Goal: Task Accomplishment & Management: Complete application form

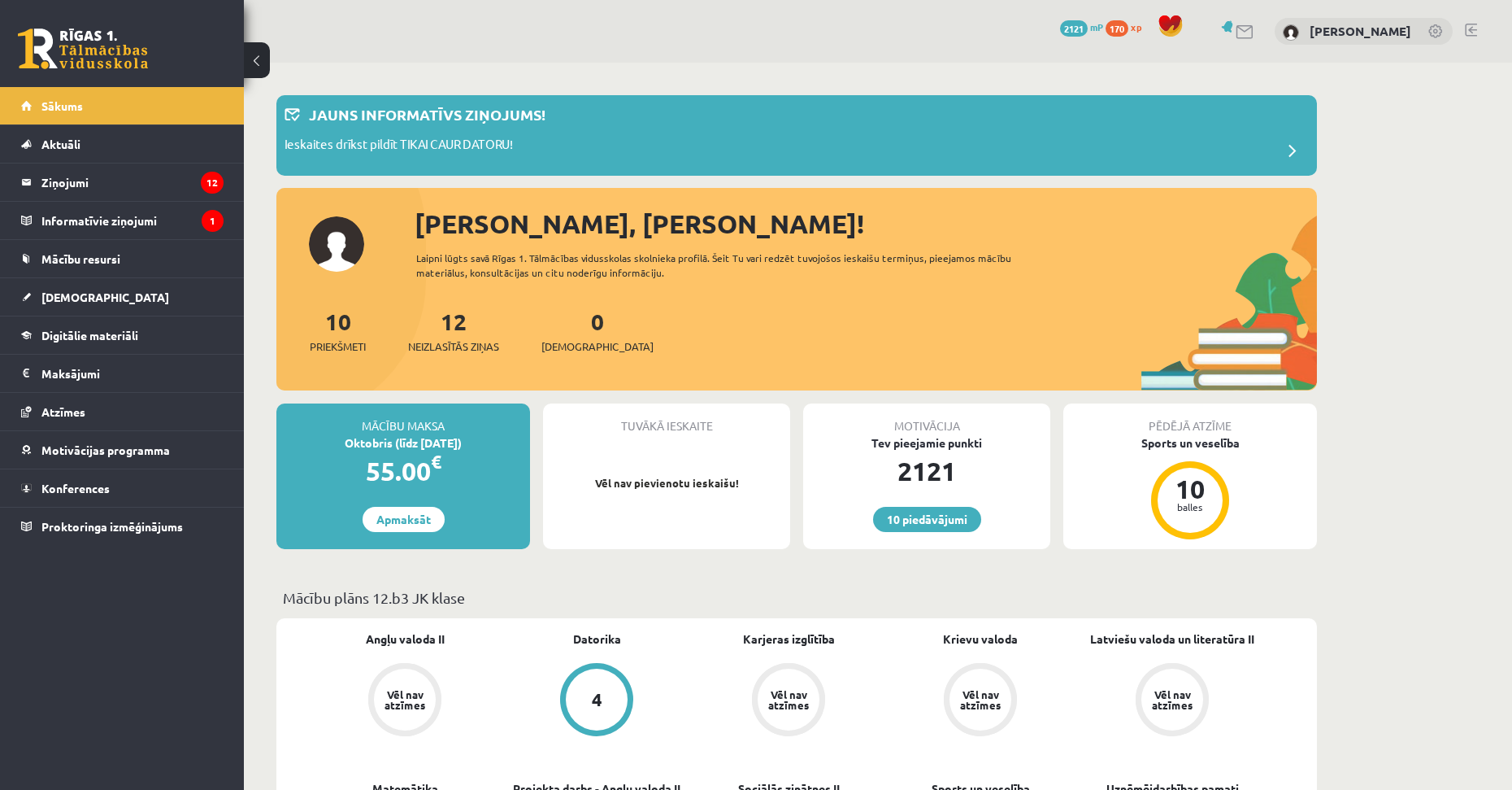
click at [697, 484] on p "Vēl nav pievienotu ieskaišu!" at bounding box center [666, 482] width 231 height 16
click at [124, 229] on legend "Informatīvie ziņojumi 1" at bounding box center [132, 220] width 182 height 38
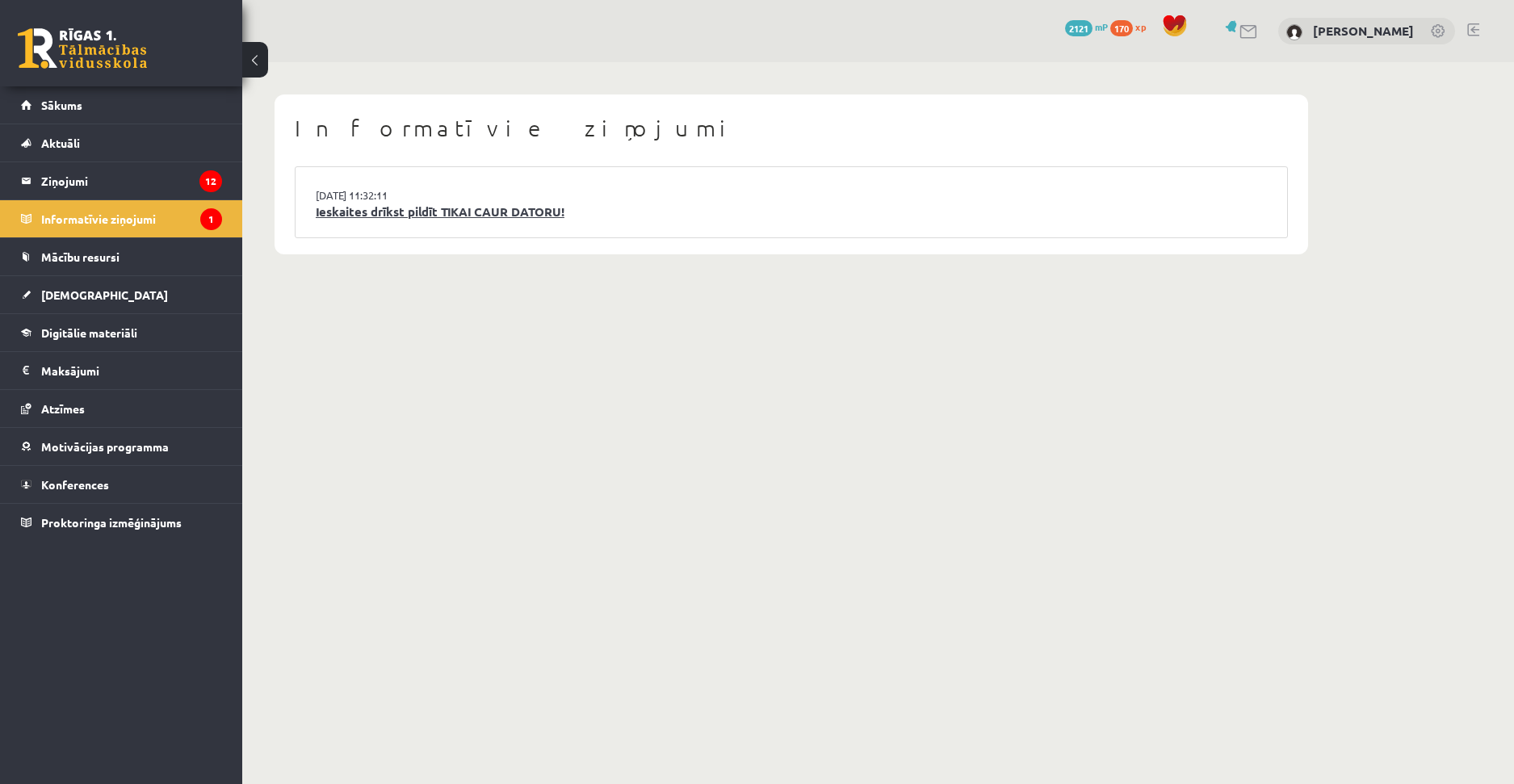
click at [387, 210] on link "Ieskaites drīkst pildīt TIKAI CAUR DATORU!" at bounding box center [791, 212] width 951 height 18
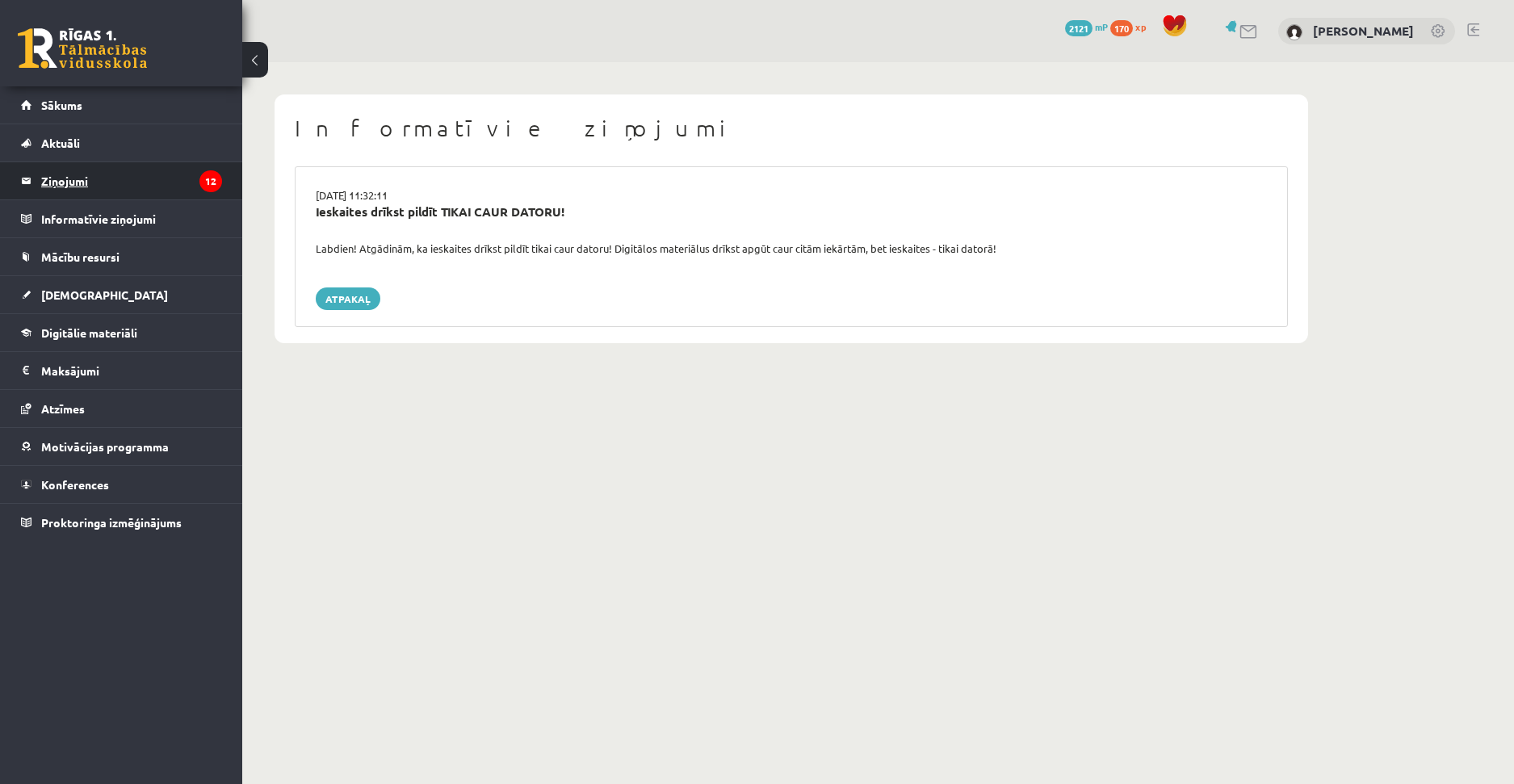
click at [88, 188] on legend "Ziņojumi 12" at bounding box center [131, 181] width 181 height 38
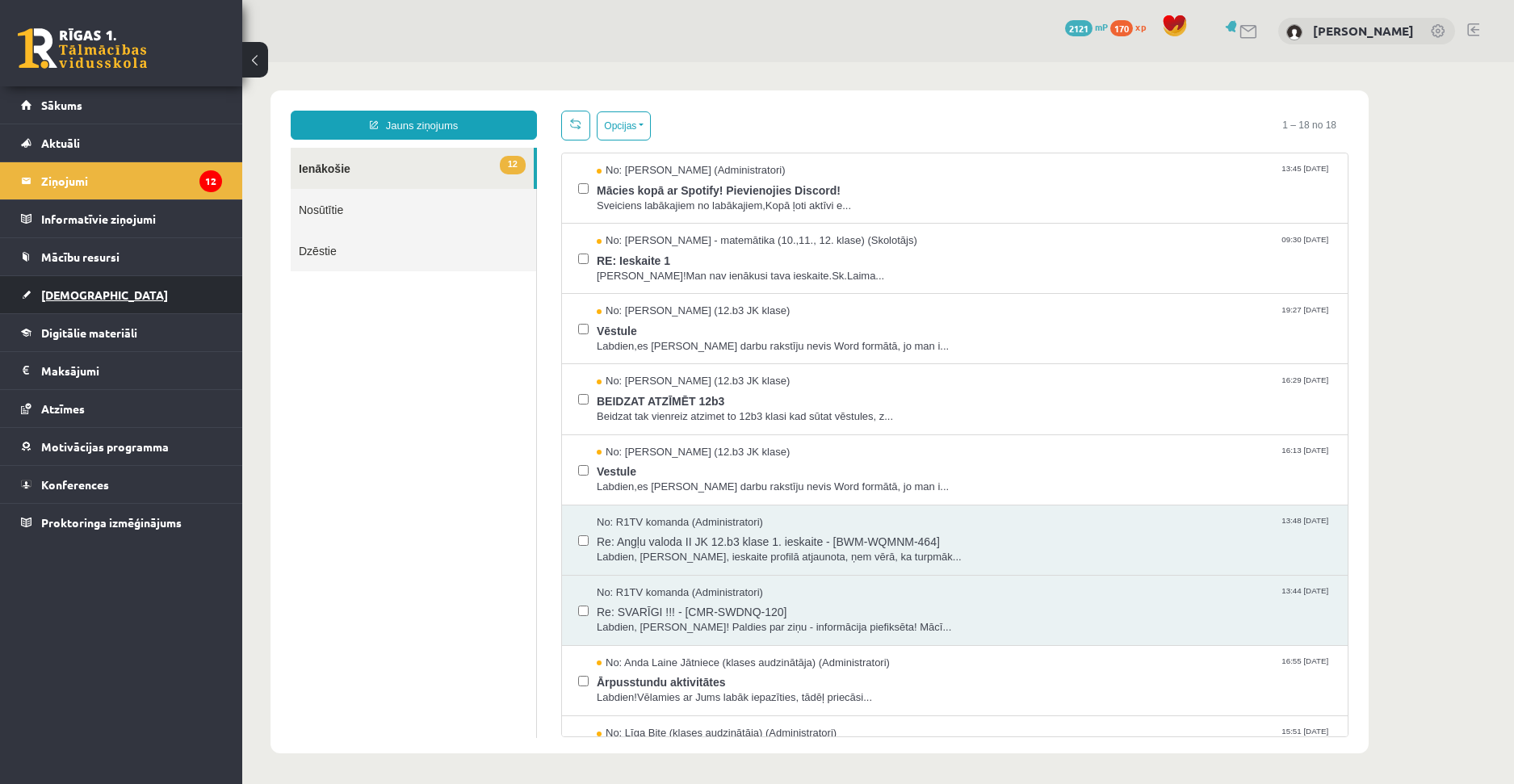
click at [62, 299] on span "[DEMOGRAPHIC_DATA]" at bounding box center [104, 294] width 127 height 14
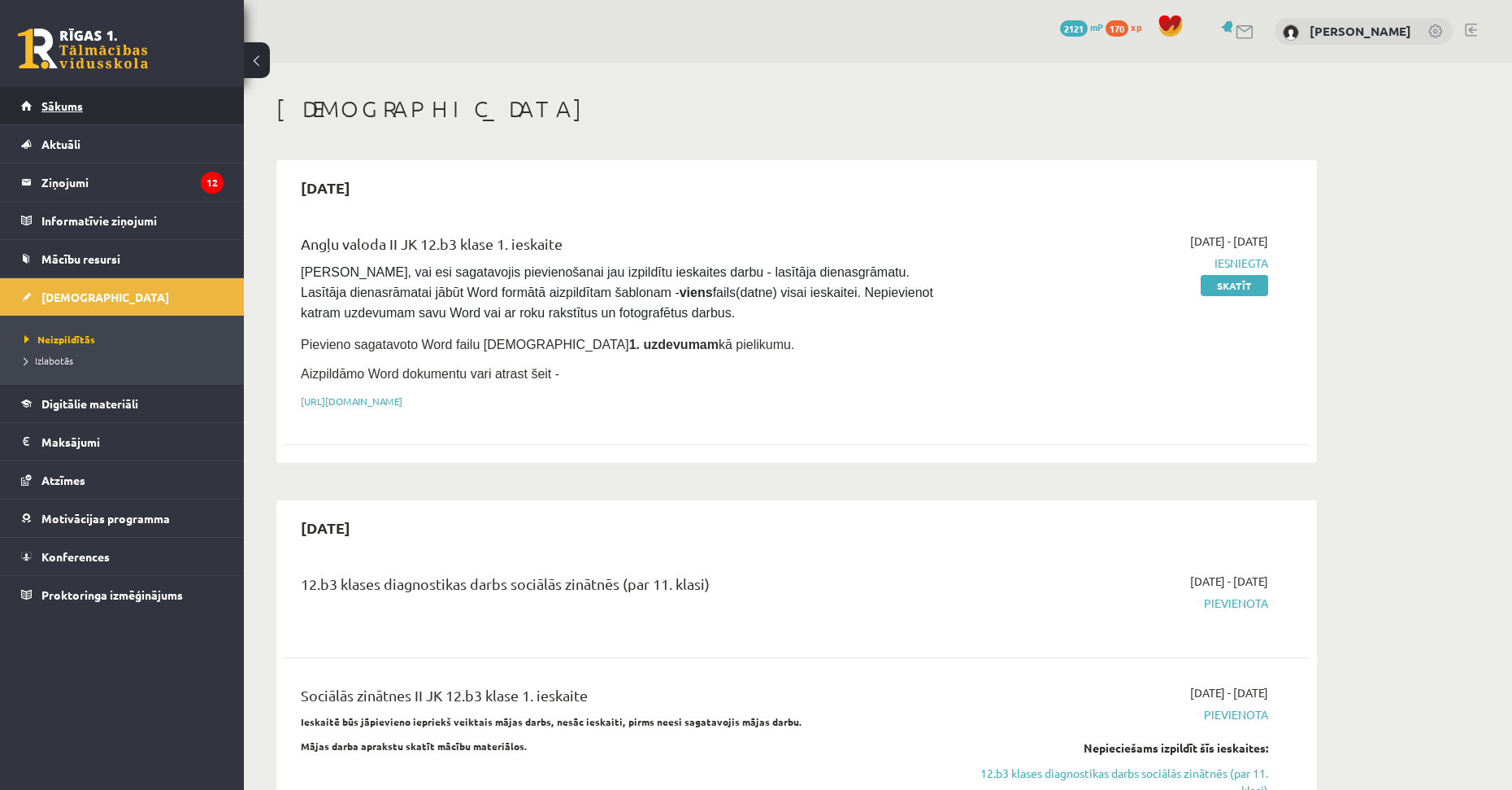
click at [41, 110] on span "Sākums" at bounding box center [61, 105] width 41 height 14
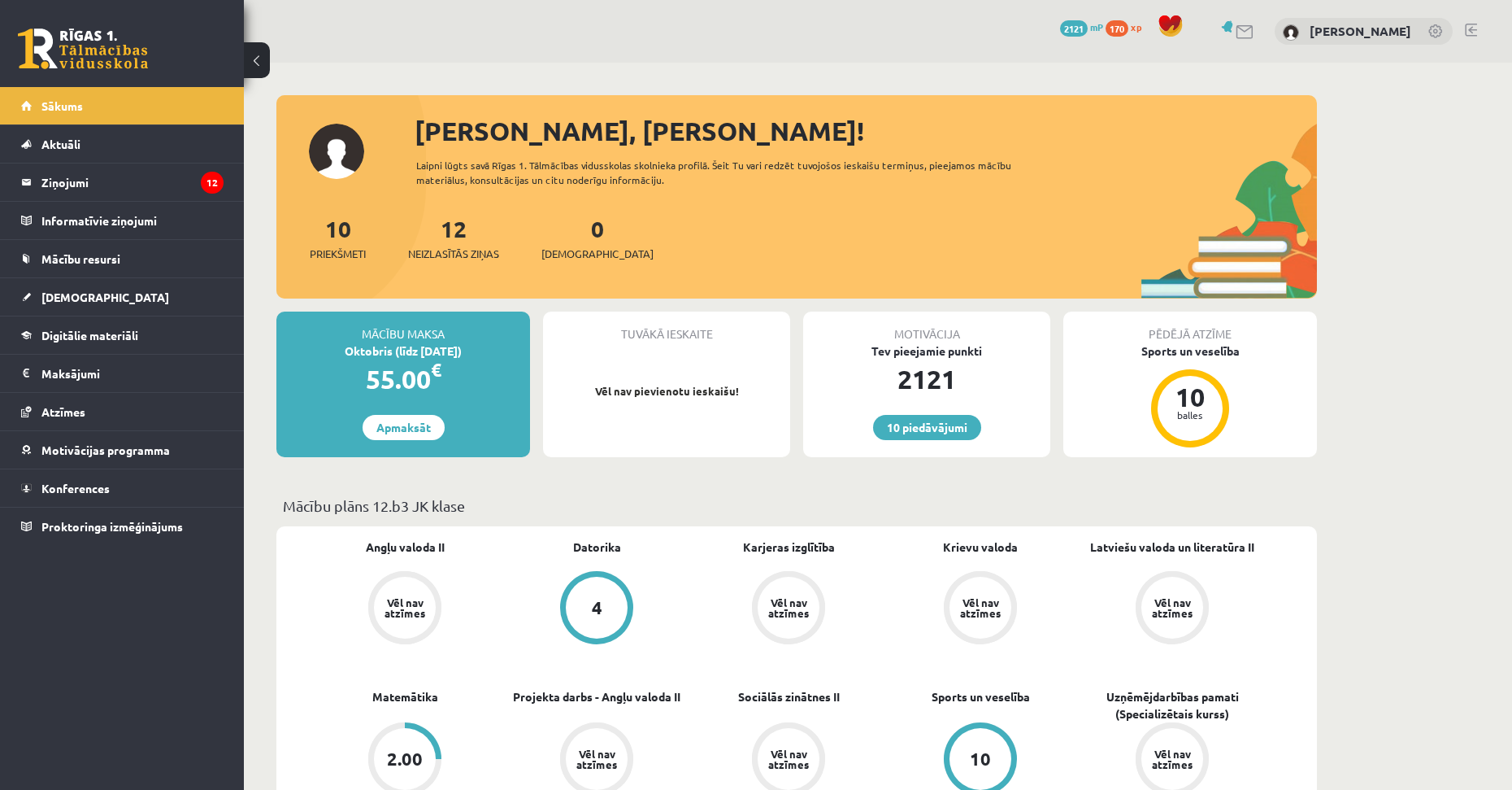
click at [1473, 29] on link at bounding box center [1471, 29] width 13 height 13
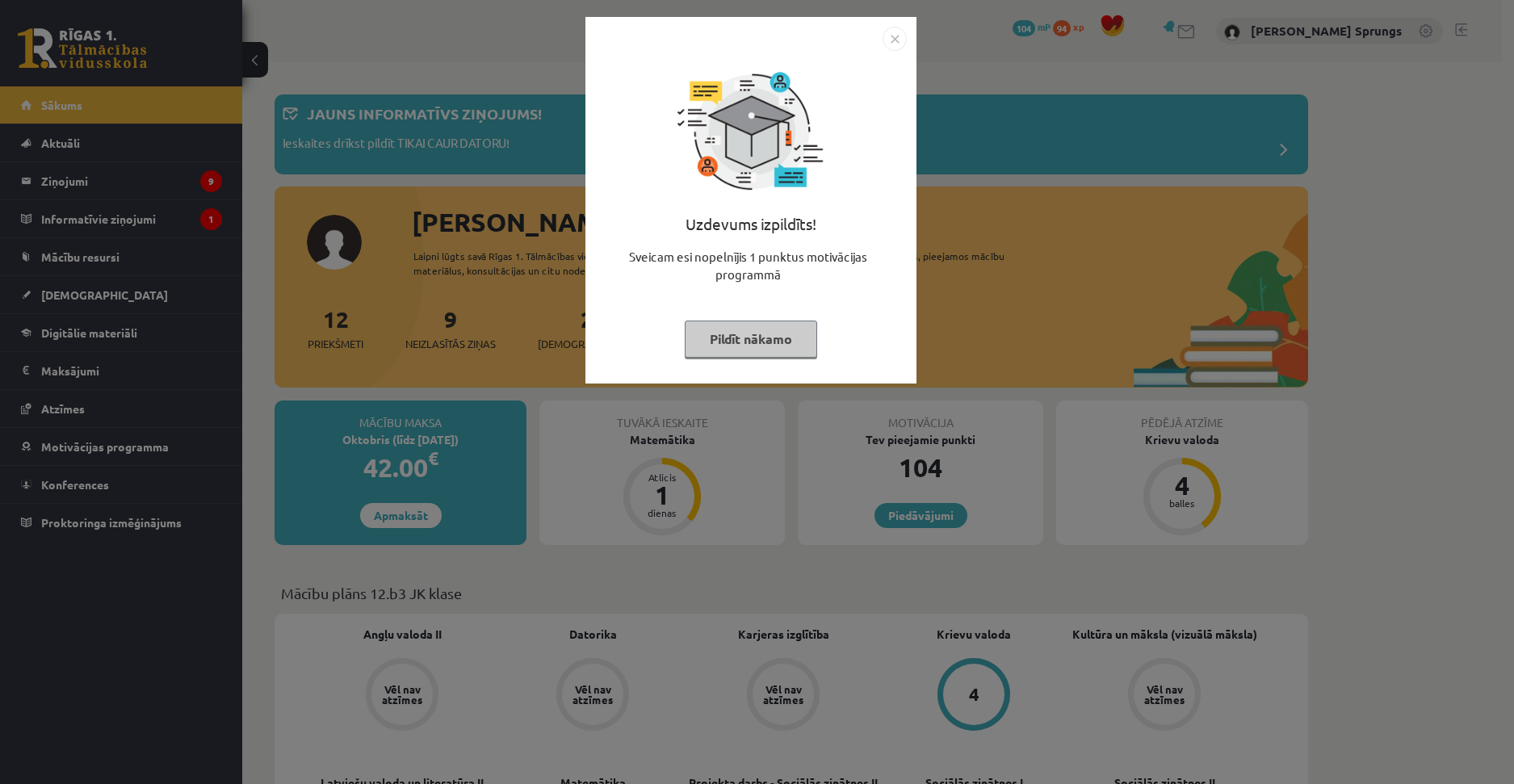
click at [901, 40] on img "Close" at bounding box center [894, 38] width 24 height 24
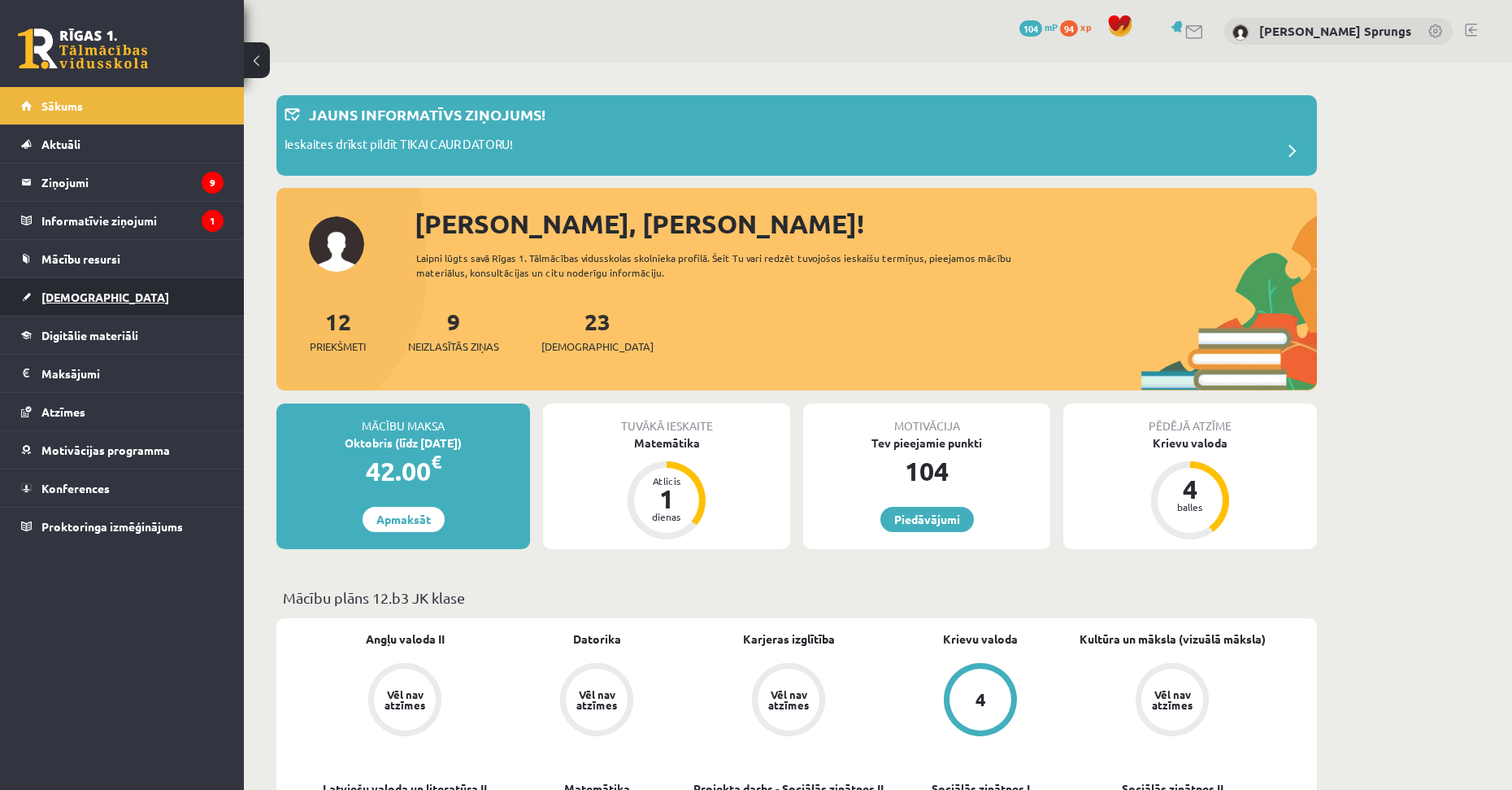
click at [76, 289] on link "[DEMOGRAPHIC_DATA]" at bounding box center [122, 297] width 202 height 38
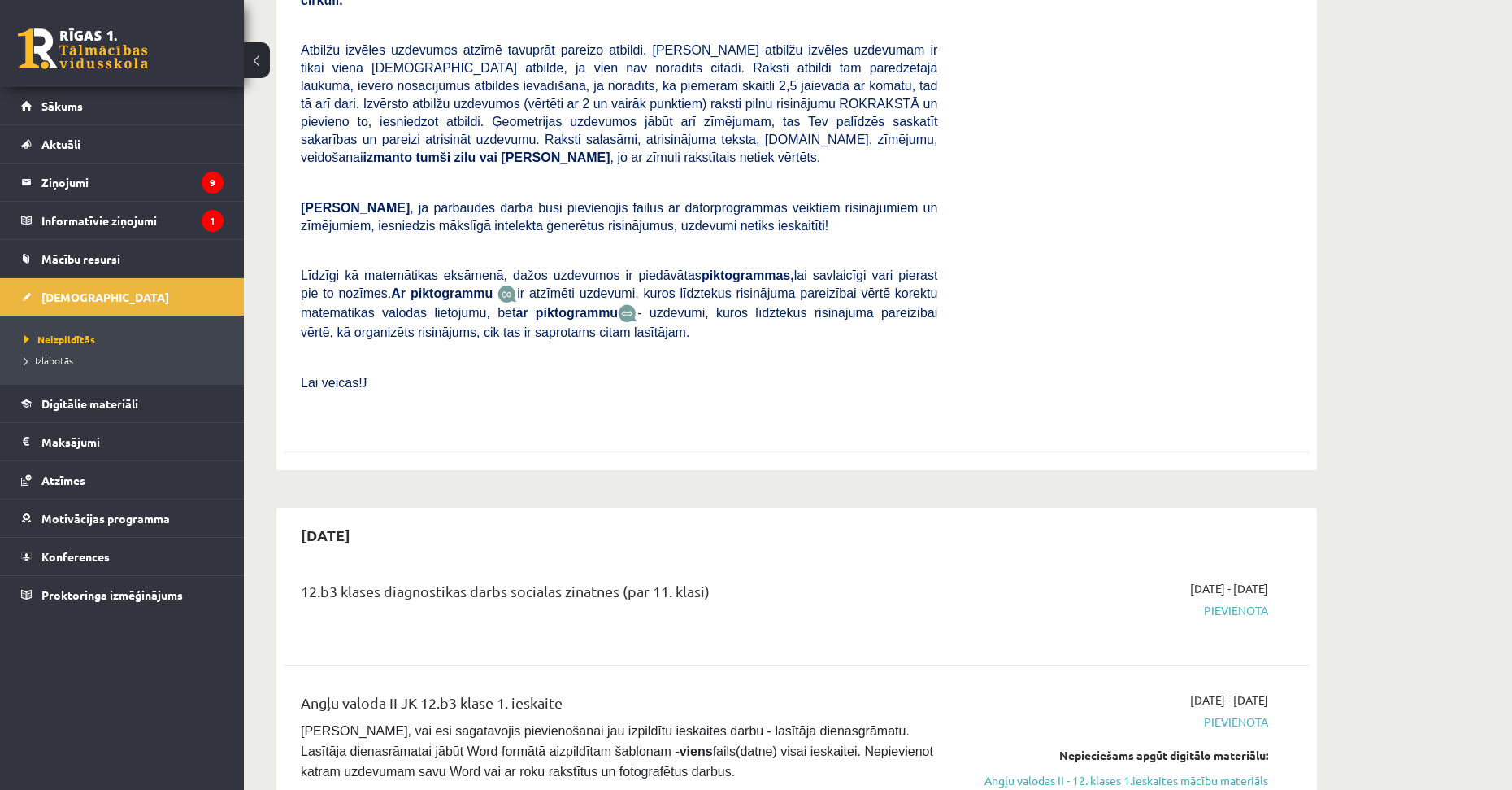
drag, startPoint x: 552, startPoint y: 347, endPoint x: 573, endPoint y: 418, distance: 74.0
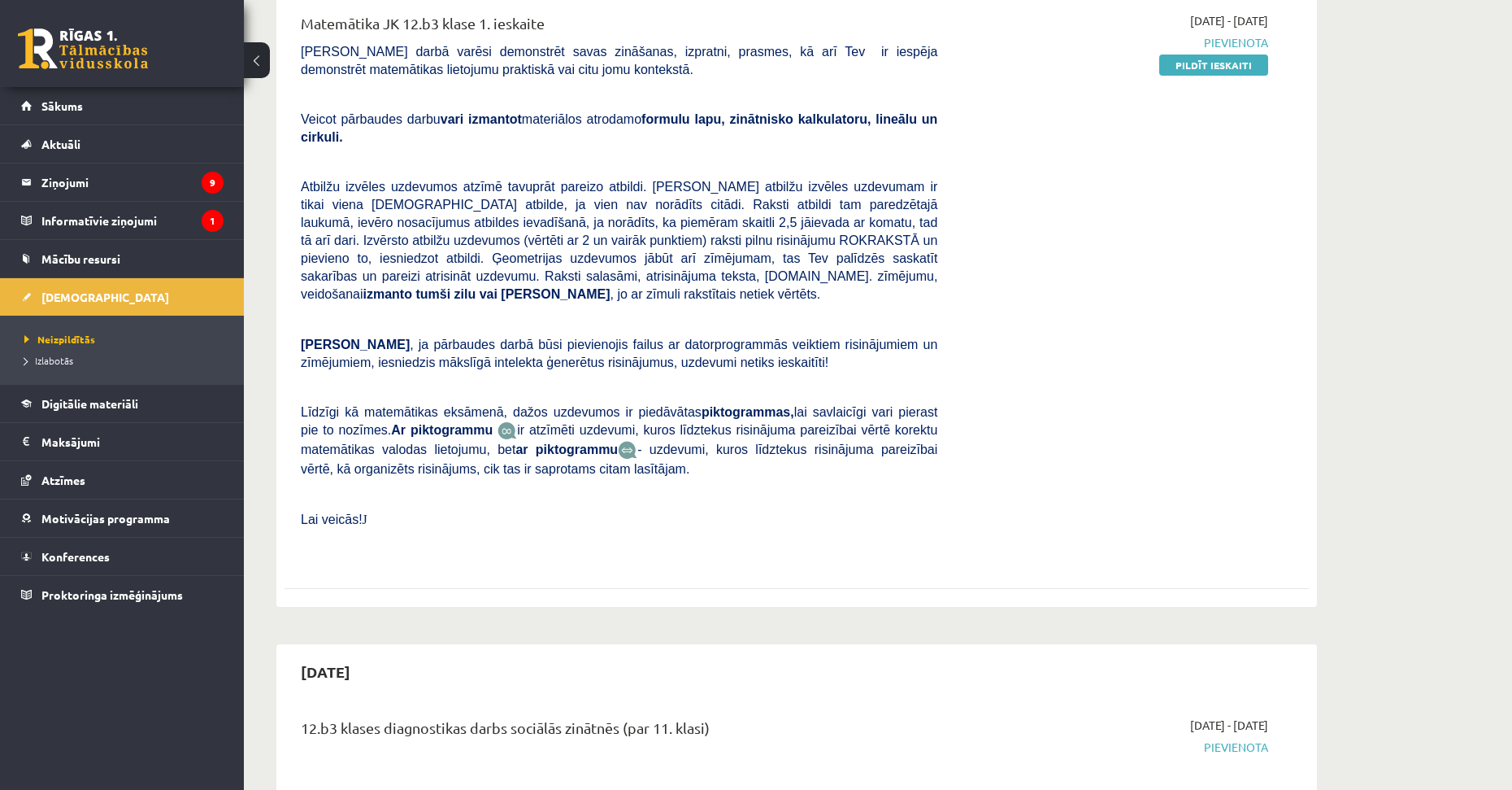
drag, startPoint x: 638, startPoint y: 392, endPoint x: 663, endPoint y: 291, distance: 104.0
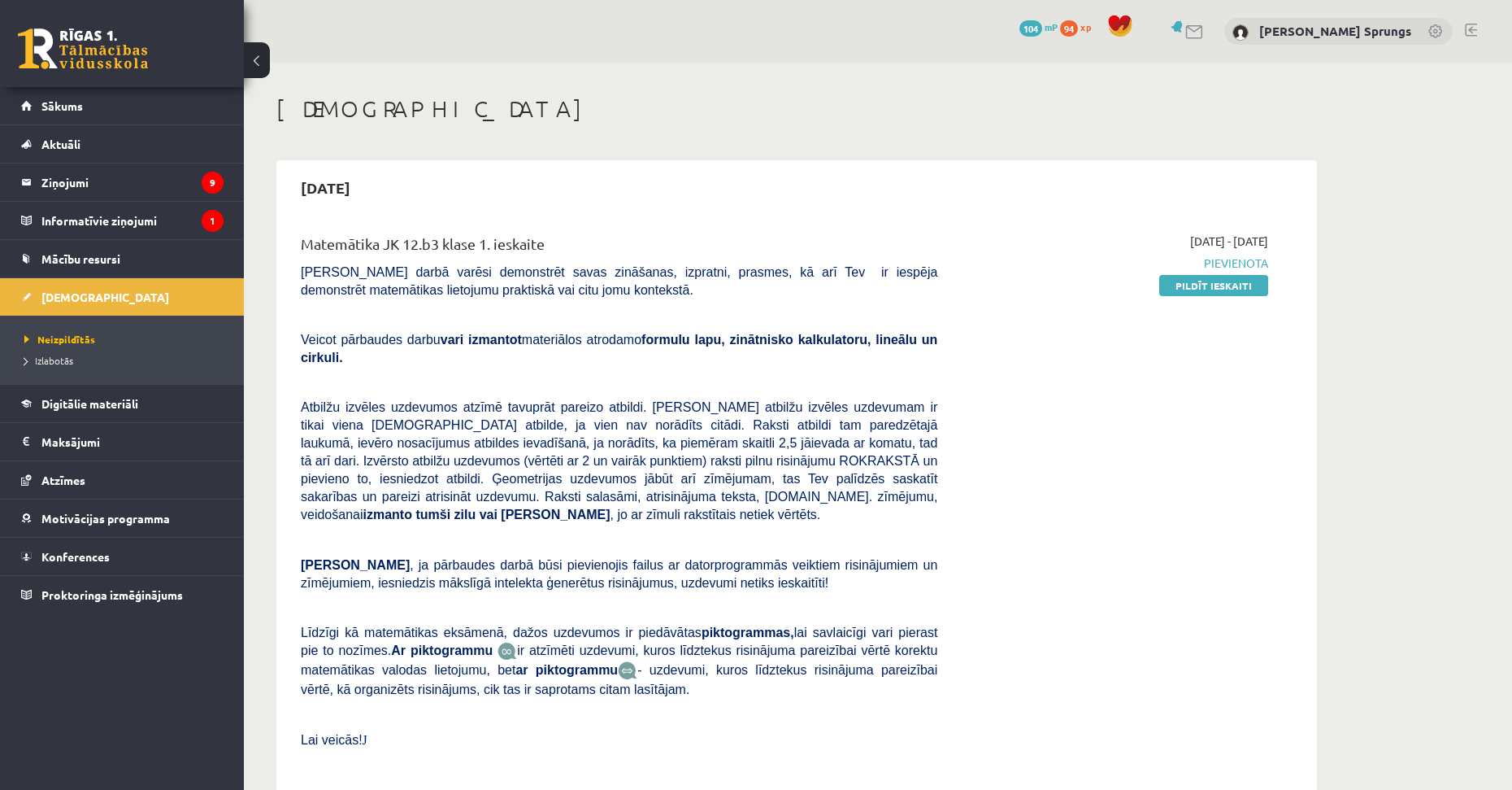
drag, startPoint x: 616, startPoint y: 413, endPoint x: 617, endPoint y: 320, distance: 93.0
click at [363, 733] on span "J" at bounding box center [365, 740] width 5 height 13
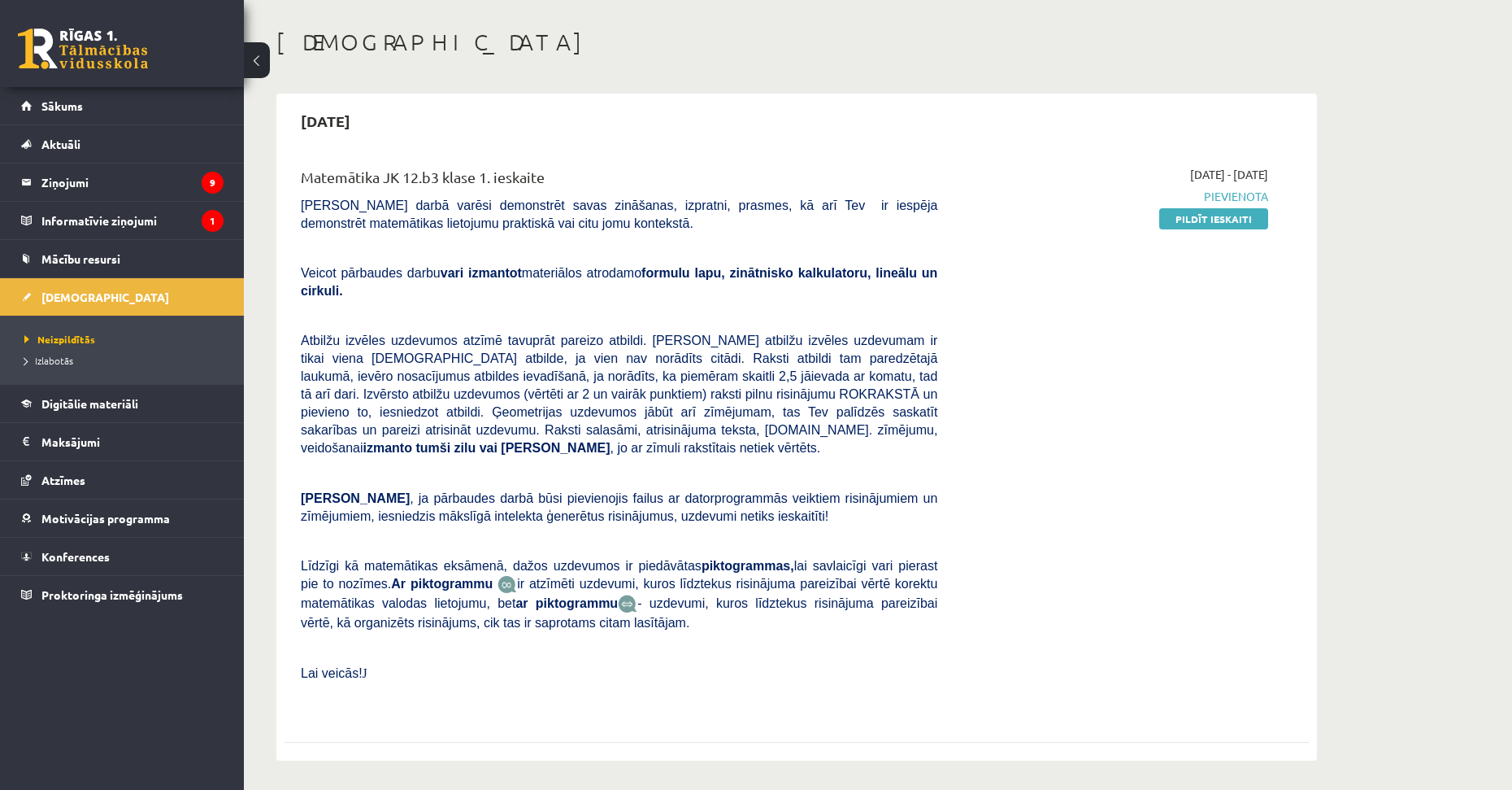
drag, startPoint x: 627, startPoint y: 329, endPoint x: 636, endPoint y: 358, distance: 30.4
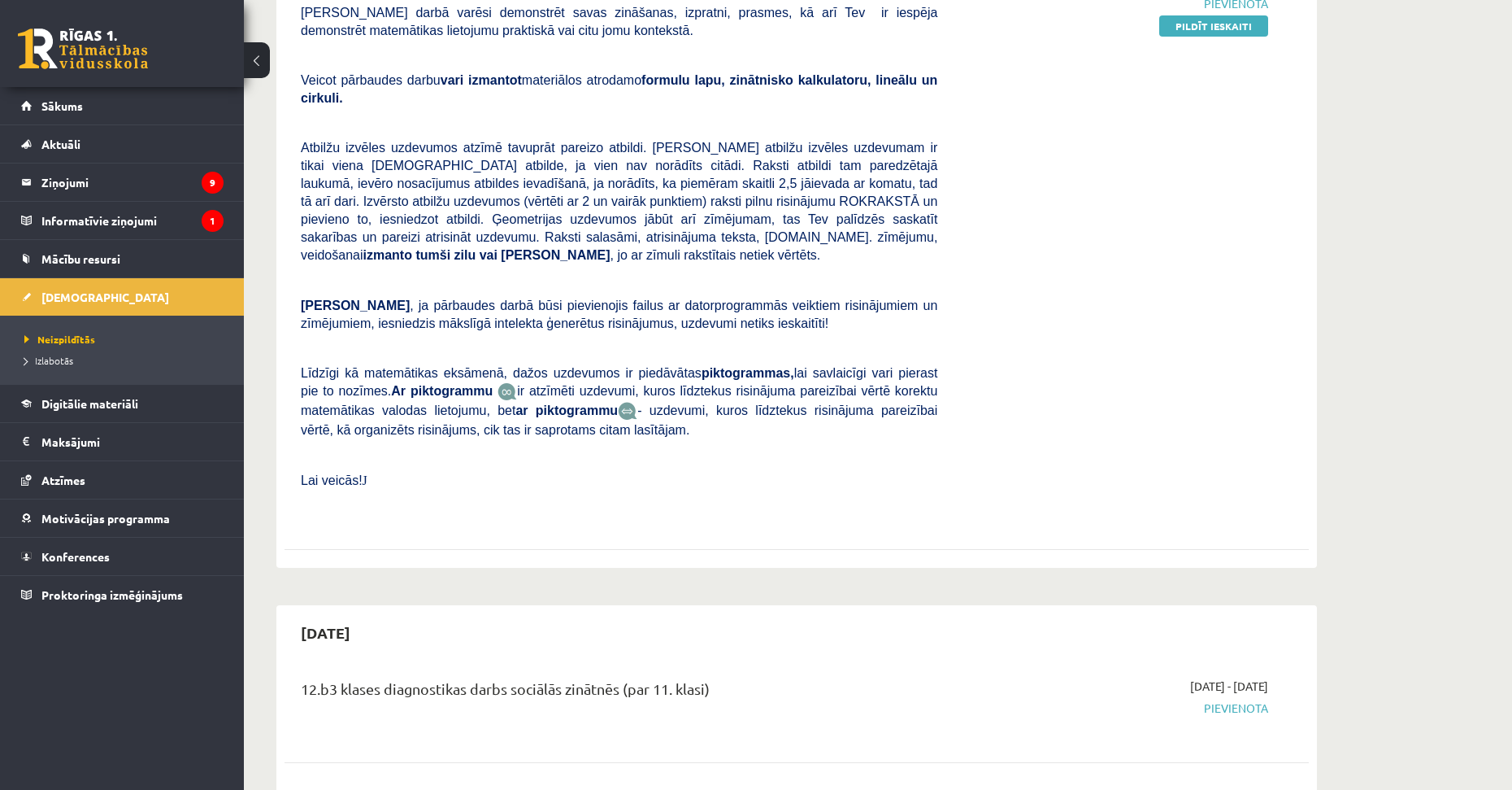
scroll to position [447, 0]
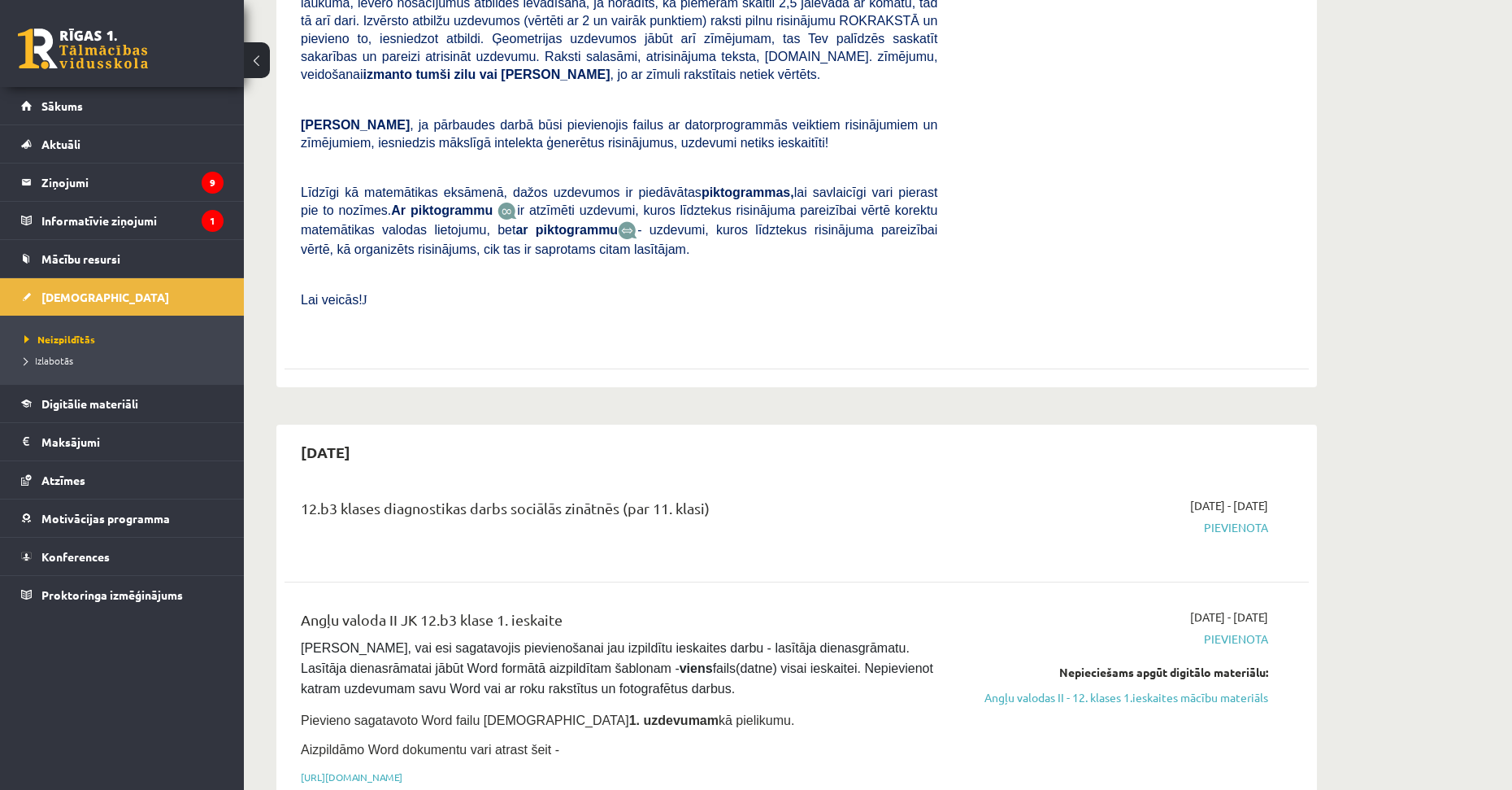
drag, startPoint x: 639, startPoint y: 437, endPoint x: 654, endPoint y: 510, distance: 74.5
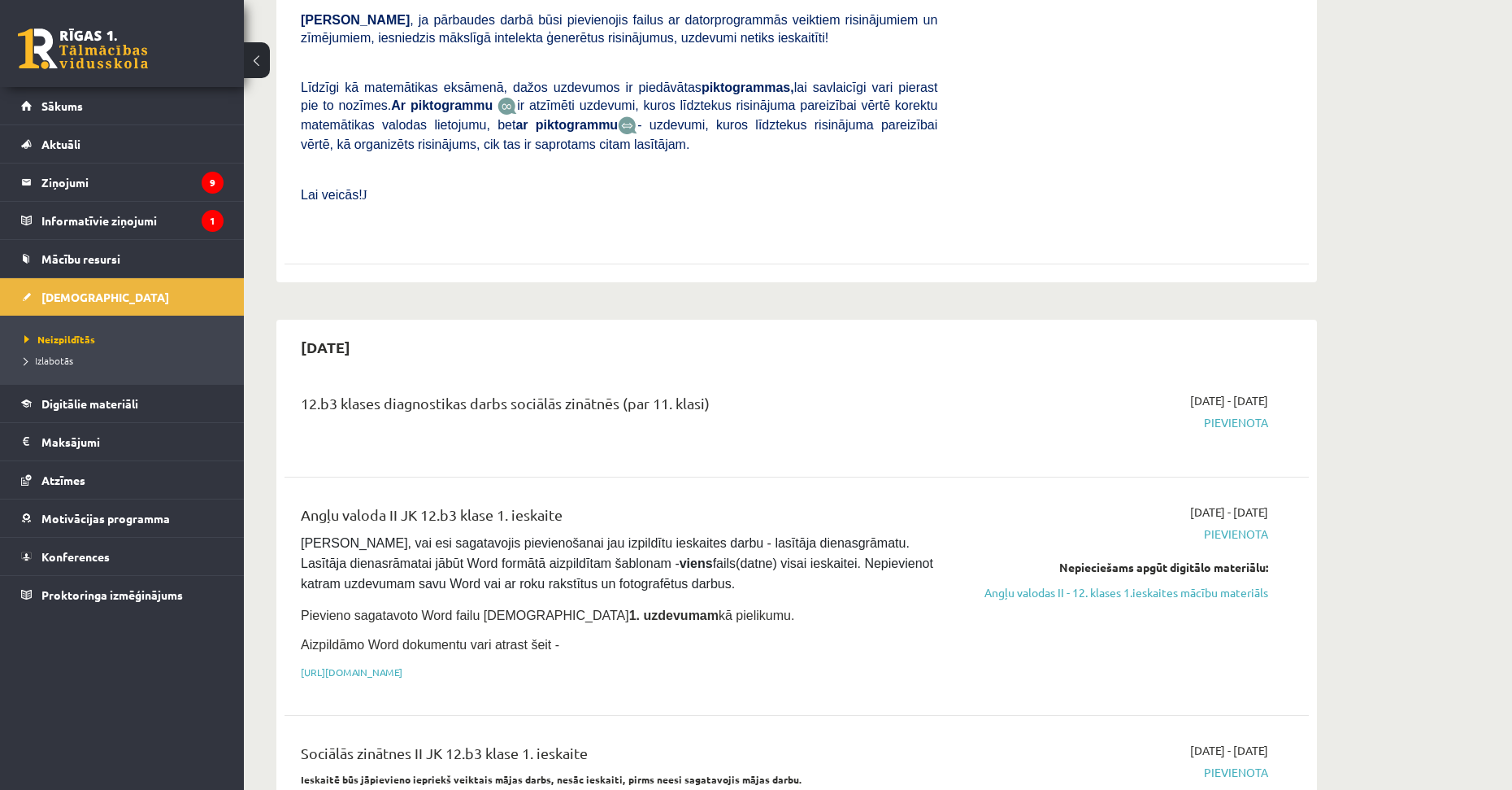
scroll to position [560, 0]
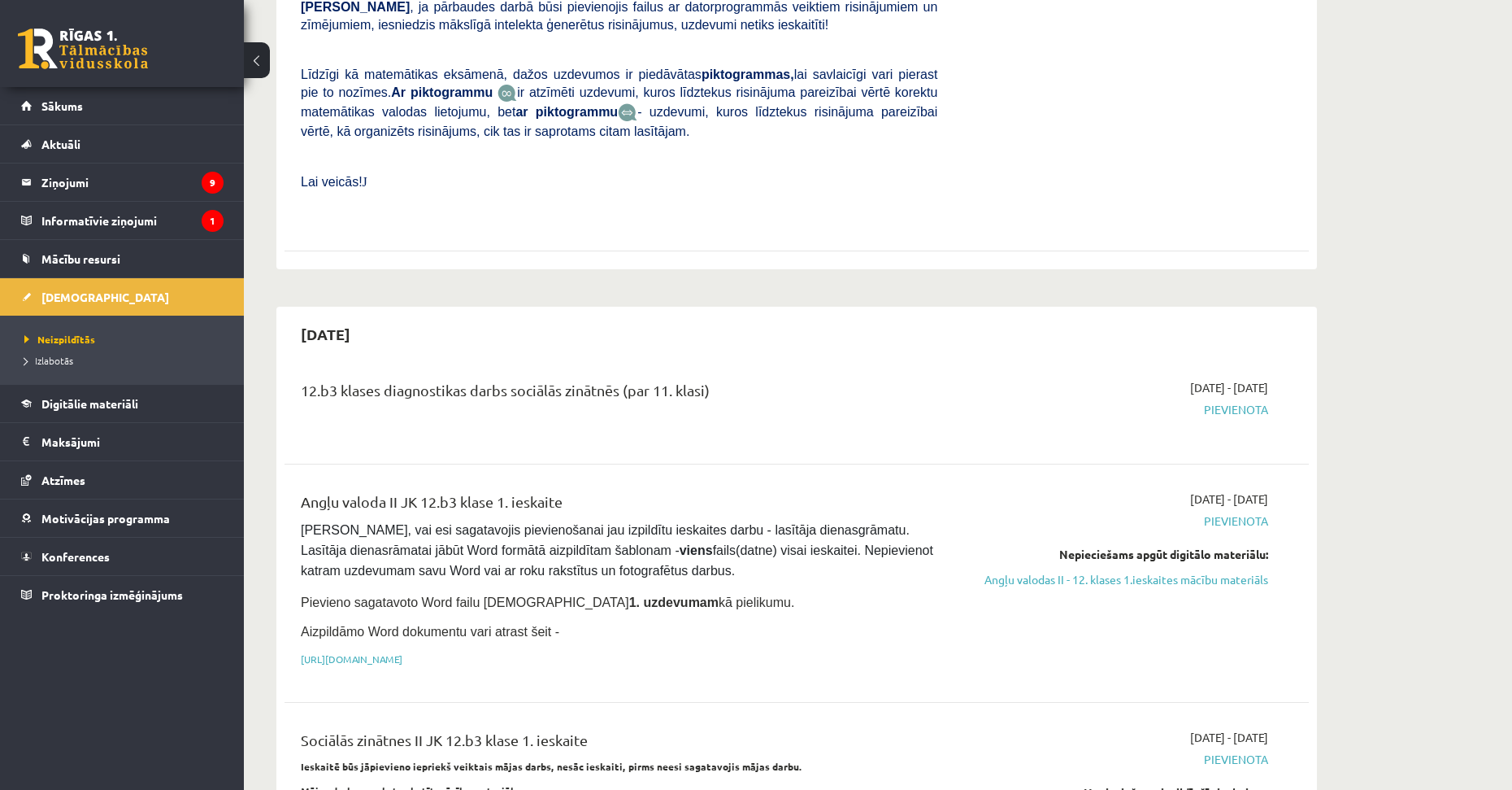
drag, startPoint x: 718, startPoint y: 462, endPoint x: 715, endPoint y: 524, distance: 62.1
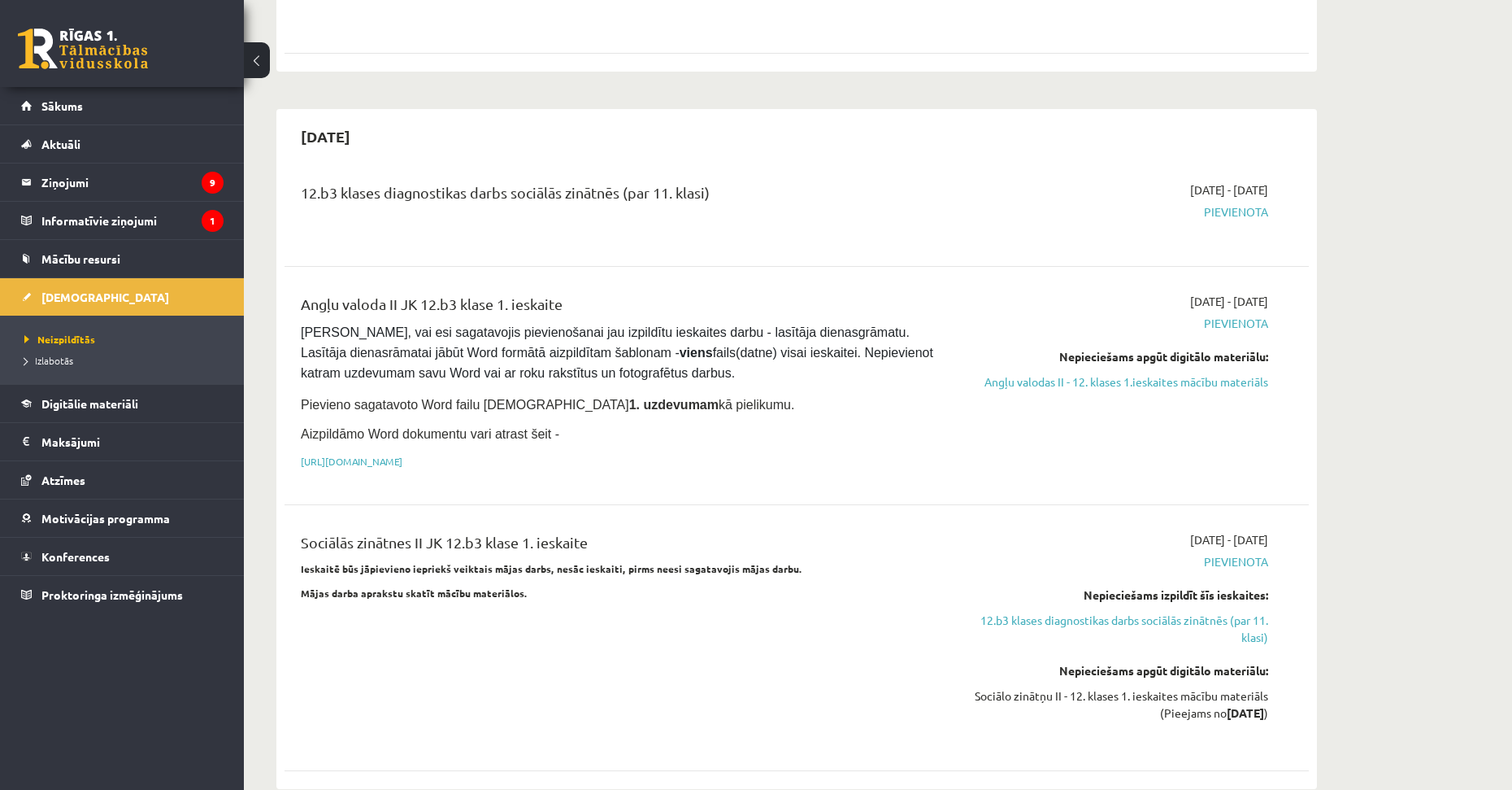
scroll to position [783, 0]
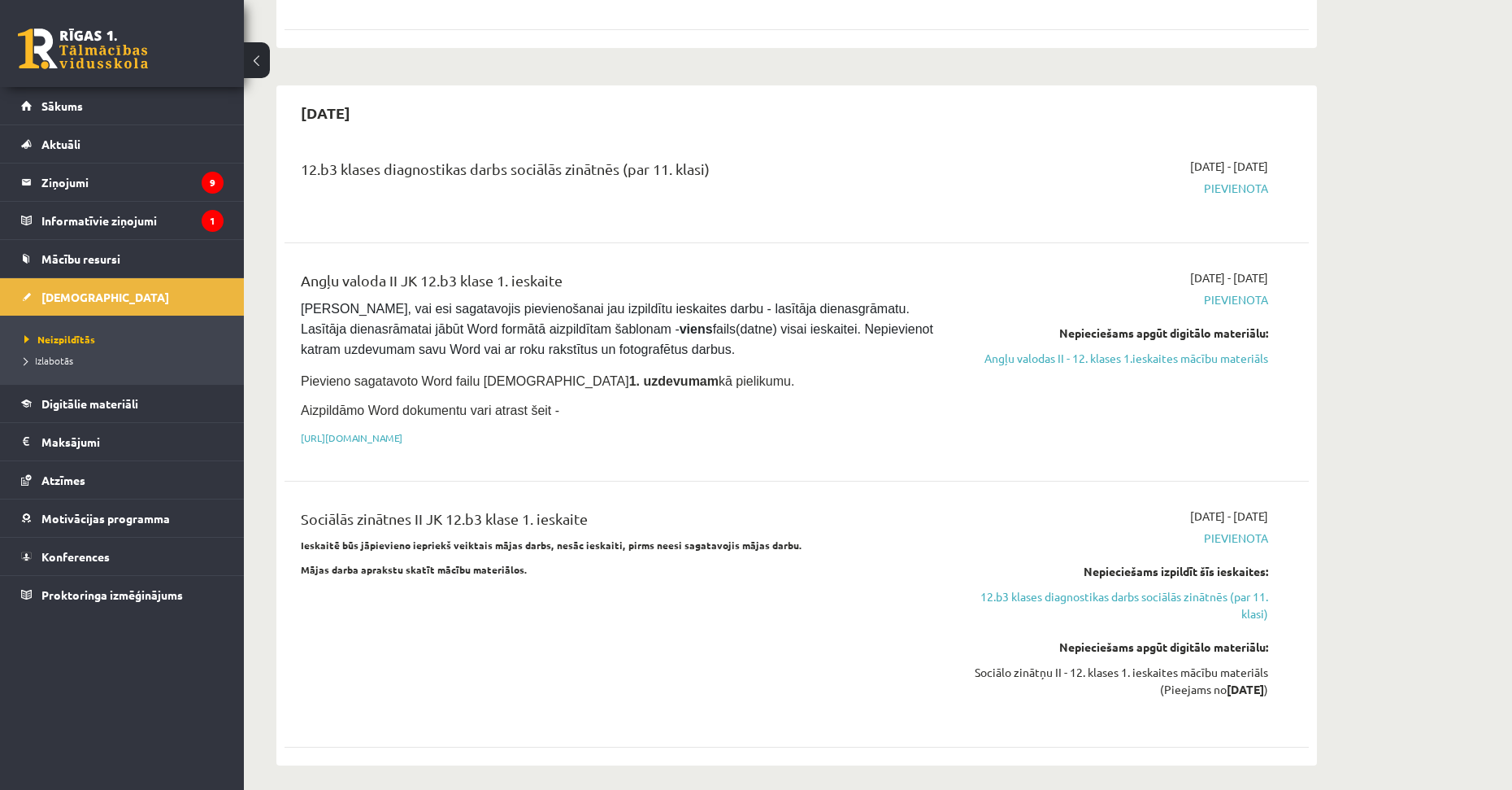
drag, startPoint x: 693, startPoint y: 460, endPoint x: 692, endPoint y: 514, distance: 54.0
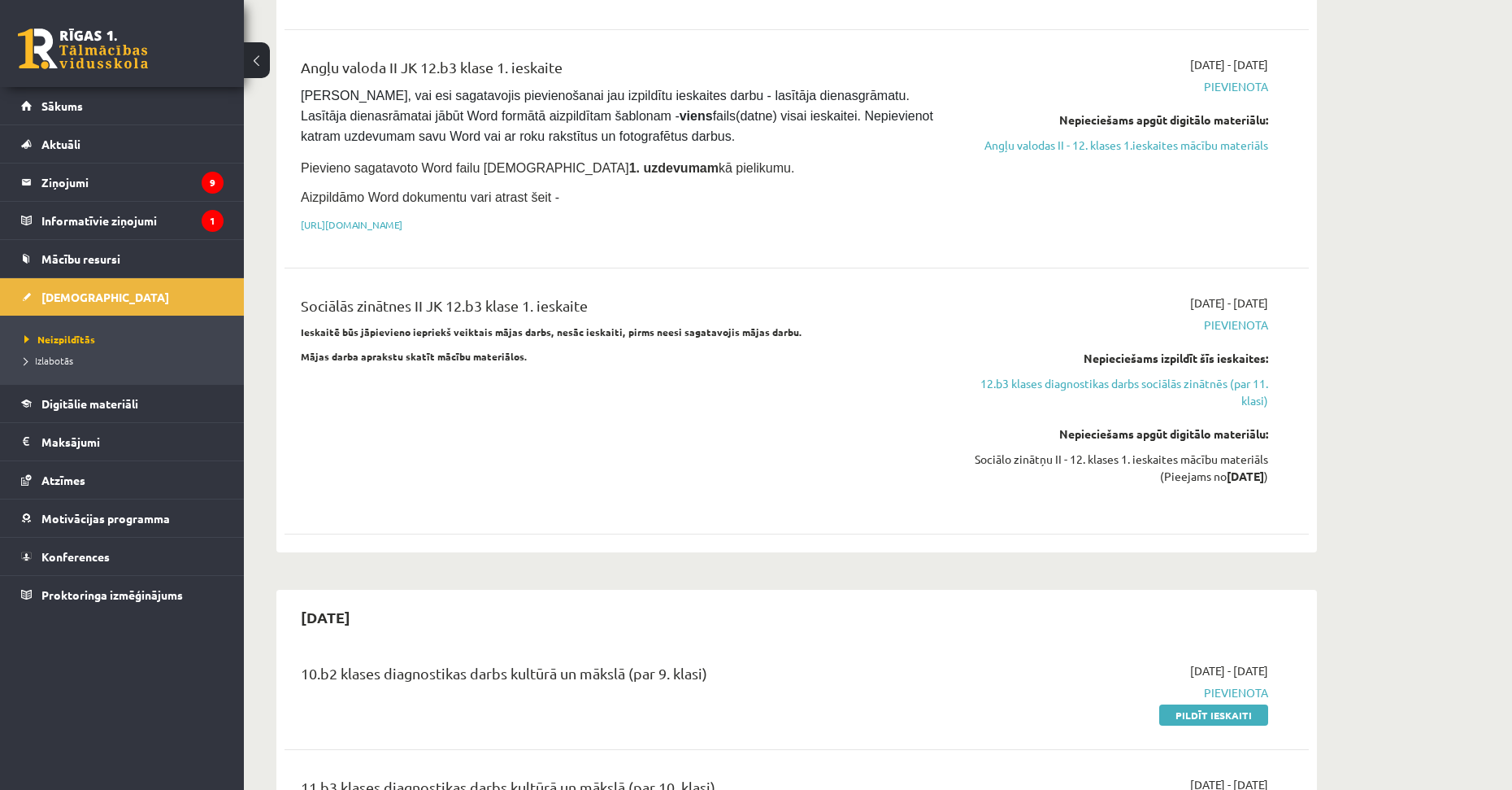
scroll to position [1046, 0]
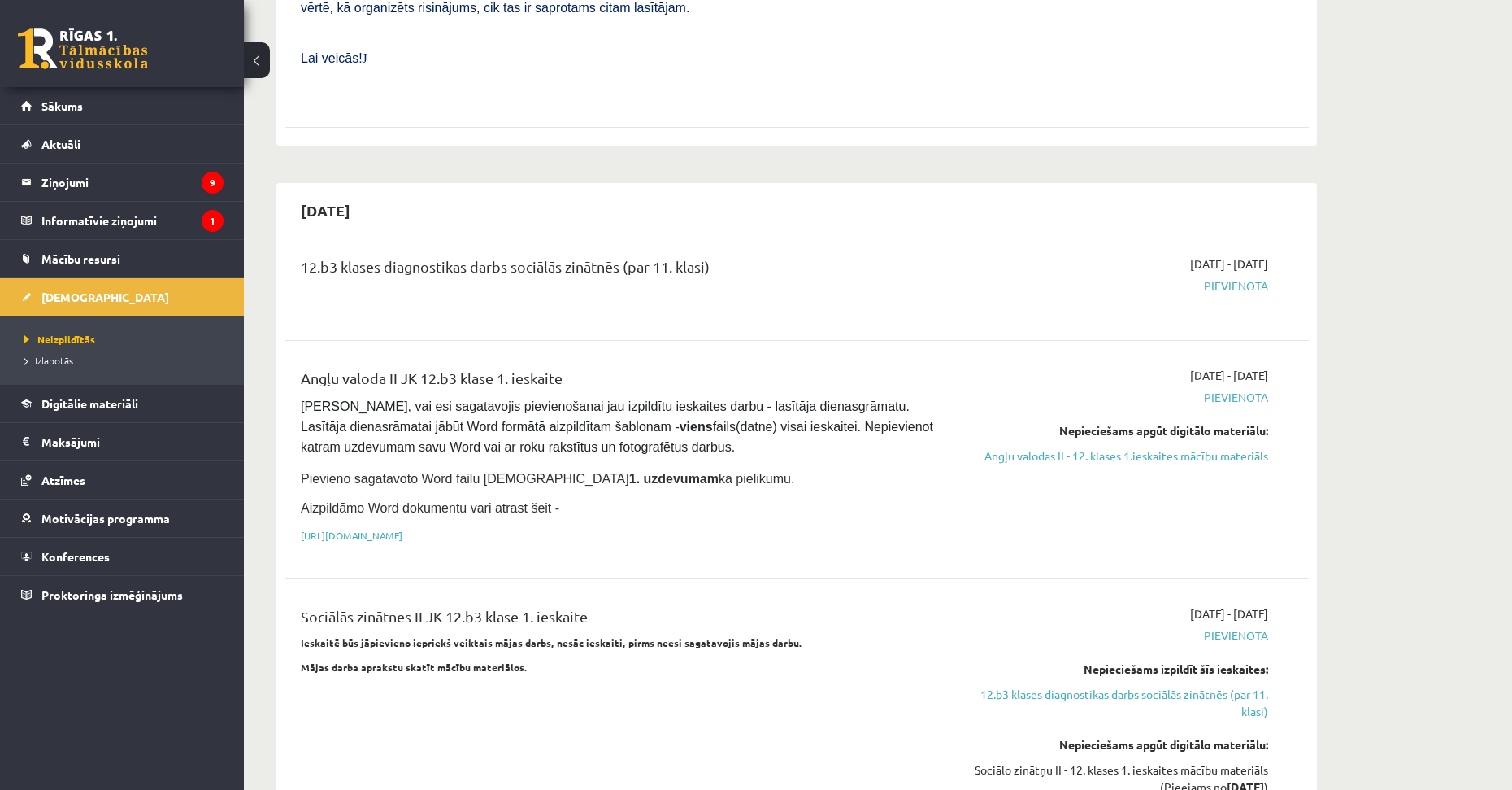
drag, startPoint x: 557, startPoint y: 481, endPoint x: 568, endPoint y: 356, distance: 125.5
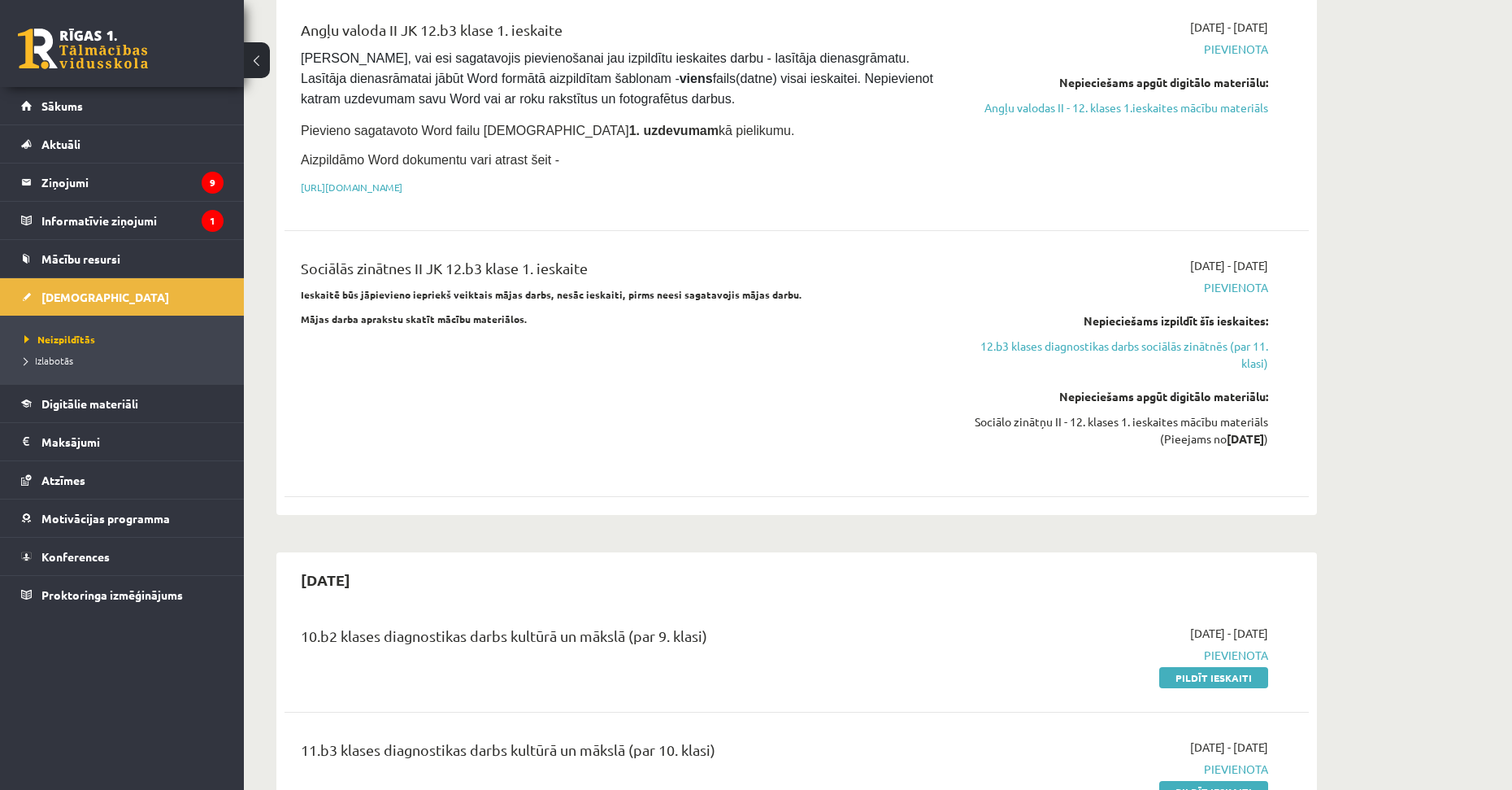
drag, startPoint x: 729, startPoint y: 406, endPoint x: 757, endPoint y: 455, distance: 56.4
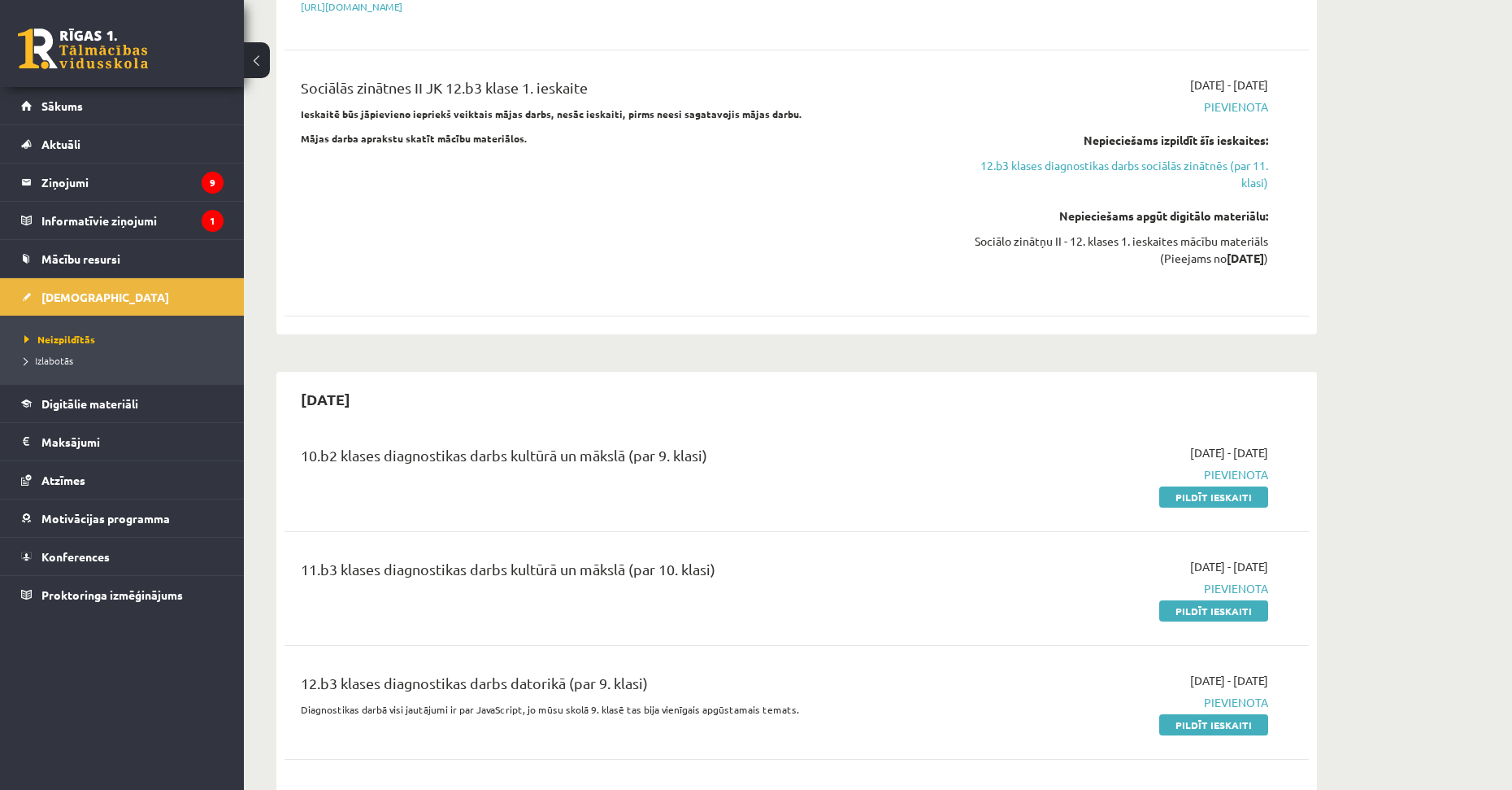
drag, startPoint x: 706, startPoint y: 552, endPoint x: 717, endPoint y: 576, distance: 26.4
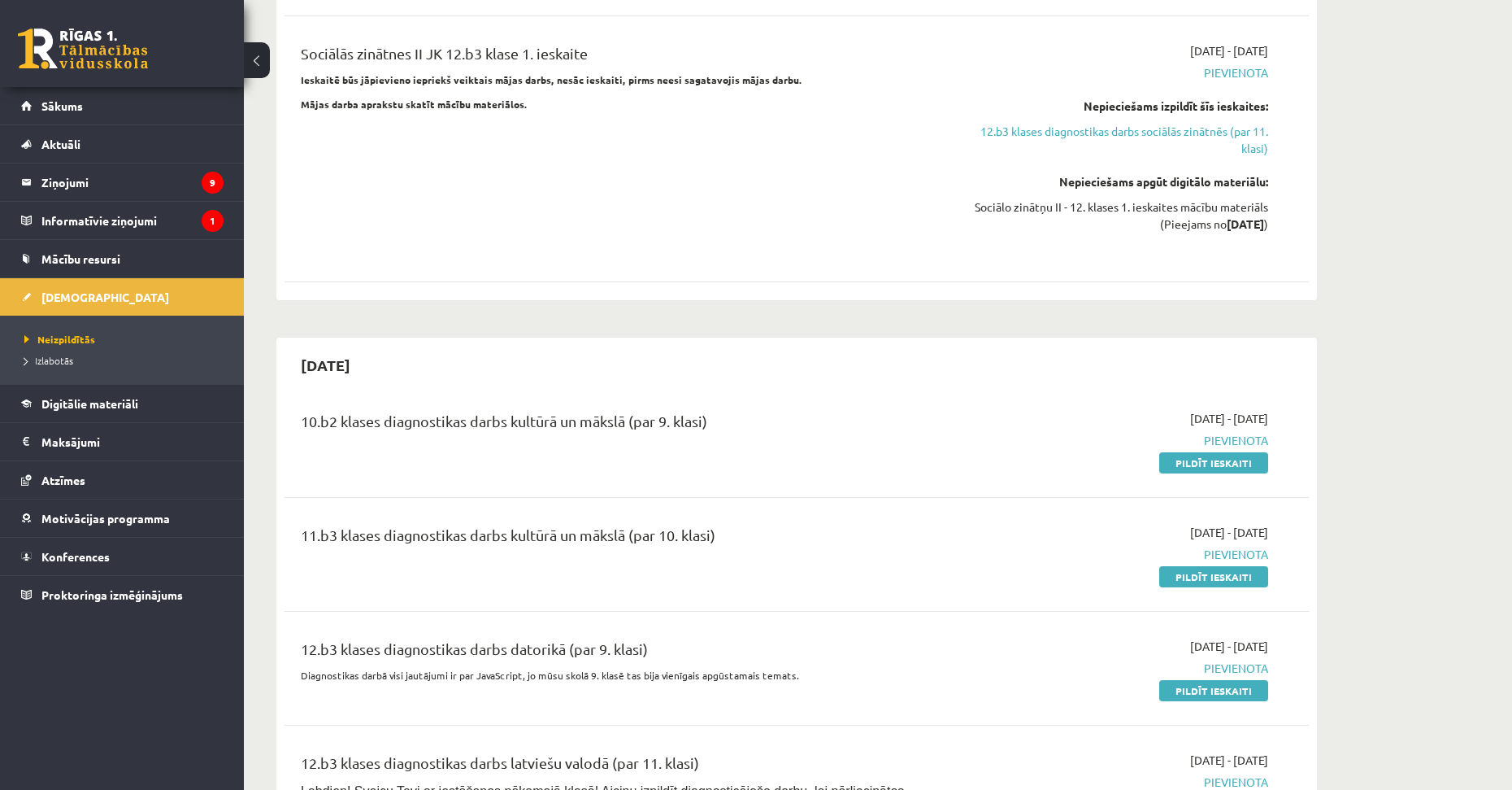
drag, startPoint x: 391, startPoint y: 327, endPoint x: 291, endPoint y: 325, distance: 100.0
click at [291, 345] on h2 "2025-10-31" at bounding box center [326, 364] width 82 height 38
click at [356, 345] on h2 "2025-10-31" at bounding box center [326, 364] width 82 height 38
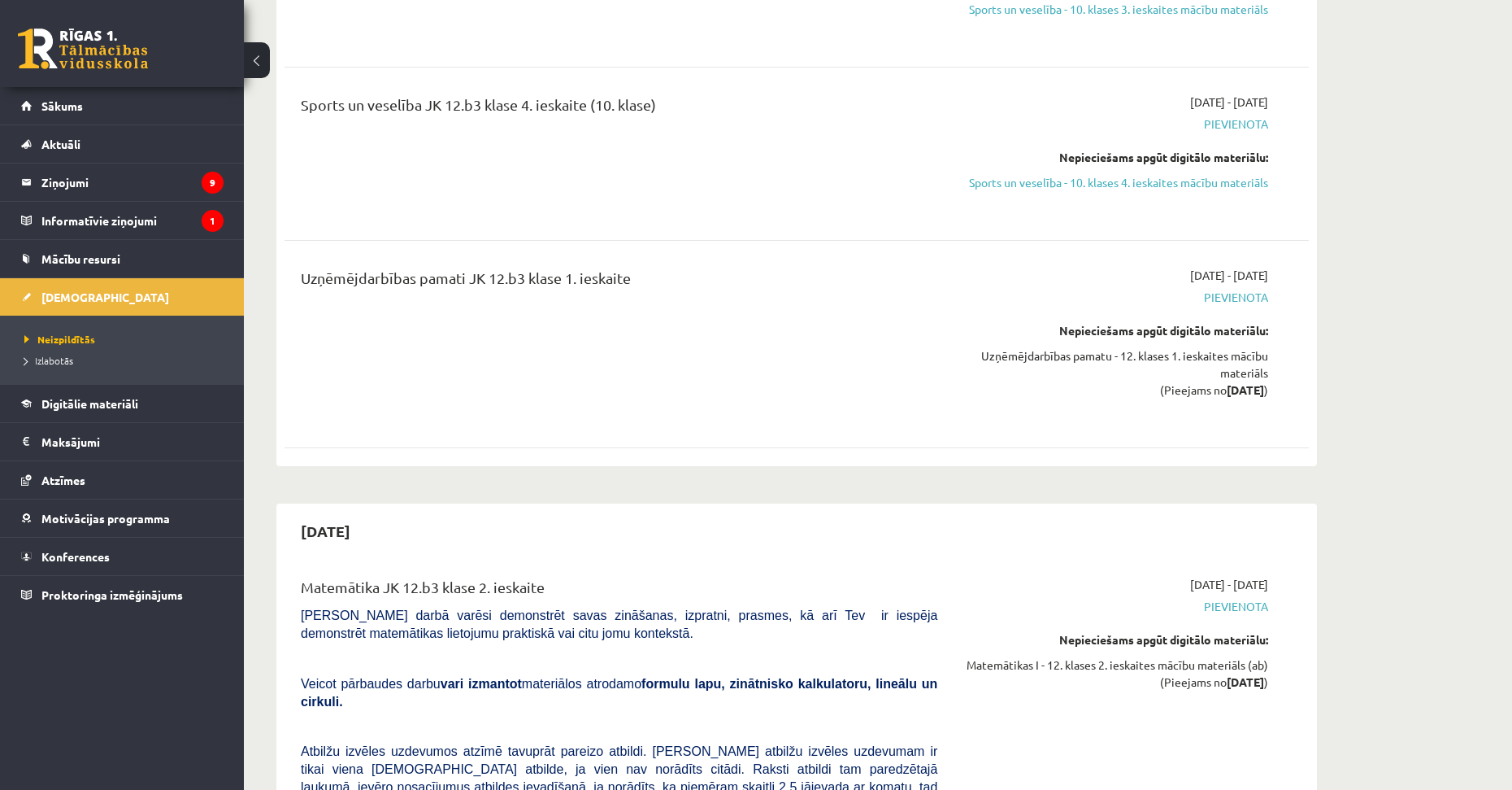
scroll to position [6332, 0]
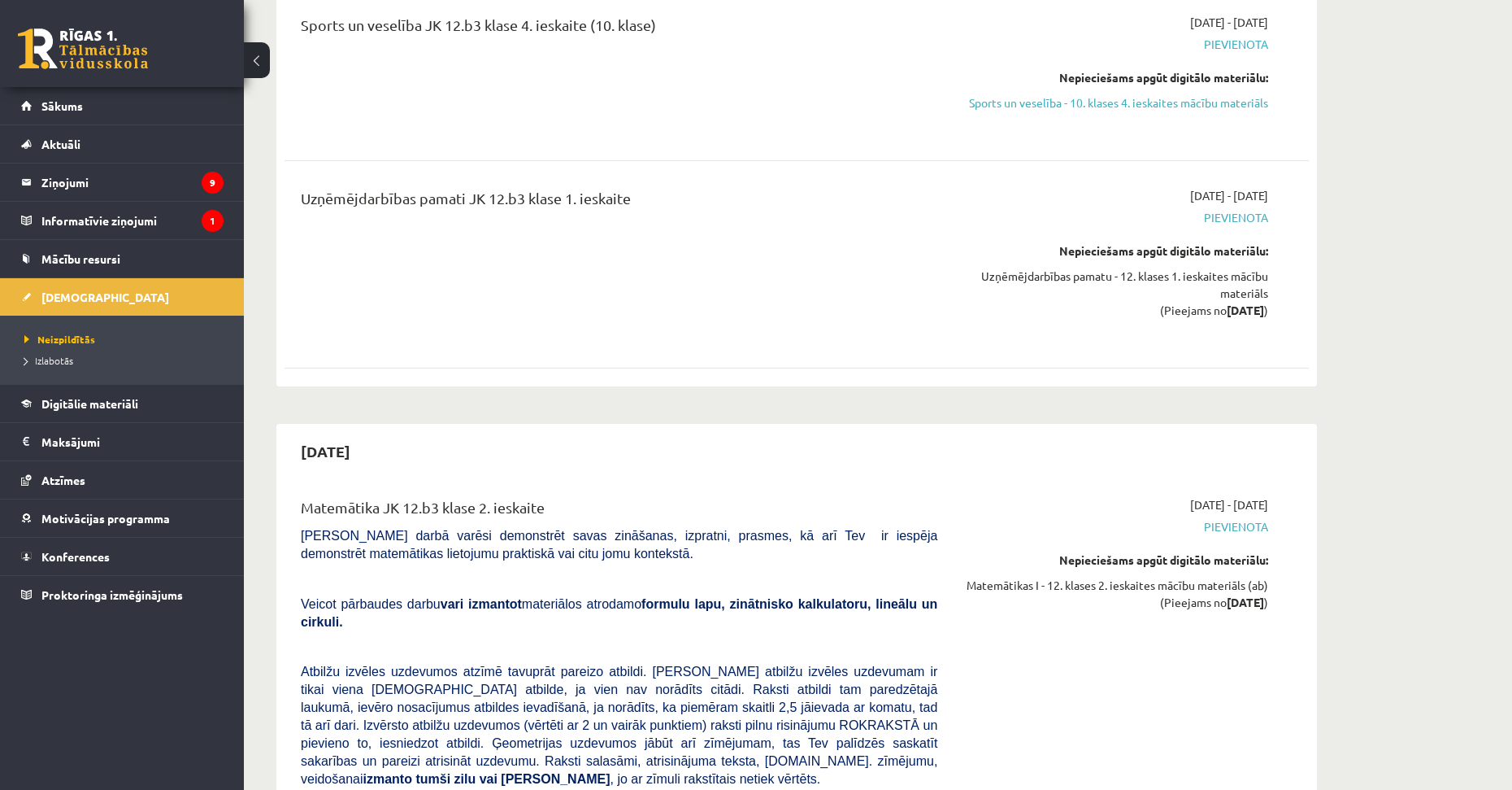
drag, startPoint x: 852, startPoint y: 358, endPoint x: 866, endPoint y: 427, distance: 70.4
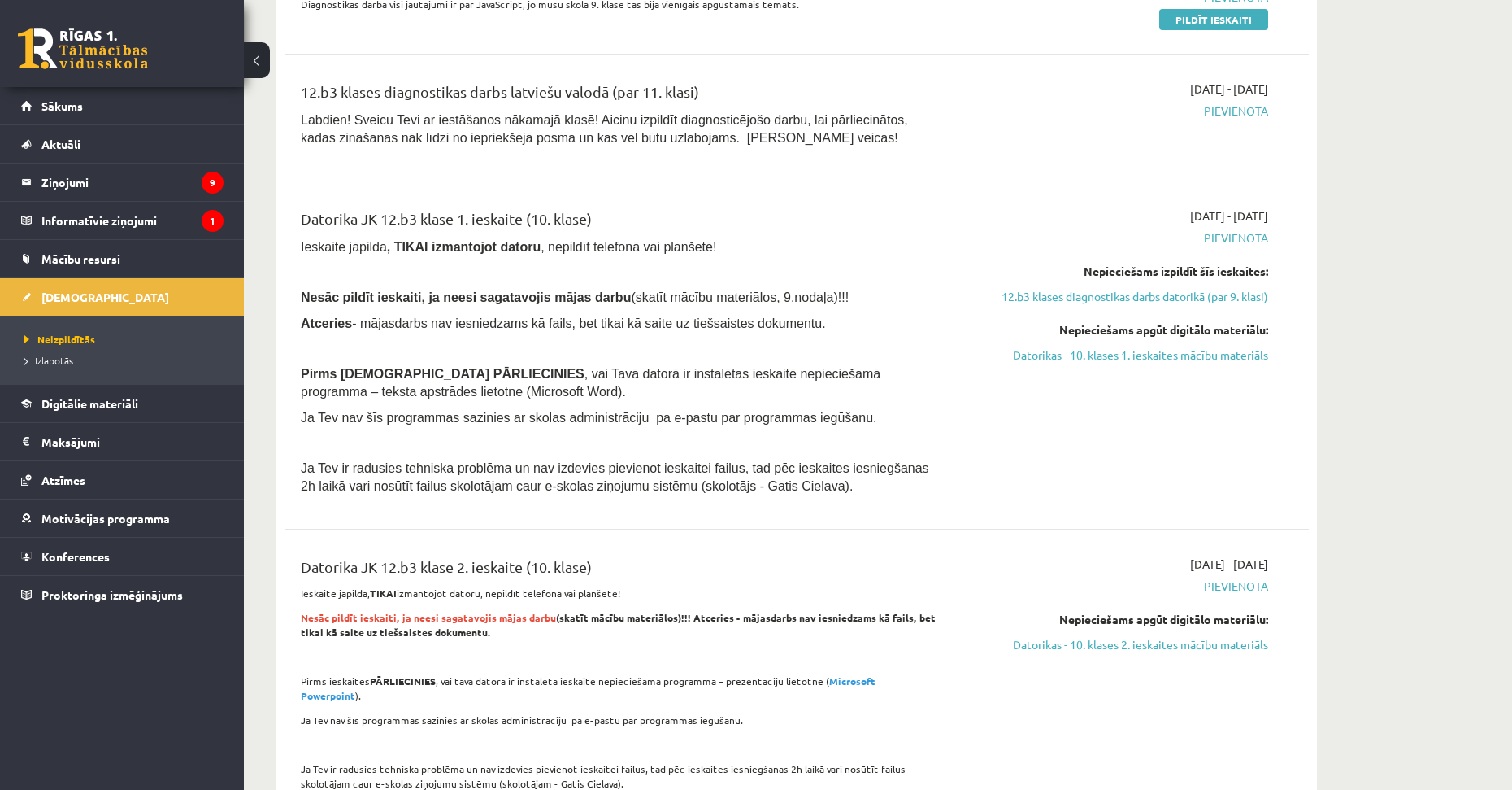
drag, startPoint x: 846, startPoint y: 427, endPoint x: 802, endPoint y: 276, distance: 157.3
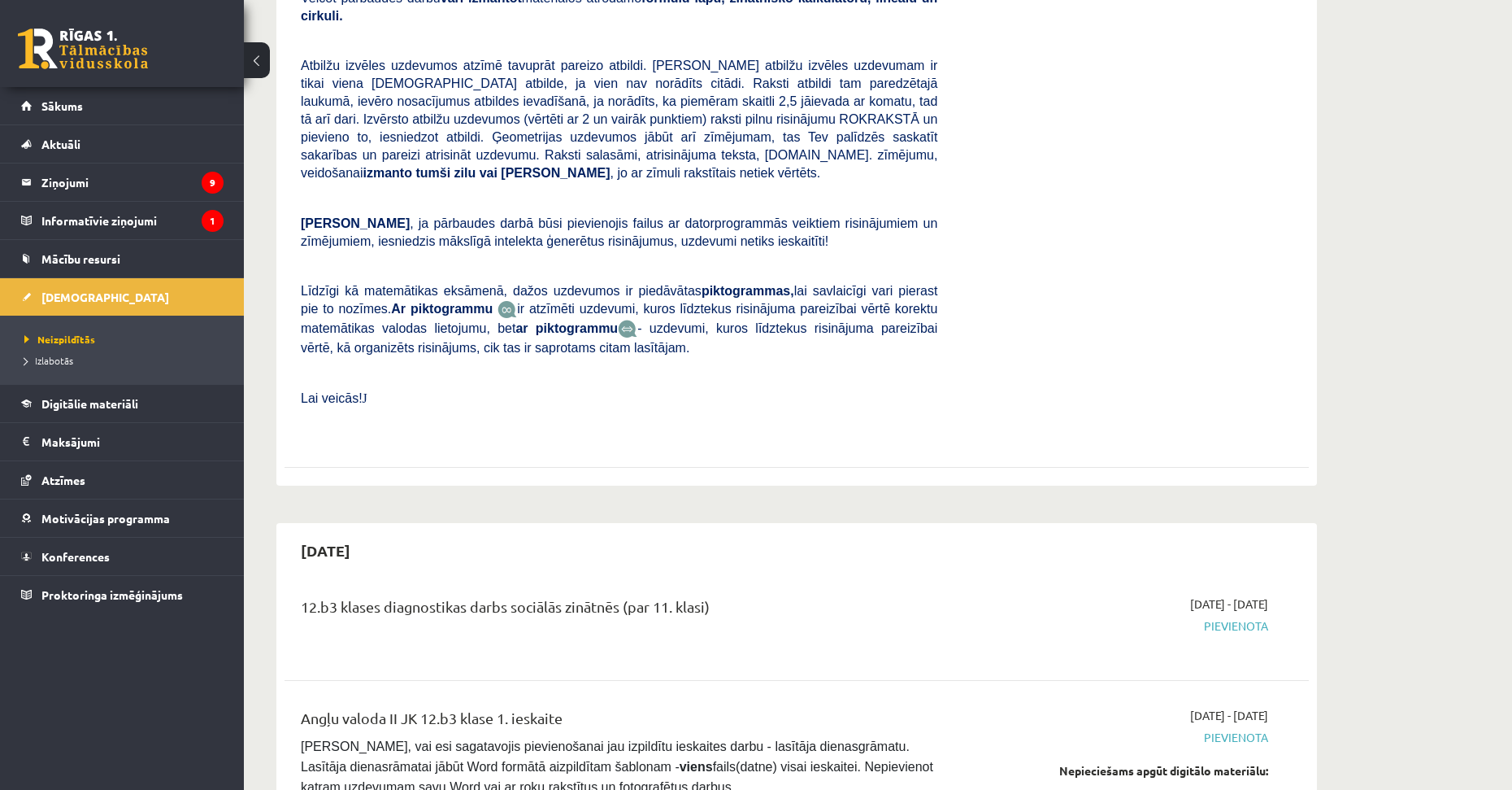
scroll to position [0, 0]
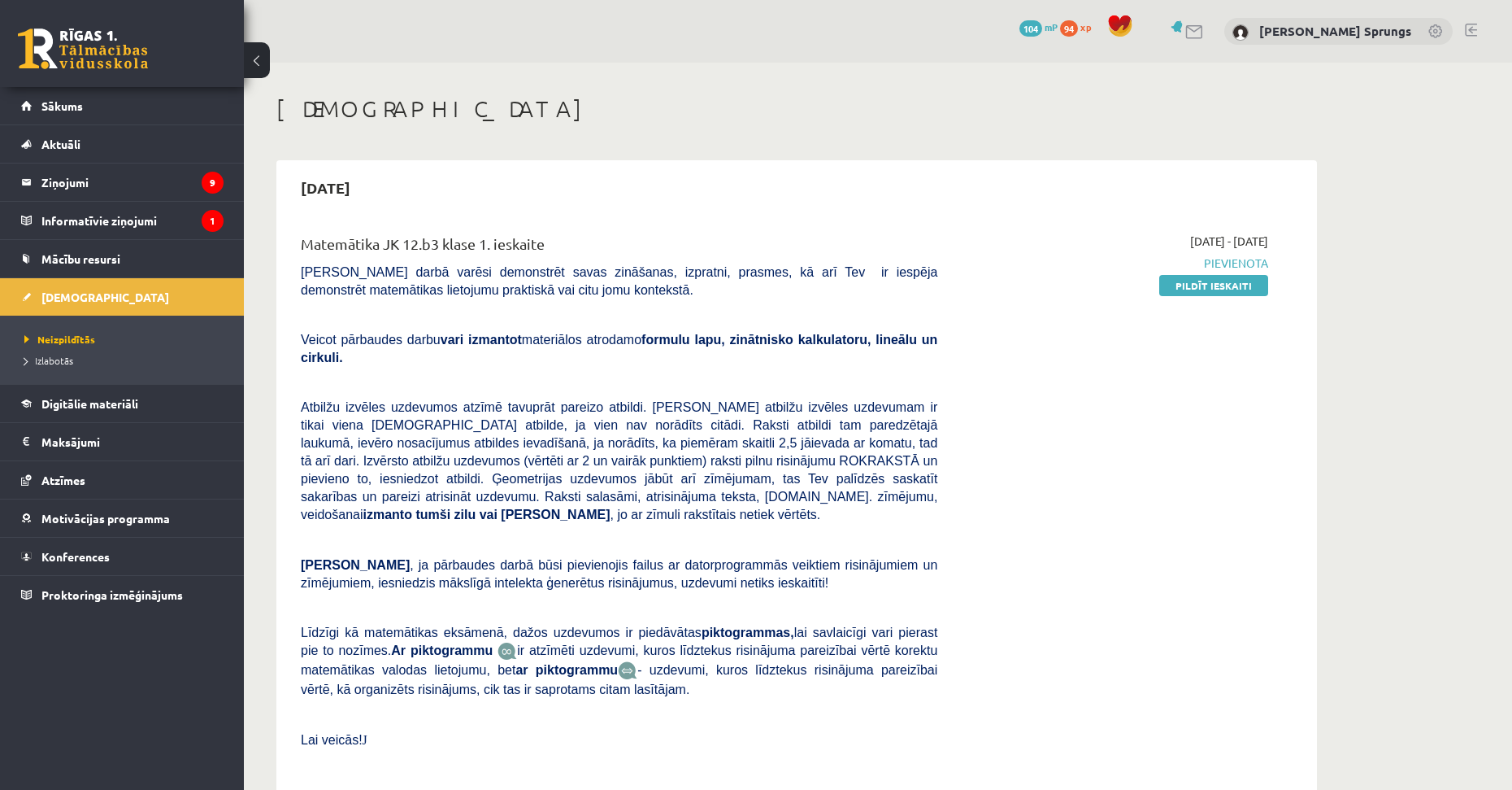
drag, startPoint x: 786, startPoint y: 439, endPoint x: 770, endPoint y: 357, distance: 83.5
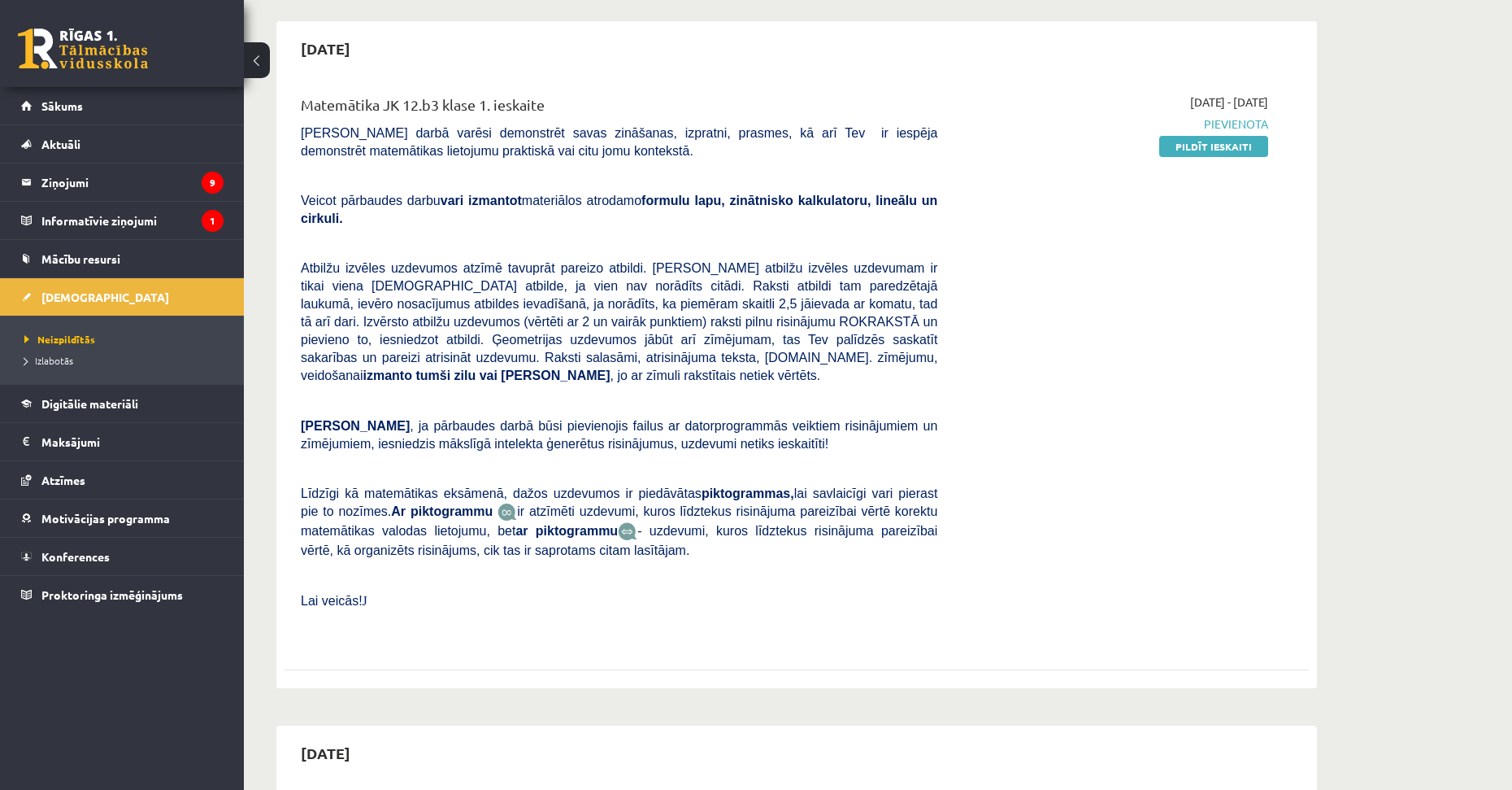
drag, startPoint x: 829, startPoint y: 360, endPoint x: 839, endPoint y: 415, distance: 55.9
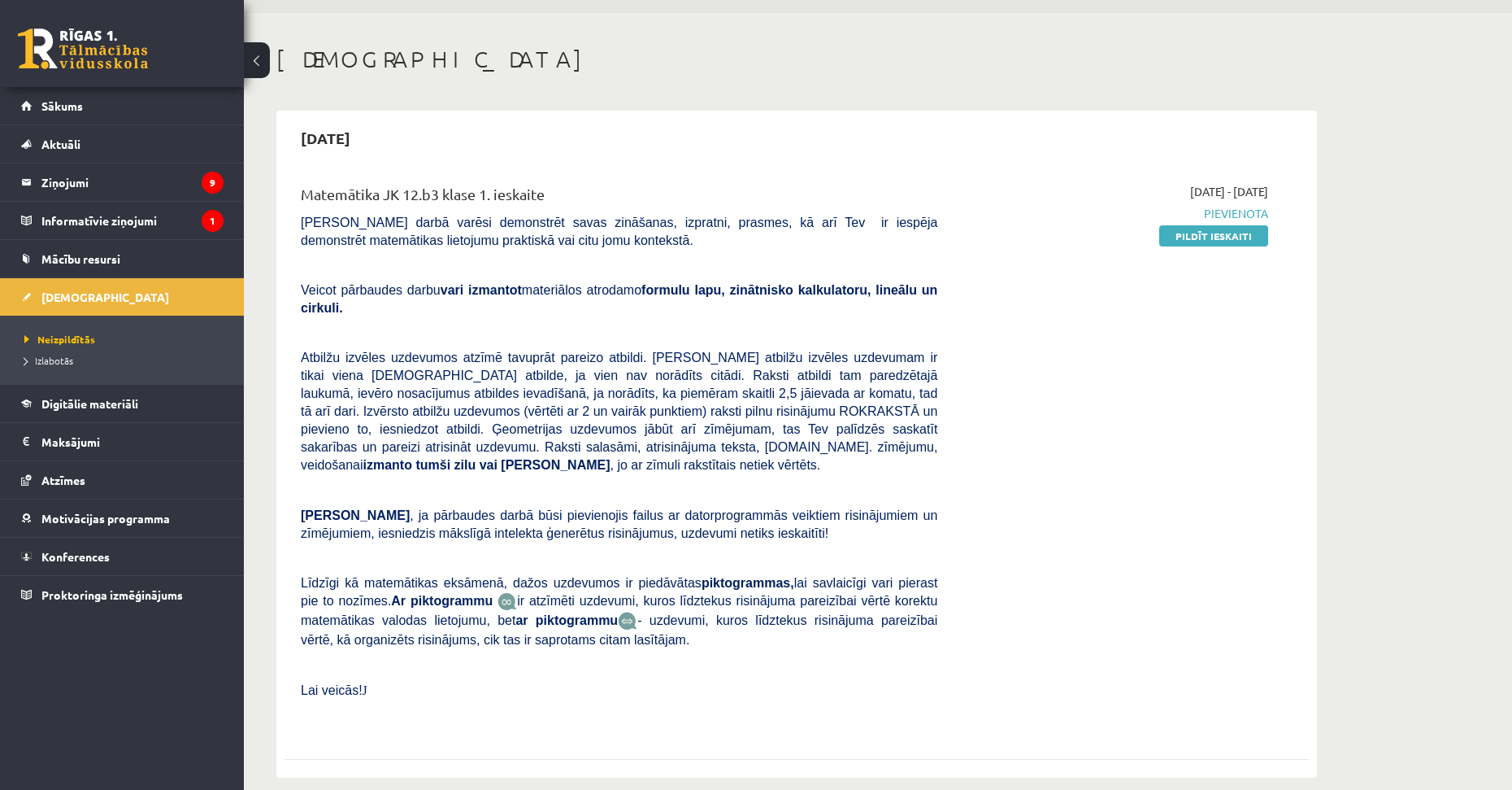
drag, startPoint x: 839, startPoint y: 424, endPoint x: 832, endPoint y: 408, distance: 17.5
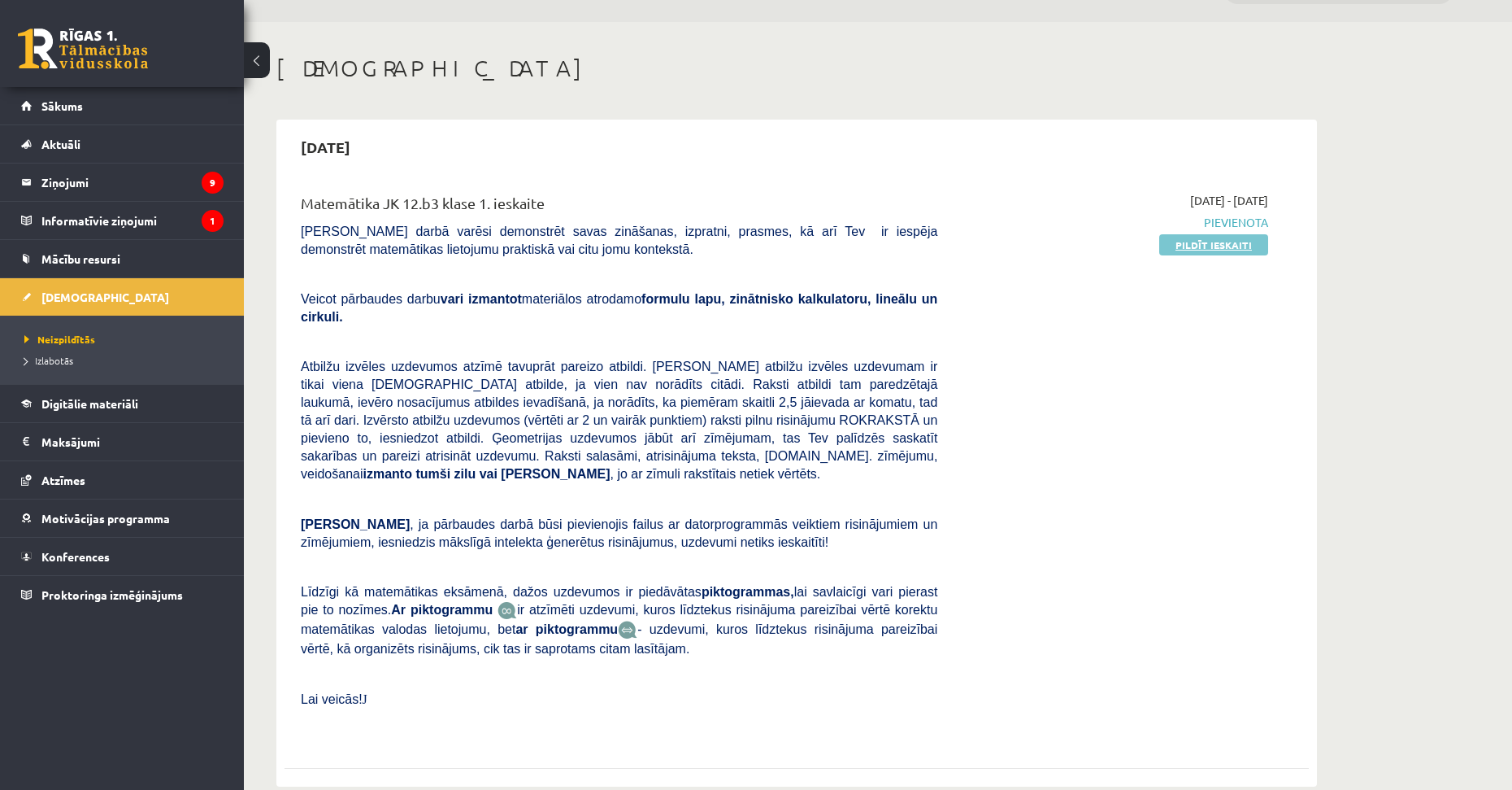
click at [1208, 242] on link "Pildīt ieskaiti" at bounding box center [1214, 245] width 109 height 21
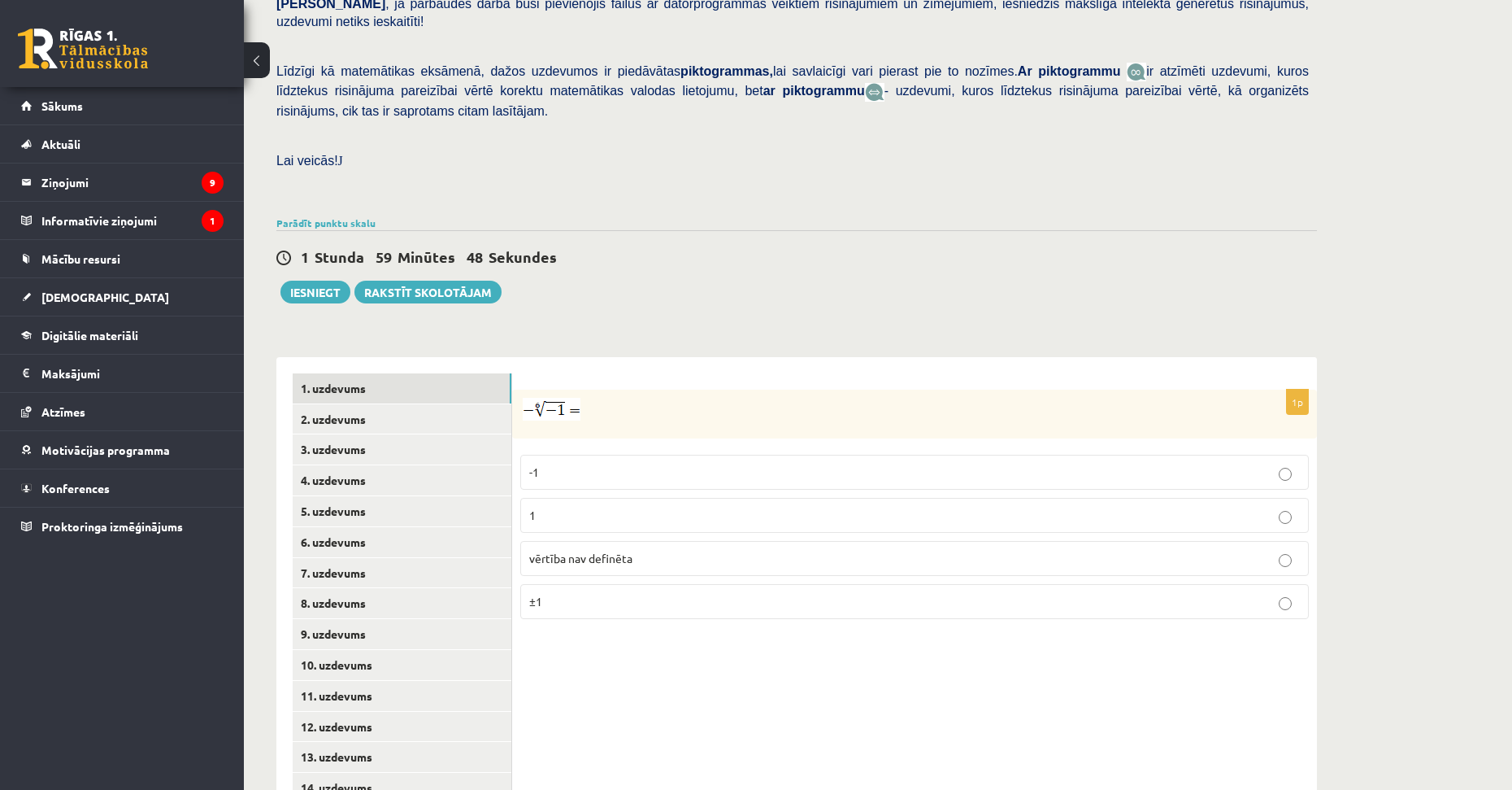
scroll to position [407, 0]
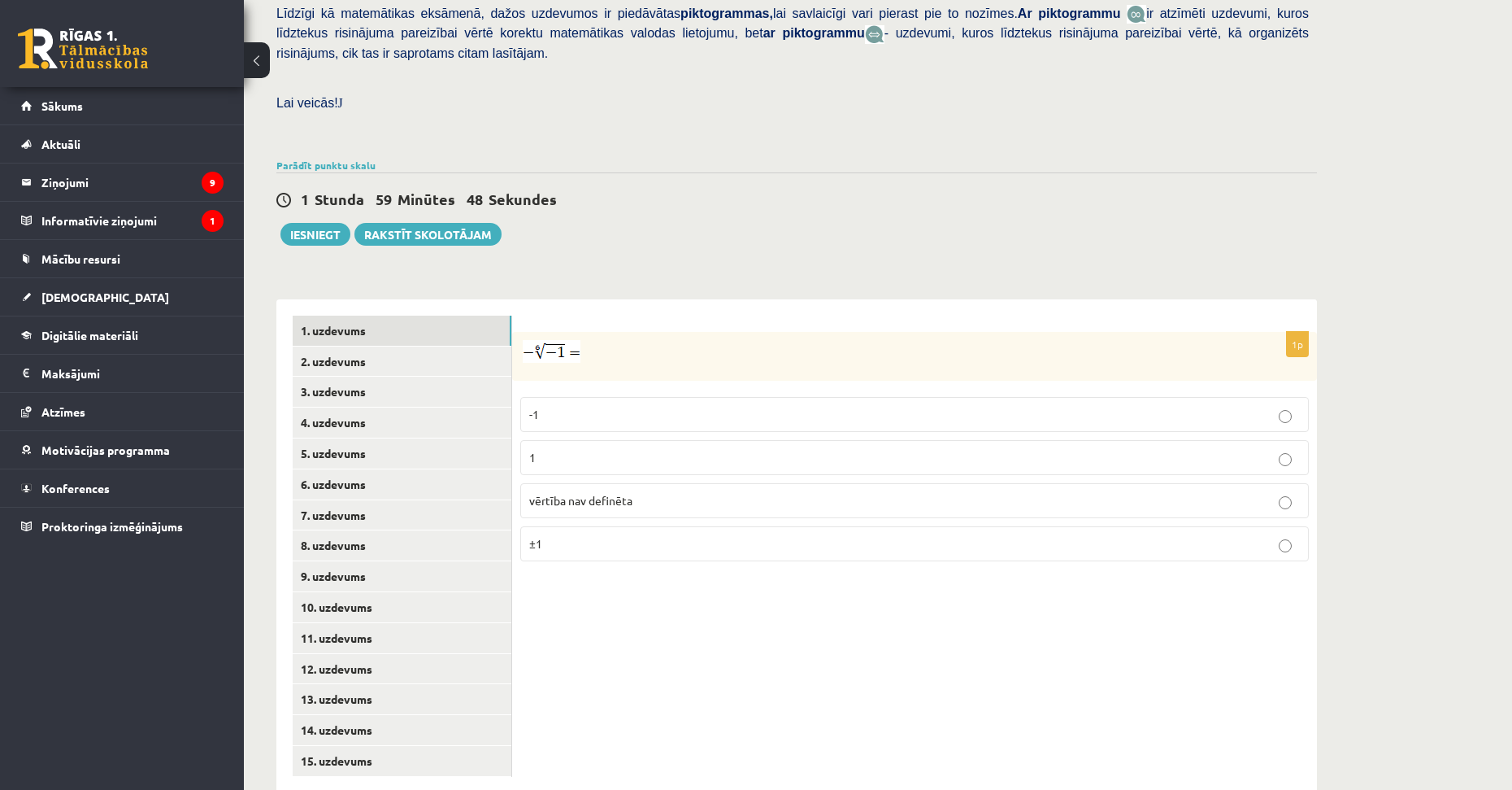
drag, startPoint x: 760, startPoint y: 329, endPoint x: 786, endPoint y: 382, distance: 59.0
drag, startPoint x: 726, startPoint y: 210, endPoint x: 775, endPoint y: 294, distance: 97.2
drag, startPoint x: 1420, startPoint y: 267, endPoint x: 1406, endPoint y: 360, distance: 94.0
click at [600, 406] on p "-1" at bounding box center [914, 414] width 770 height 17
click at [355, 346] on link "2. uzdevums" at bounding box center [402, 361] width 218 height 30
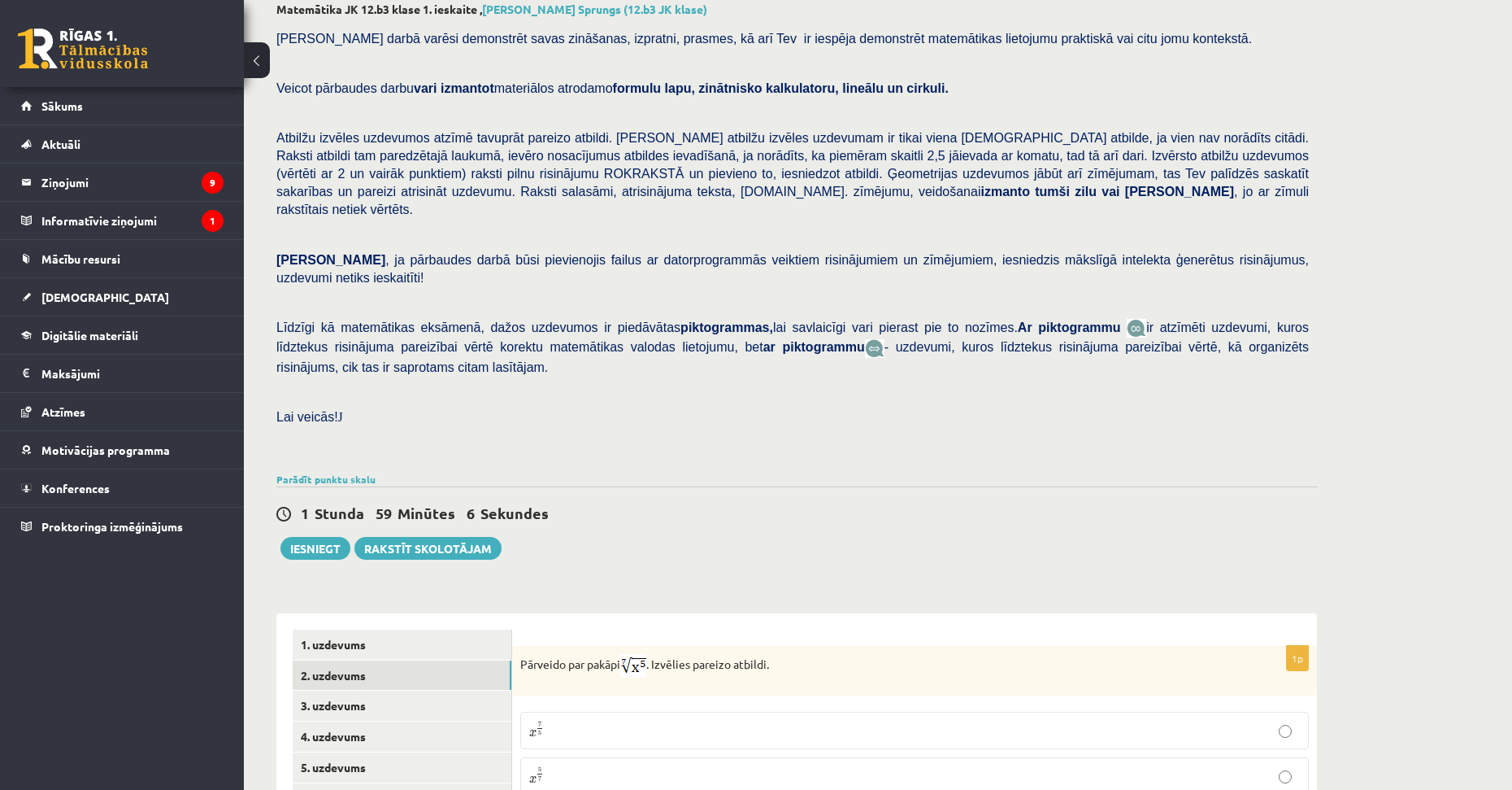
scroll to position [0, 0]
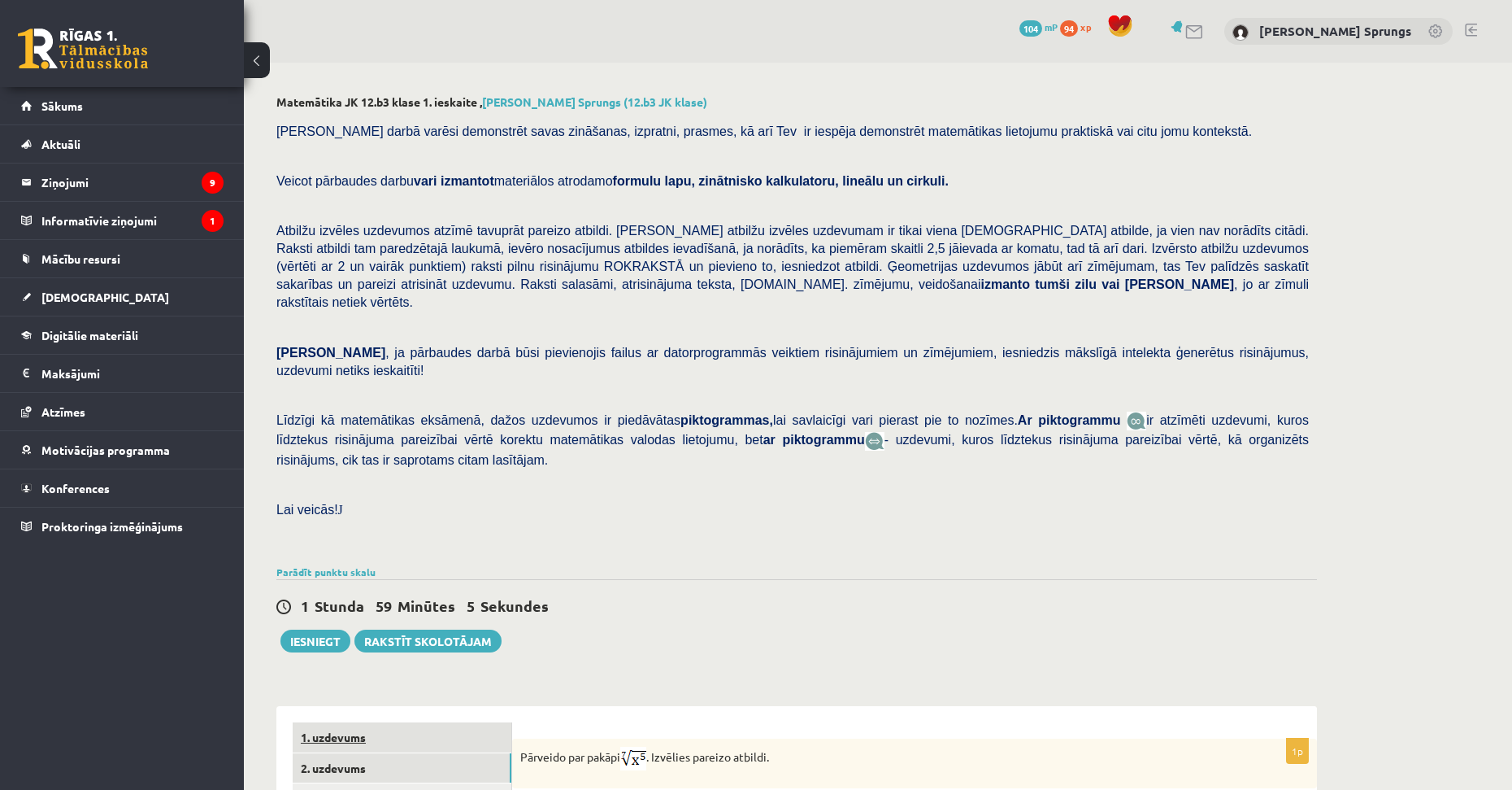
click at [333, 722] on link "1. uzdevums" at bounding box center [402, 737] width 218 height 30
click at [339, 753] on link "2. uzdevums" at bounding box center [402, 768] width 218 height 30
click at [340, 722] on link "1. uzdevums" at bounding box center [402, 737] width 218 height 30
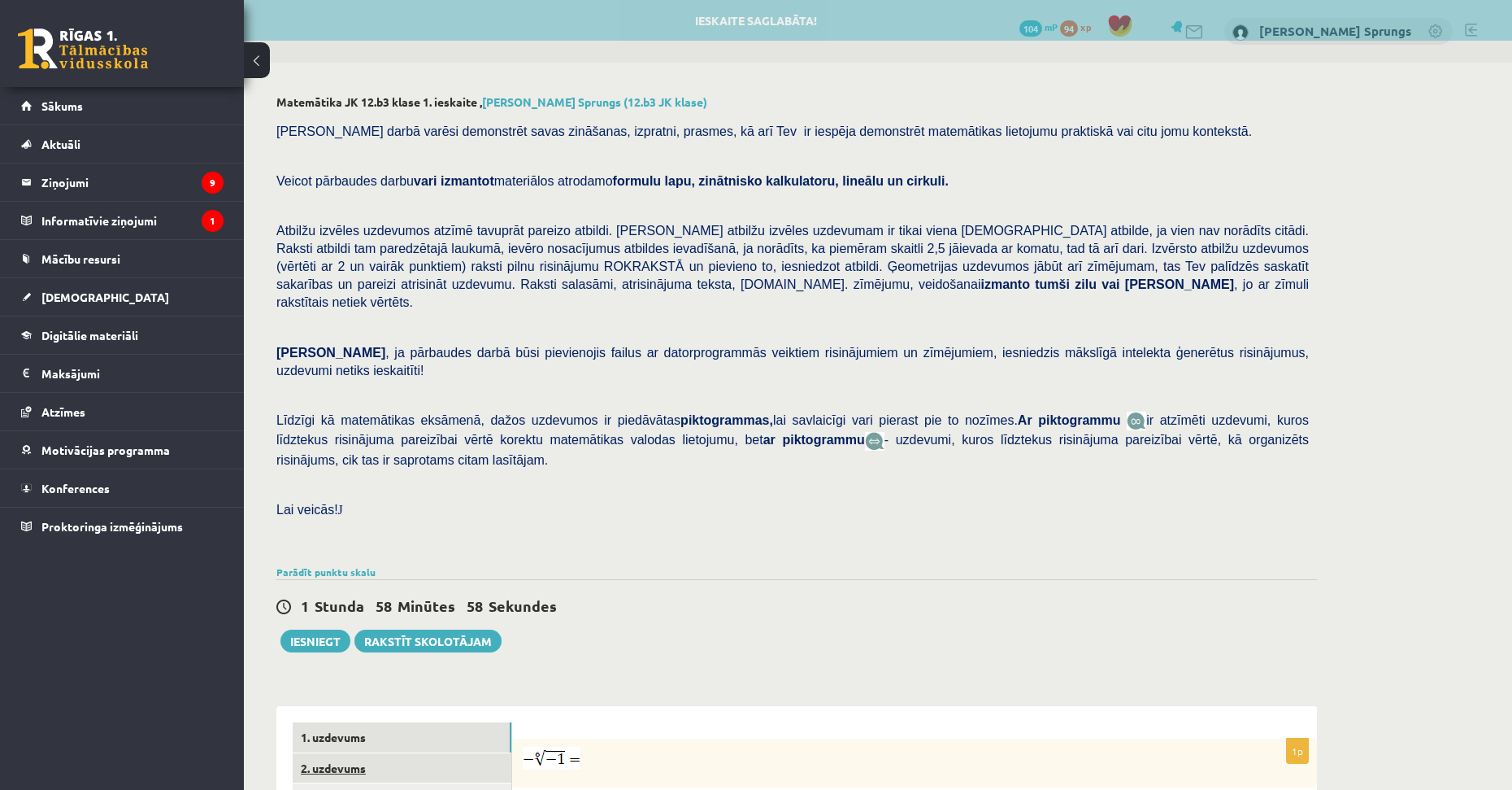
click at [354, 753] on link "2. uzdevums" at bounding box center [402, 768] width 218 height 30
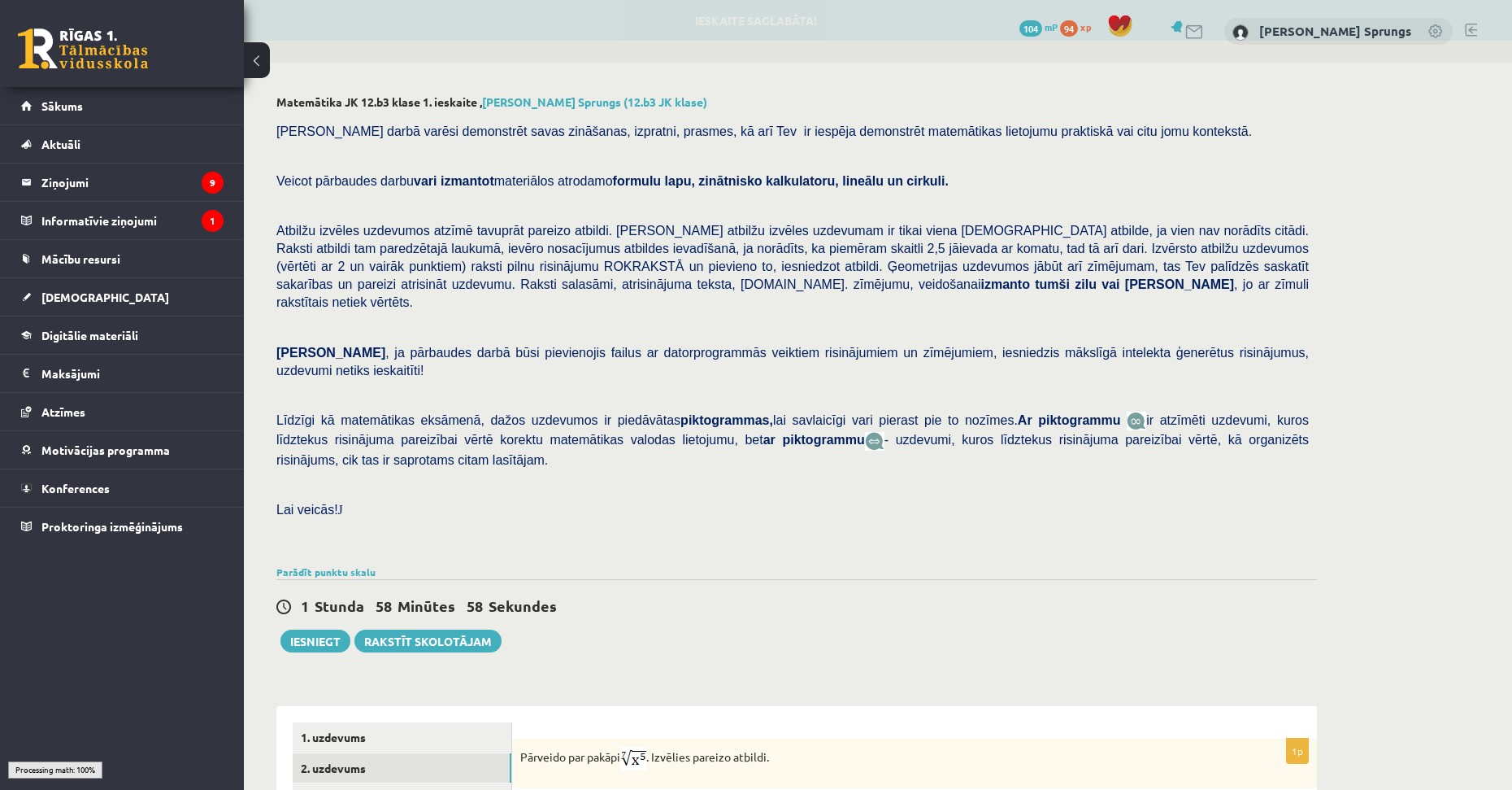
scroll to position [407, 0]
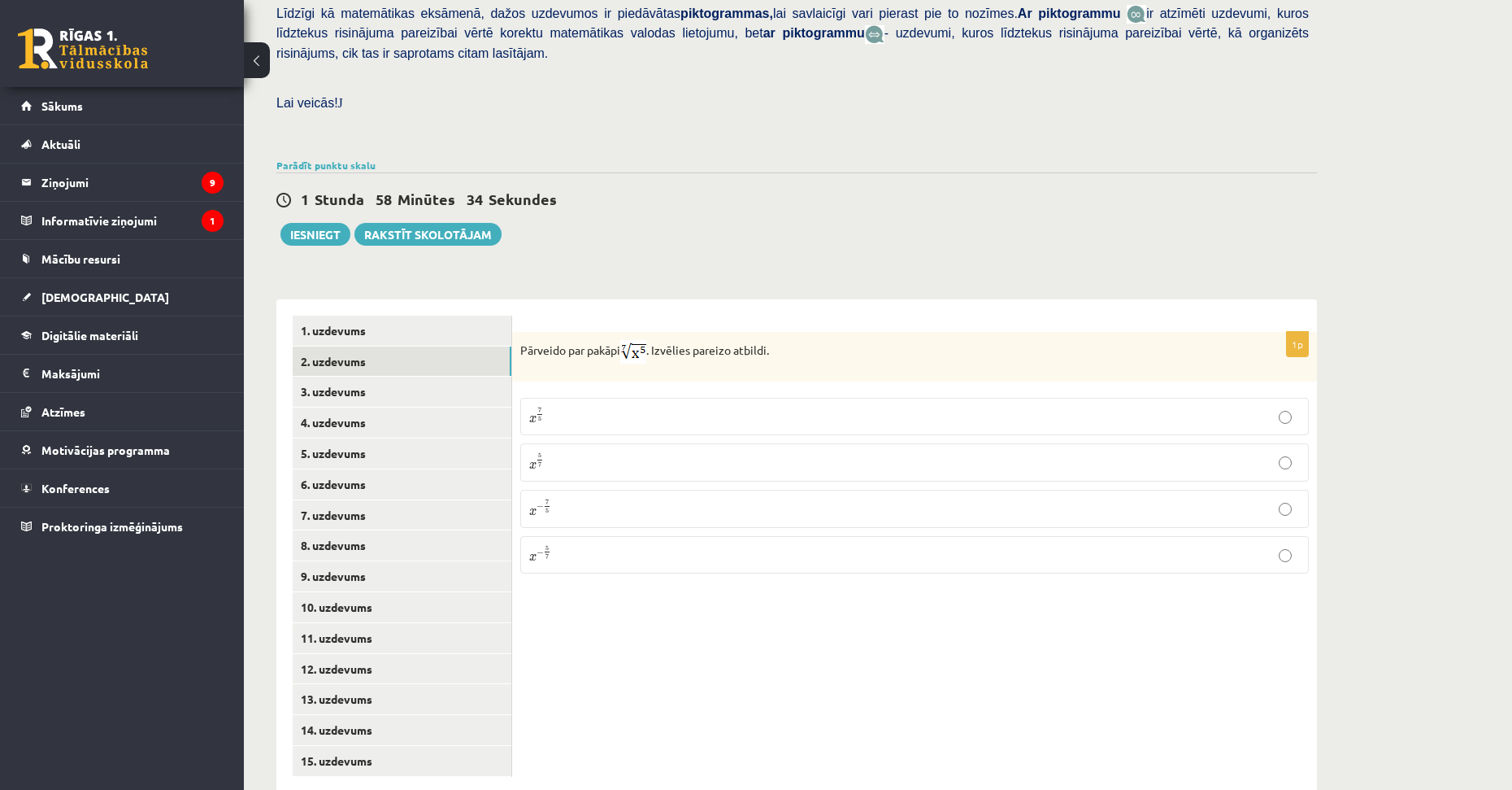
click at [570, 452] on p "x 5 7 x 5 7" at bounding box center [914, 462] width 770 height 20
click at [360, 377] on link "3. uzdevums" at bounding box center [402, 392] width 218 height 30
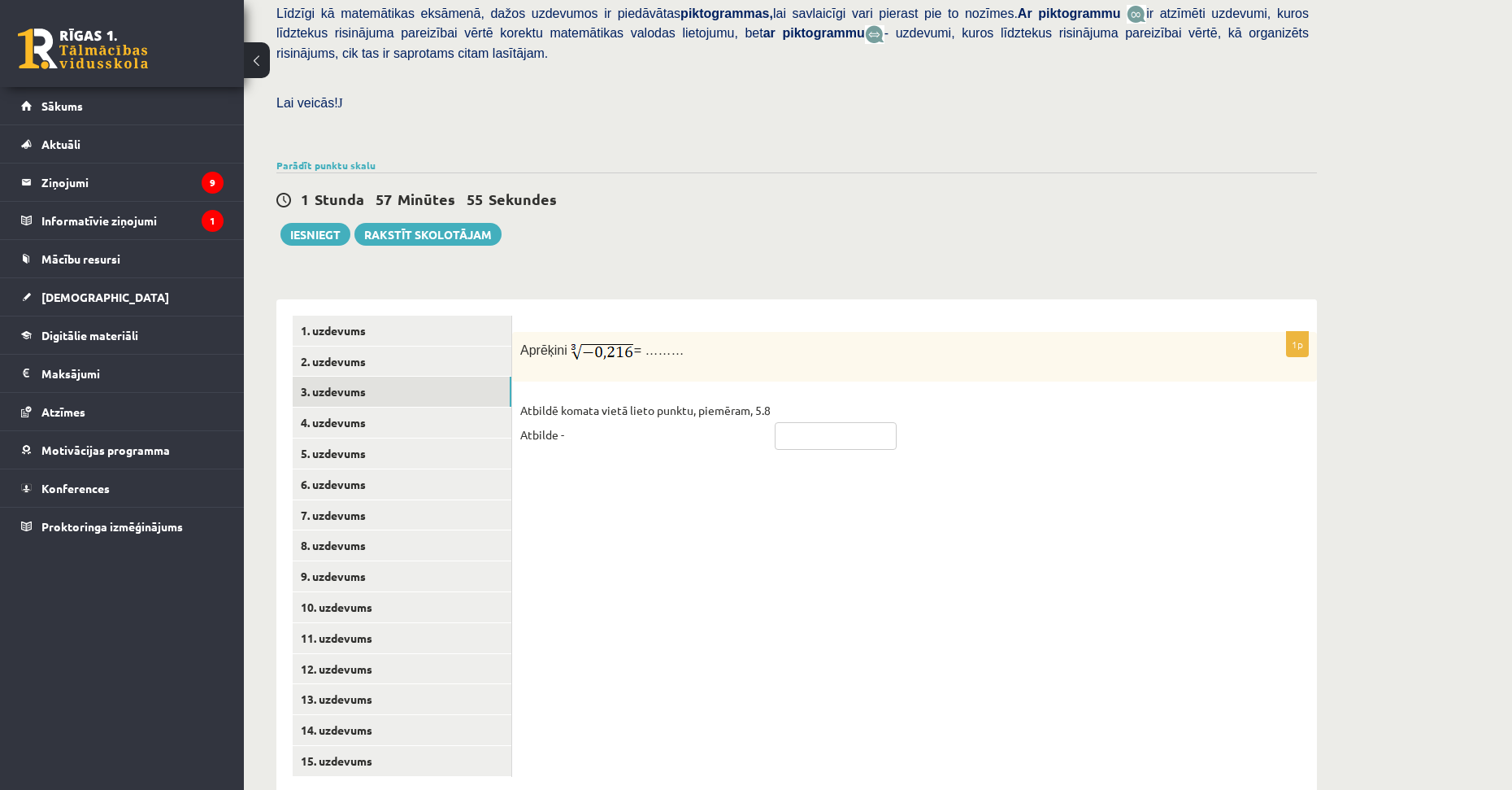
click at [827, 422] on input "text" at bounding box center [835, 435] width 122 height 28
type input "****"
click at [333, 408] on link "4. uzdevums" at bounding box center [402, 423] width 218 height 30
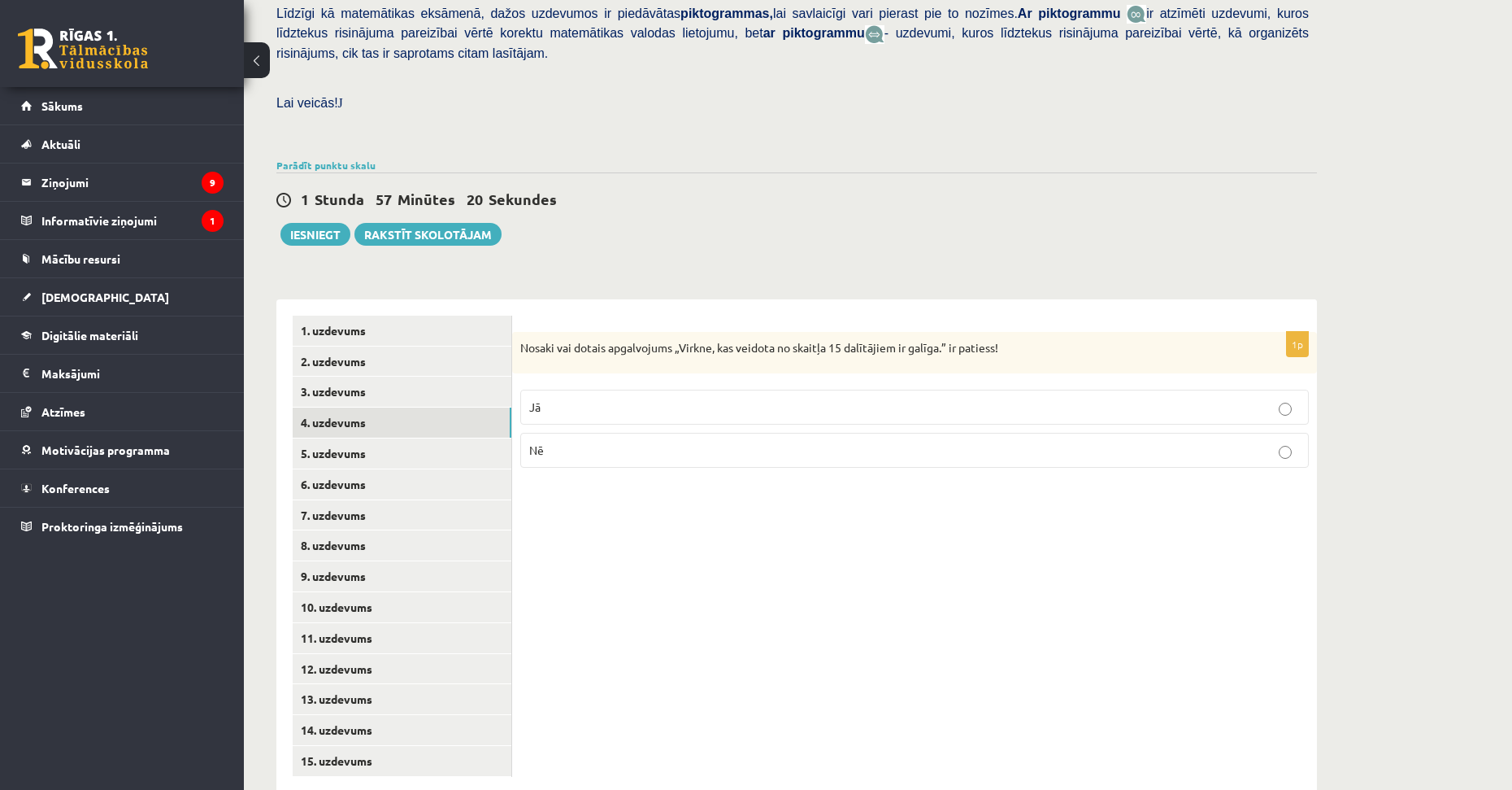
click at [701, 504] on div "1p Nosaki vai dotais apgalvojums „Virkne, kas veidota no skaitļa 15 dalītājiem …" at bounding box center [915, 545] width 805 height 493
click at [587, 398] on p "Jā" at bounding box center [914, 407] width 770 height 17
click at [381, 439] on link "5. uzdevums" at bounding box center [402, 454] width 218 height 30
click at [795, 530] on div "1p Nosaki vai dotais apgalvojums „Skaitlis 5 ir virknes loceklis.” ir patiess! …" at bounding box center [915, 545] width 805 height 493
click at [1249, 444] on p "Nē" at bounding box center [914, 452] width 770 height 17
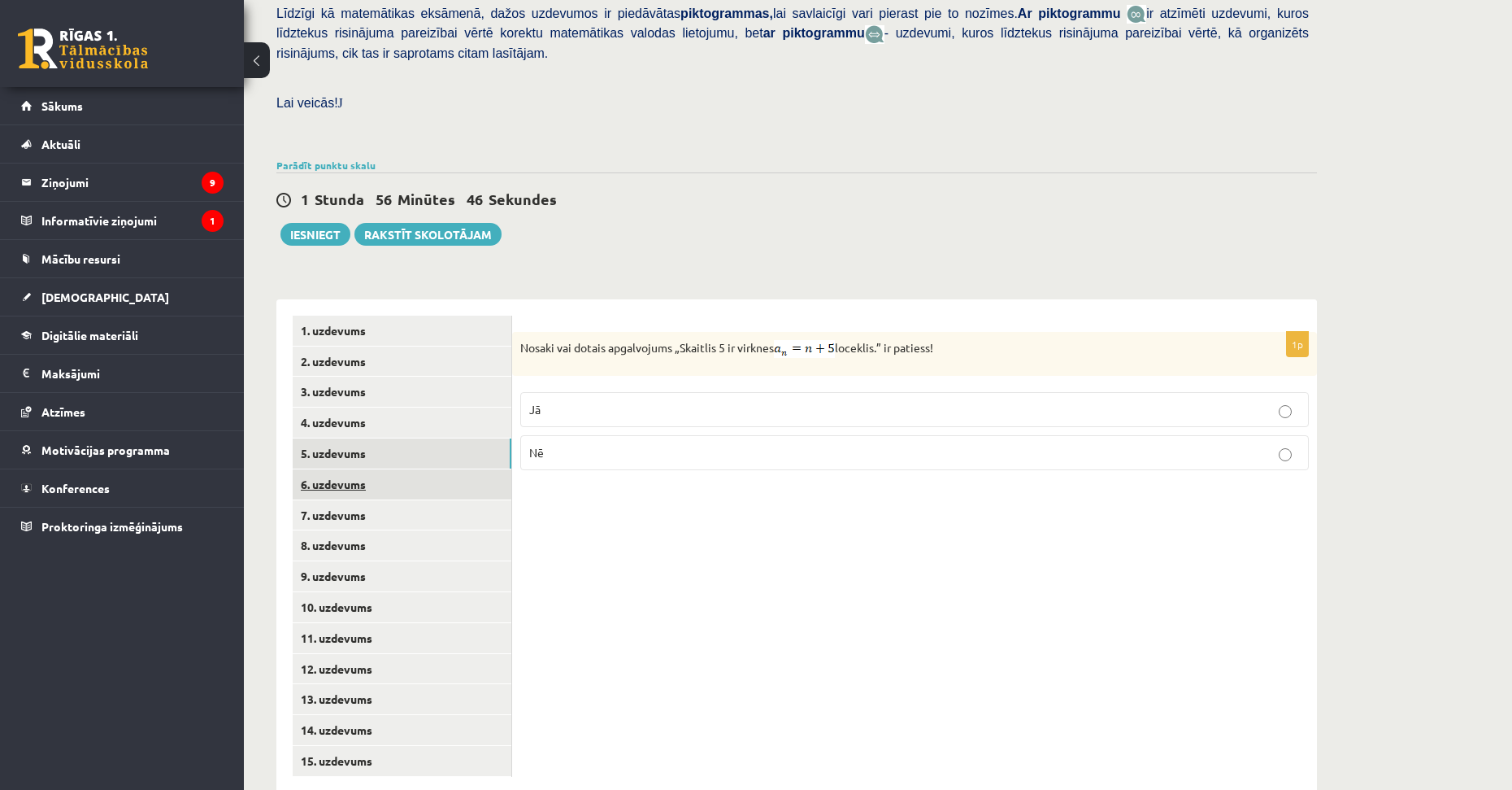
click at [343, 469] on link "6. uzdevums" at bounding box center [402, 484] width 218 height 30
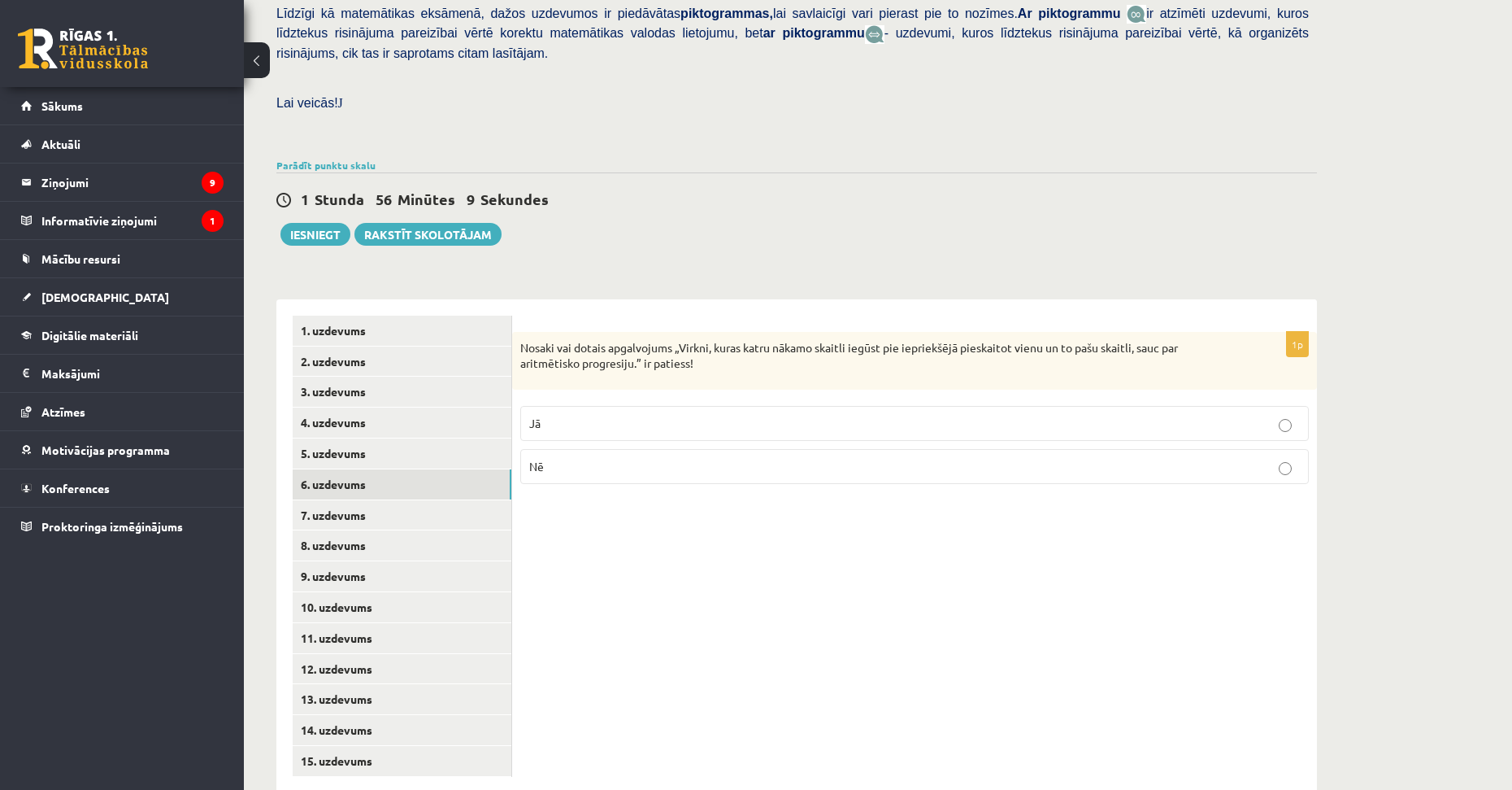
click at [678, 520] on div "1p Nosaki vai dotais apgalvojums „Virkni, kuras katru nākamo skaitli iegūst pie…" at bounding box center [915, 545] width 805 height 493
click at [806, 415] on p "Jā" at bounding box center [914, 424] width 770 height 17
click at [357, 500] on link "7. uzdevums" at bounding box center [402, 515] width 218 height 30
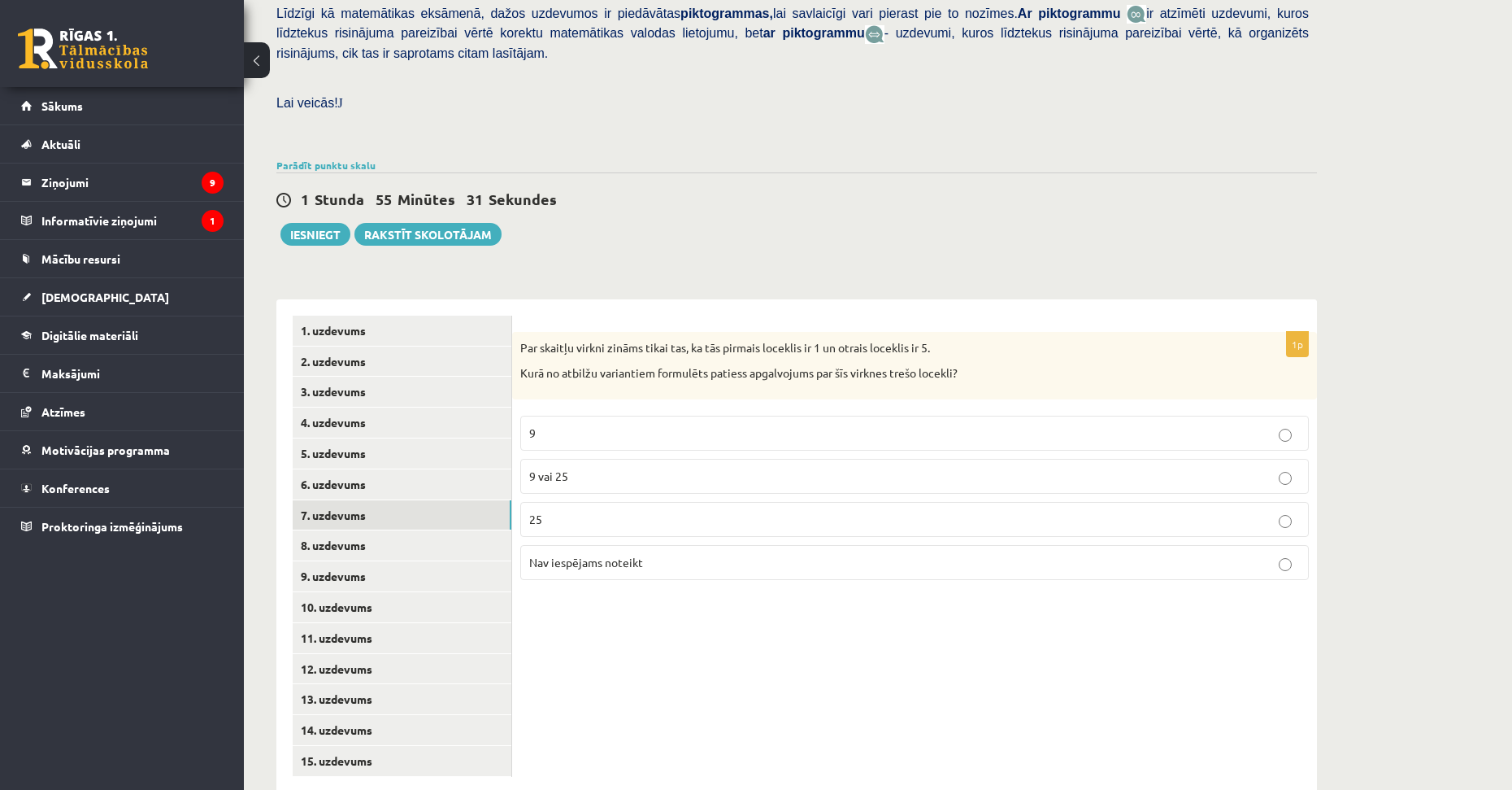
click at [695, 606] on div "1p Par skaitļu virkni zināms tikai tas, ka tās pirmais loceklis ir 1 un otrais …" at bounding box center [915, 545] width 805 height 493
click at [649, 554] on p "Nav iespējams noteikt" at bounding box center [914, 562] width 770 height 17
click at [365, 530] on link "8. uzdevums" at bounding box center [402, 545] width 218 height 30
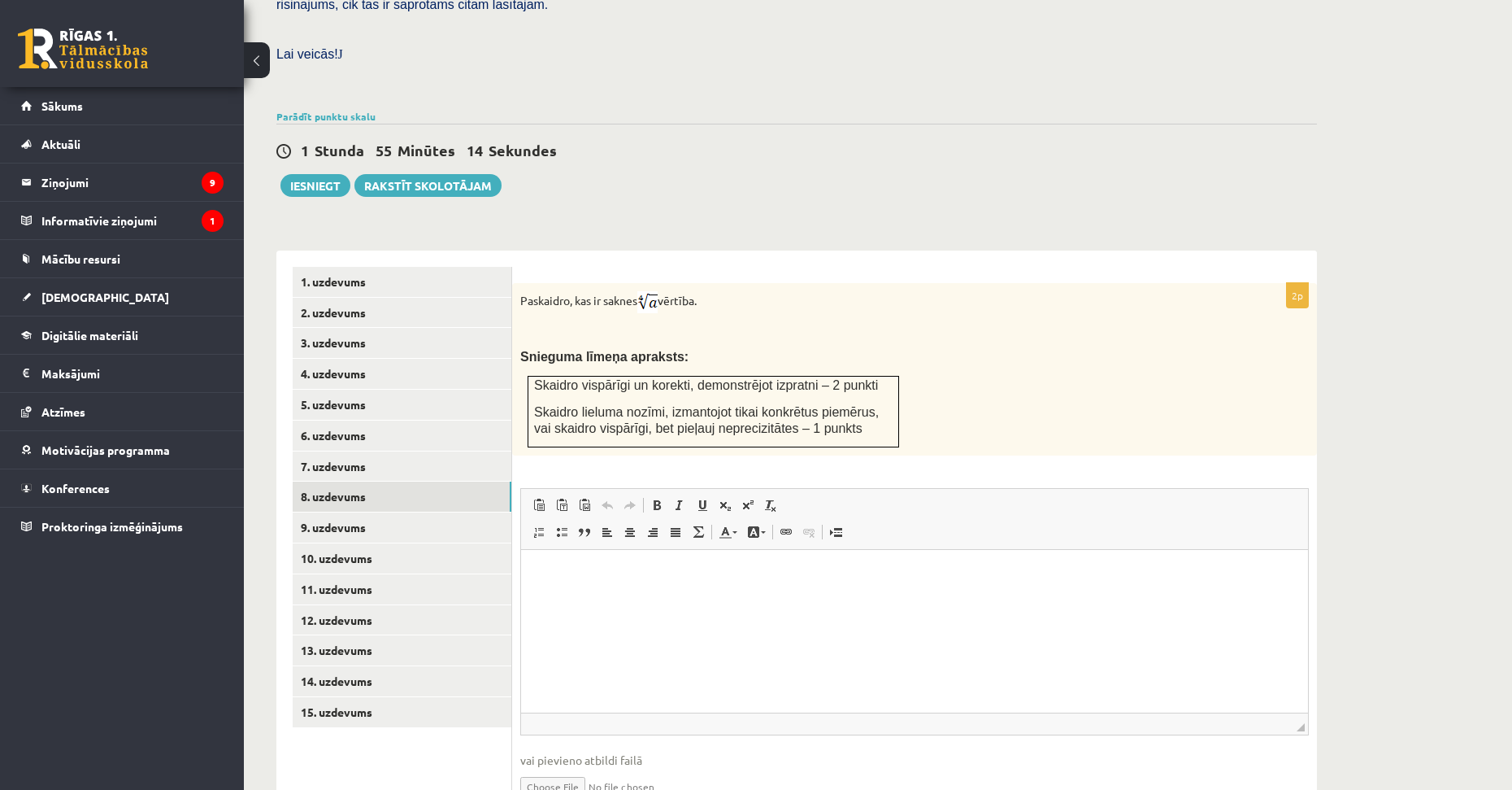
scroll to position [506, 0]
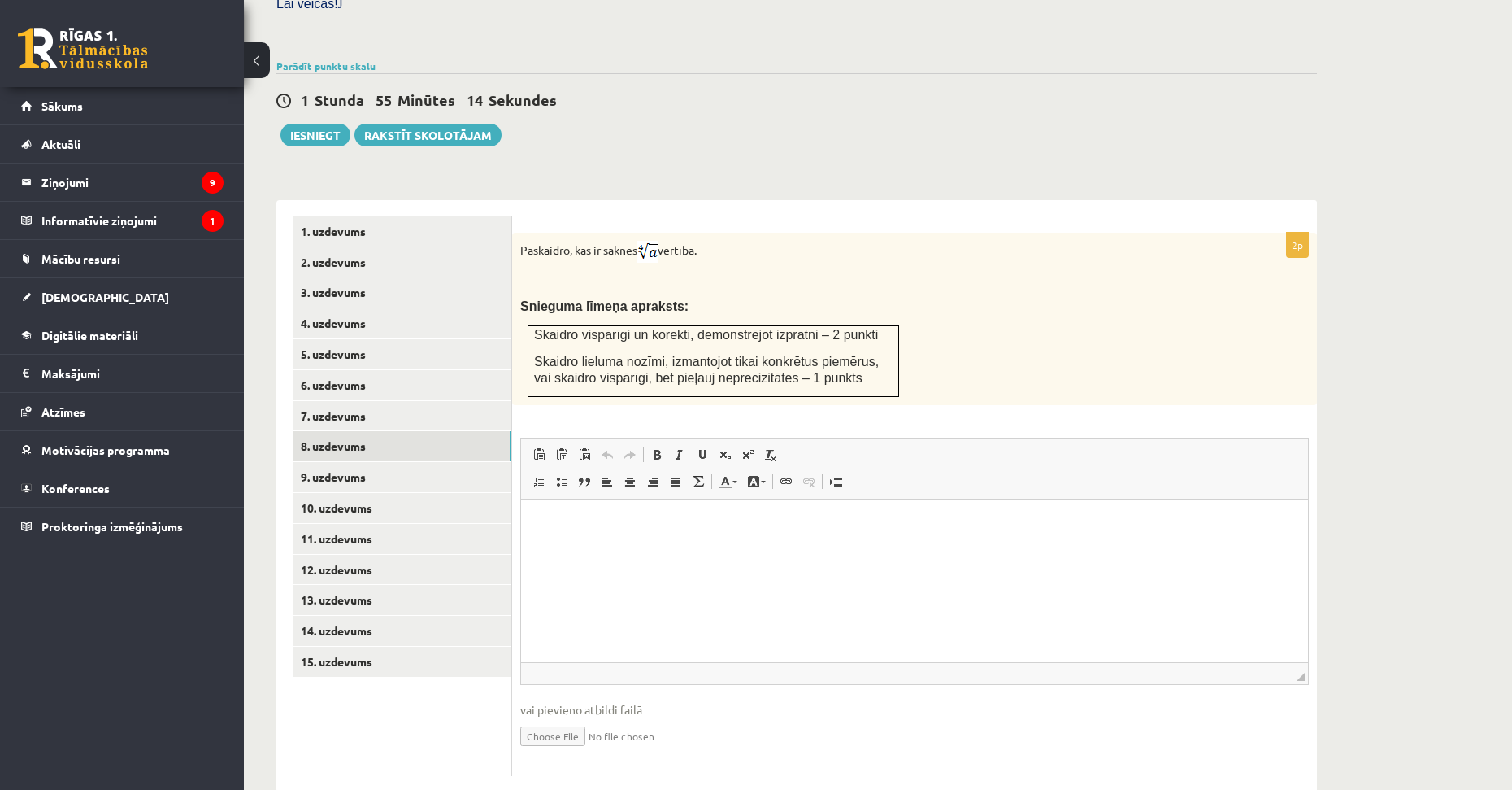
drag, startPoint x: 825, startPoint y: 366, endPoint x: 843, endPoint y: 424, distance: 60.7
click at [357, 462] on link "9. uzdevums" at bounding box center [402, 477] width 218 height 30
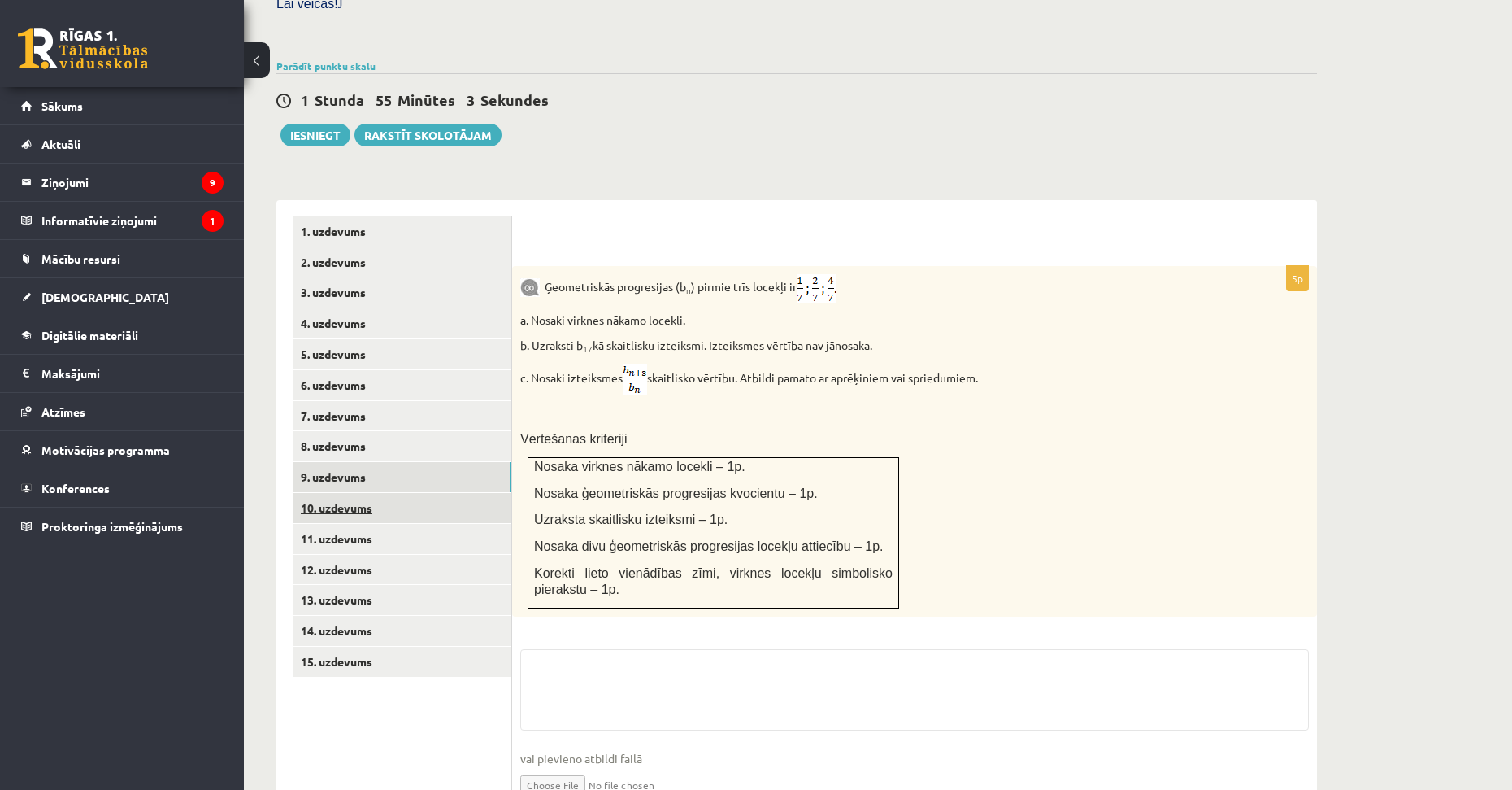
click at [357, 492] on link "10. uzdevums" at bounding box center [402, 508] width 218 height 30
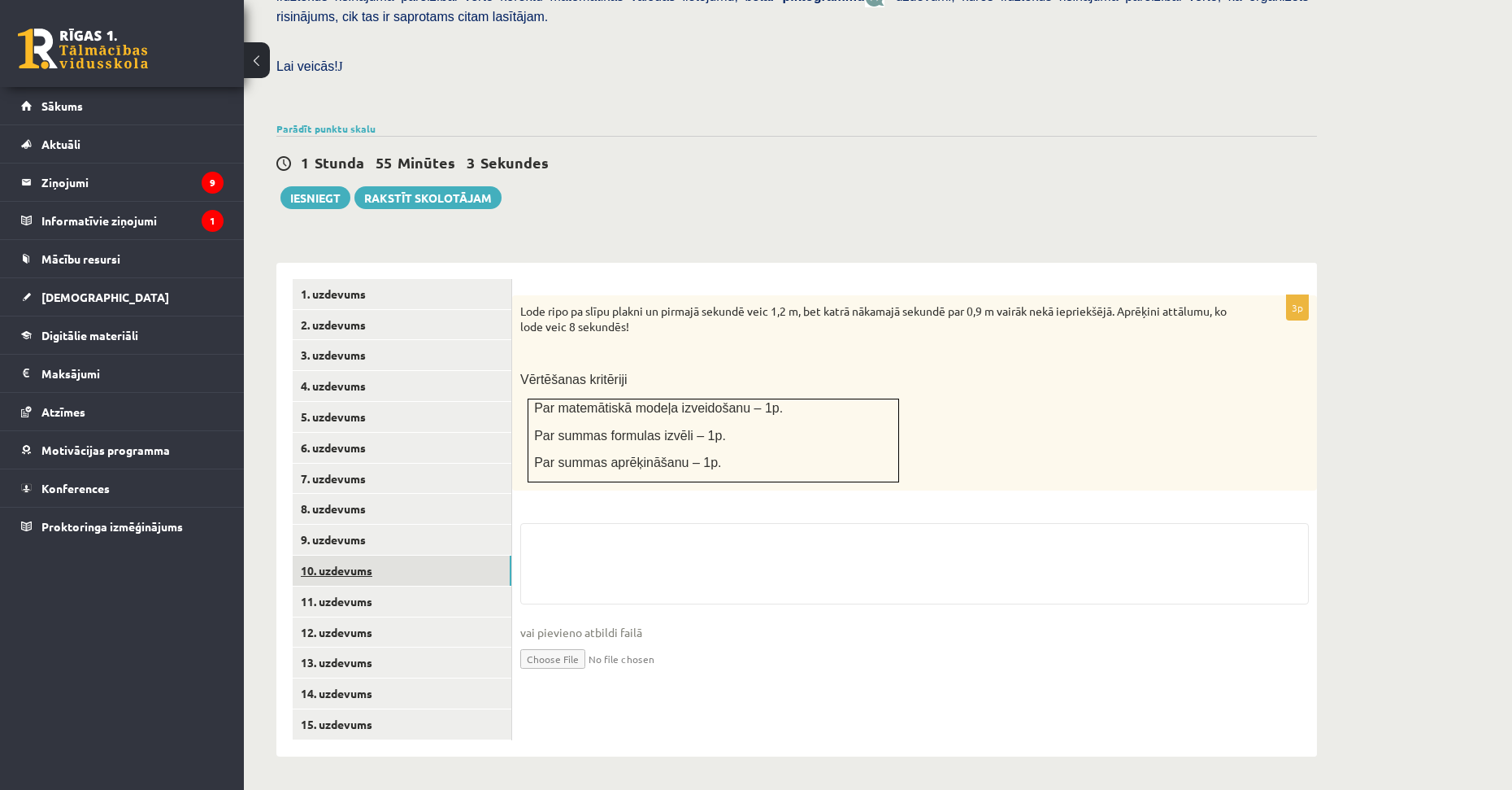
scroll to position [408, 0]
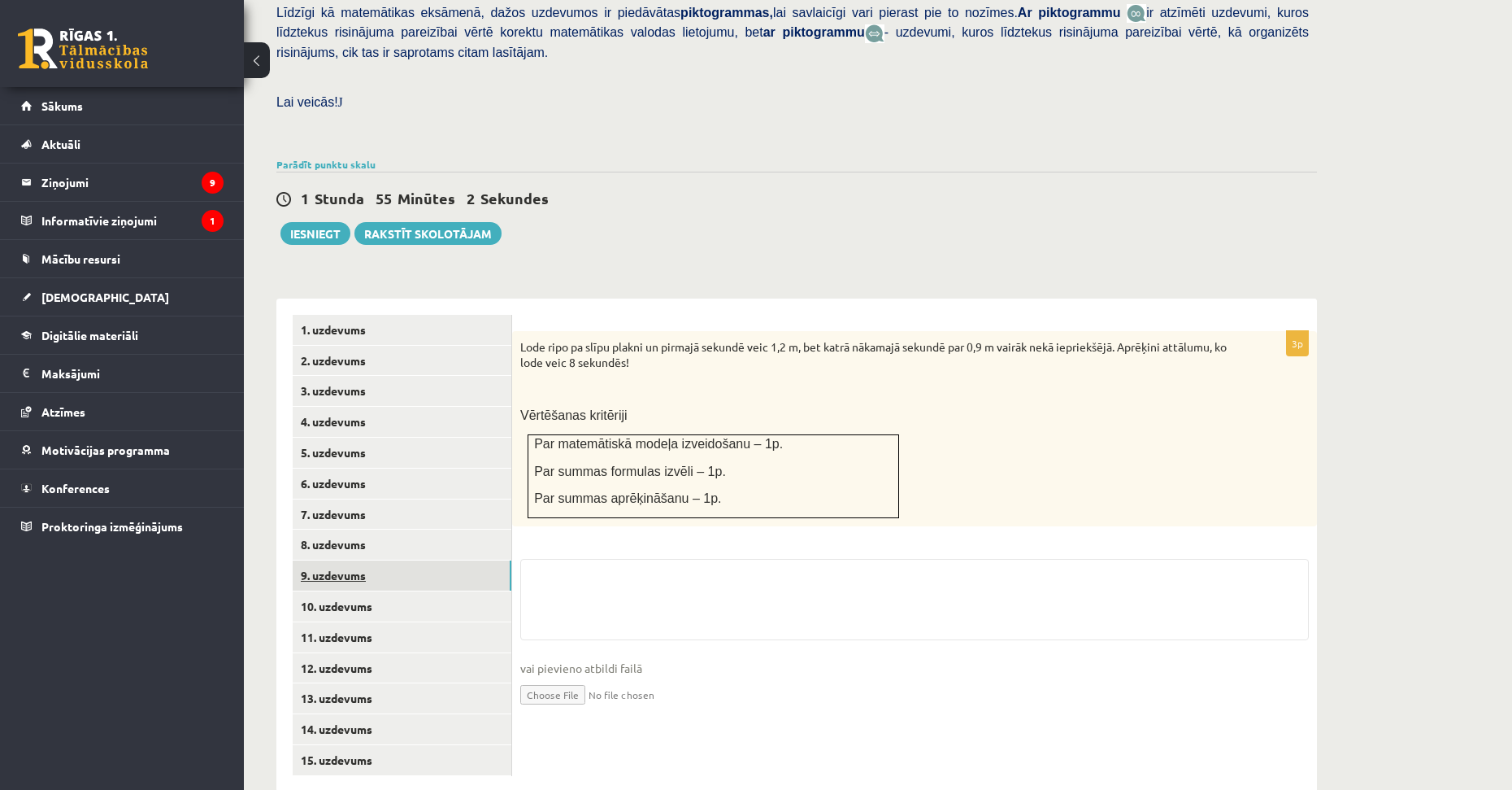
click at [360, 561] on link "9. uzdevums" at bounding box center [402, 576] width 218 height 30
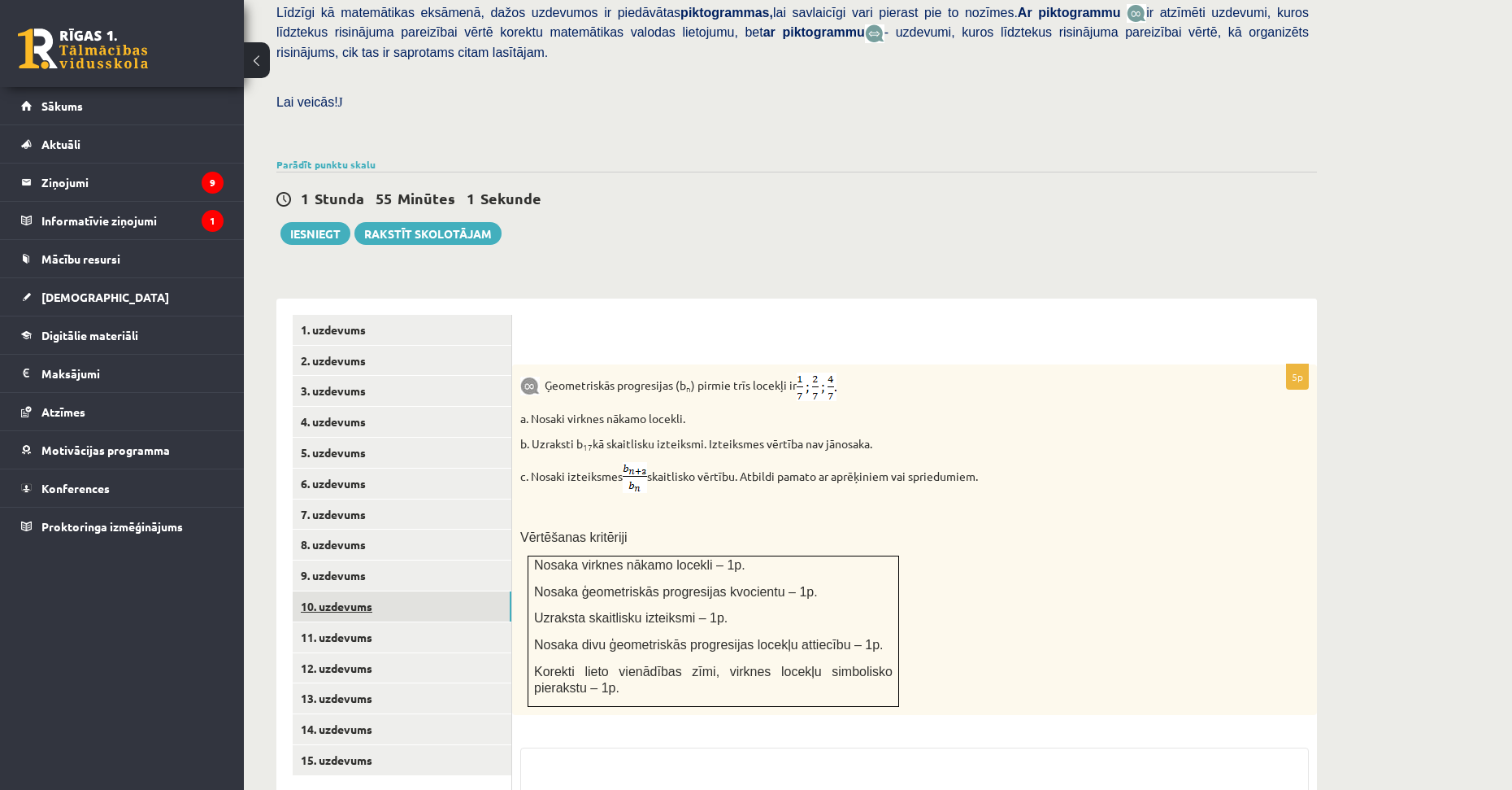
click at [365, 592] on link "10. uzdevums" at bounding box center [402, 607] width 218 height 30
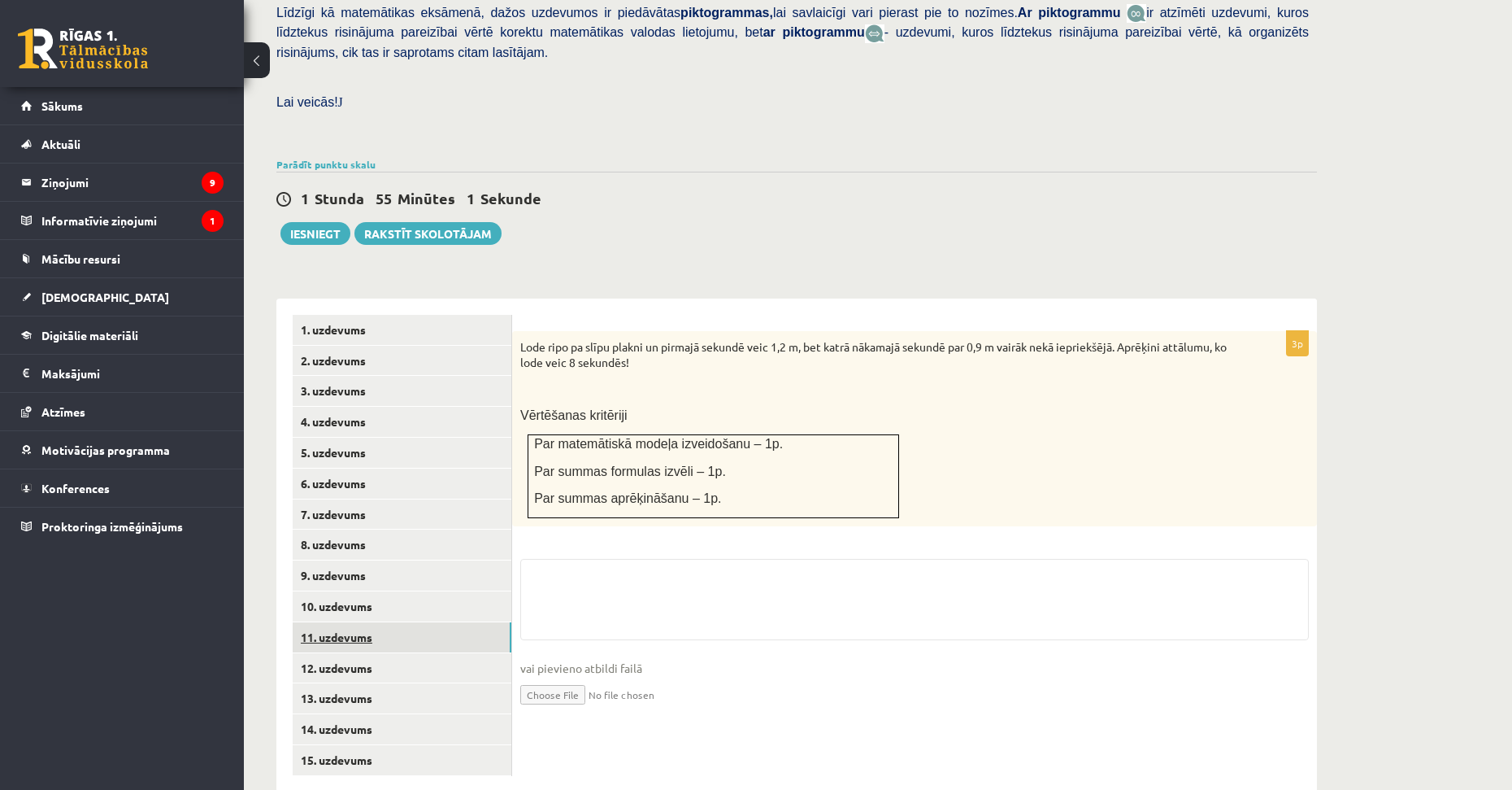
click at [366, 622] on link "11. uzdevums" at bounding box center [402, 637] width 218 height 30
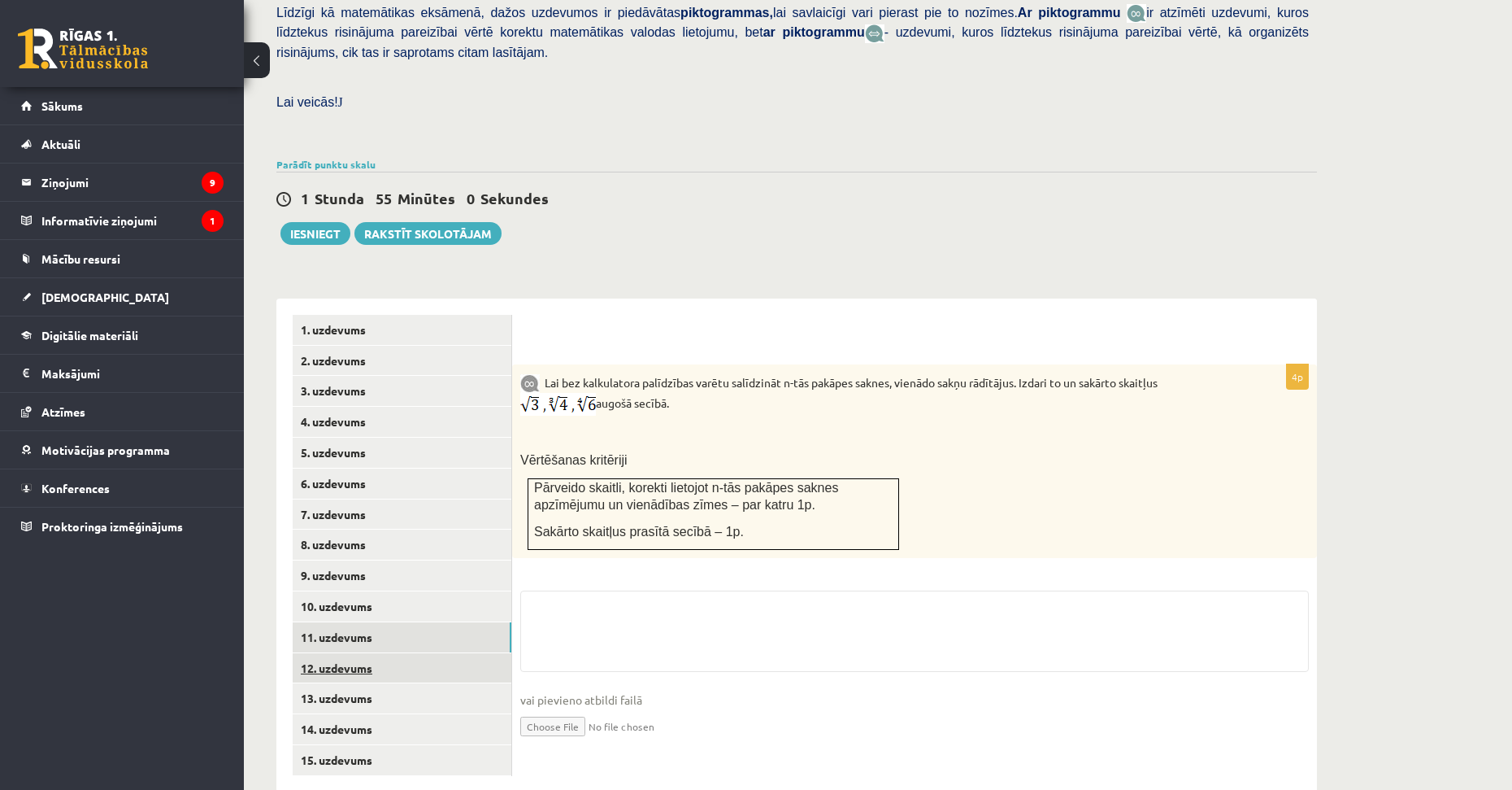
click at [350, 653] on link "12. uzdevums" at bounding box center [402, 668] width 218 height 30
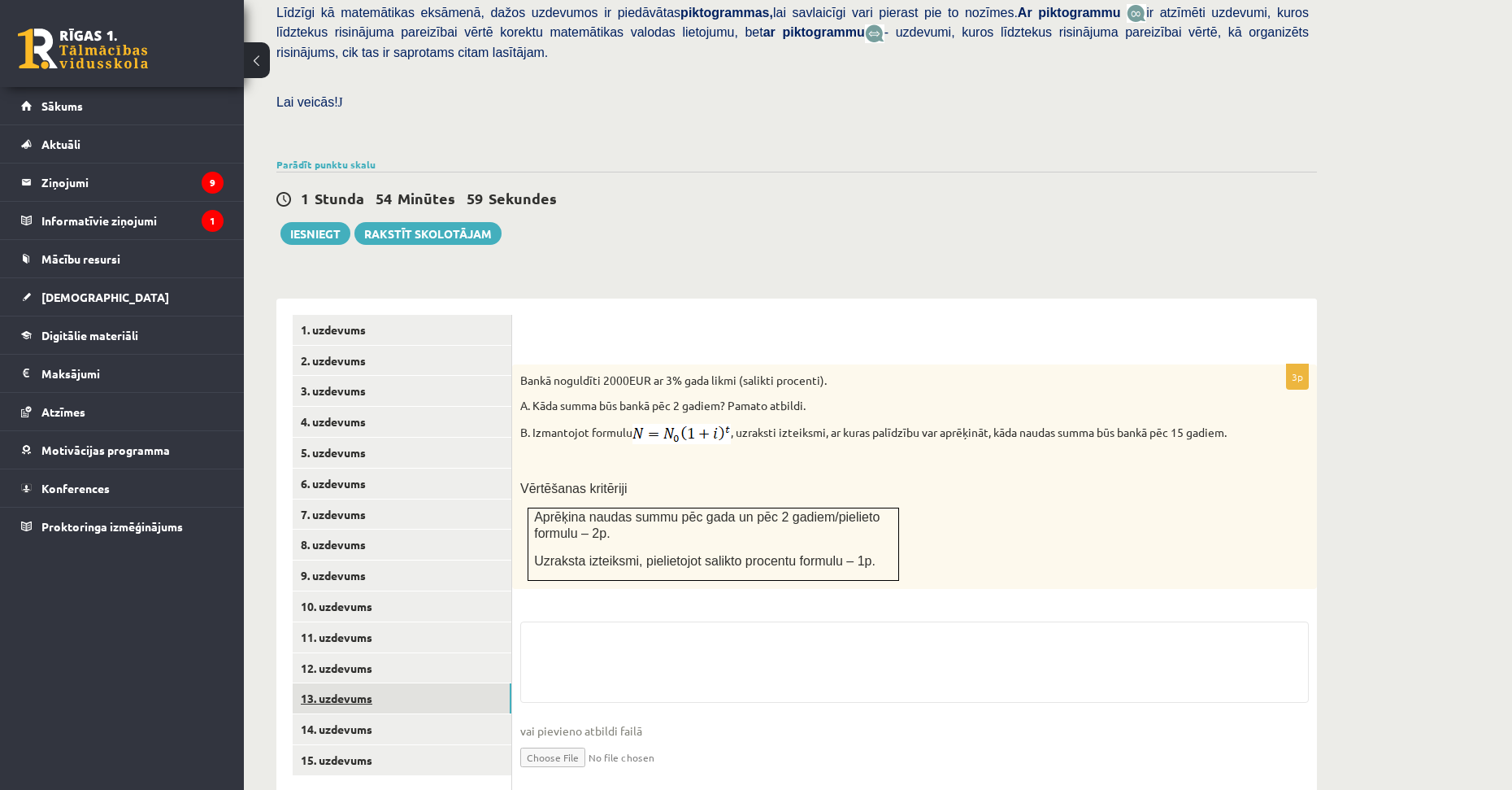
click at [344, 683] on link "13. uzdevums" at bounding box center [402, 698] width 218 height 30
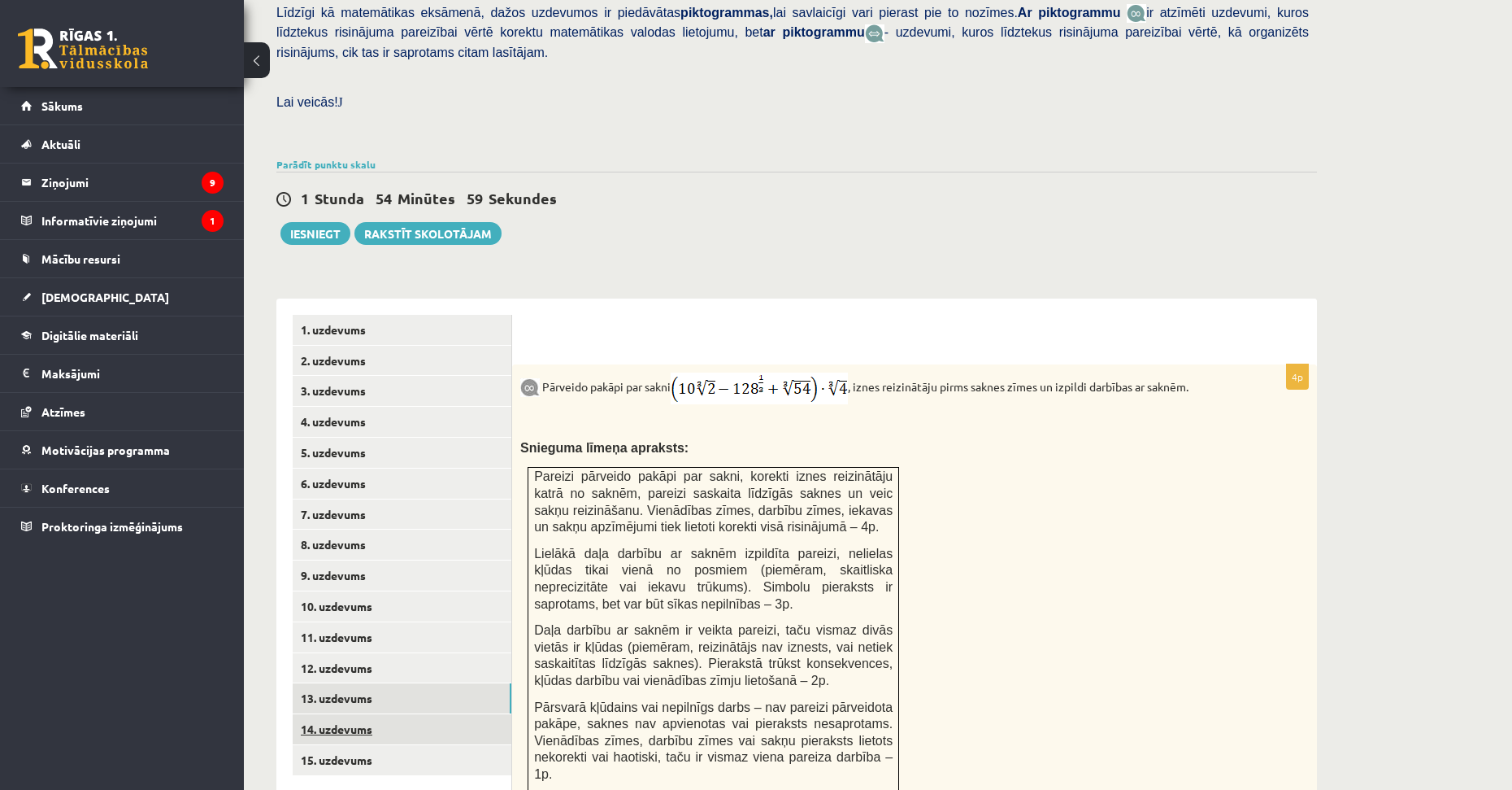
click at [344, 714] on link "14. uzdevums" at bounding box center [402, 729] width 218 height 30
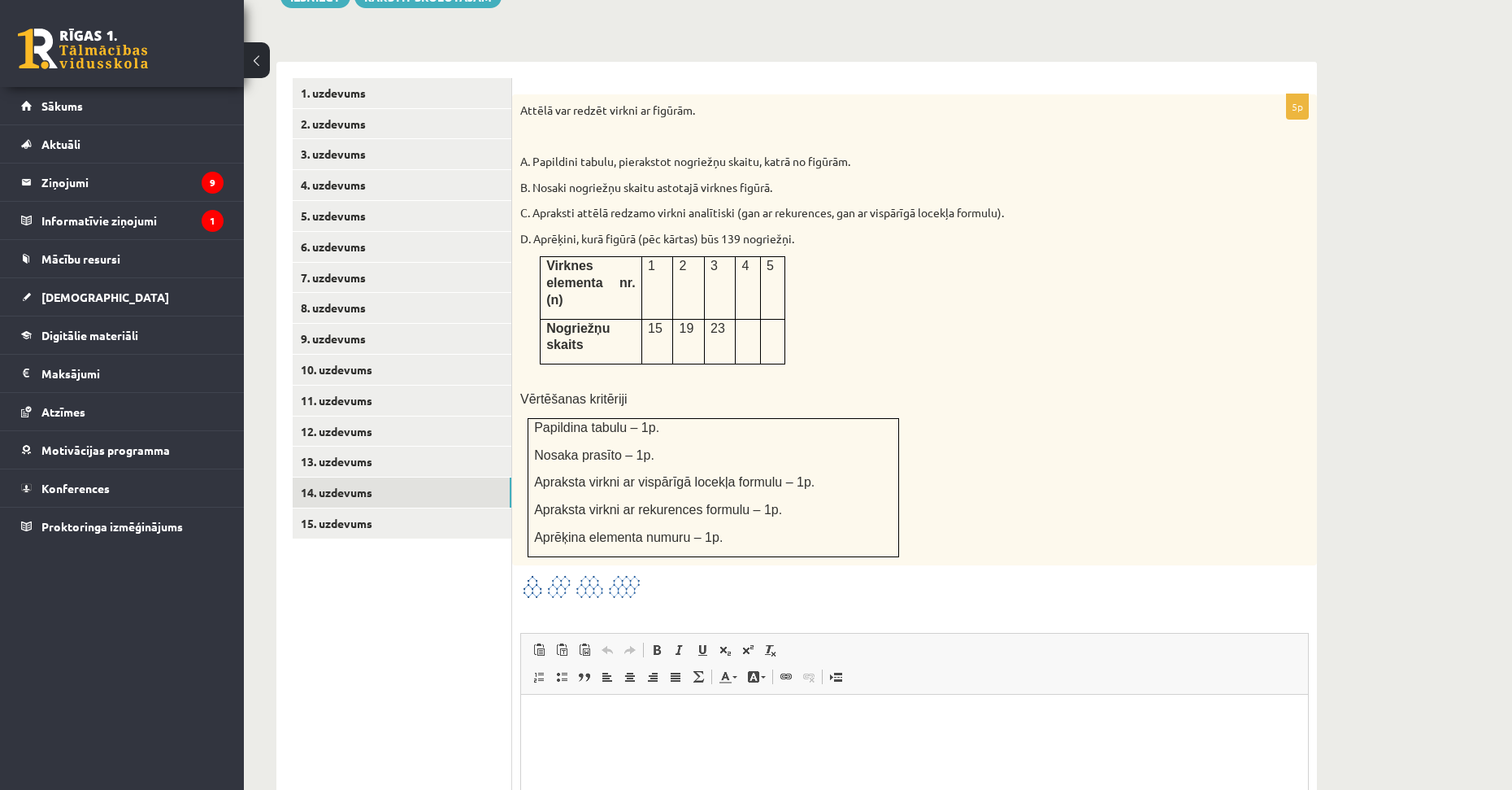
scroll to position [0, 0]
click at [328, 508] on link "15. uzdevums" at bounding box center [402, 524] width 218 height 30
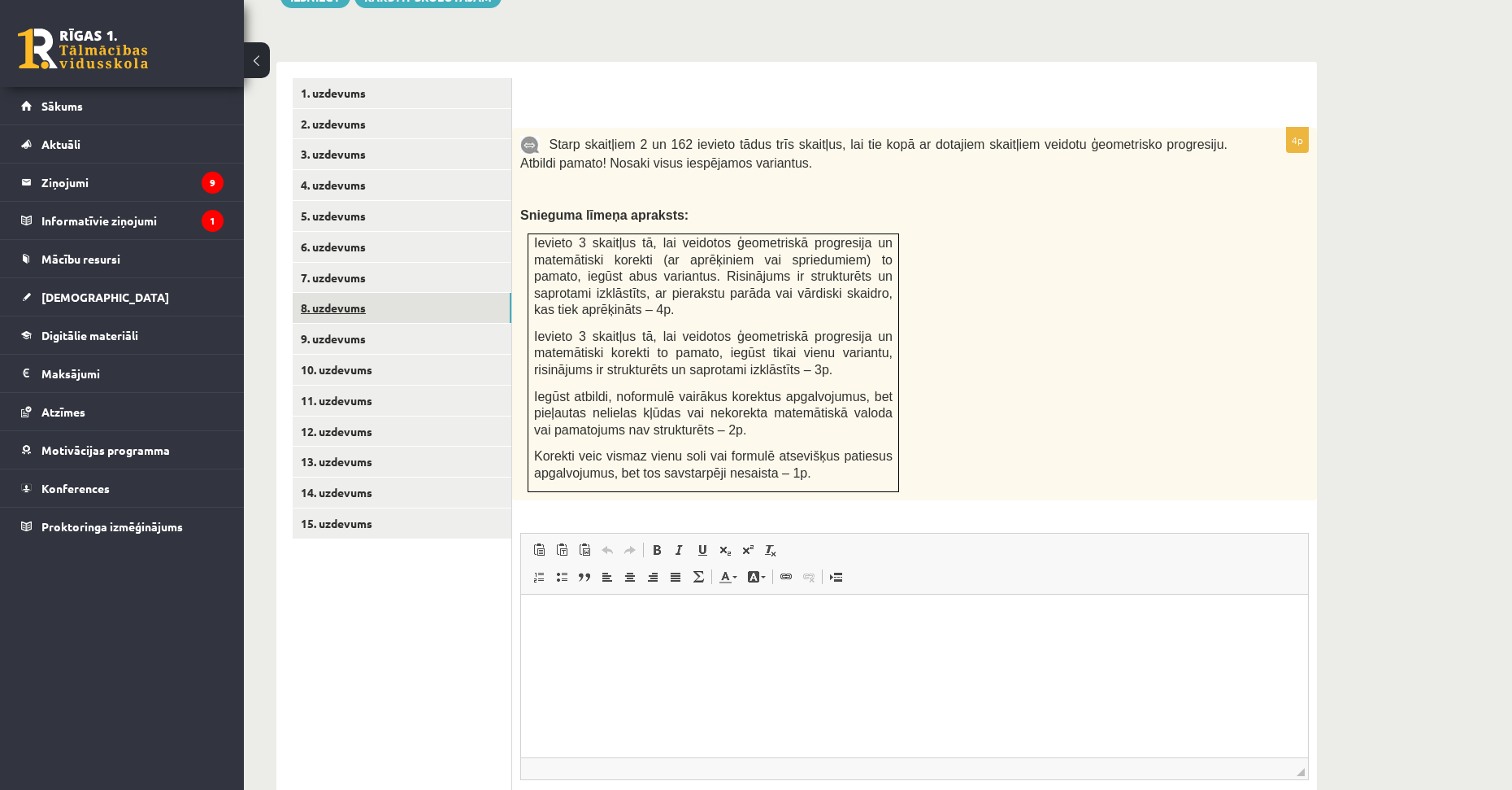
click at [357, 292] on link "8. uzdevums" at bounding box center [402, 308] width 218 height 30
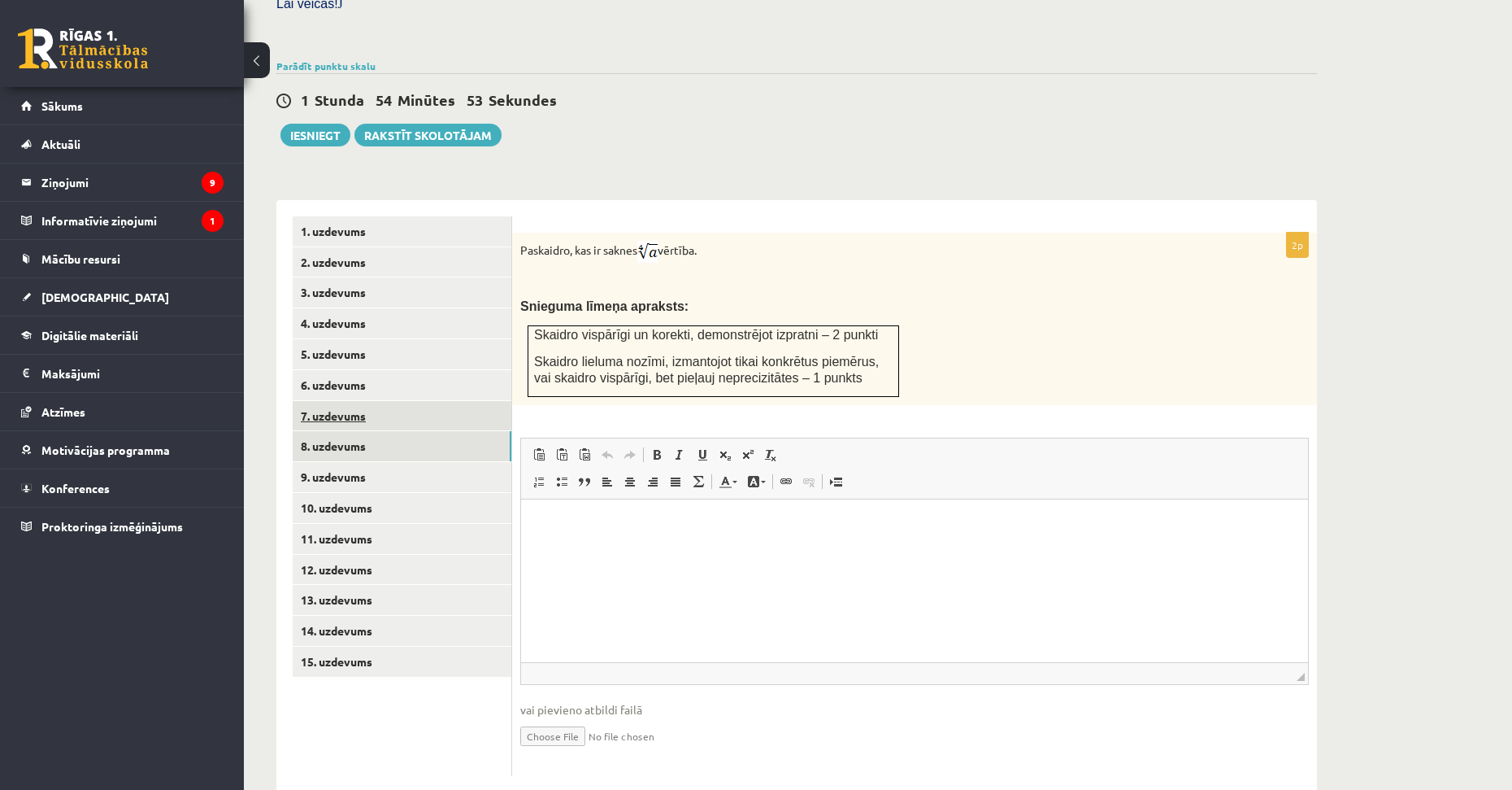
click at [340, 401] on link "7. uzdevums" at bounding box center [402, 416] width 218 height 30
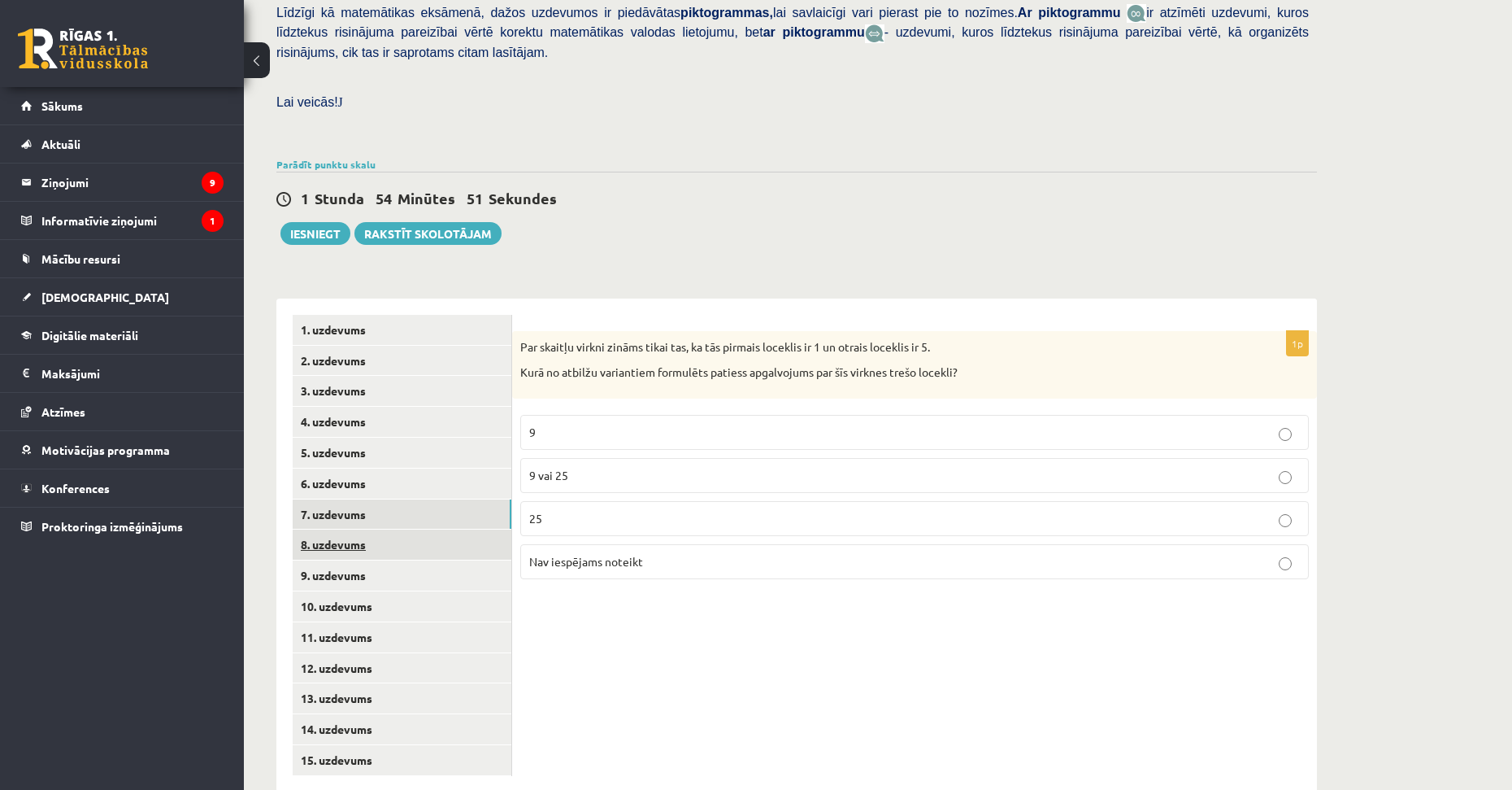
click at [356, 529] on link "8. uzdevums" at bounding box center [402, 545] width 218 height 30
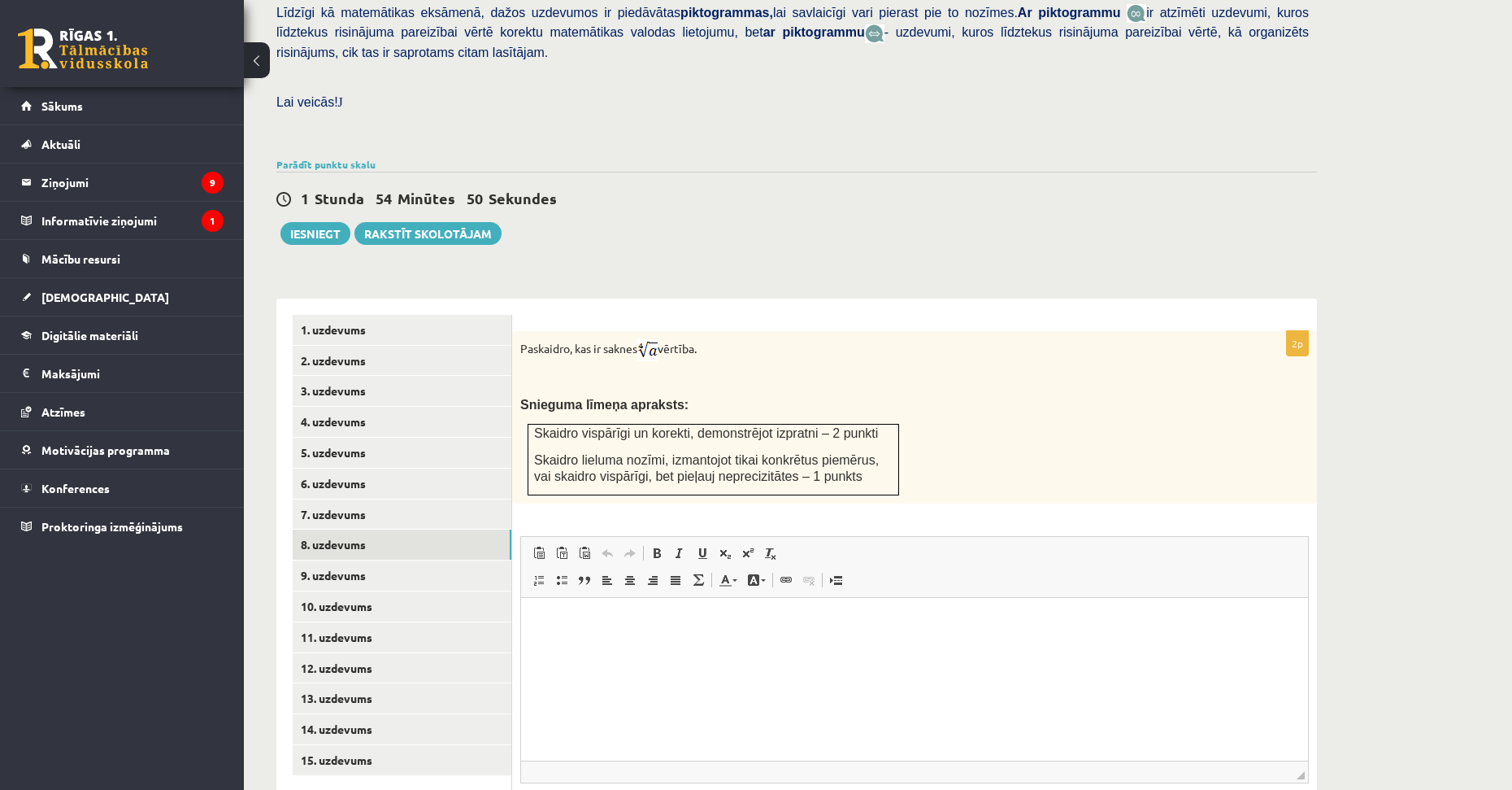
scroll to position [0, 0]
click at [609, 453] on span "Skaidro lieluma nozīmi, izmantojot tikai konkrētus piemērus, vai skaidro vispār…" at bounding box center [706, 468] width 344 height 31
click at [365, 561] on link "9. uzdevums" at bounding box center [402, 576] width 218 height 30
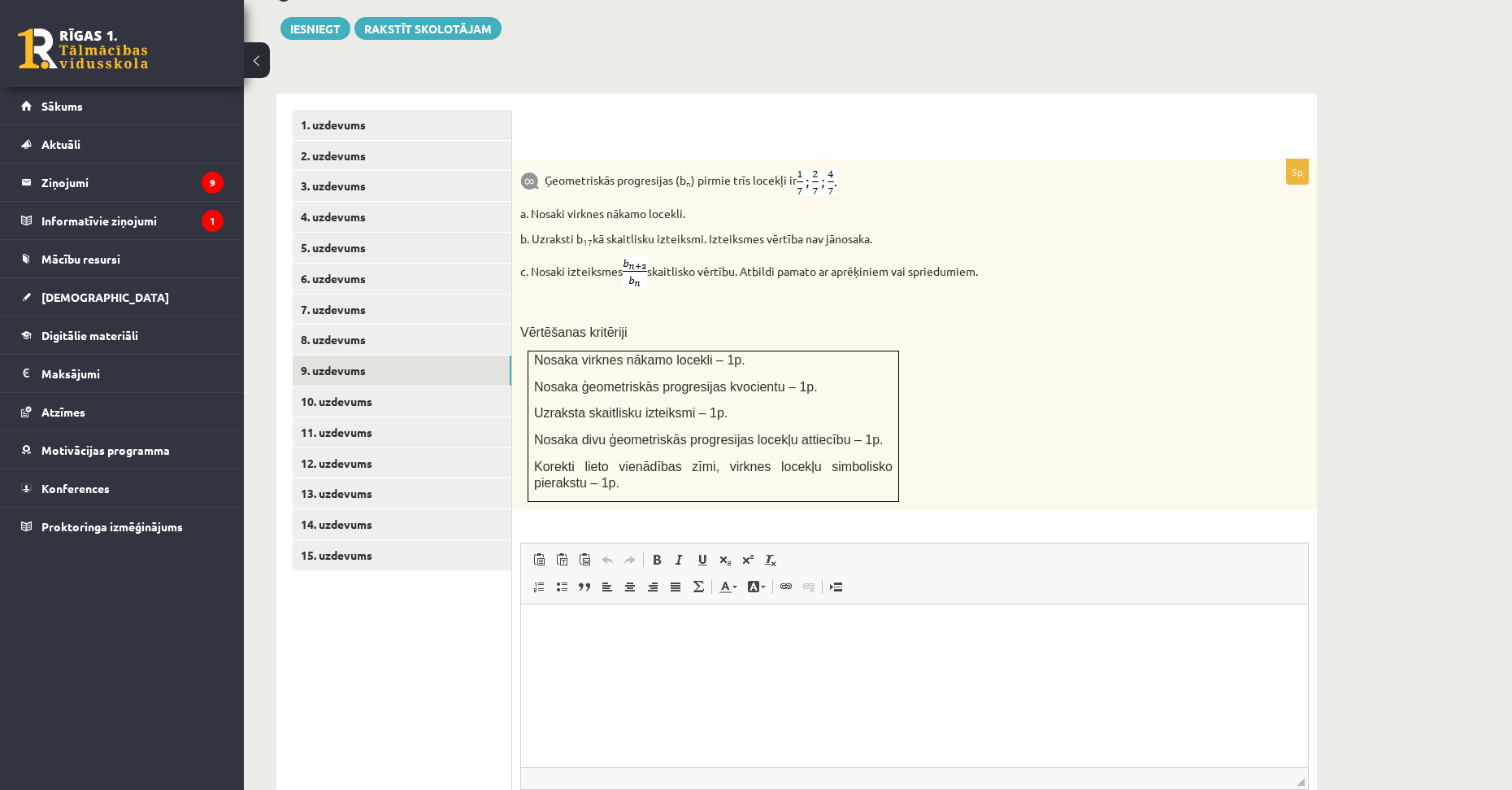
scroll to position [604, 0]
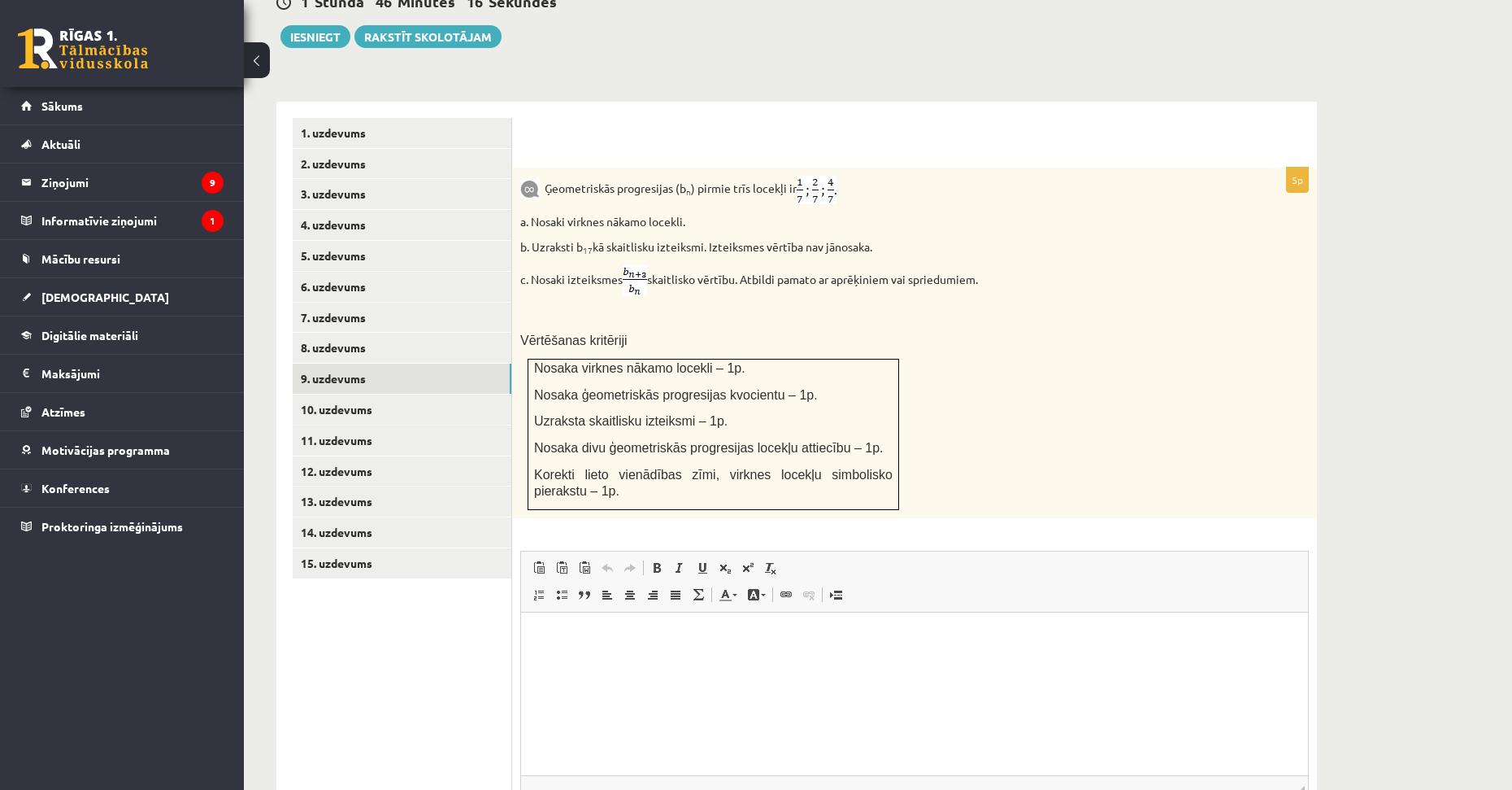
drag, startPoint x: 946, startPoint y: 319, endPoint x: 947, endPoint y: 289, distance: 30.0
click at [596, 388] on span "Nosaka ģeometriskās progresijas kvocientu – 1p." at bounding box center [676, 395] width 284 height 13
click at [325, 394] on link "10. uzdevums" at bounding box center [402, 409] width 218 height 30
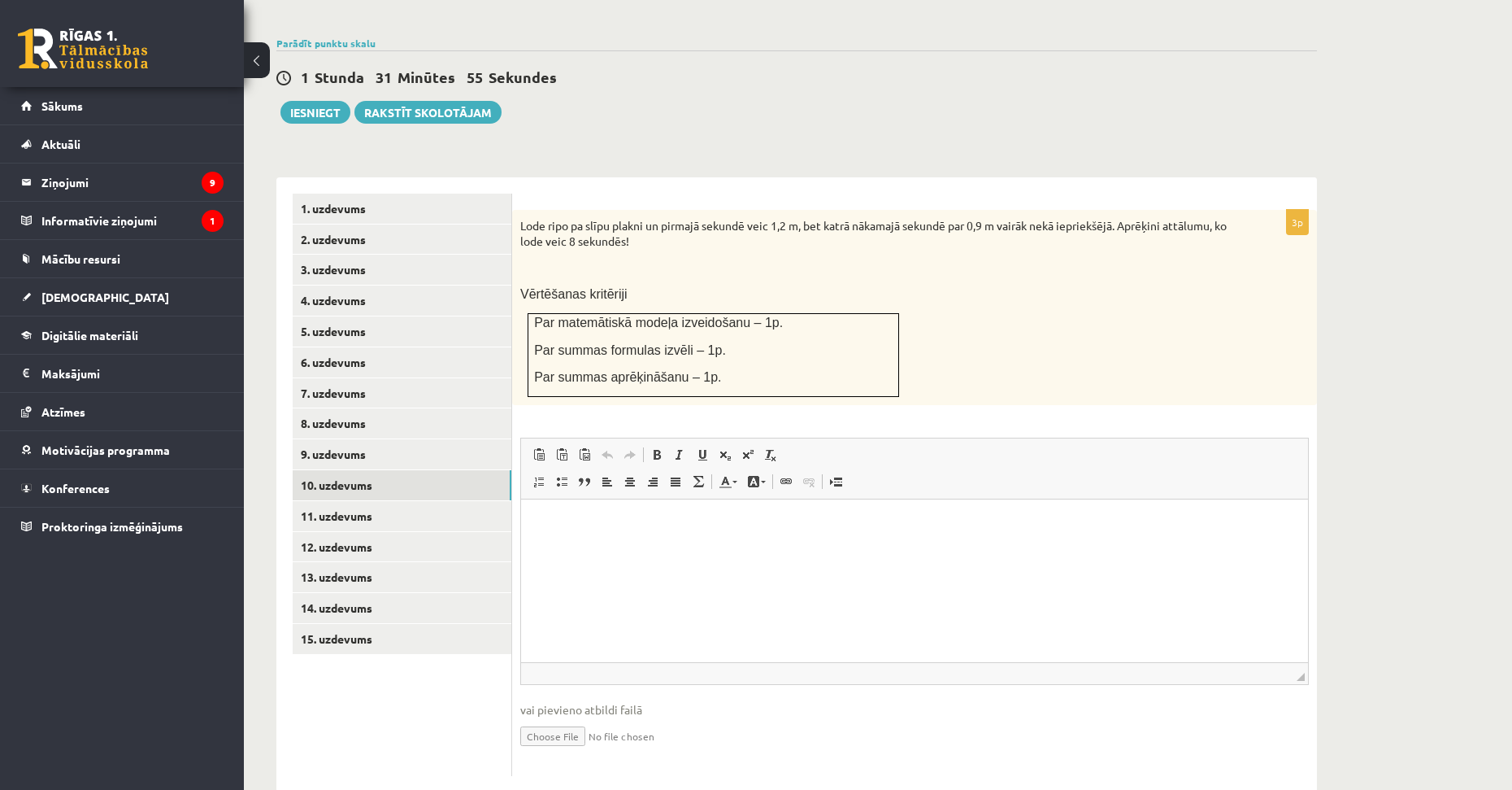
scroll to position [0, 0]
drag, startPoint x: 706, startPoint y: 315, endPoint x: 533, endPoint y: 318, distance: 173.0
click at [533, 318] on td "Par matemātiskā modeļa izveidošanu – 1p. Par summas formulas izvēli – 1p. Par s…" at bounding box center [713, 356] width 370 height 84
drag, startPoint x: 591, startPoint y: 321, endPoint x: 608, endPoint y: 320, distance: 17.0
click at [591, 341] on p "Par summas formulas izvēli – 1p." at bounding box center [713, 350] width 359 height 17
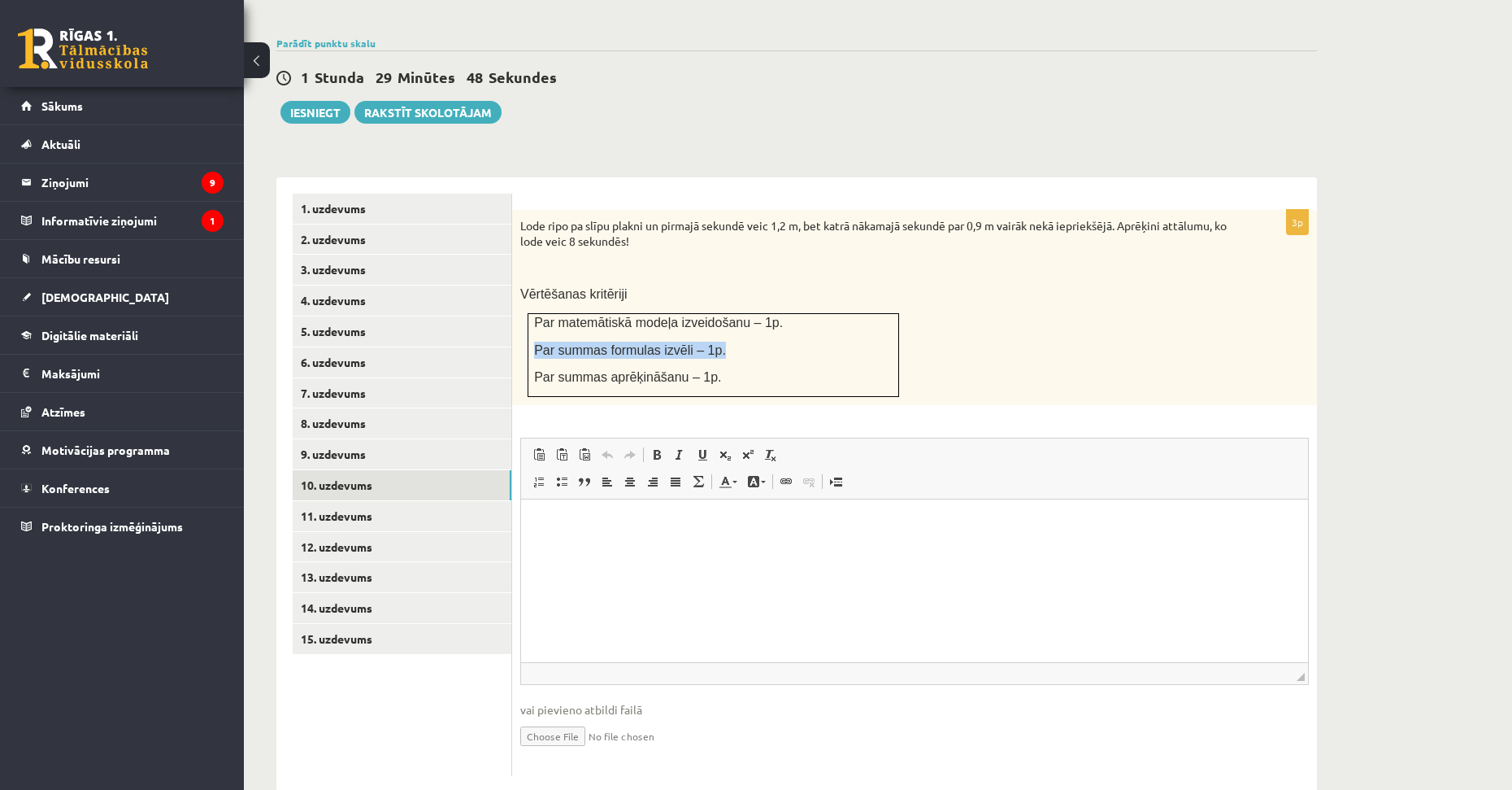
click at [681, 343] on span "Par summas formulas izvēli – 1p." at bounding box center [630, 350] width 192 height 13
click at [926, 260] on p at bounding box center [874, 267] width 707 height 16
click at [358, 501] on link "11. uzdevums" at bounding box center [402, 516] width 218 height 30
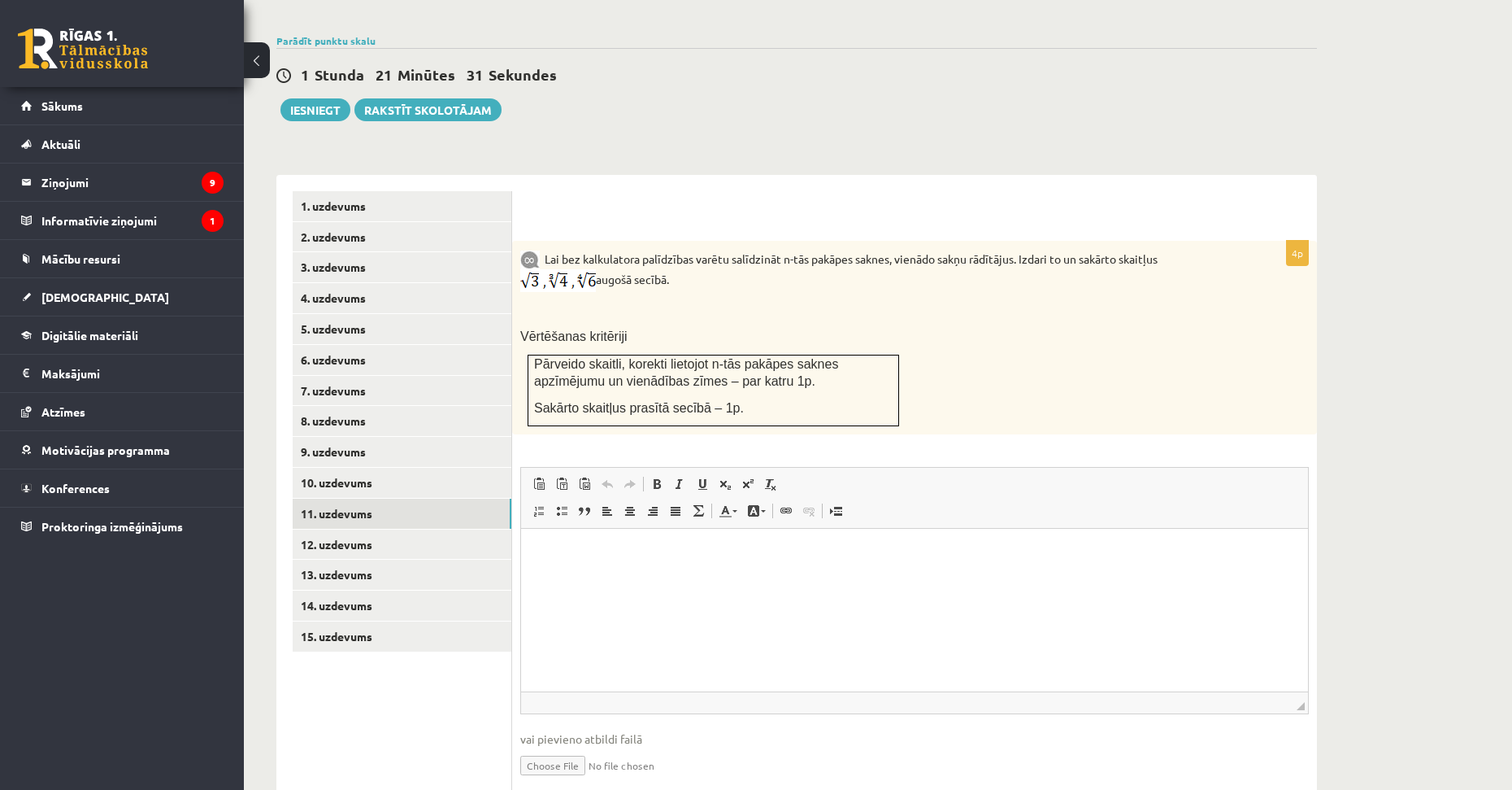
drag, startPoint x: 793, startPoint y: 340, endPoint x: 795, endPoint y: 410, distance: 70.0
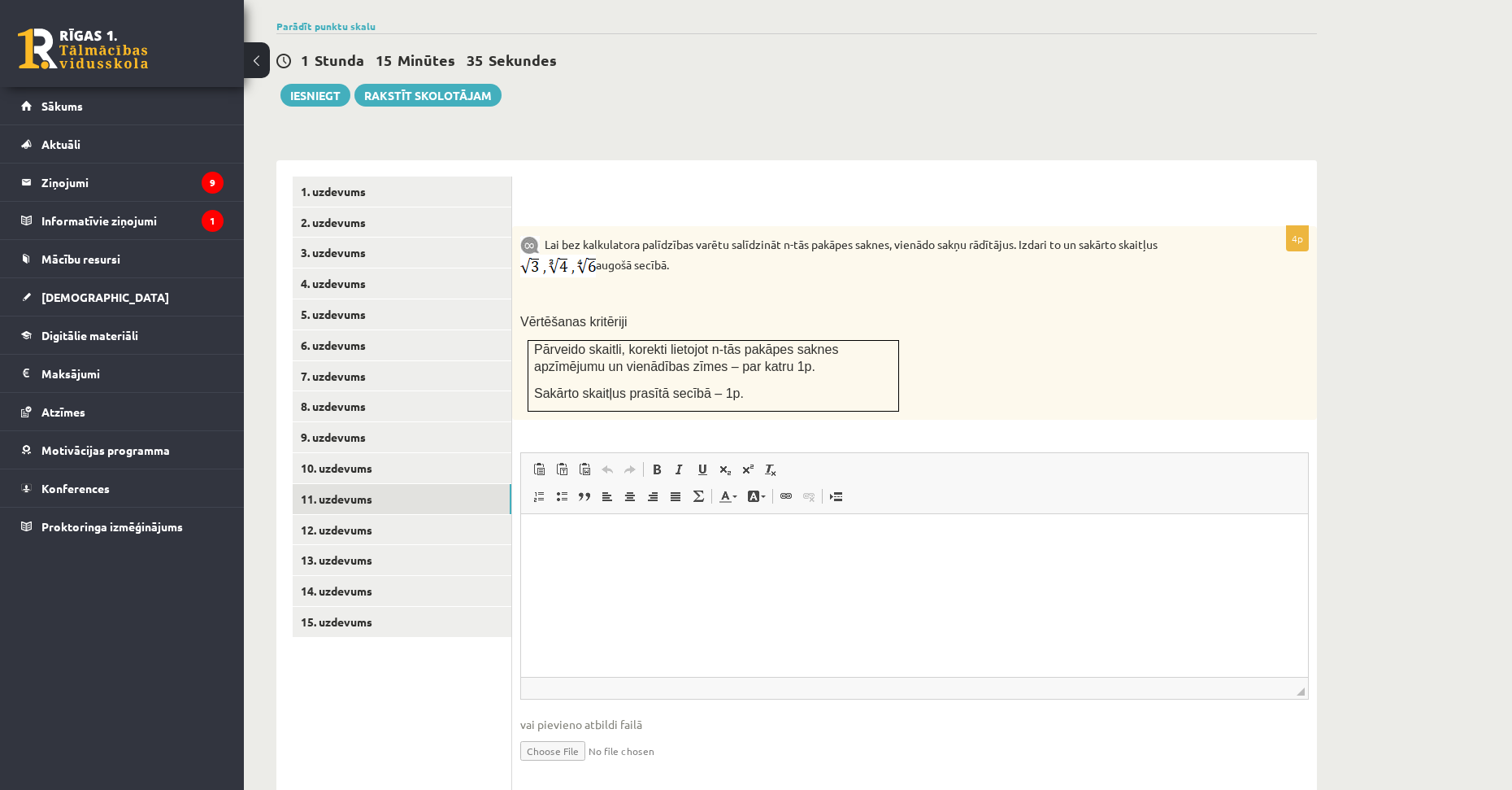
click at [659, 293] on div "Lai bez kalkulatora palīdzības varētu salīdzināt n-tās pakāpes saknes, vienādo …" at bounding box center [915, 323] width 805 height 193
click at [617, 342] on span "Pārveido skaitli, korekti lietojot n-tās pakāpes saknes apzīmējumu un vienādība…" at bounding box center [686, 357] width 304 height 31
click at [354, 515] on link "12. uzdevums" at bounding box center [402, 530] width 218 height 30
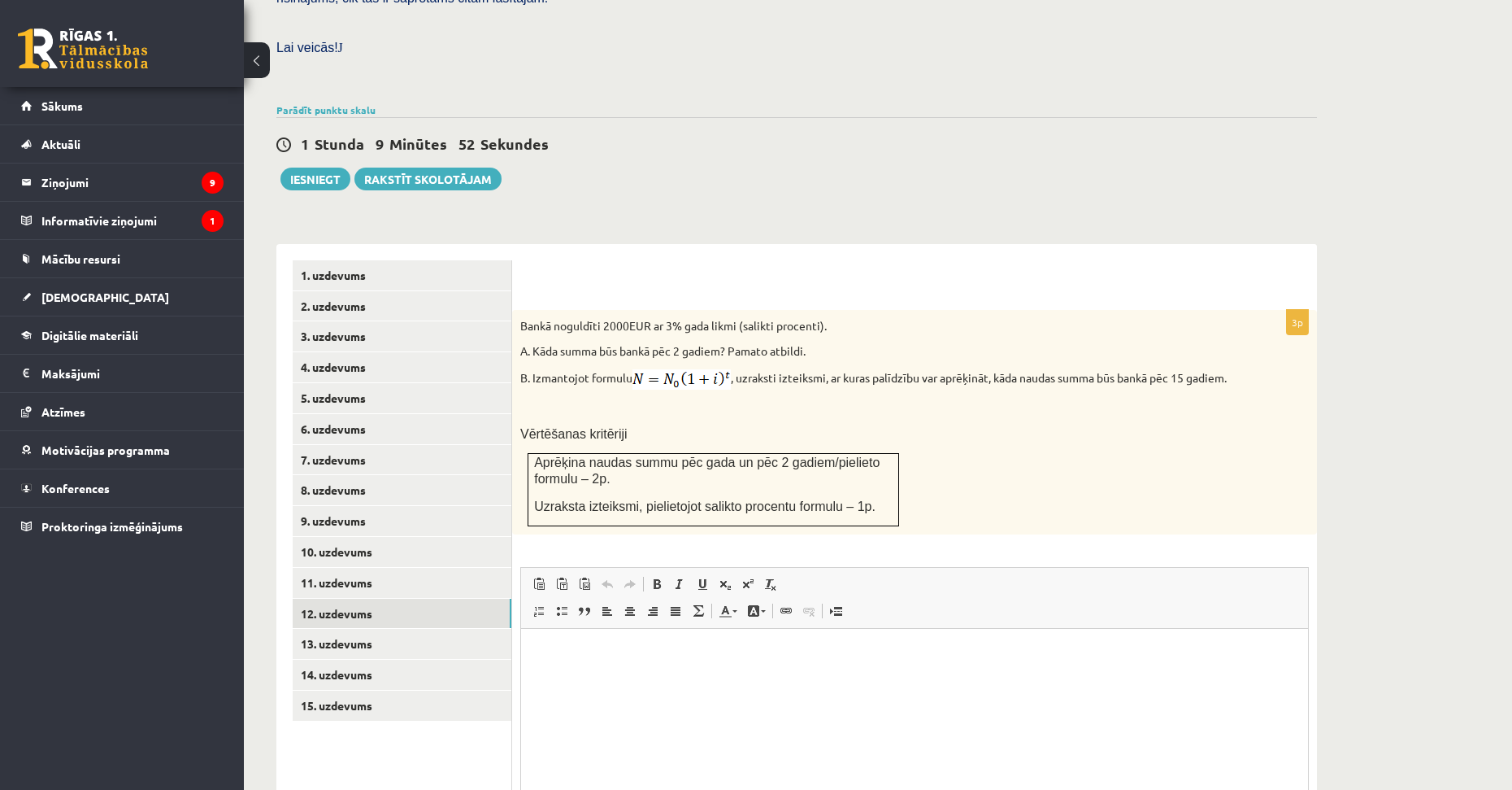
scroll to position [507, 0]
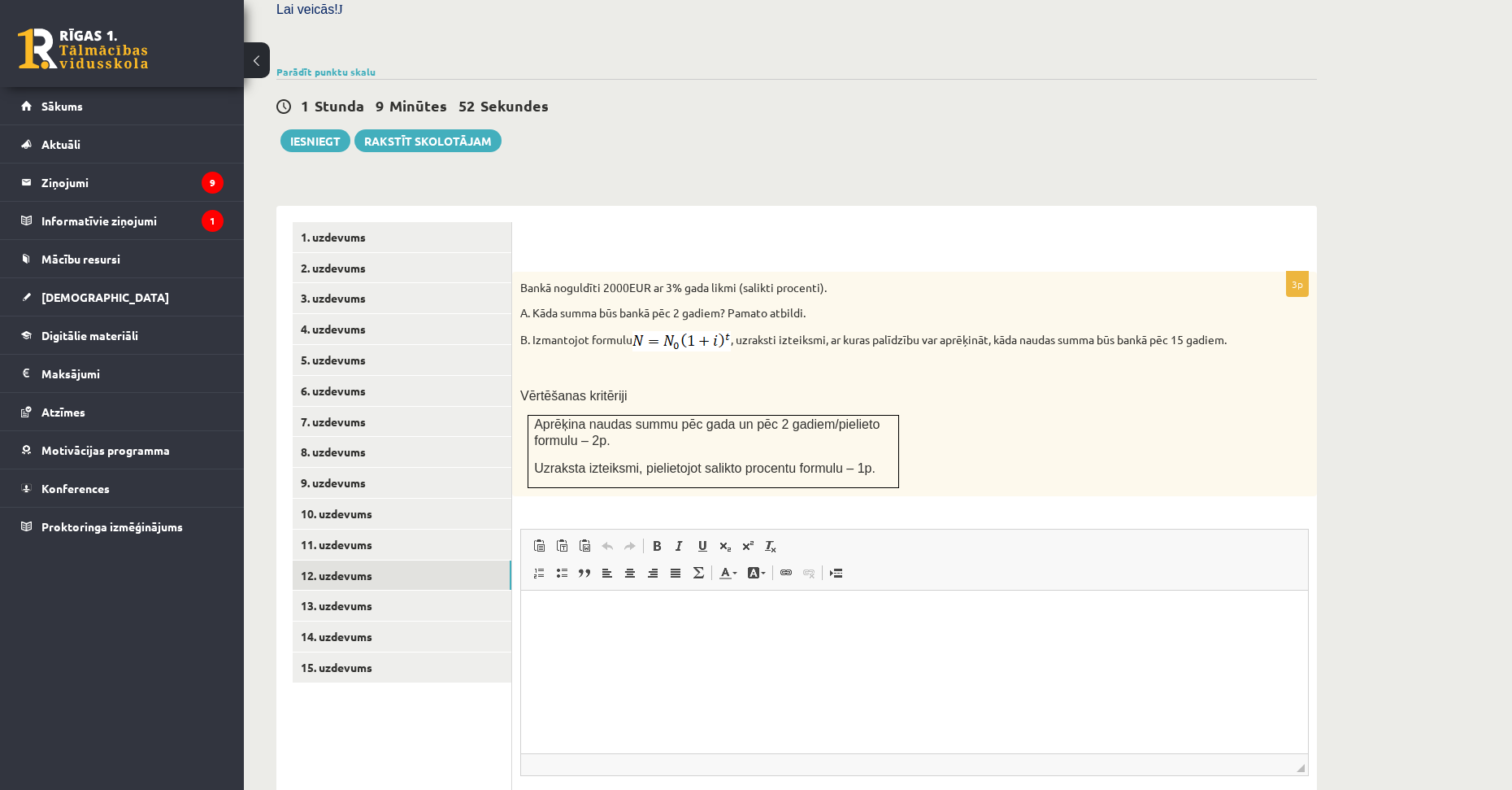
drag, startPoint x: 717, startPoint y: 371, endPoint x: 721, endPoint y: 416, distance: 45.2
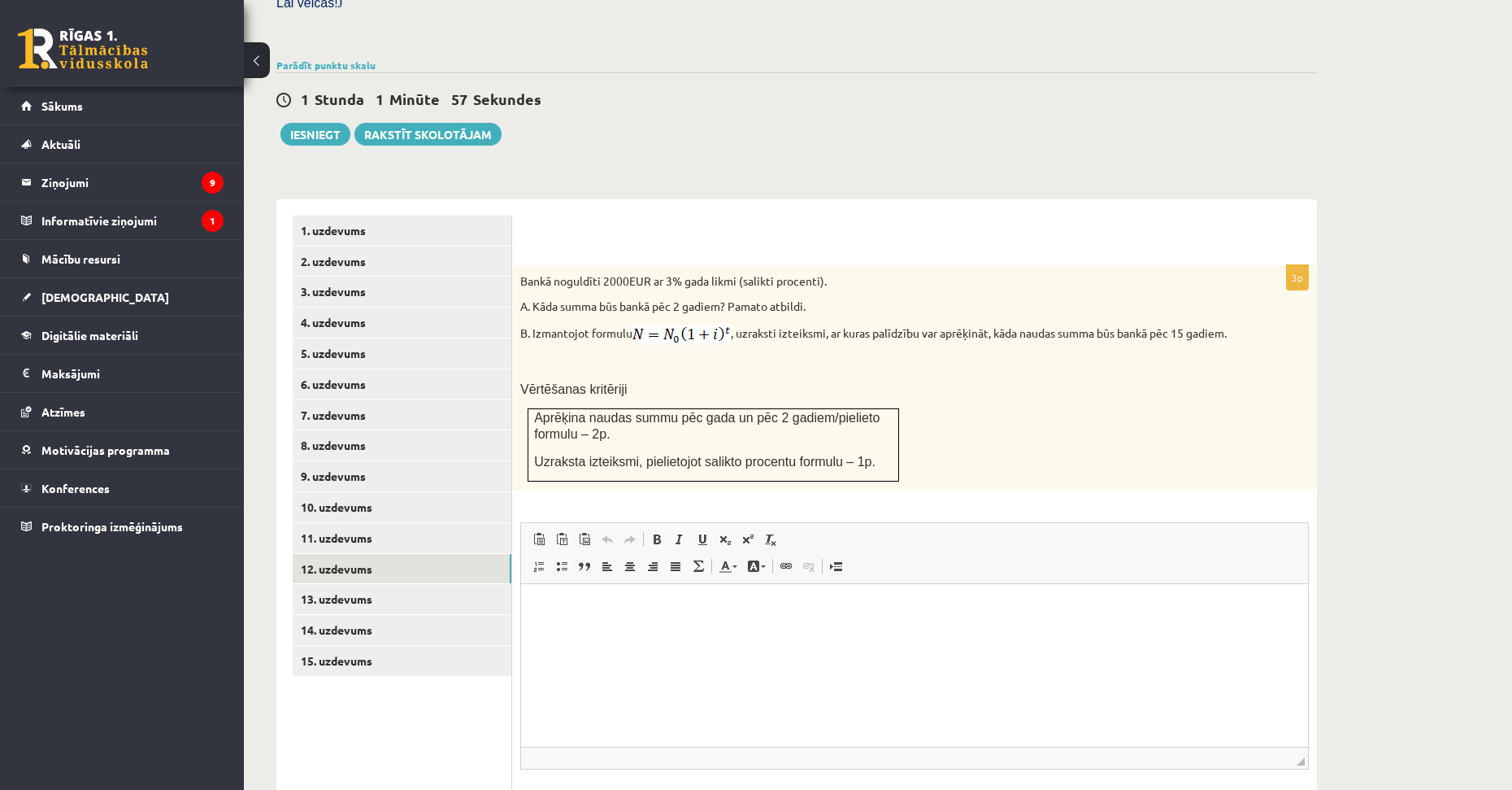
click at [593, 183] on div "**********" at bounding box center [796, 530] width 1041 height 694
drag, startPoint x: 843, startPoint y: 297, endPoint x: 1007, endPoint y: 298, distance: 164.0
click at [1007, 324] on p "B. Izmantojot formulu , uzraksti izteiksmi, ar kuras palīdzību var aprēķināt, k…" at bounding box center [874, 334] width 707 height 20
click at [689, 298] on p "A. Kāda summa būs bankā pēc 2 gadiem? Pamato atbildi." at bounding box center [874, 306] width 707 height 16
click at [354, 584] on link "13. uzdevums" at bounding box center [402, 599] width 218 height 30
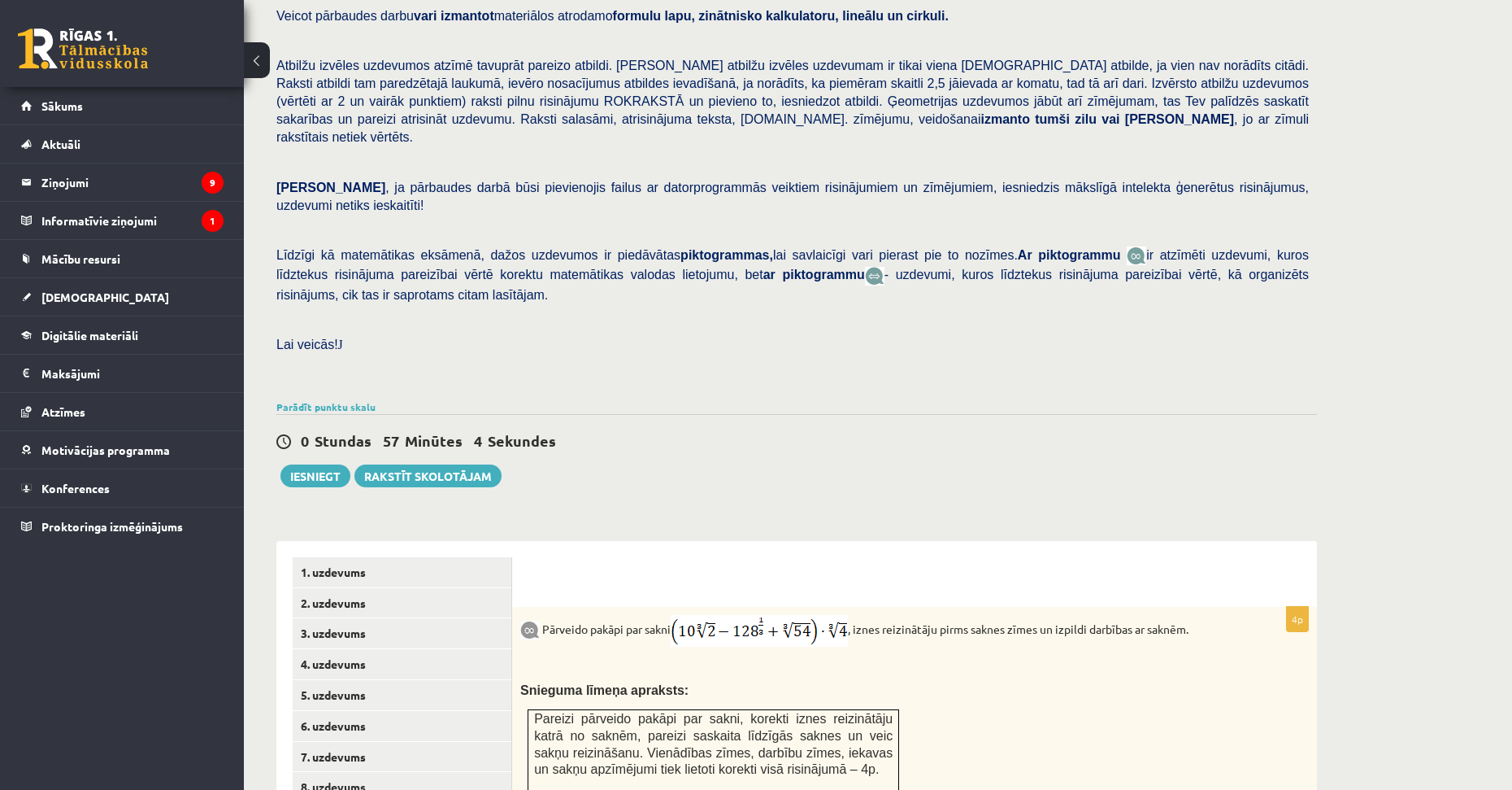
scroll to position [0, 0]
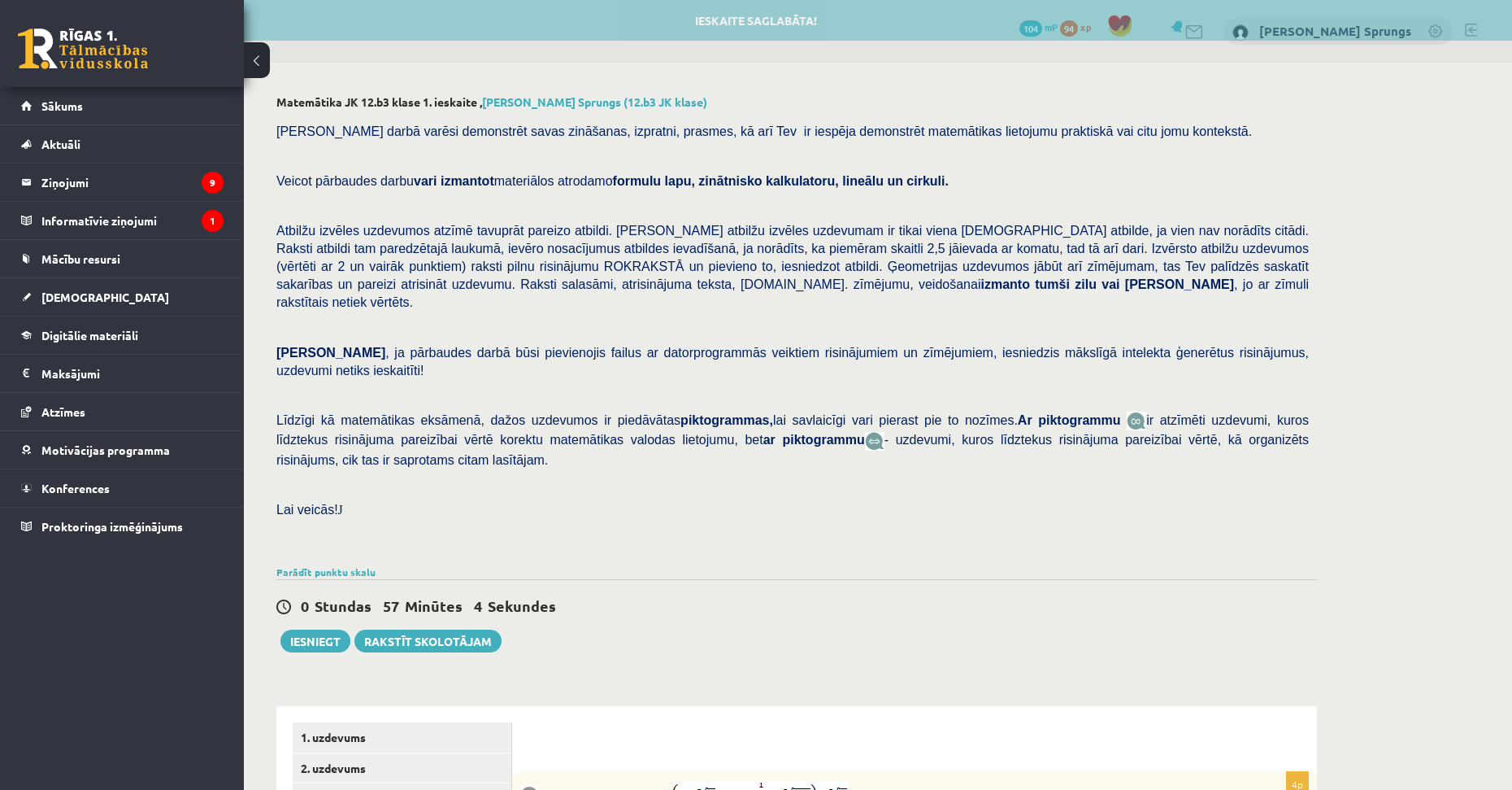
drag, startPoint x: 872, startPoint y: 543, endPoint x: 896, endPoint y: 446, distance: 99.9
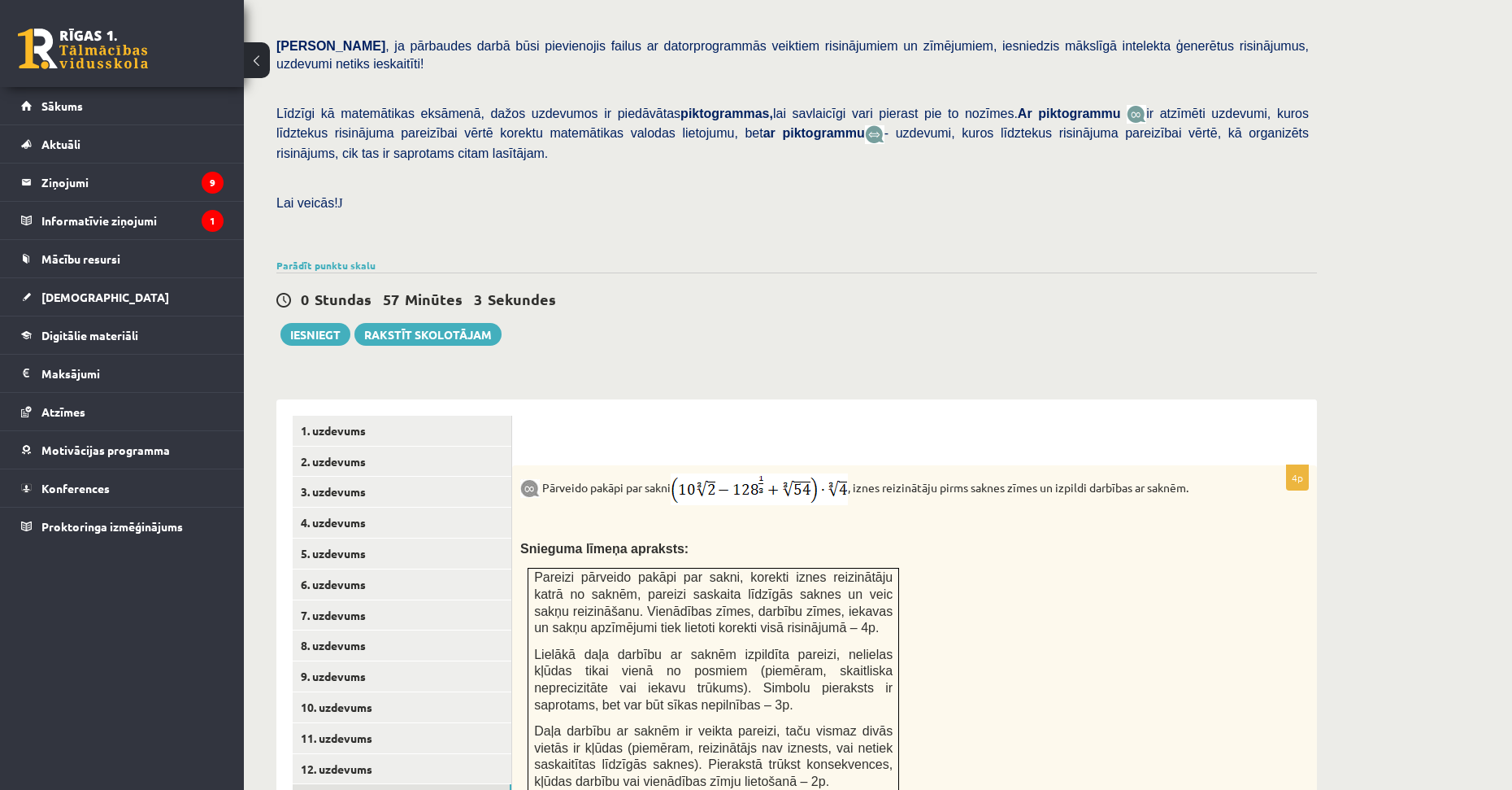
drag, startPoint x: 837, startPoint y: 504, endPoint x: 842, endPoint y: 554, distance: 50.2
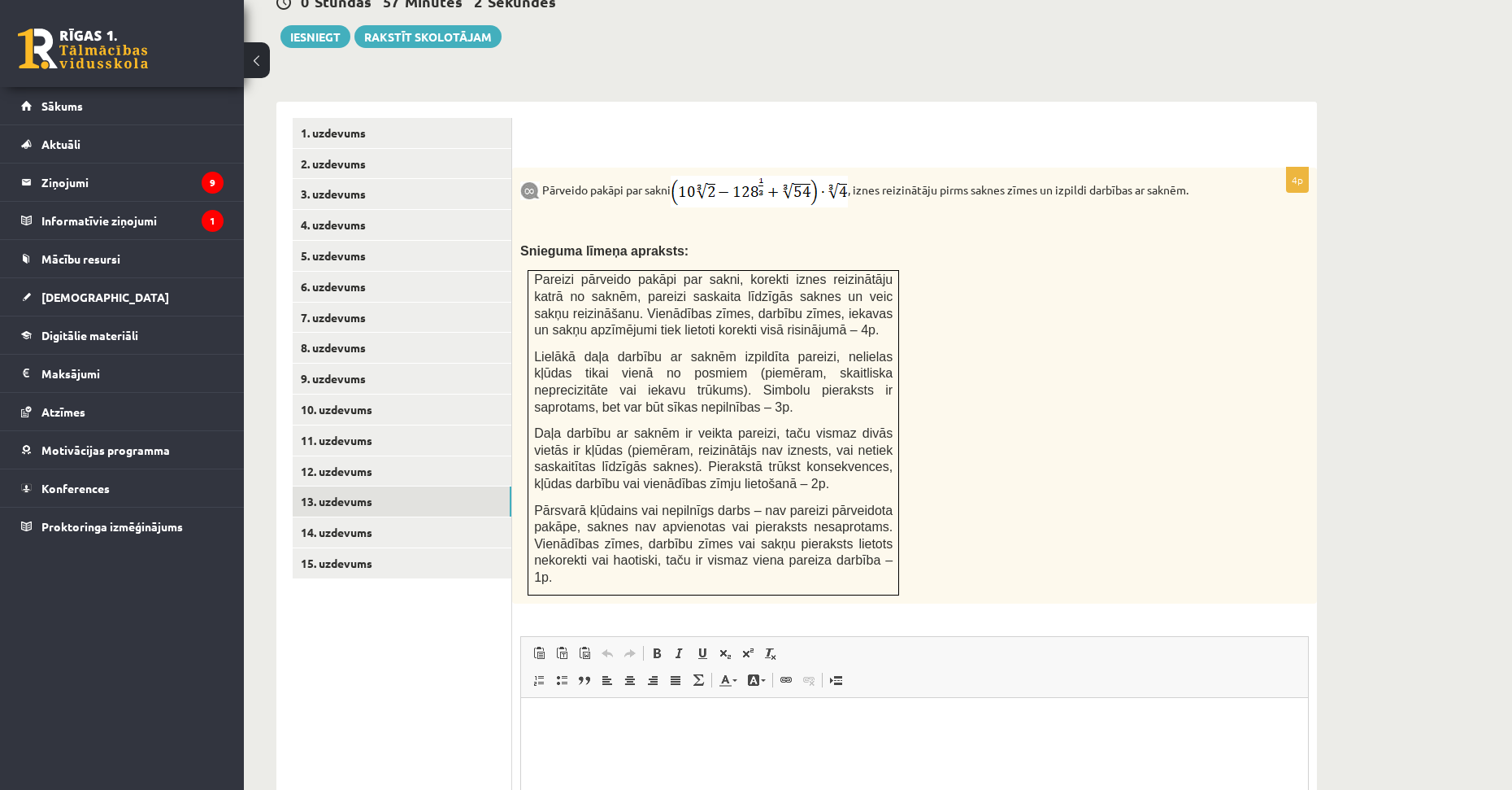
drag, startPoint x: 774, startPoint y: 366, endPoint x: 813, endPoint y: 459, distance: 100.8
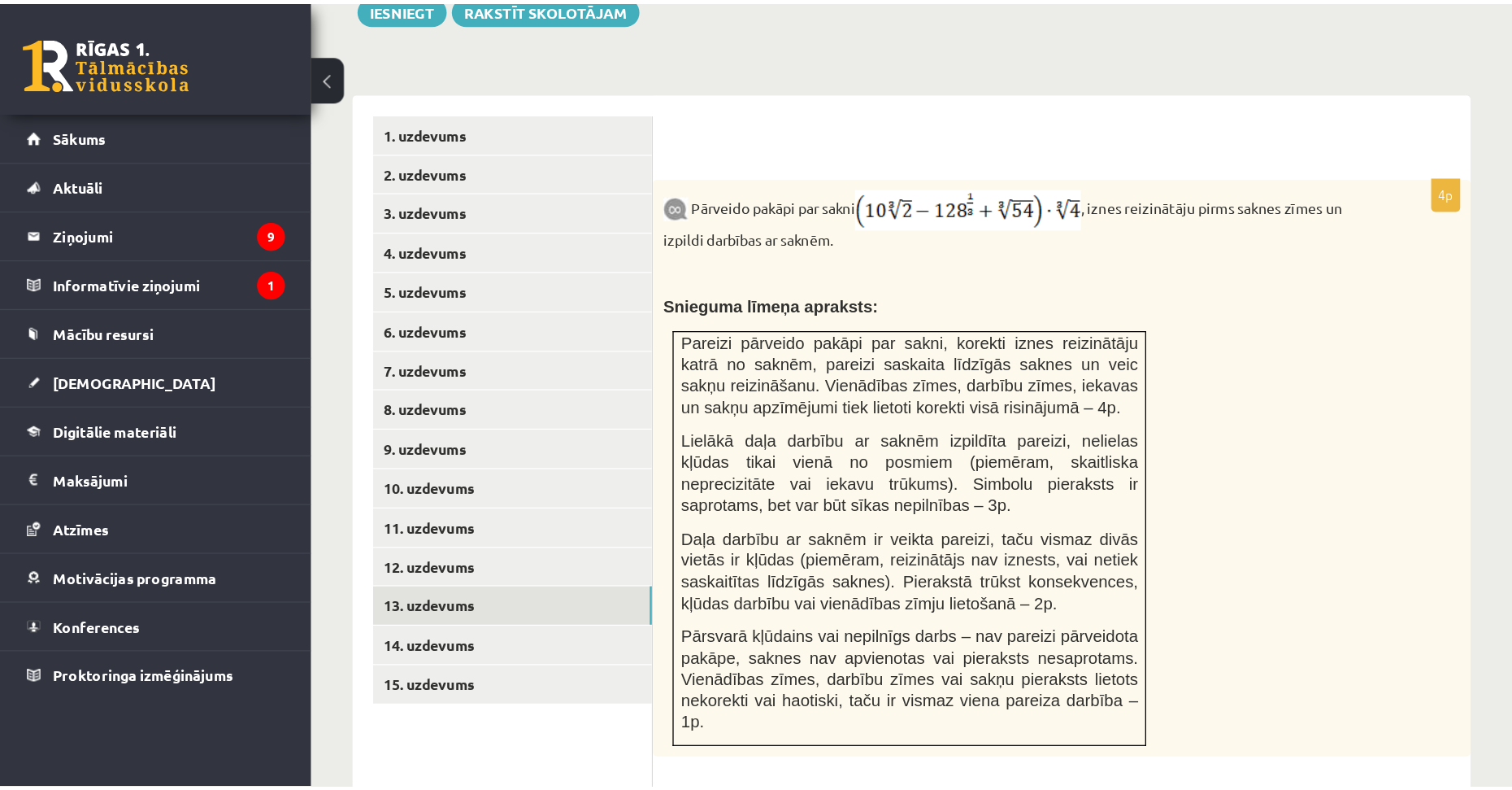
scroll to position [617, 0]
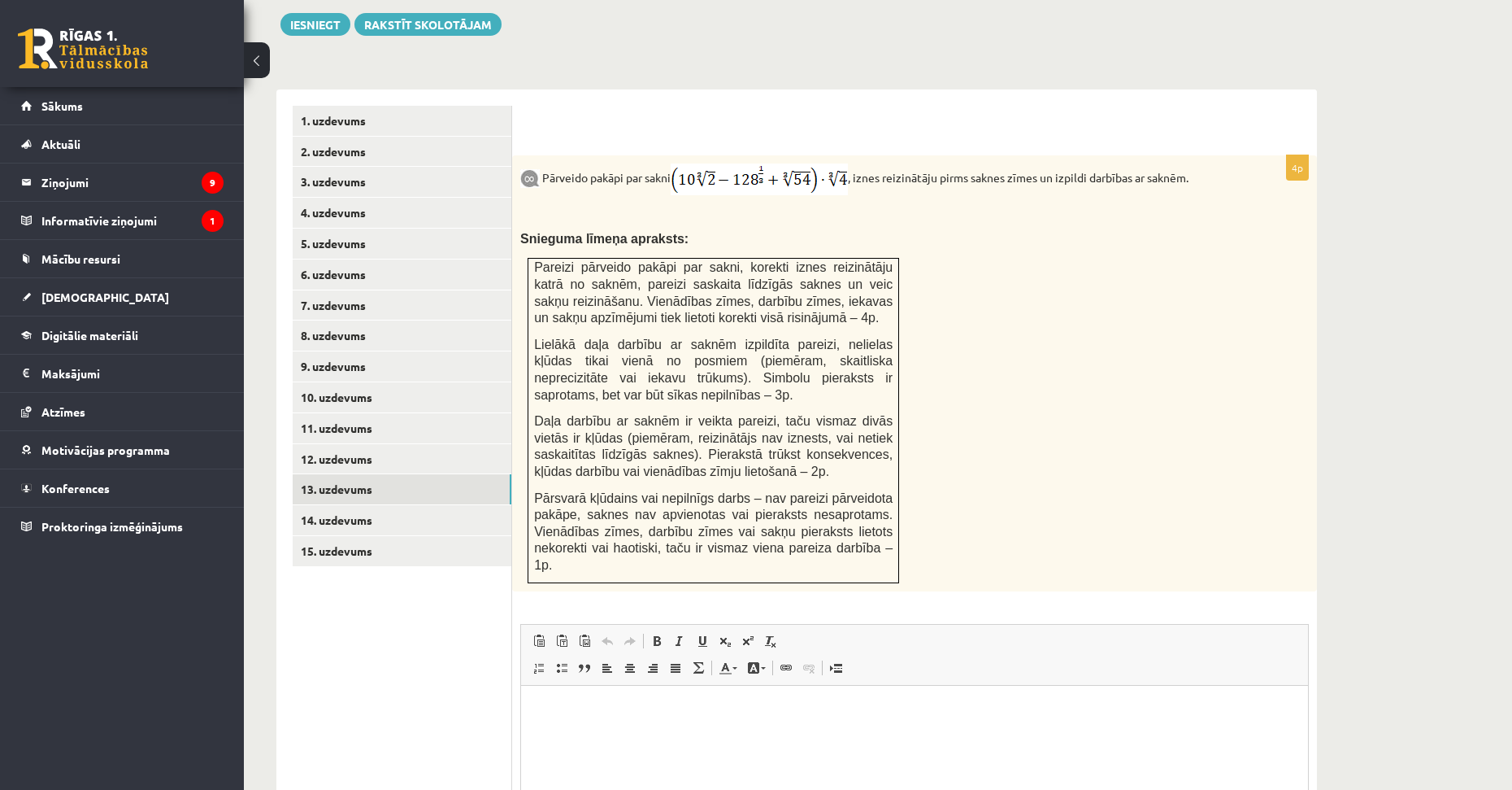
click at [668, 414] on span "Daļa darbību ar saknēm ir veikta pareizi, taču vismaz divās vietās ir kļūdas (p…" at bounding box center [713, 446] width 359 height 64
click at [623, 416] on span "Daļa darbību ar saknēm ir veikta pareizi, taču vismaz divās vietās ir kļūdas (p…" at bounding box center [713, 446] width 359 height 64
click at [363, 413] on link "11. uzdevums" at bounding box center [402, 429] width 218 height 30
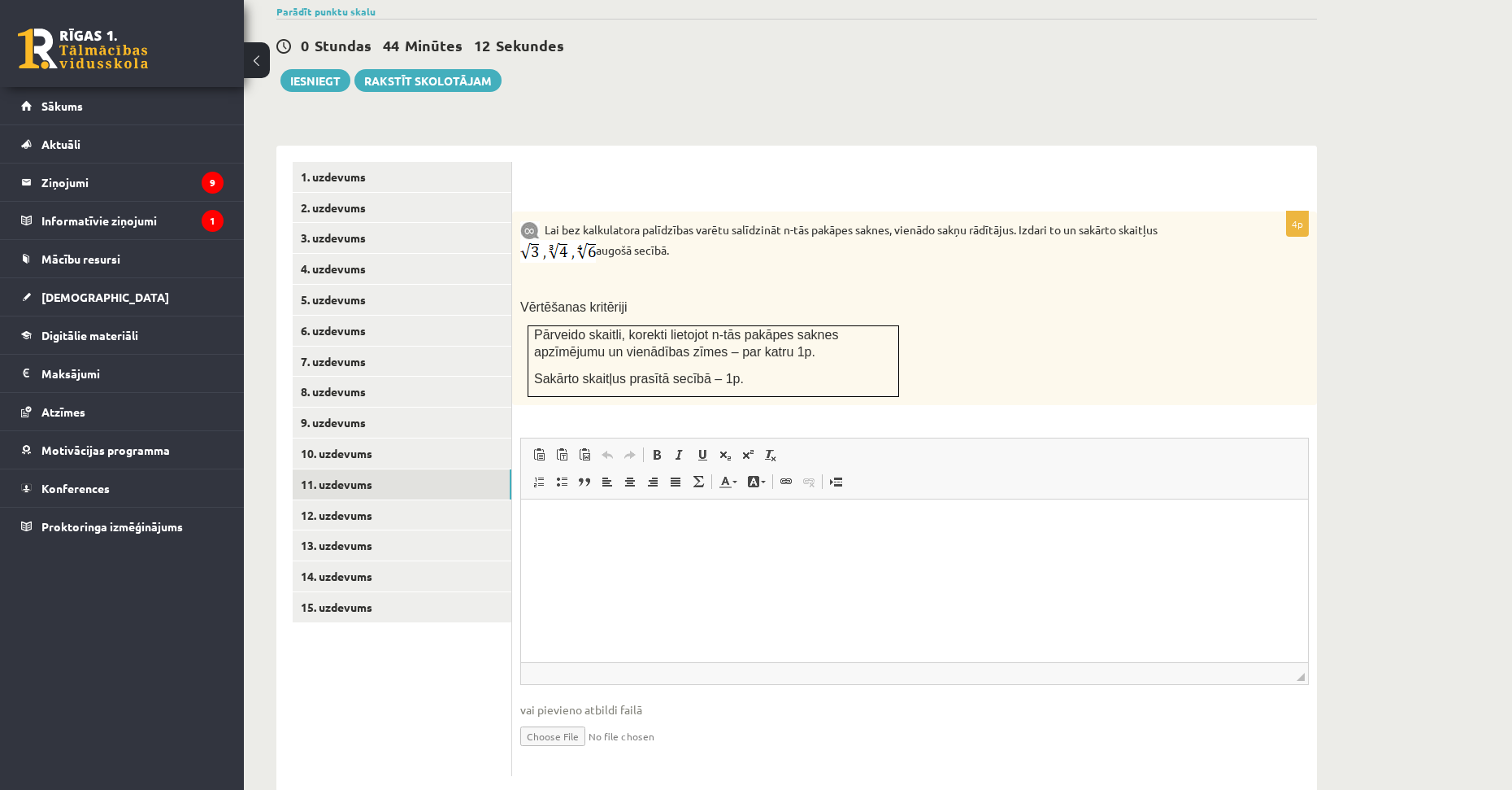
scroll to position [0, 0]
click at [347, 408] on link "9. uzdevums" at bounding box center [402, 423] width 218 height 30
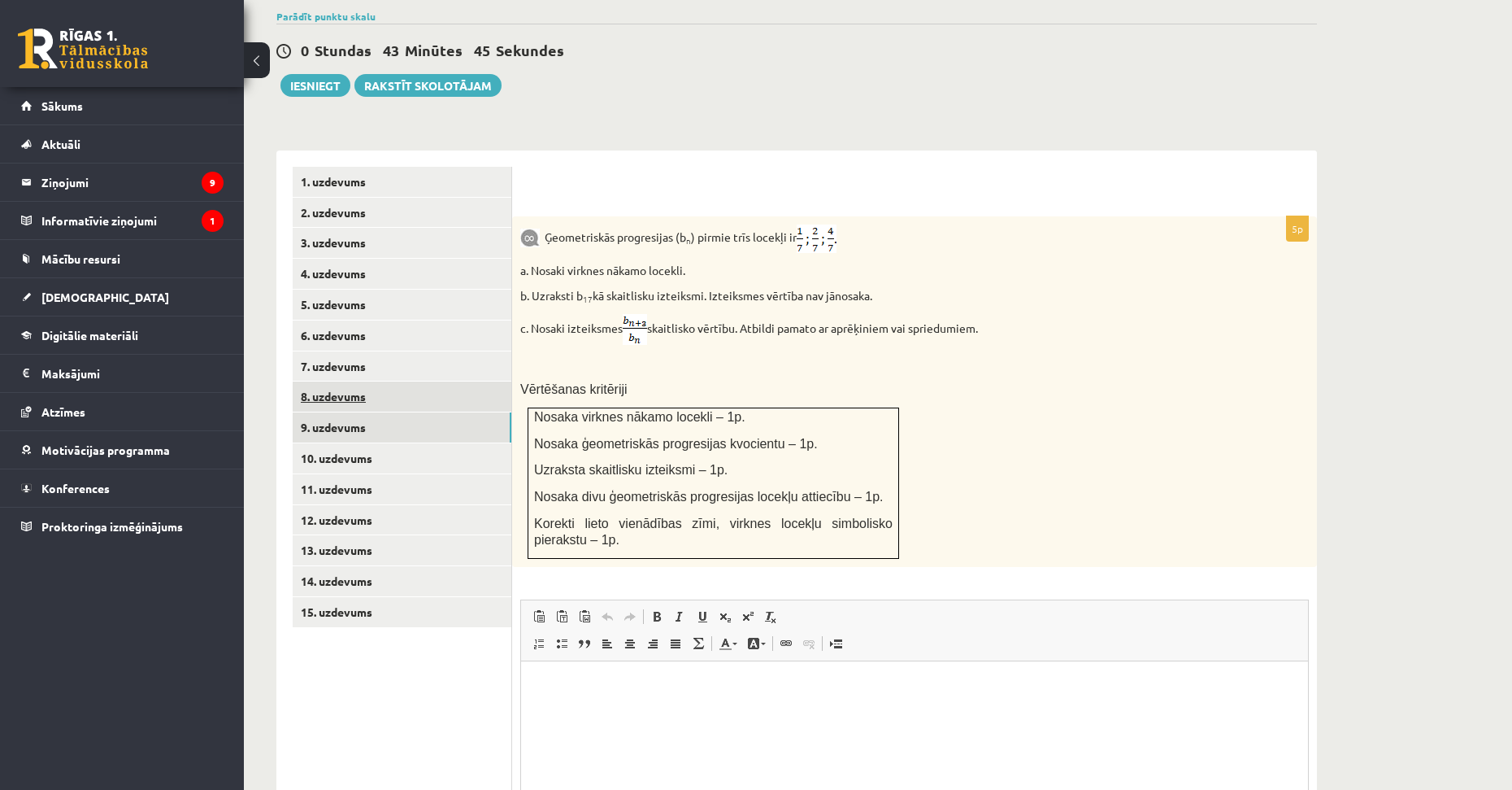
click at [307, 382] on link "8. uzdevums" at bounding box center [402, 397] width 218 height 30
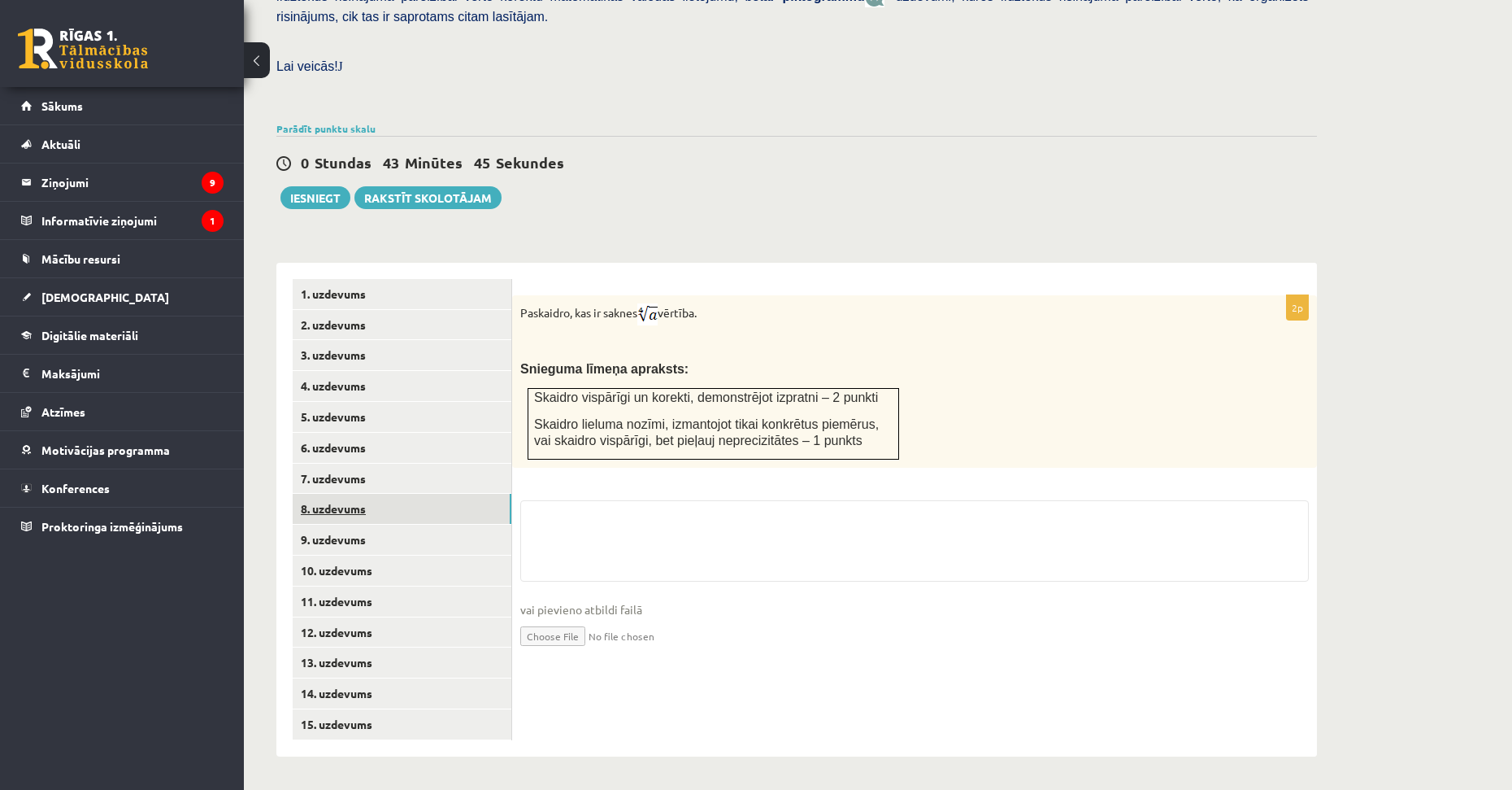
scroll to position [408, 0]
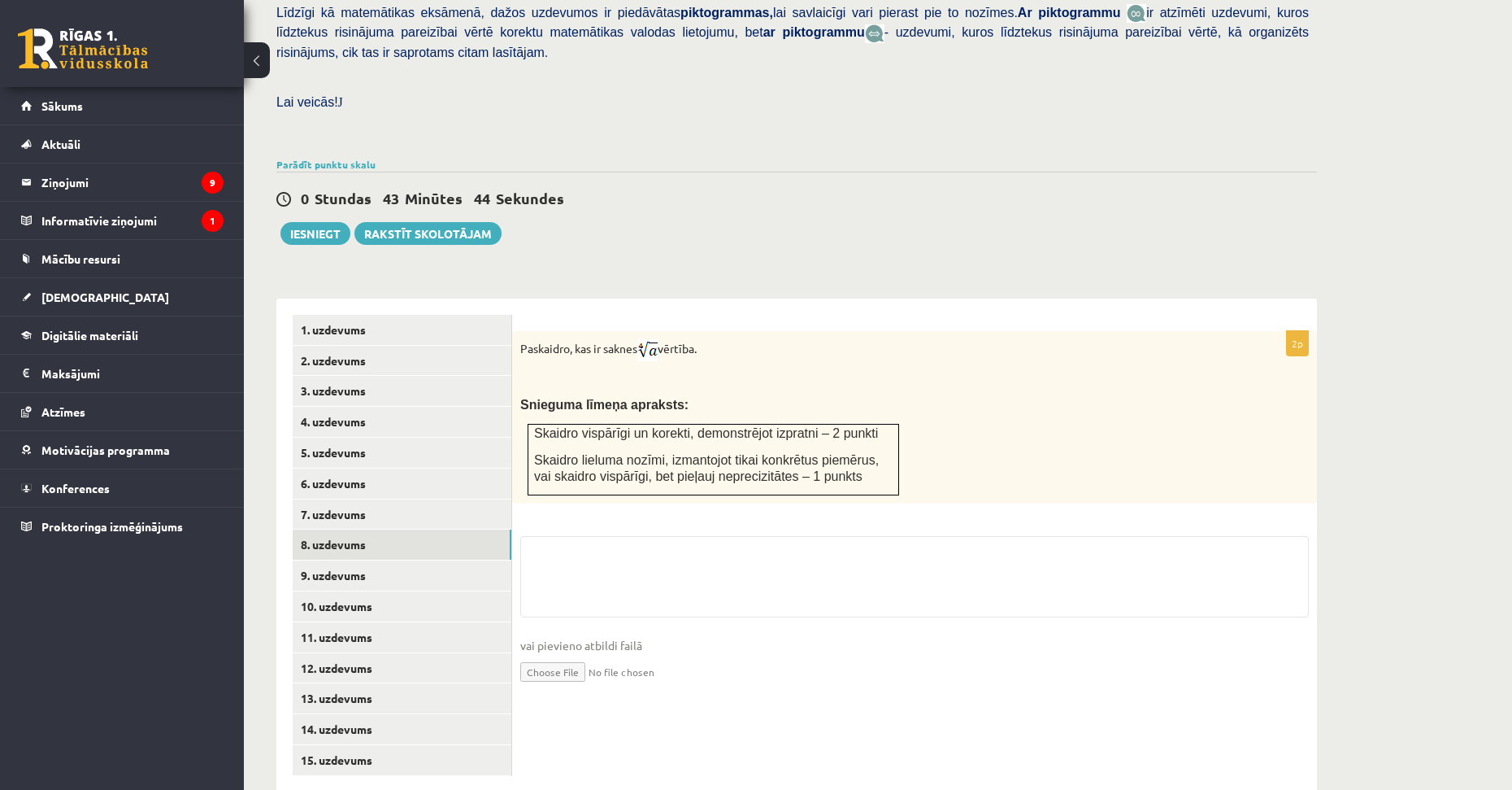
drag, startPoint x: 901, startPoint y: 432, endPoint x: 914, endPoint y: 471, distance: 41.1
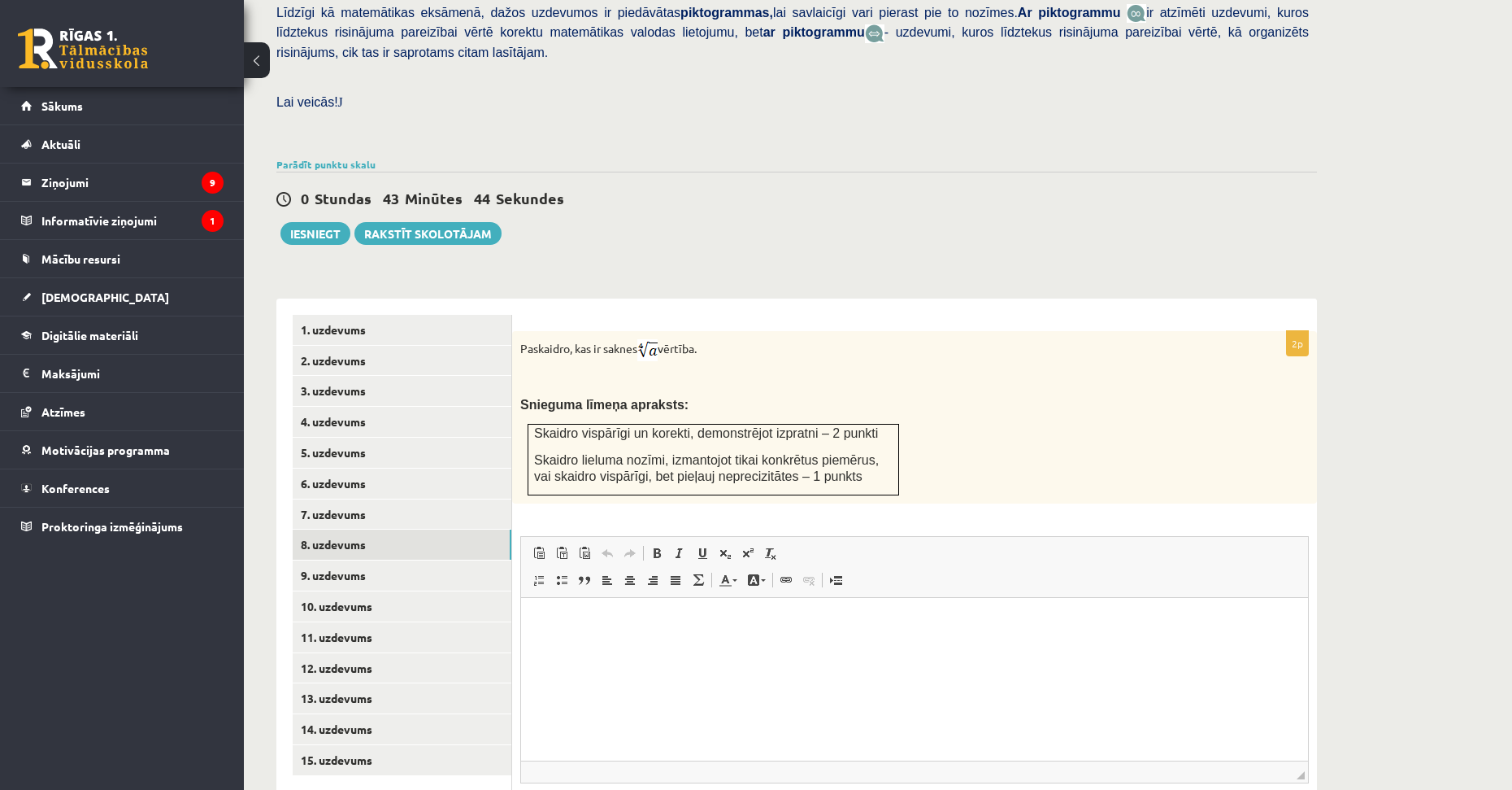
scroll to position [0, 0]
click at [361, 561] on link "9. uzdevums" at bounding box center [402, 576] width 218 height 30
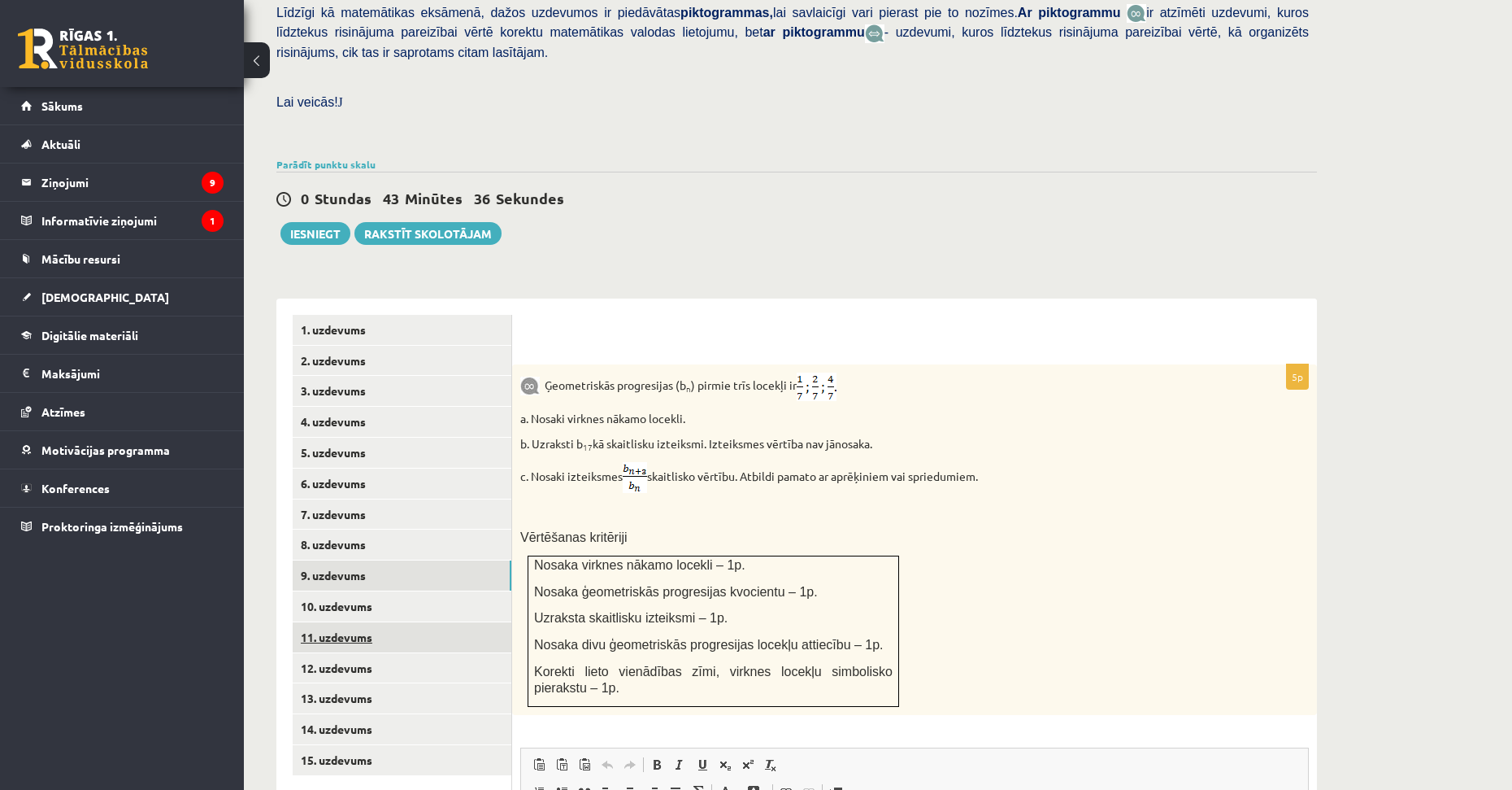
click at [342, 622] on link "11. uzdevums" at bounding box center [402, 637] width 218 height 30
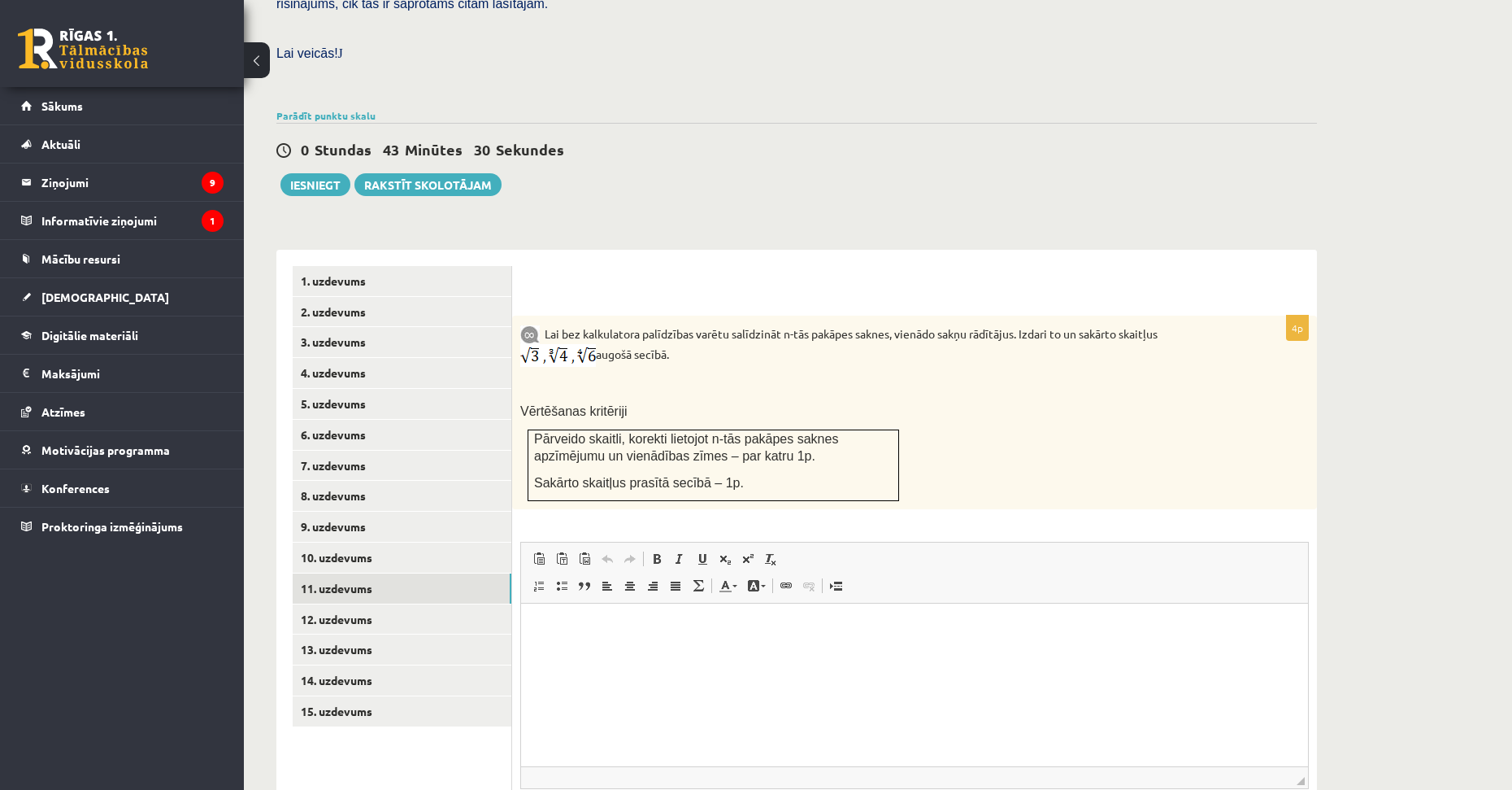
drag, startPoint x: 718, startPoint y: 388, endPoint x: 719, endPoint y: 420, distance: 32.0
click at [374, 634] on link "13. uzdevums" at bounding box center [402, 649] width 218 height 30
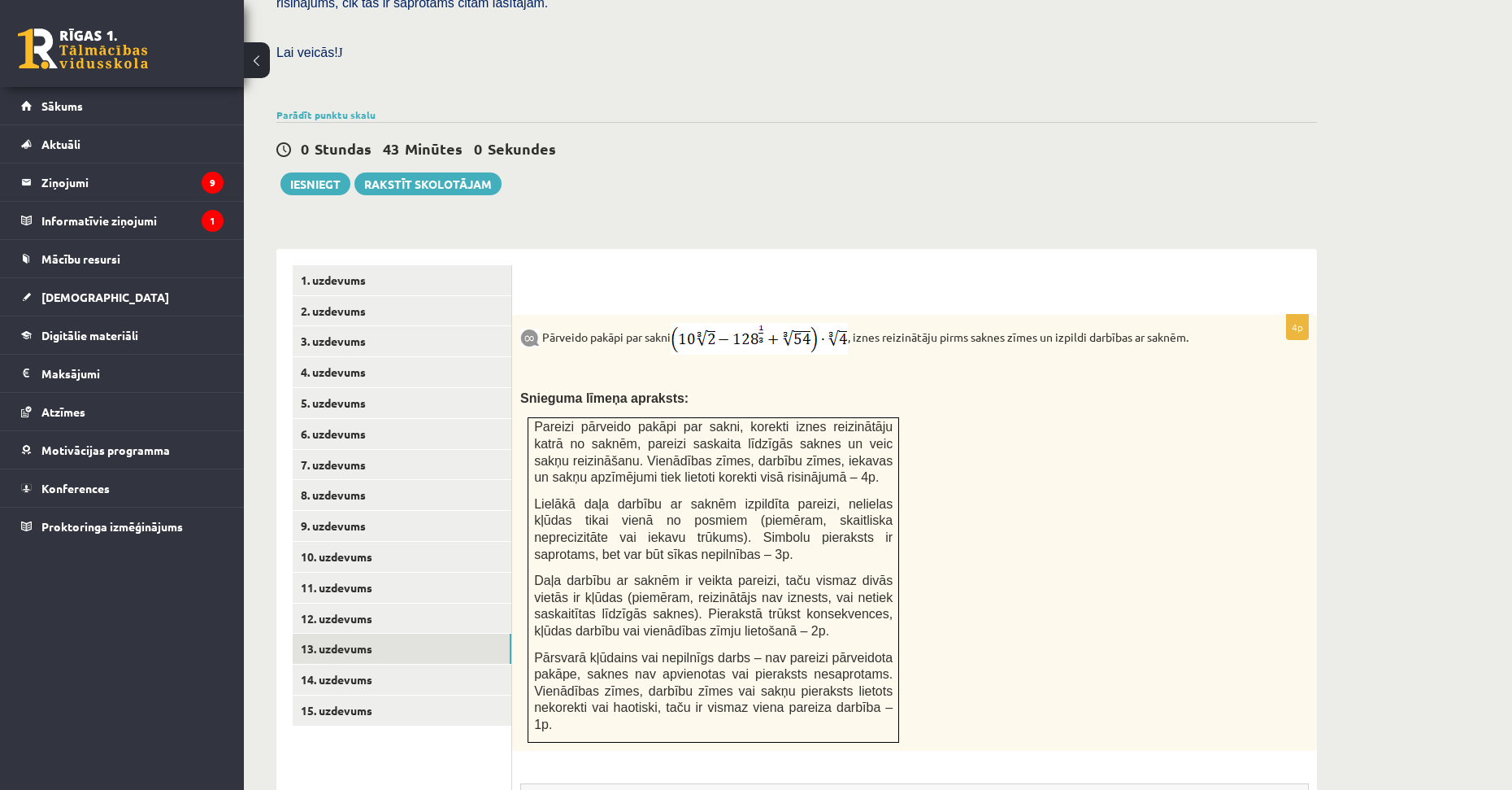
scroll to position [0, 0]
click at [712, 268] on form "4p Pārveido pakāpi par sakni , iznes reizinātāju pirms saknes zīmes un izpildi …" at bounding box center [914, 693] width 772 height 857
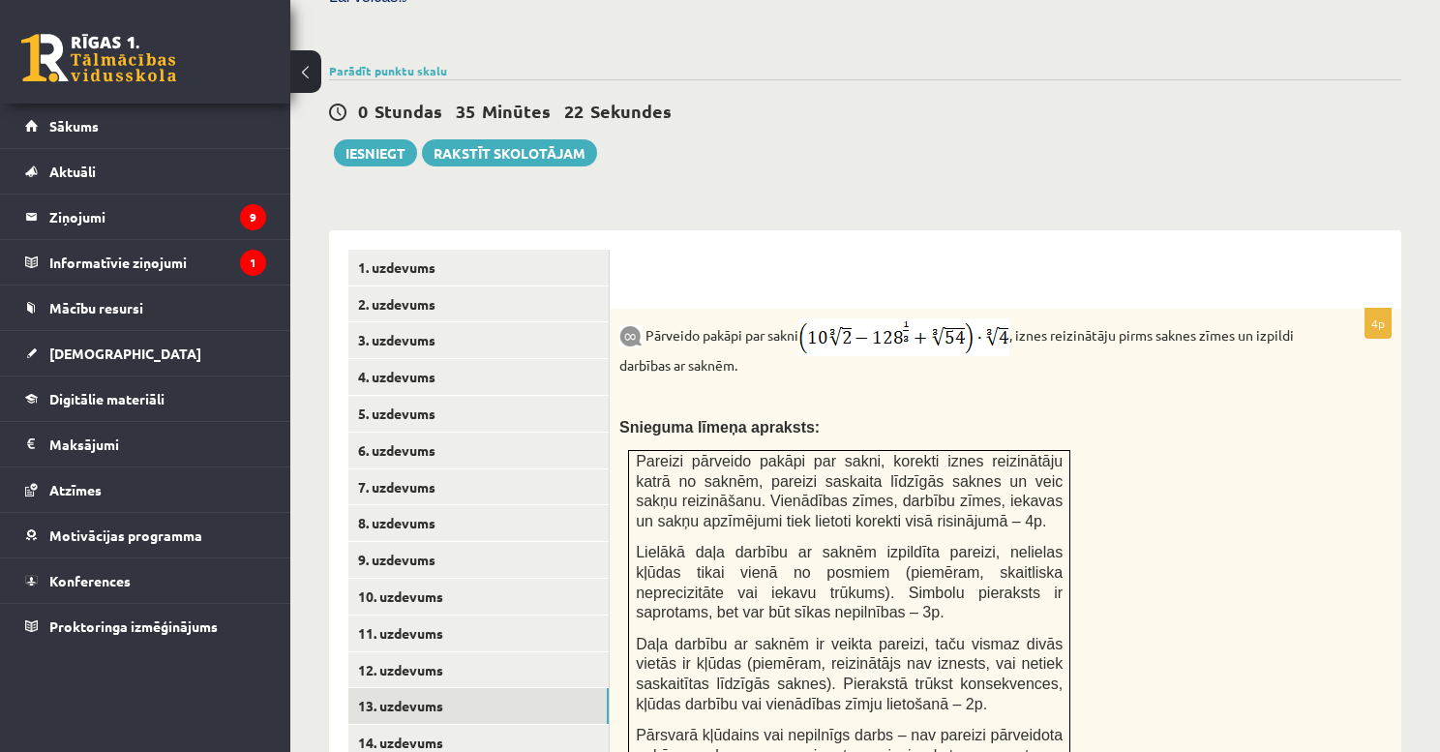
scroll to position [662, 0]
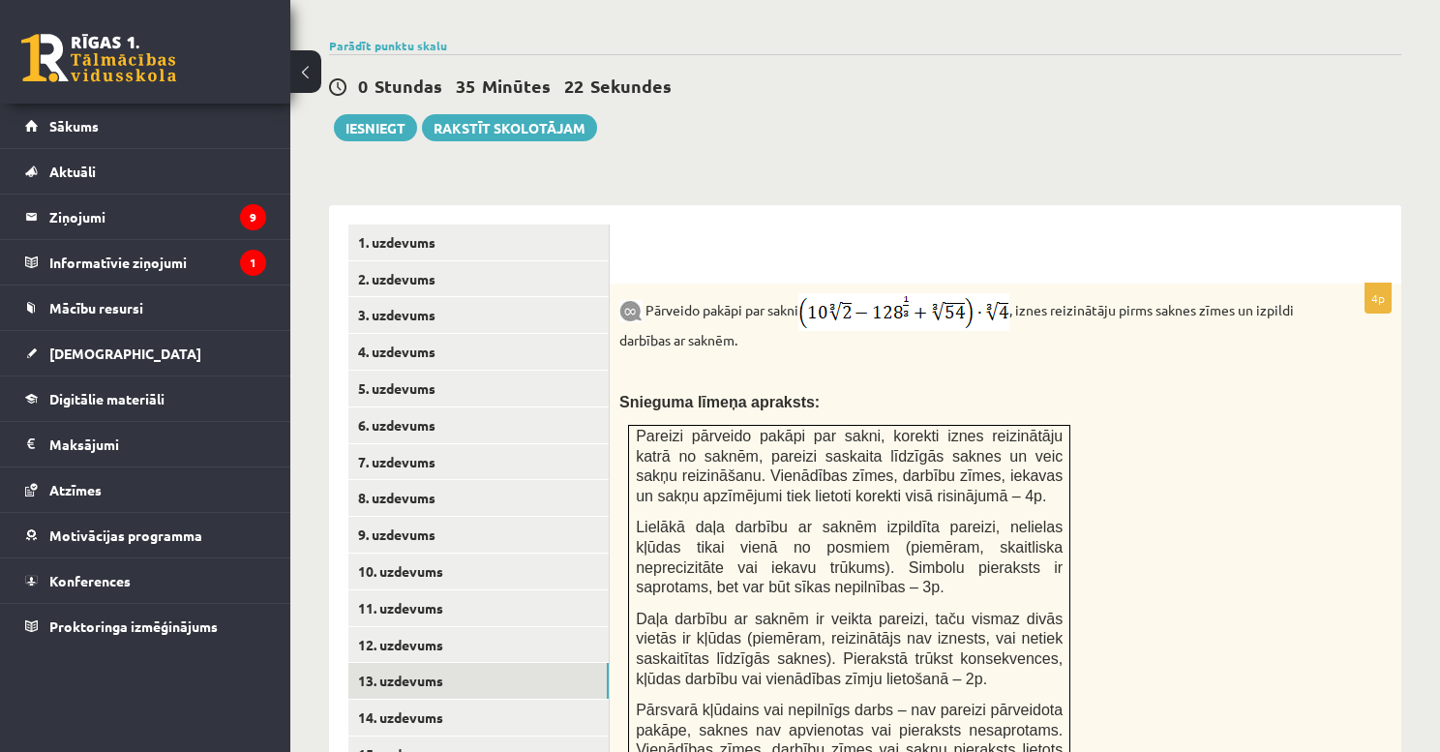
drag, startPoint x: 1079, startPoint y: 356, endPoint x: 1092, endPoint y: 420, distance: 65.1
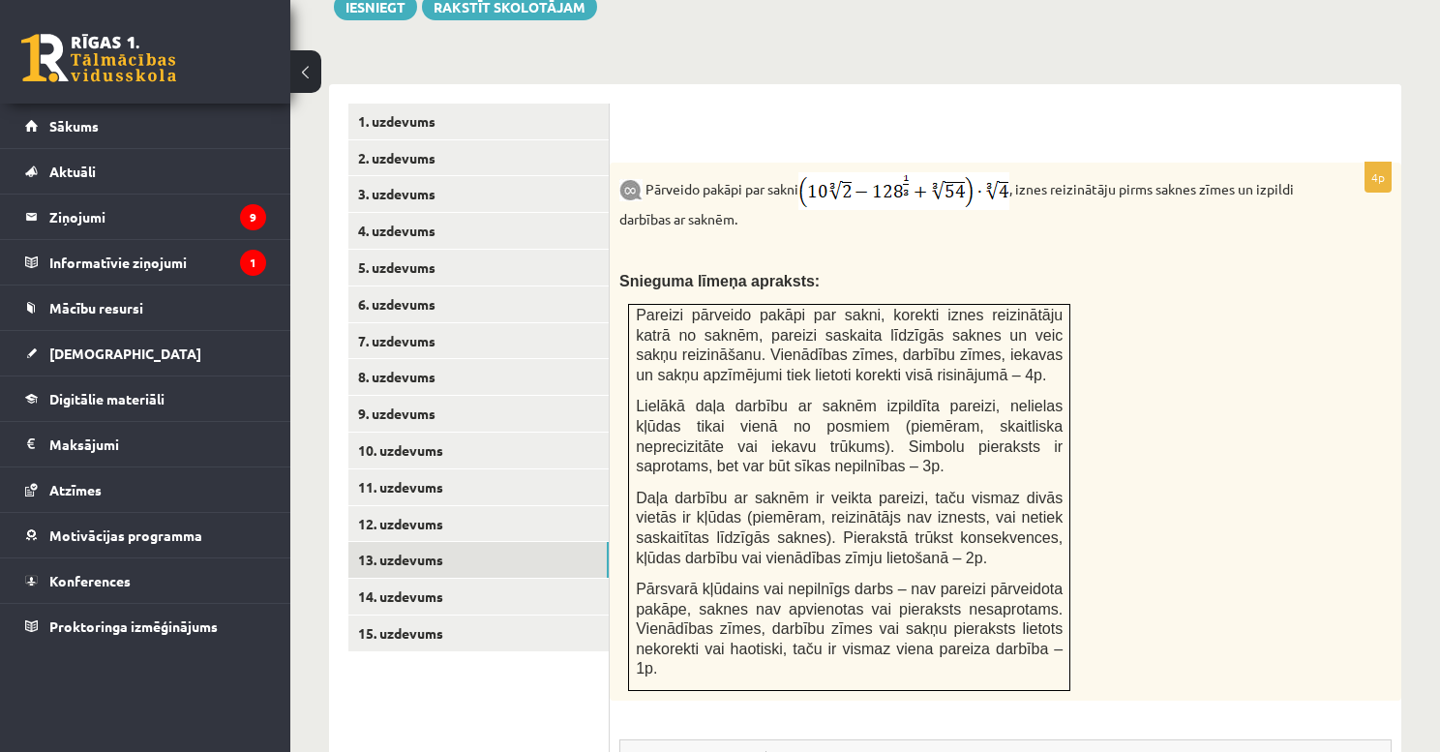
drag, startPoint x: 1247, startPoint y: 498, endPoint x: 1247, endPoint y: 517, distance: 18.4
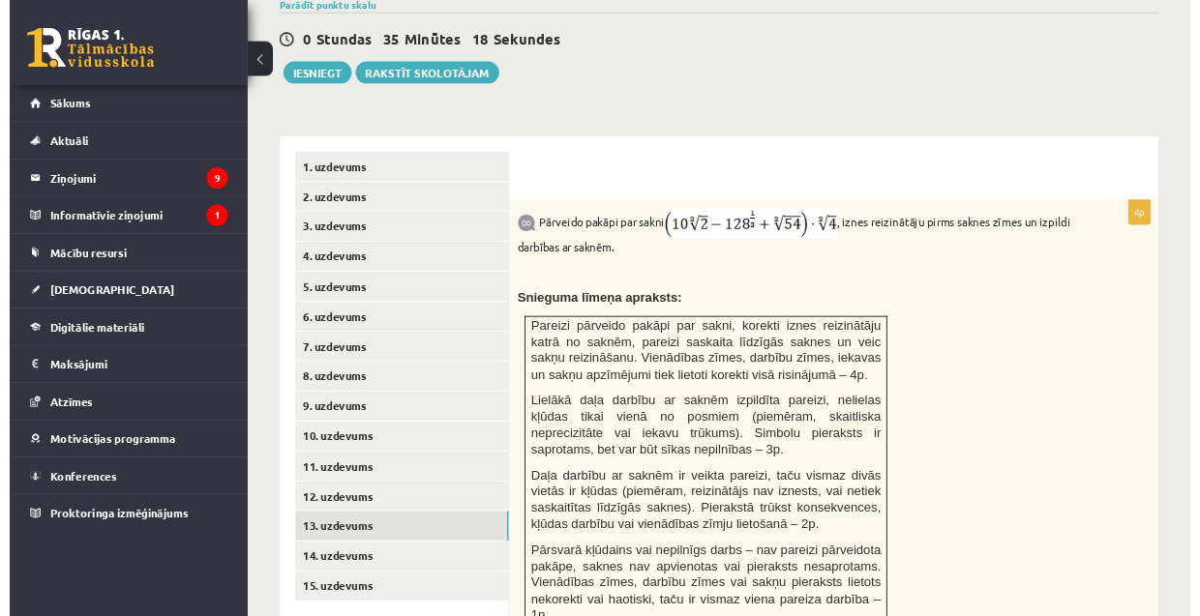
scroll to position [696, 0]
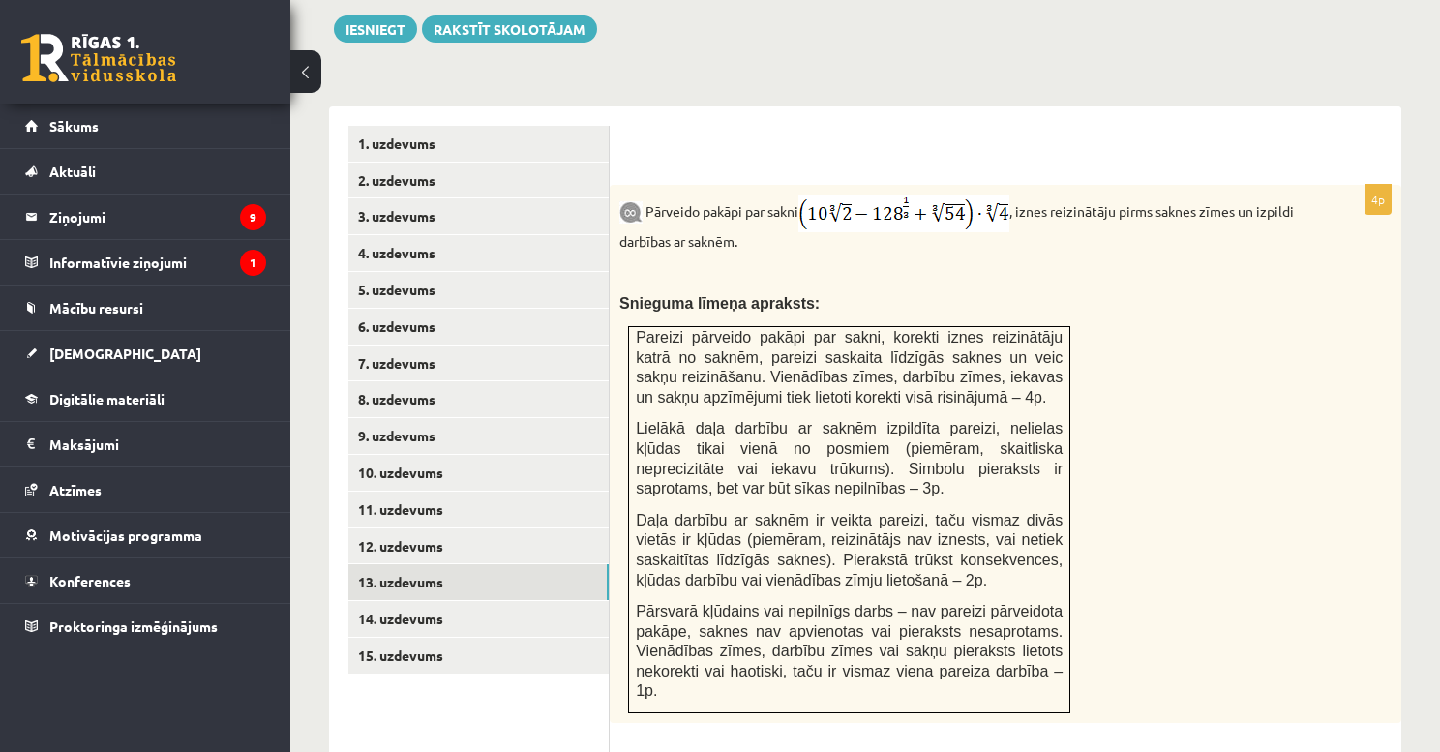
drag, startPoint x: 1159, startPoint y: 390, endPoint x: 1160, endPoint y: 429, distance: 38.7
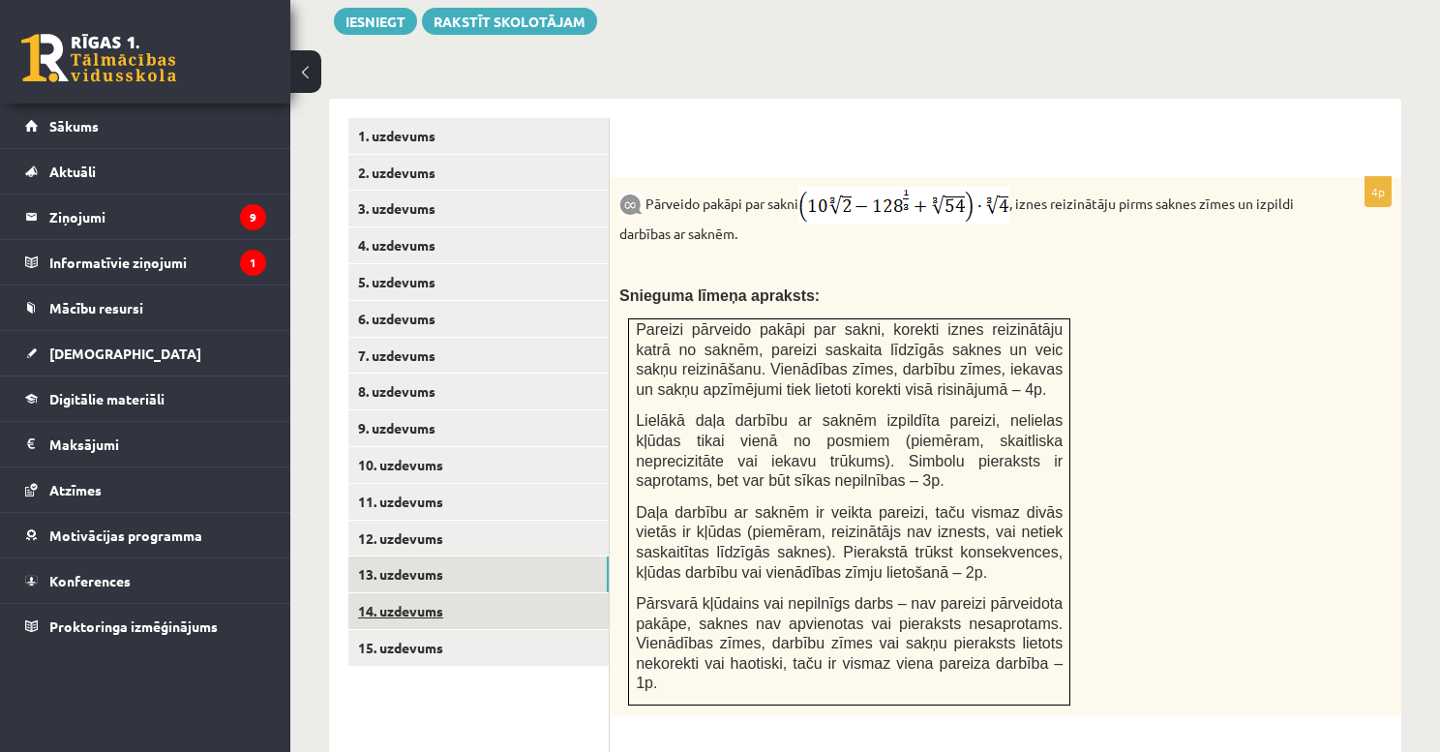
click at [520, 593] on link "14. uzdevums" at bounding box center [478, 611] width 260 height 36
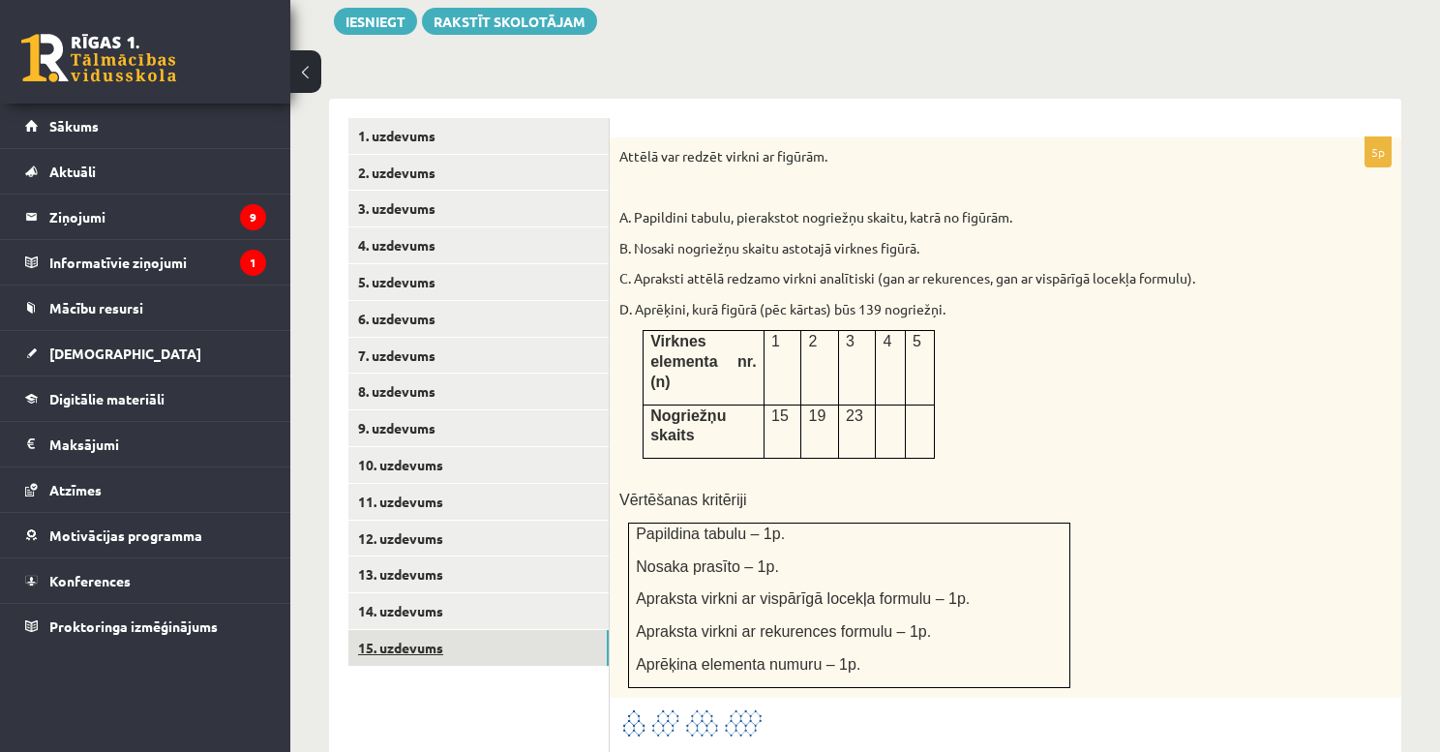
click at [423, 630] on link "15. uzdevums" at bounding box center [478, 648] width 260 height 36
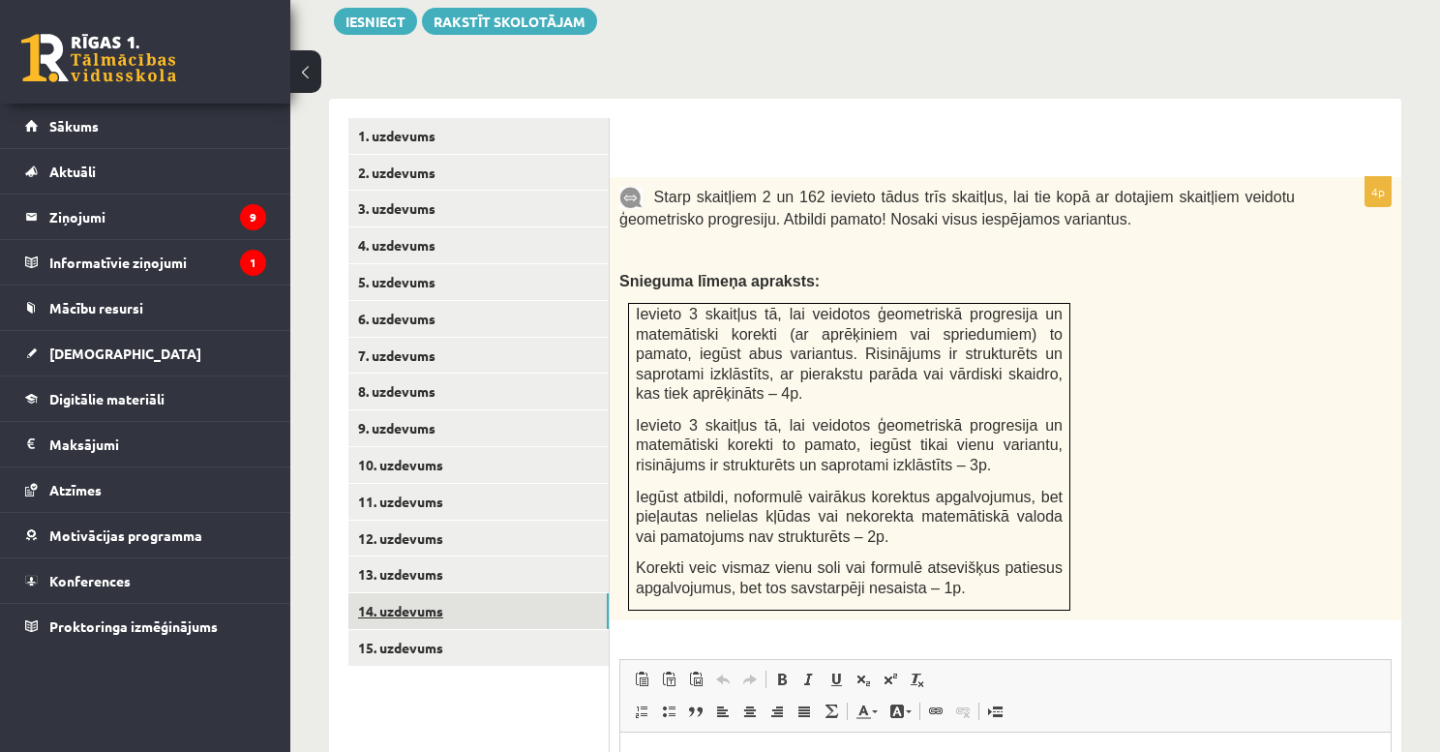
click at [426, 593] on link "14. uzdevums" at bounding box center [478, 611] width 260 height 36
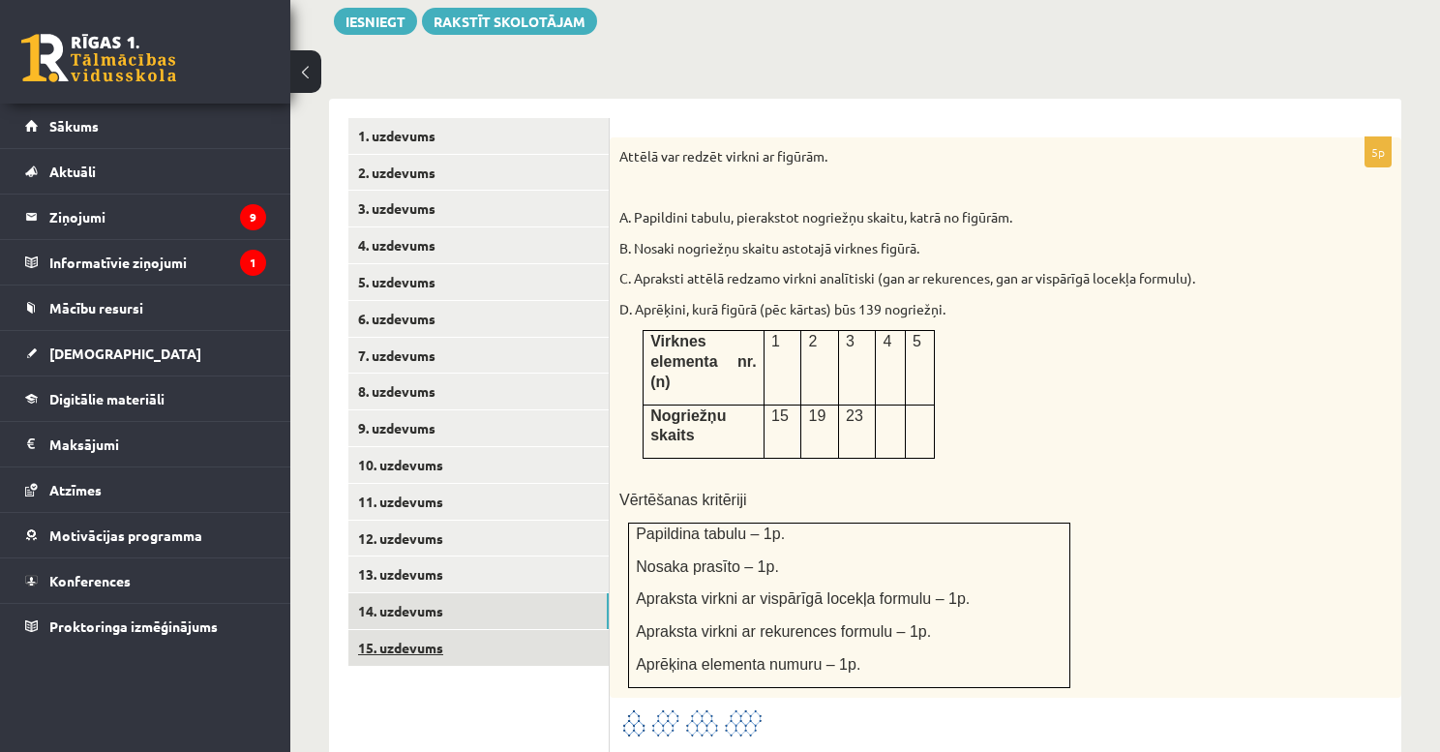
scroll to position [0, 0]
click at [431, 630] on link "15. uzdevums" at bounding box center [478, 648] width 260 height 36
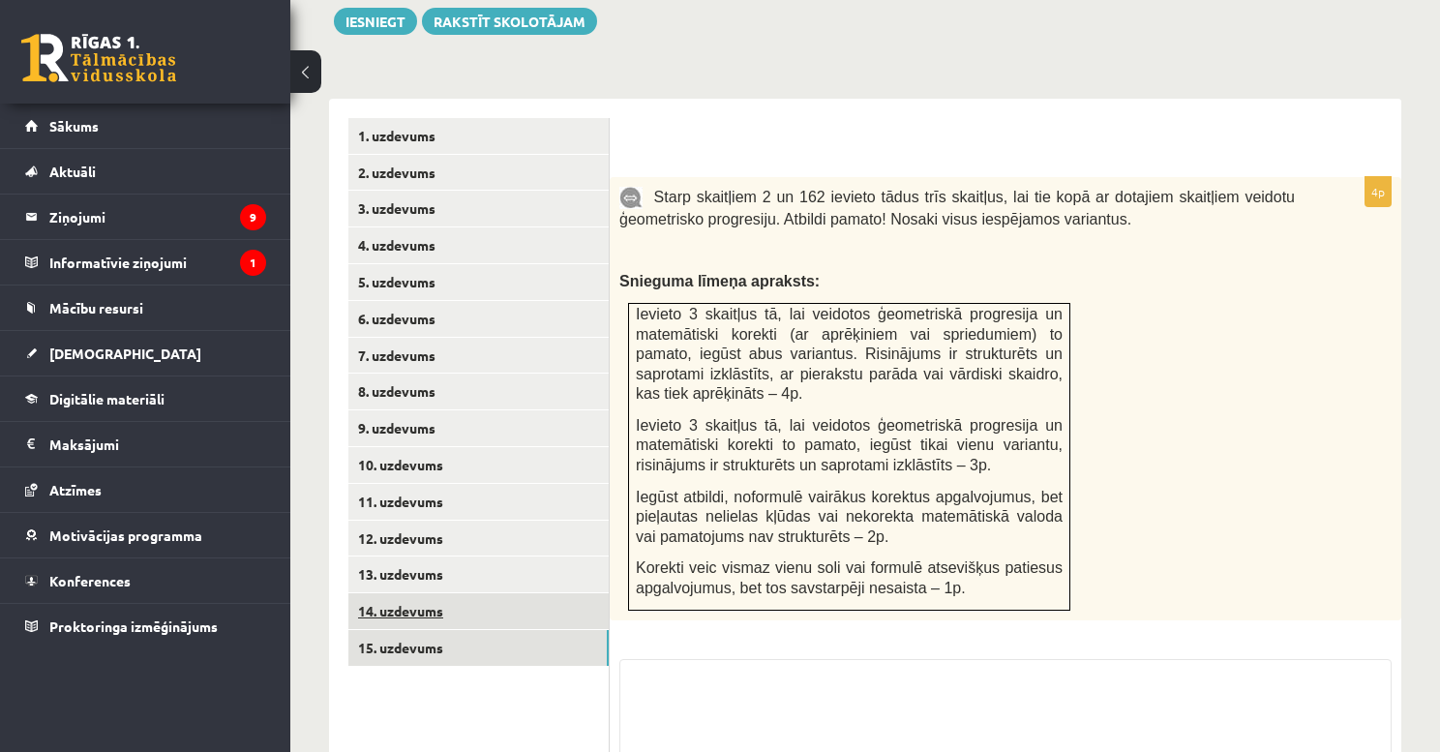
click at [435, 595] on link "14. uzdevums" at bounding box center [478, 611] width 260 height 36
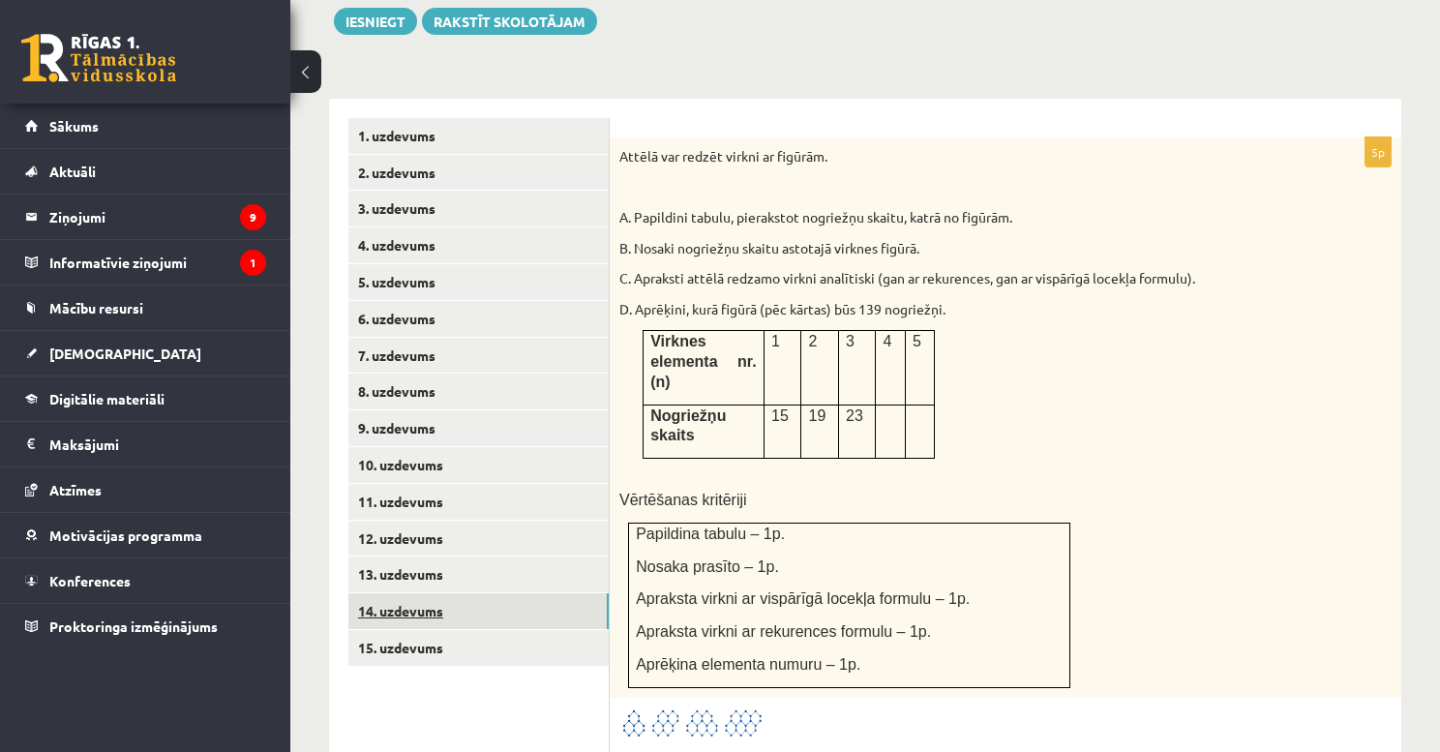
click at [428, 593] on link "14. uzdevums" at bounding box center [478, 611] width 260 height 36
click at [434, 630] on link "15. uzdevums" at bounding box center [478, 648] width 260 height 36
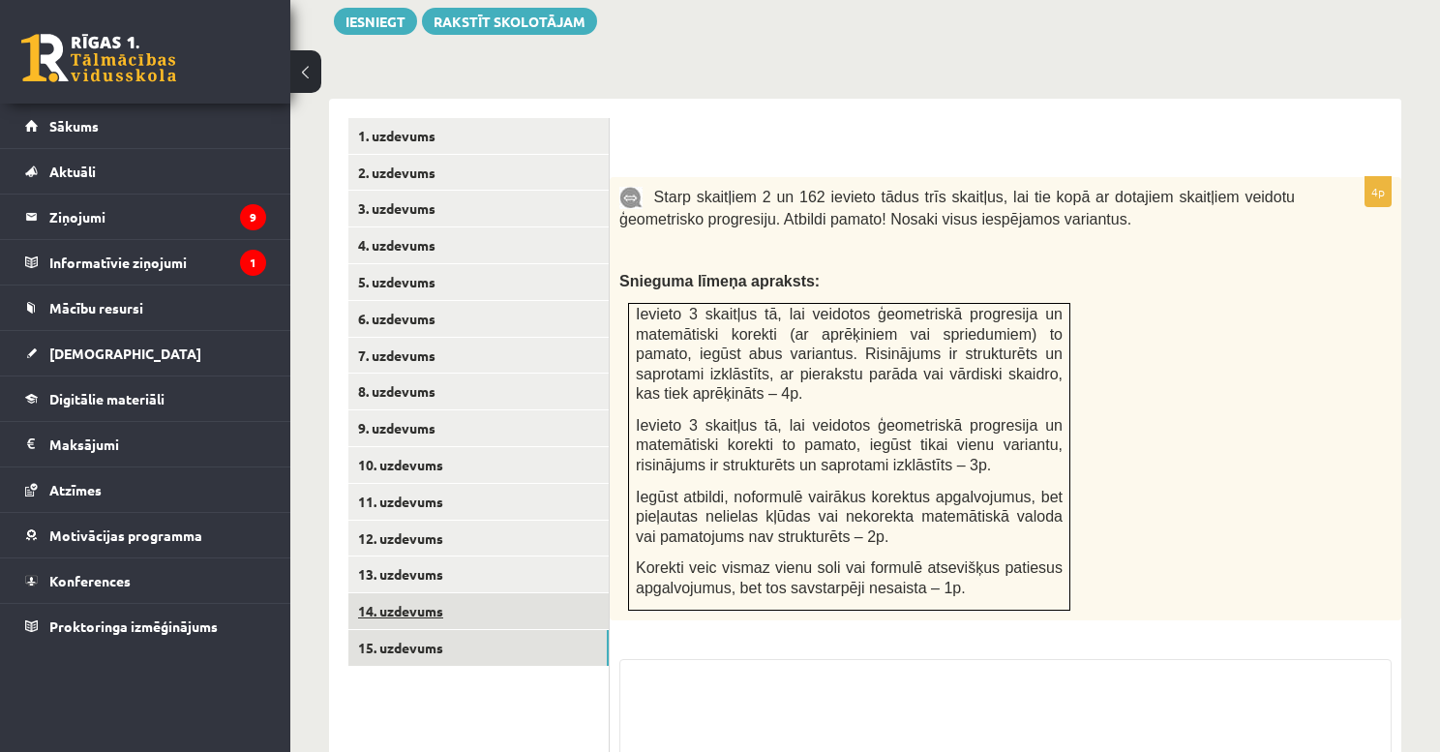
click at [433, 593] on link "14. uzdevums" at bounding box center [478, 611] width 260 height 36
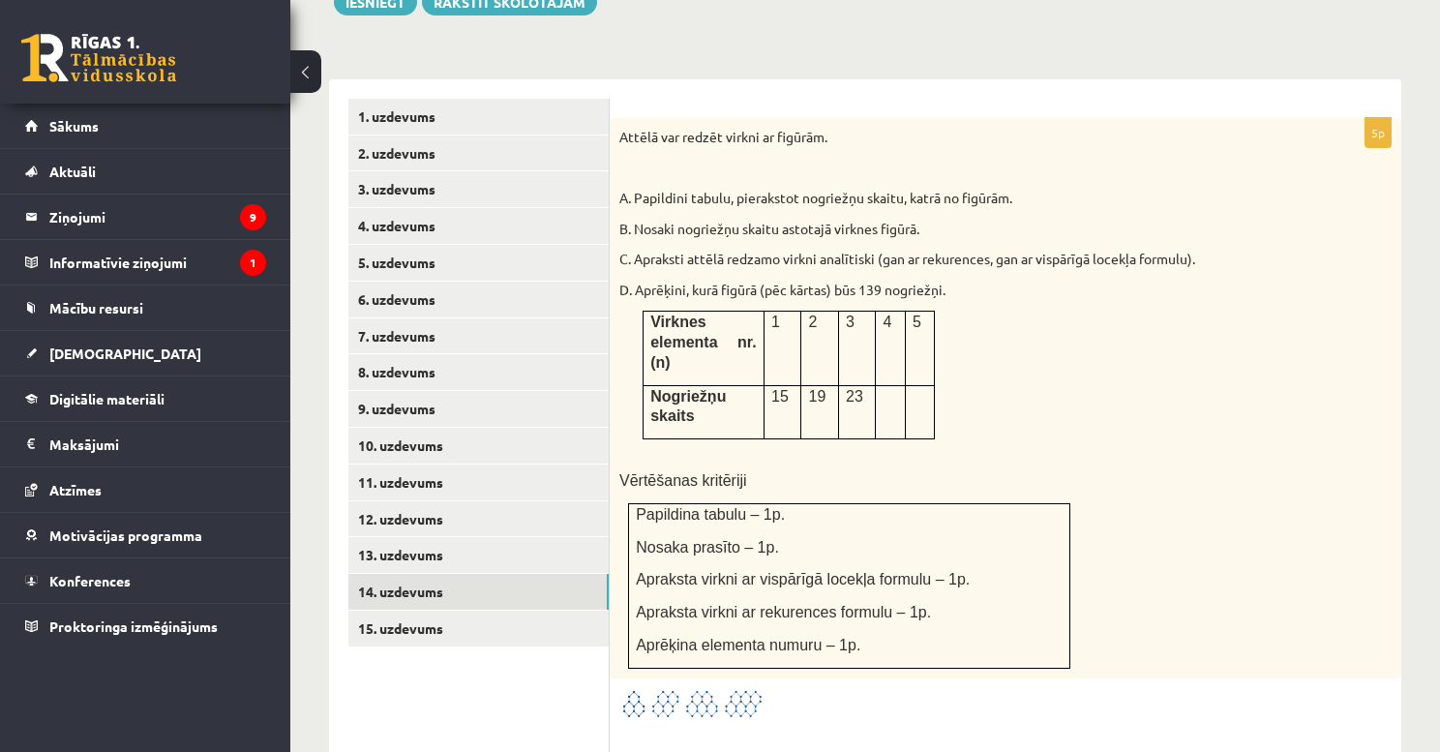
scroll to position [806, 0]
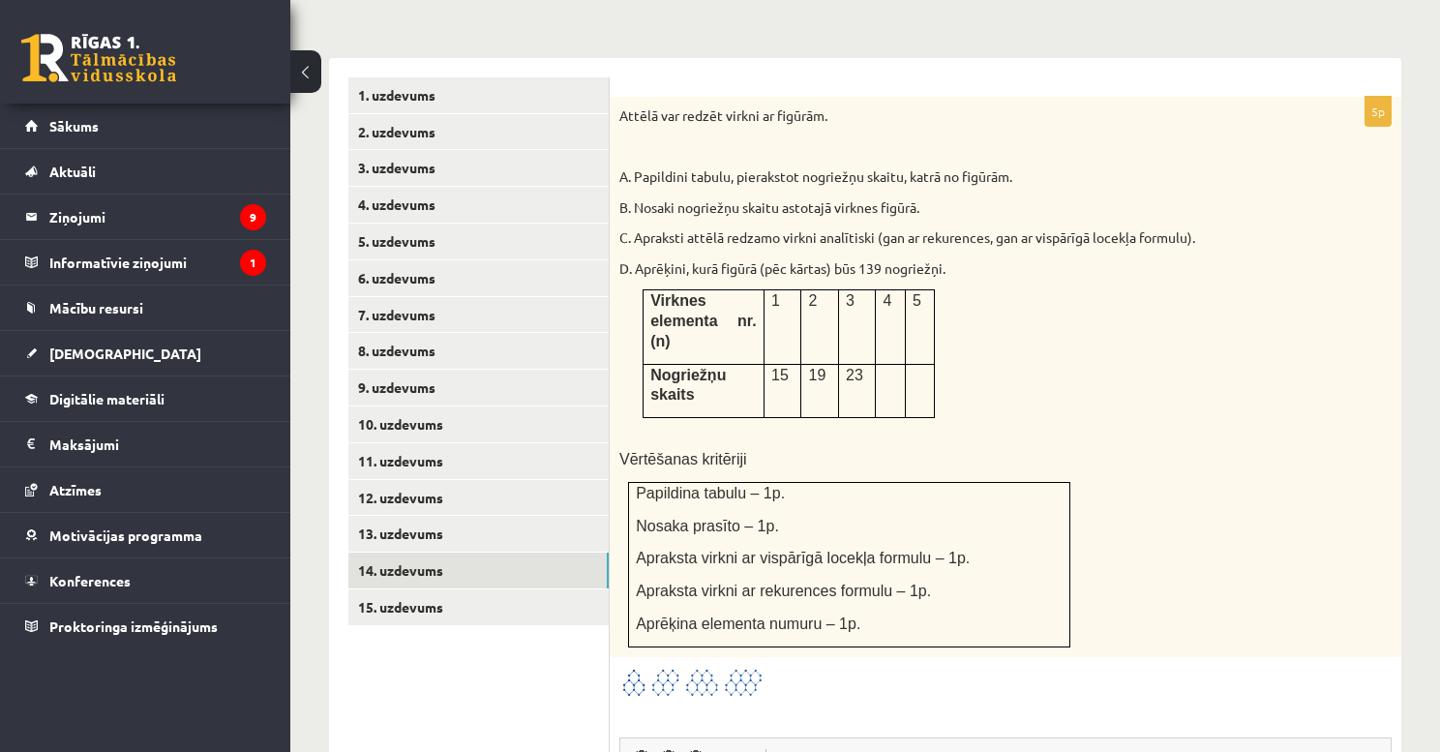
drag, startPoint x: 664, startPoint y: 315, endPoint x: 685, endPoint y: 378, distance: 66.4
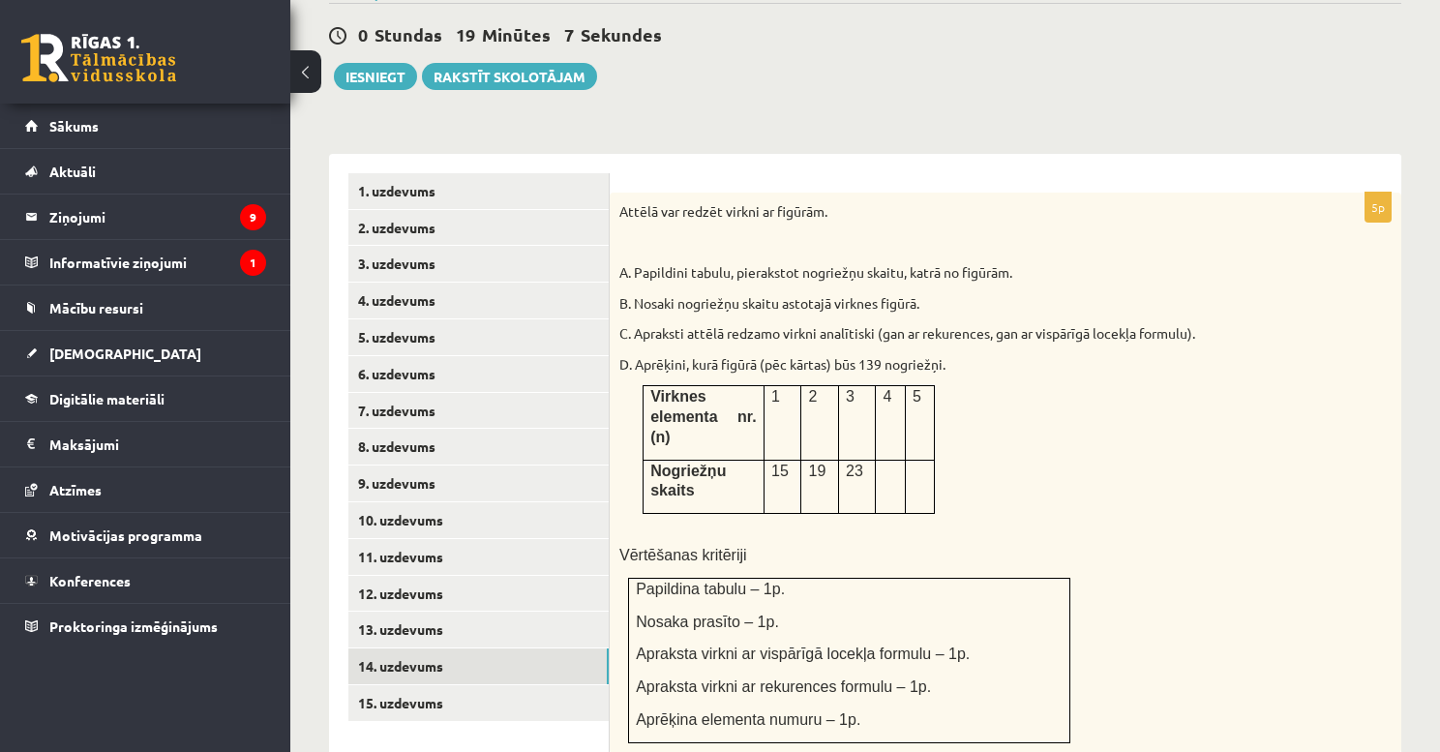
scroll to position [640, 0]
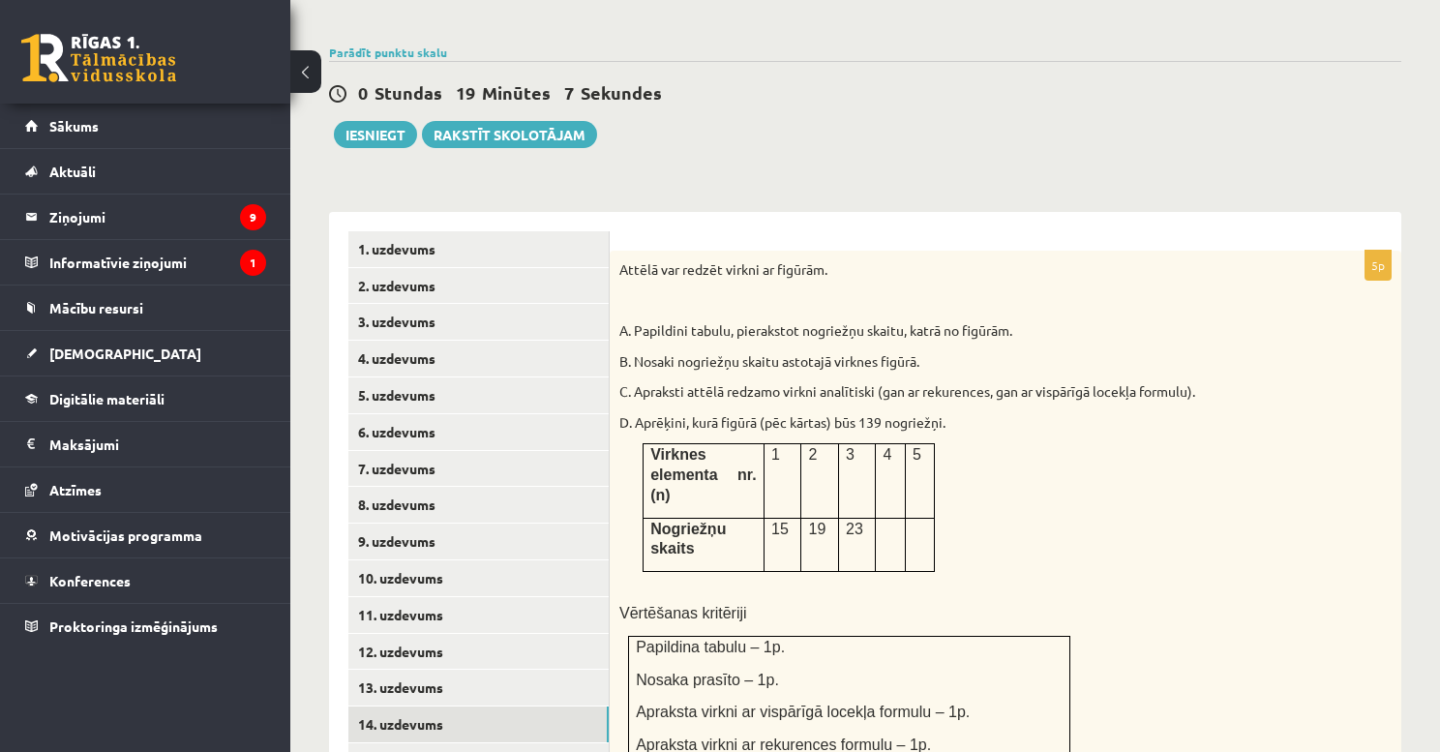
drag, startPoint x: 747, startPoint y: 472, endPoint x: 769, endPoint y: 403, distance: 73.1
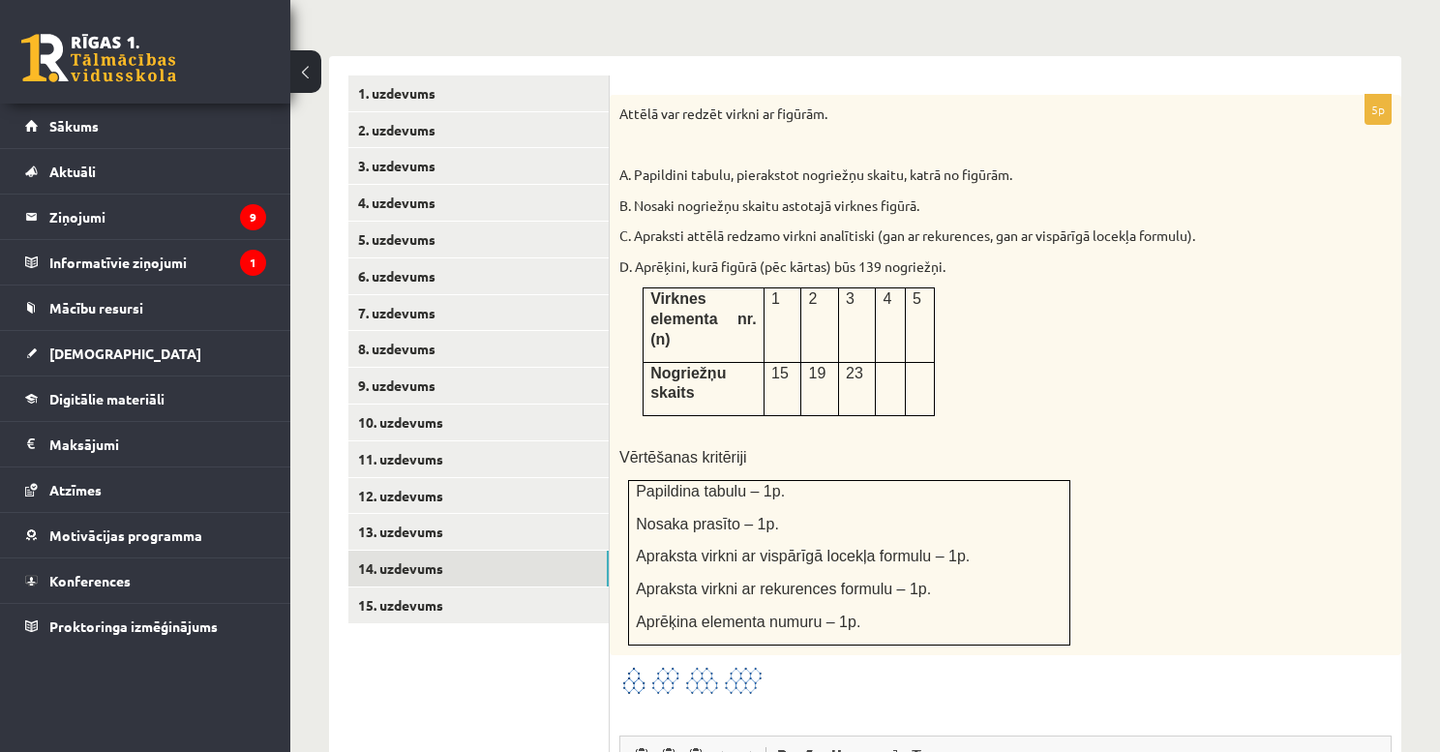
scroll to position [852, 0]
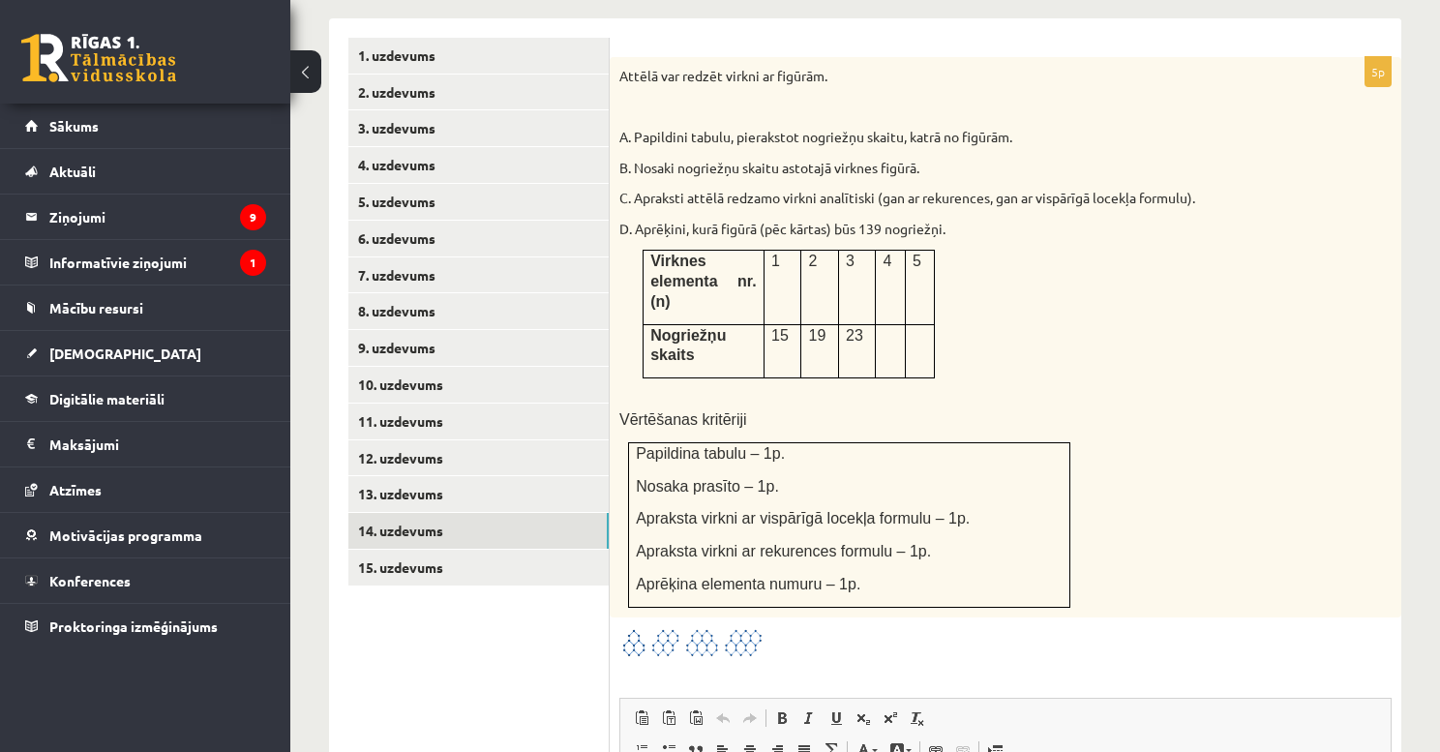
drag, startPoint x: 710, startPoint y: 283, endPoint x: 775, endPoint y: 357, distance: 98.8
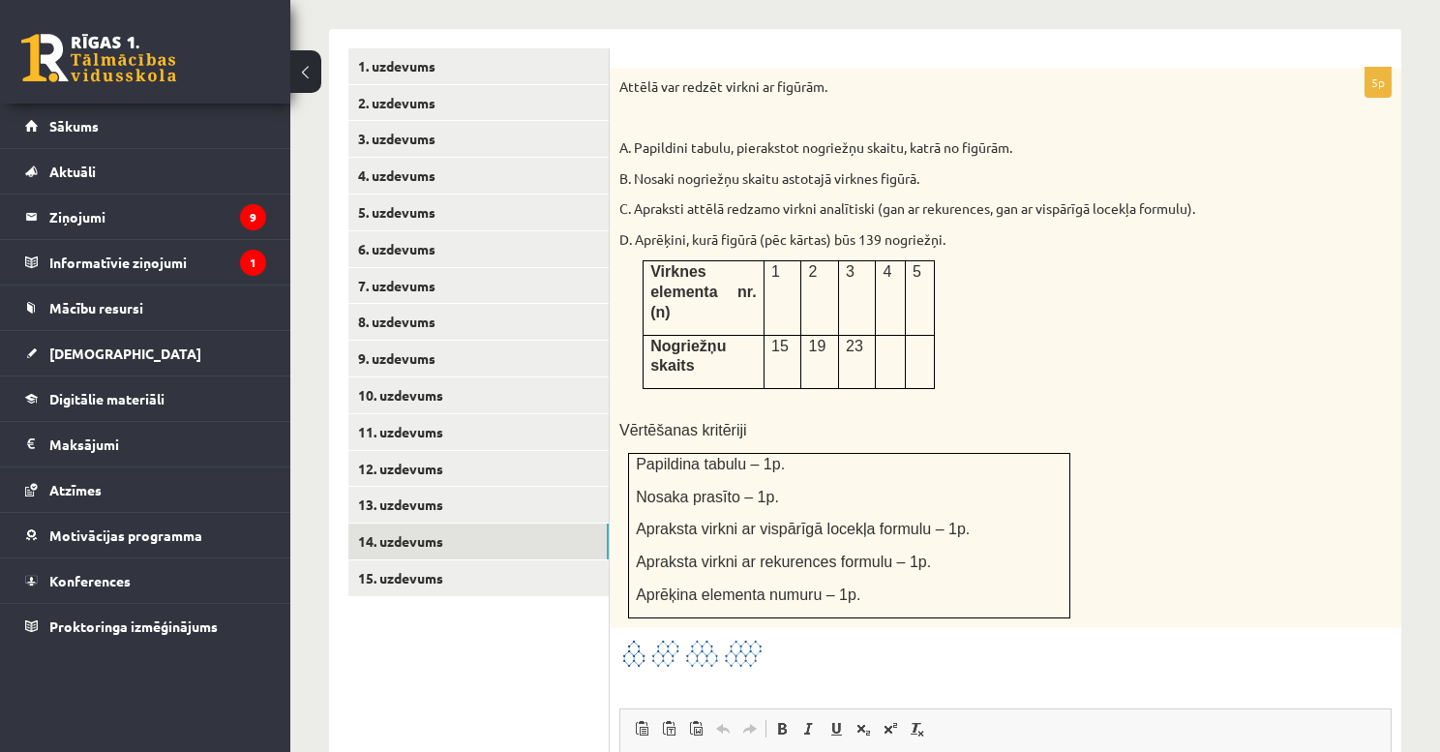
drag, startPoint x: 800, startPoint y: 399, endPoint x: 805, endPoint y: 373, distance: 26.6
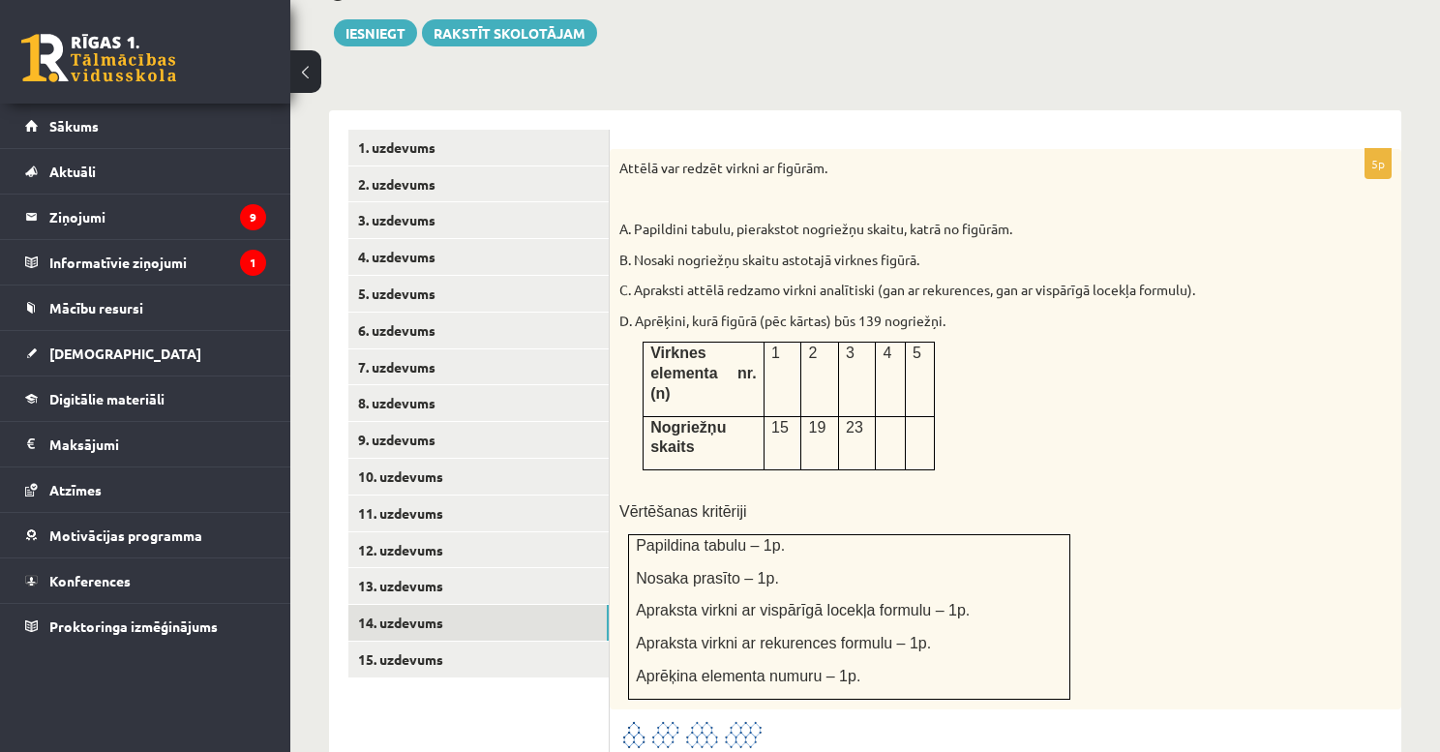
drag, startPoint x: 850, startPoint y: 375, endPoint x: 856, endPoint y: 320, distance: 54.6
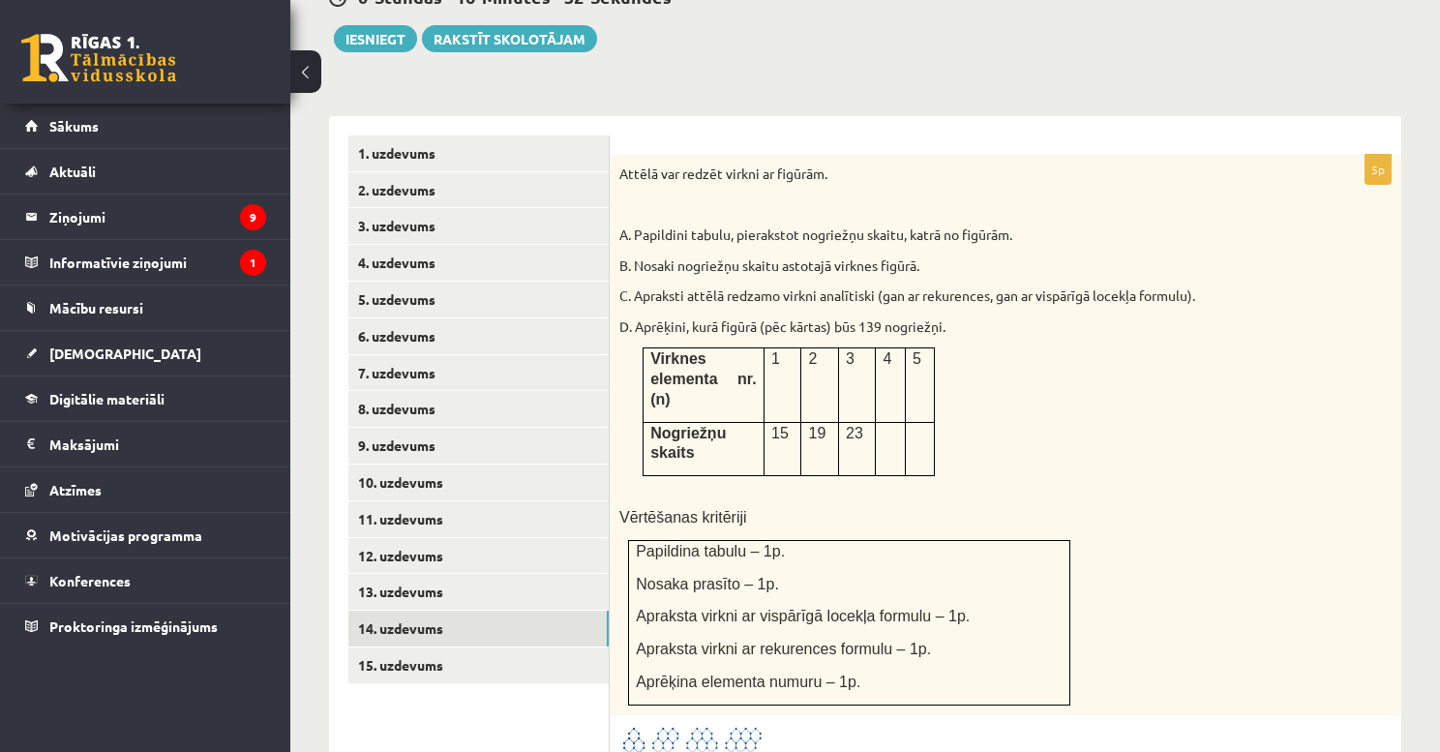
click at [660, 286] on p "C. Apraksti attēlā redzamo virkni analītiski (gan ar rekurences, gan ar vispārī…" at bounding box center [957, 295] width 676 height 19
click at [736, 317] on p "D. Aprēķini, kurā figūrā (pēc kārtas) būs 139 nogriežņi." at bounding box center [957, 326] width 676 height 19
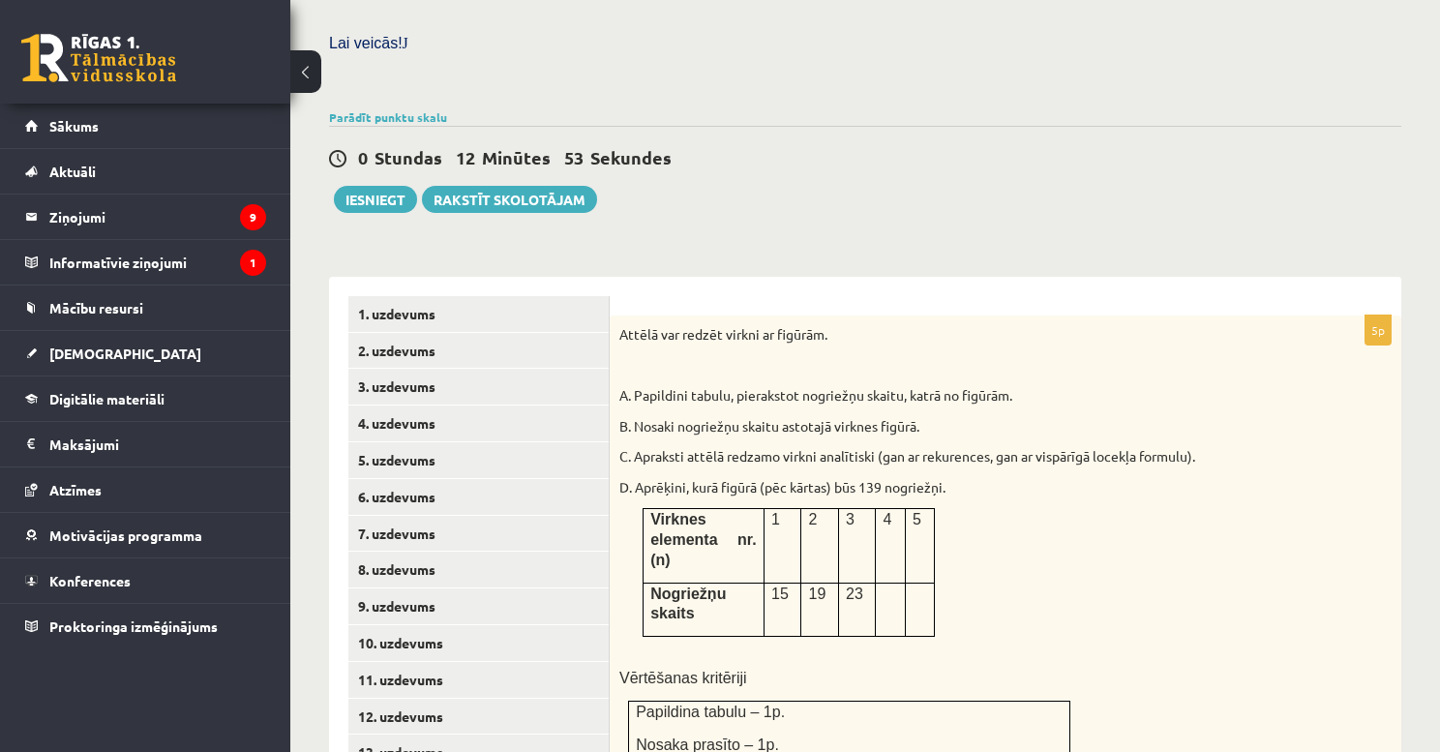
drag, startPoint x: 728, startPoint y: 298, endPoint x: 720, endPoint y: 208, distance: 90.3
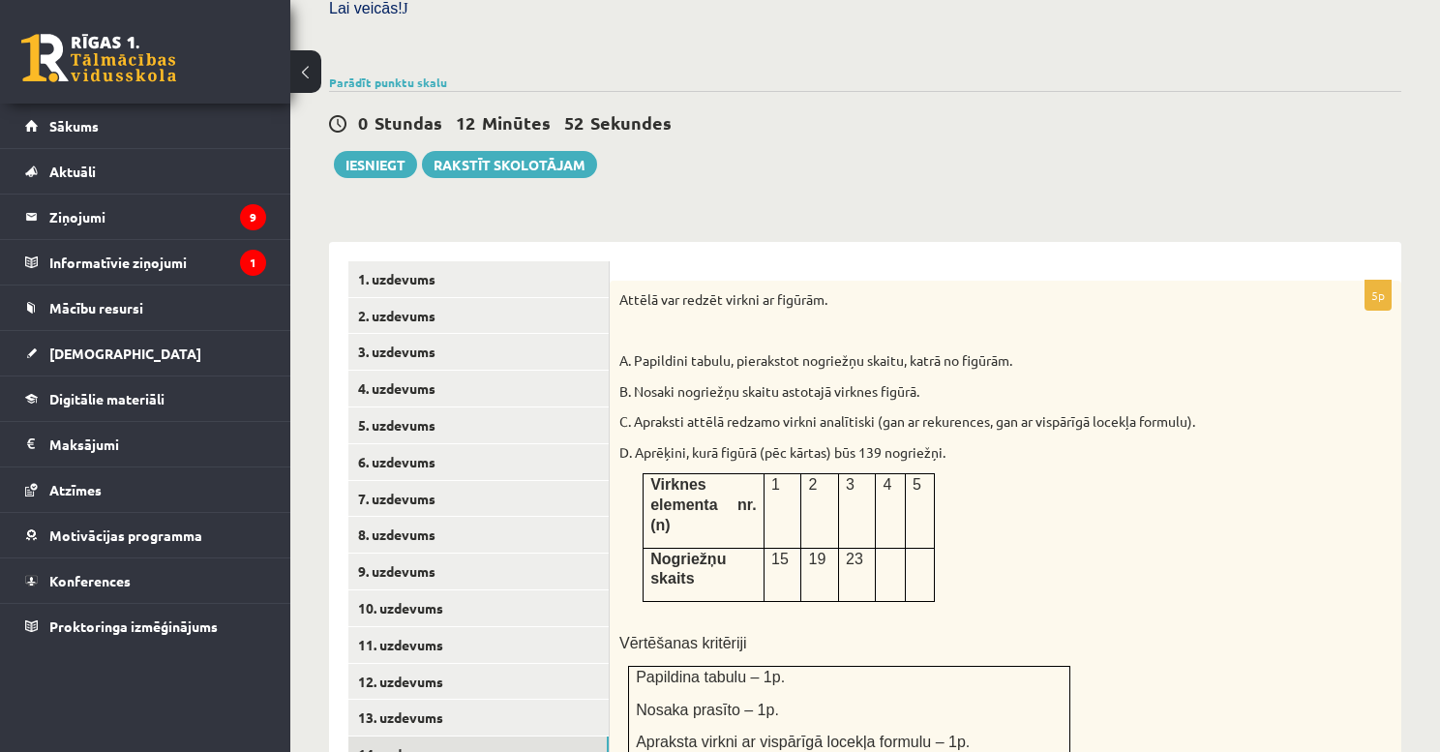
drag, startPoint x: 708, startPoint y: 240, endPoint x: 700, endPoint y: 285, distance: 45.4
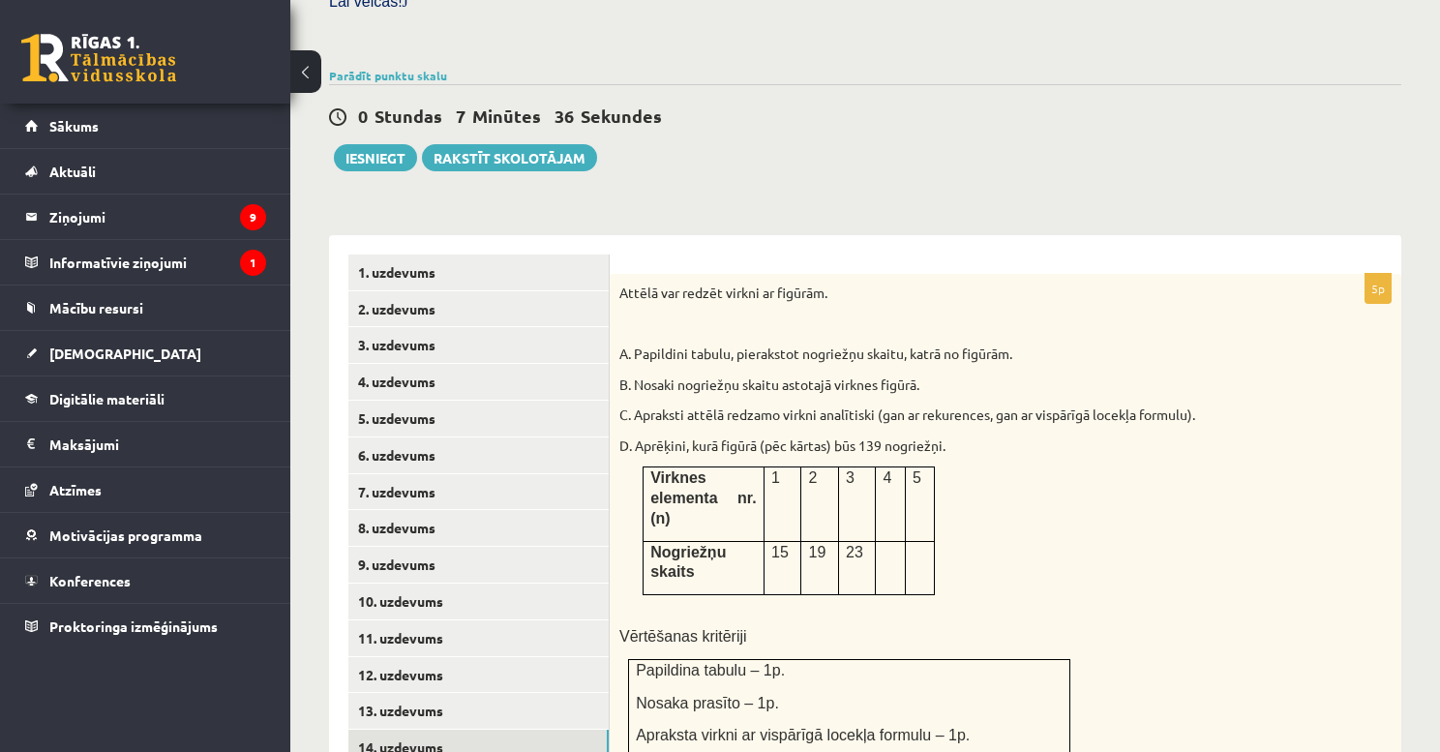
click at [946, 436] on p "D. Aprēķini, kurā figūrā (pēc kārtas) būs 139 nogriežņi." at bounding box center [957, 445] width 676 height 19
drag, startPoint x: 952, startPoint y: 426, endPoint x: 636, endPoint y: 430, distance: 316.5
click at [636, 436] on p "D. Aprēķini, kurā figūrā (pēc kārtas) būs 139 nogriežņi." at bounding box center [957, 445] width 676 height 19
copy p "Aprēķini, kurā figūrā (pēc kārtas) būs 139 nogriežņi."
click at [722, 341] on div "Attēlā var redzēt virkni ar figūrām. A. Papildini tabulu, pierakstot nogriežņu …" at bounding box center [1006, 554] width 792 height 560
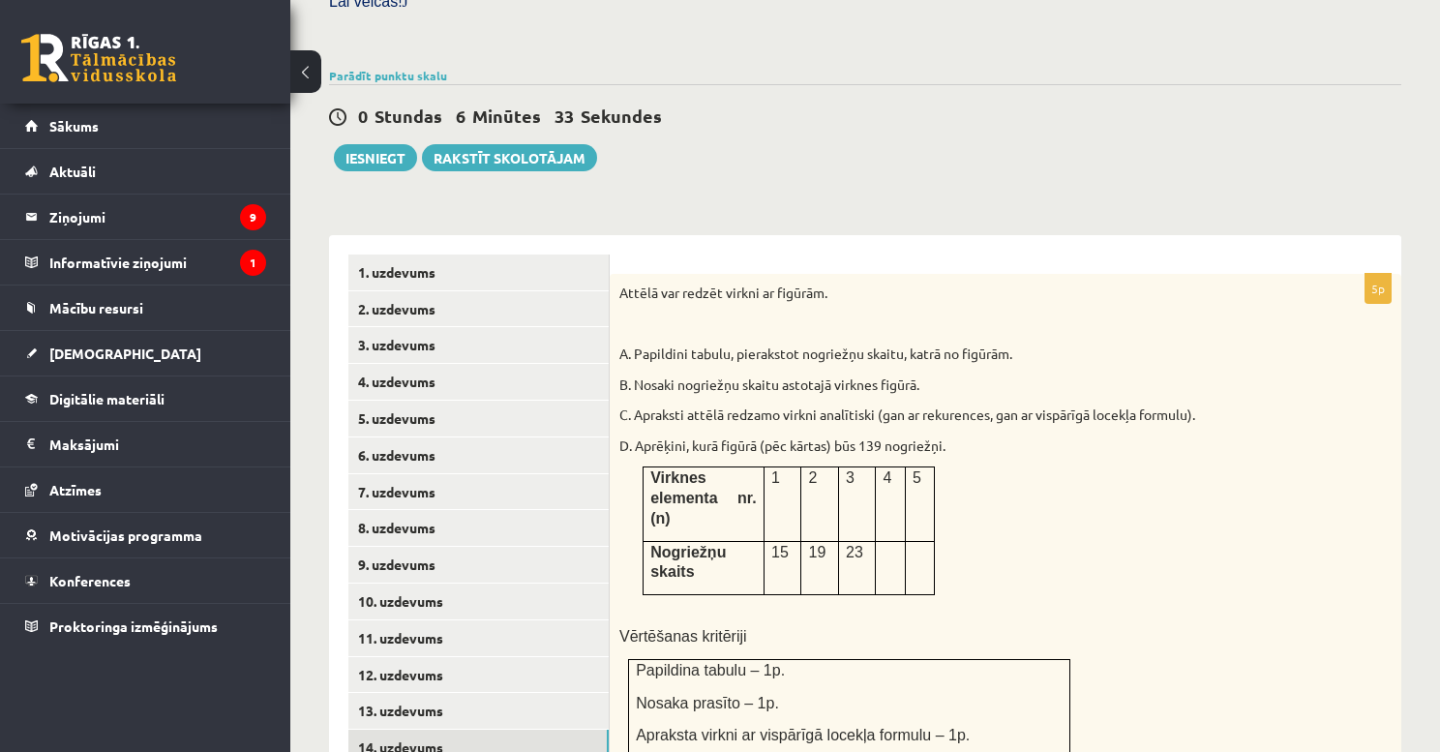
click at [728, 405] on p "C. Apraksti attēlā redzamo virkni analītiski (gan ar rekurences, gan ar vispārī…" at bounding box center [957, 414] width 676 height 19
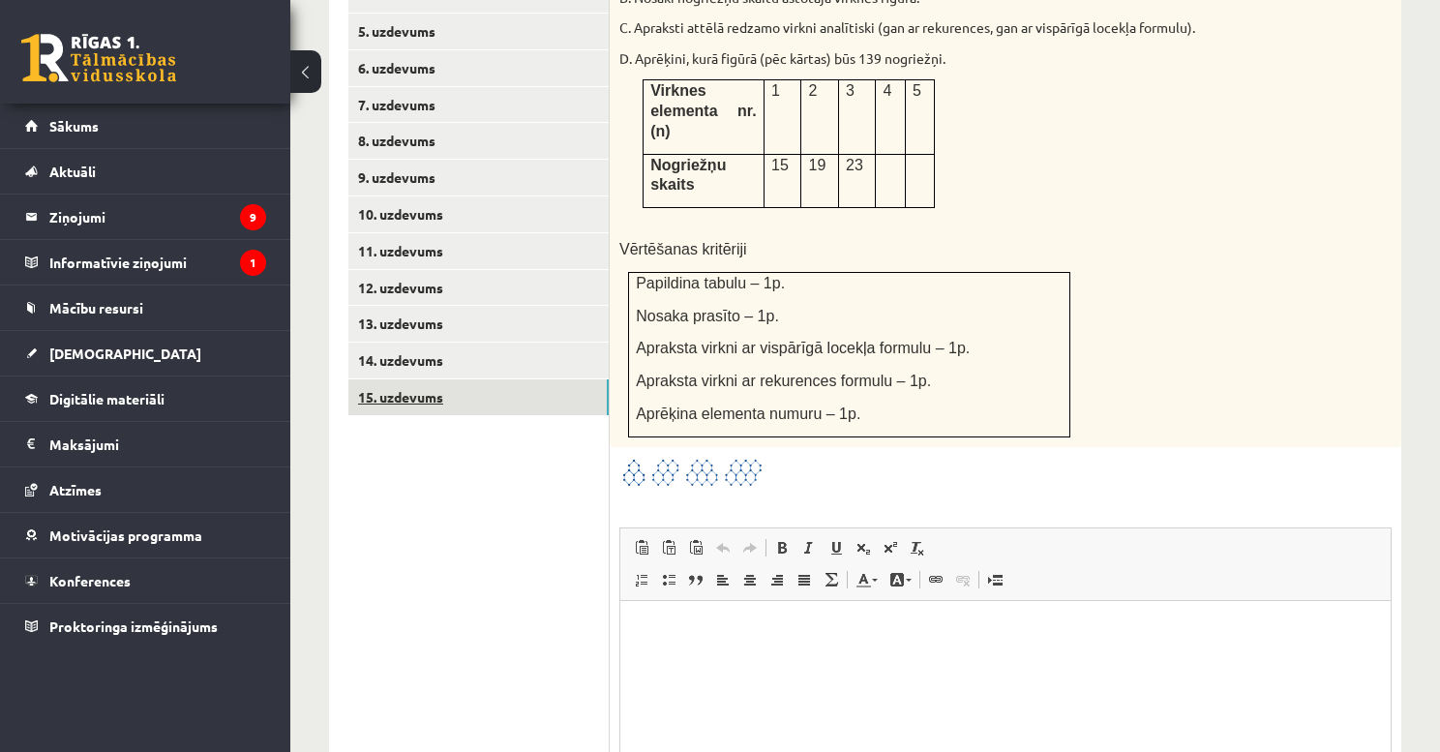
click at [410, 379] on link "15. uzdevums" at bounding box center [478, 397] width 260 height 36
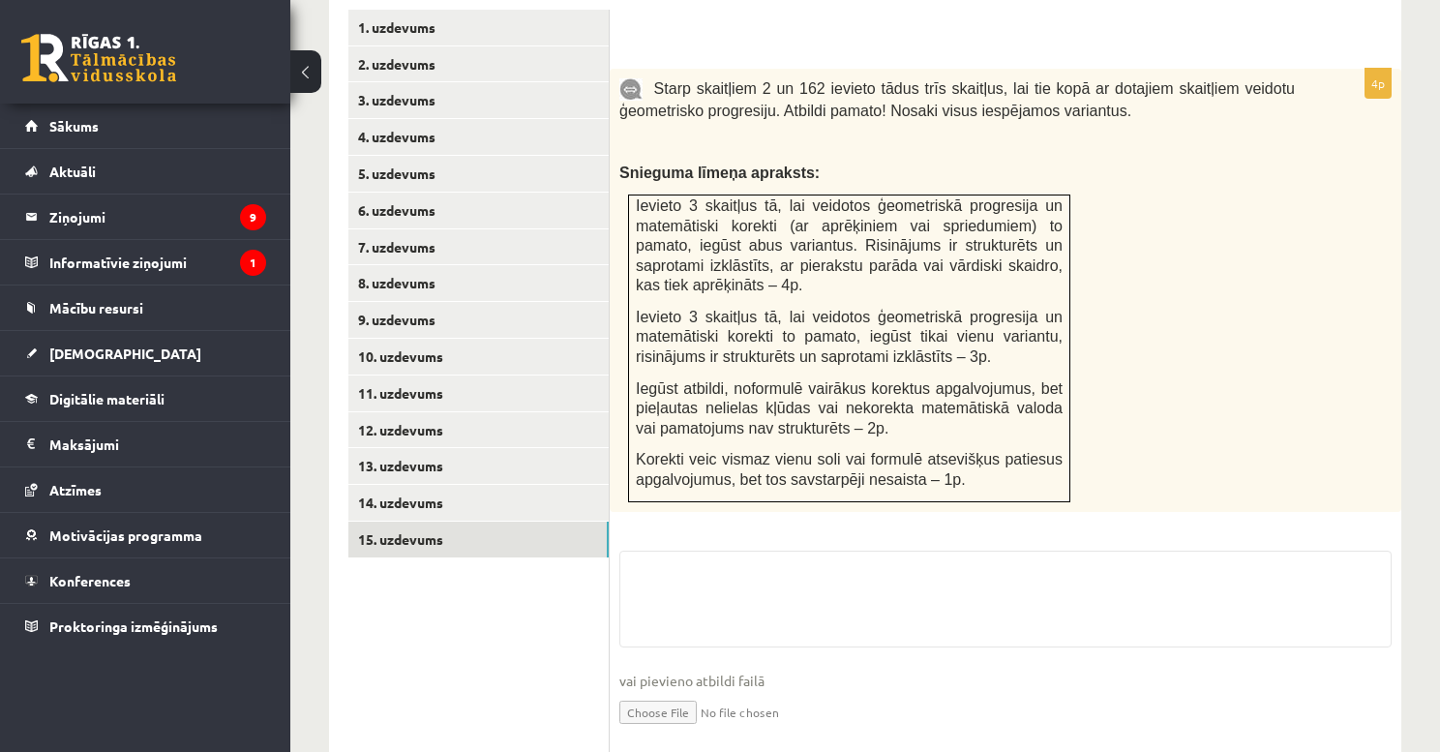
drag, startPoint x: 848, startPoint y: 342, endPoint x: 856, endPoint y: 302, distance: 40.4
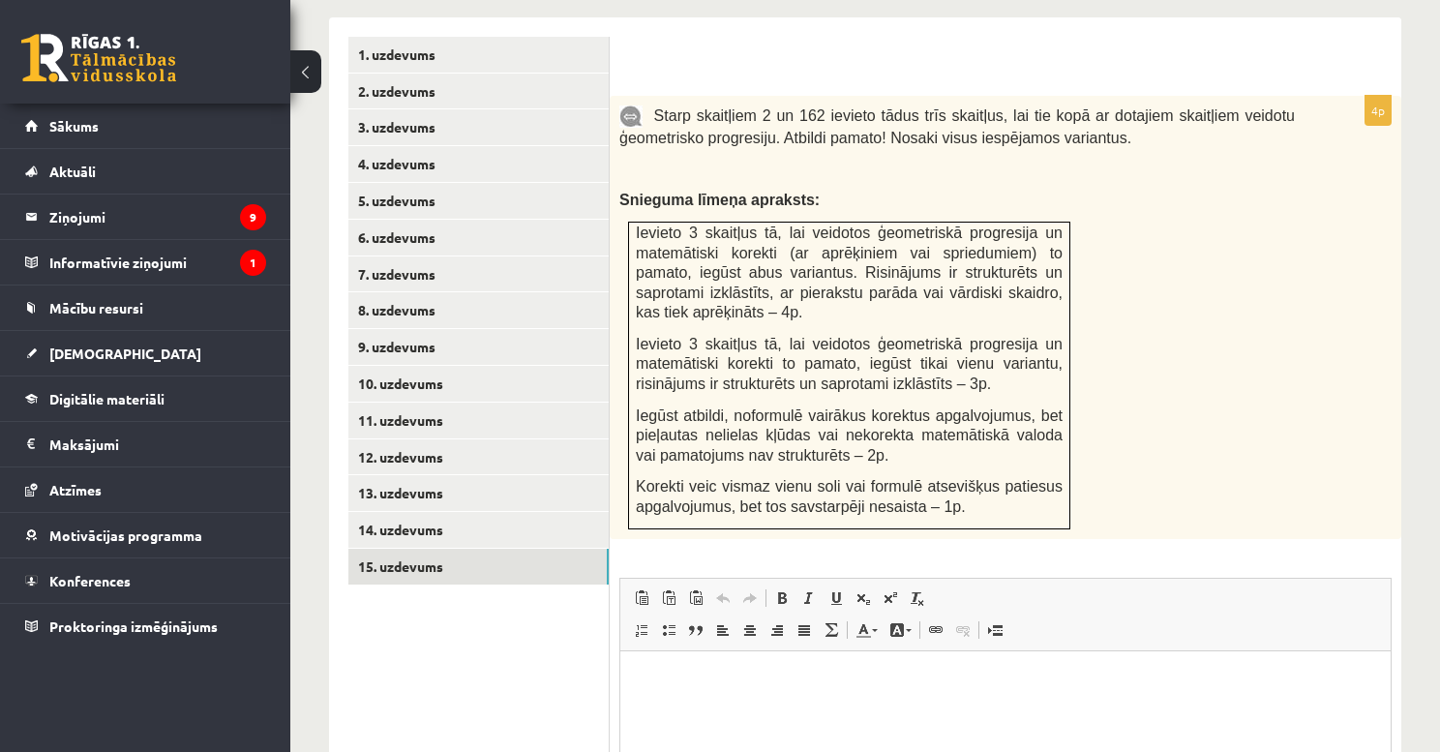
scroll to position [785, 0]
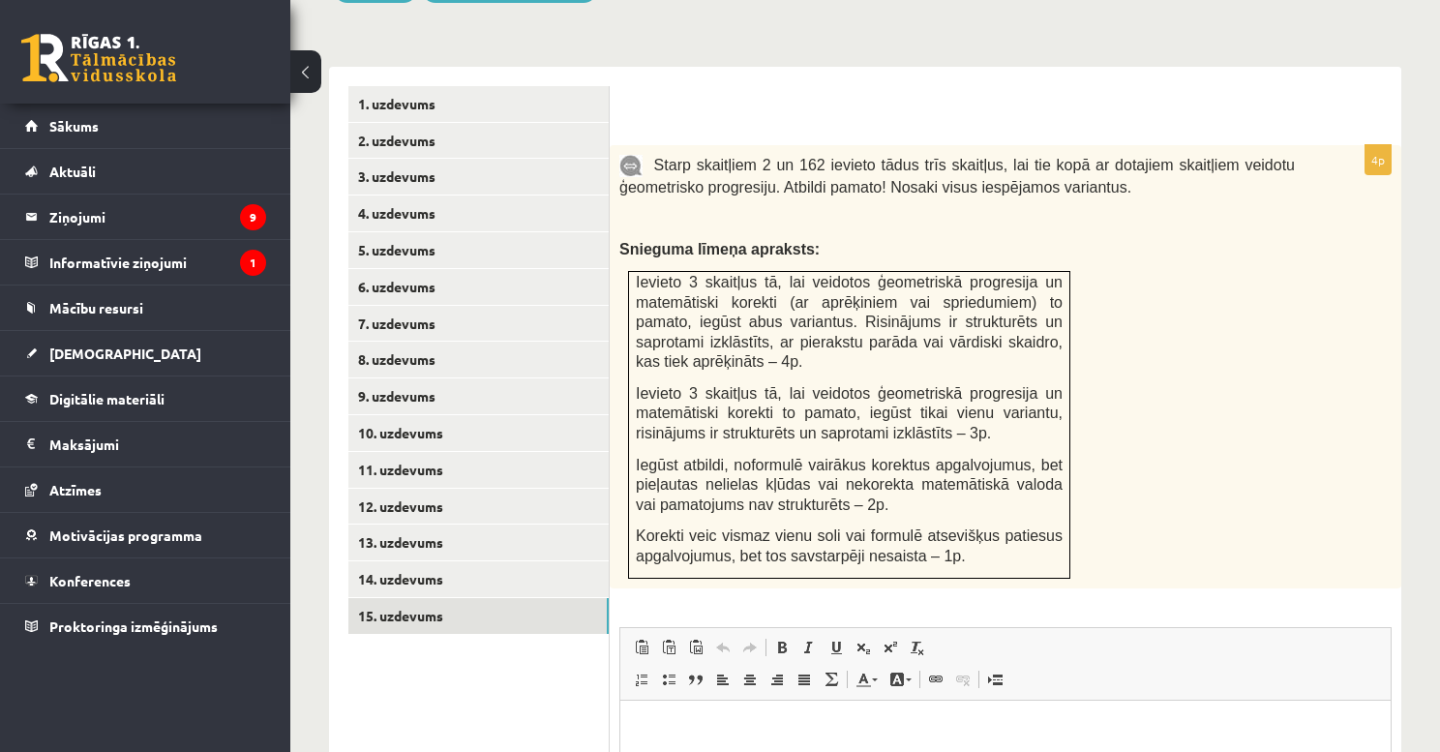
drag, startPoint x: 857, startPoint y: 273, endPoint x: 852, endPoint y: 217, distance: 56.4
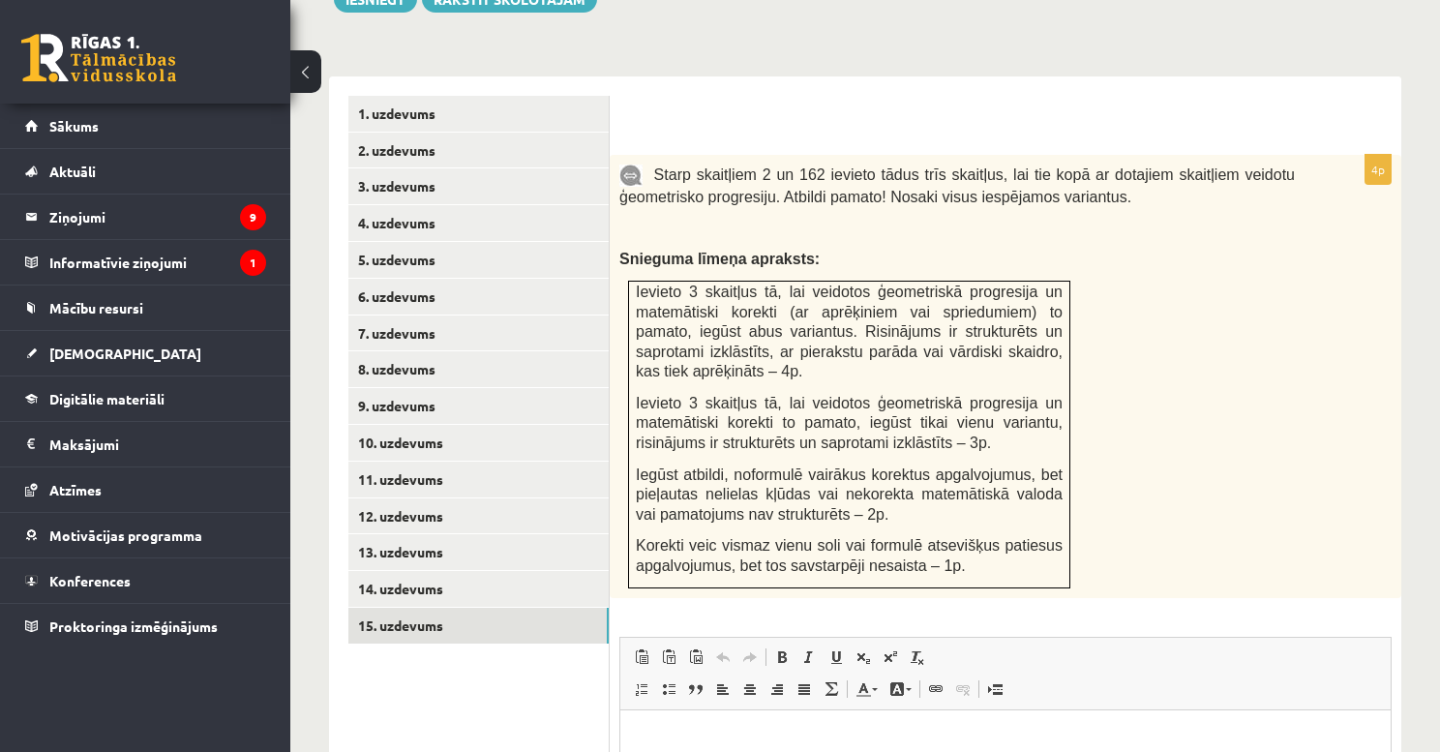
click at [901, 217] on div "Starp skaitļiem 2 un 162 ievieto tādus trīs skaitļus, lai tie kopā ar dotajiem …" at bounding box center [1006, 376] width 792 height 443
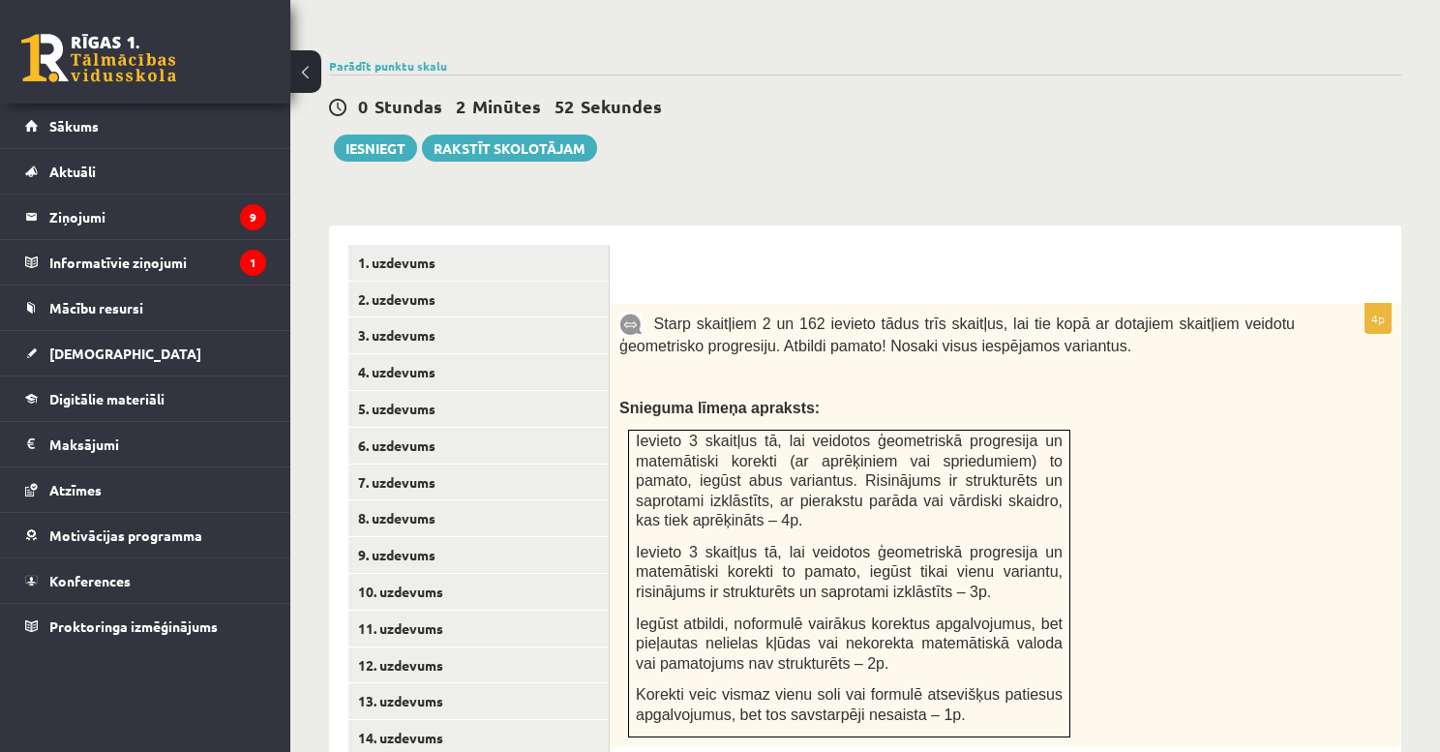
drag, startPoint x: 832, startPoint y: 264, endPoint x: 840, endPoint y: 182, distance: 82.6
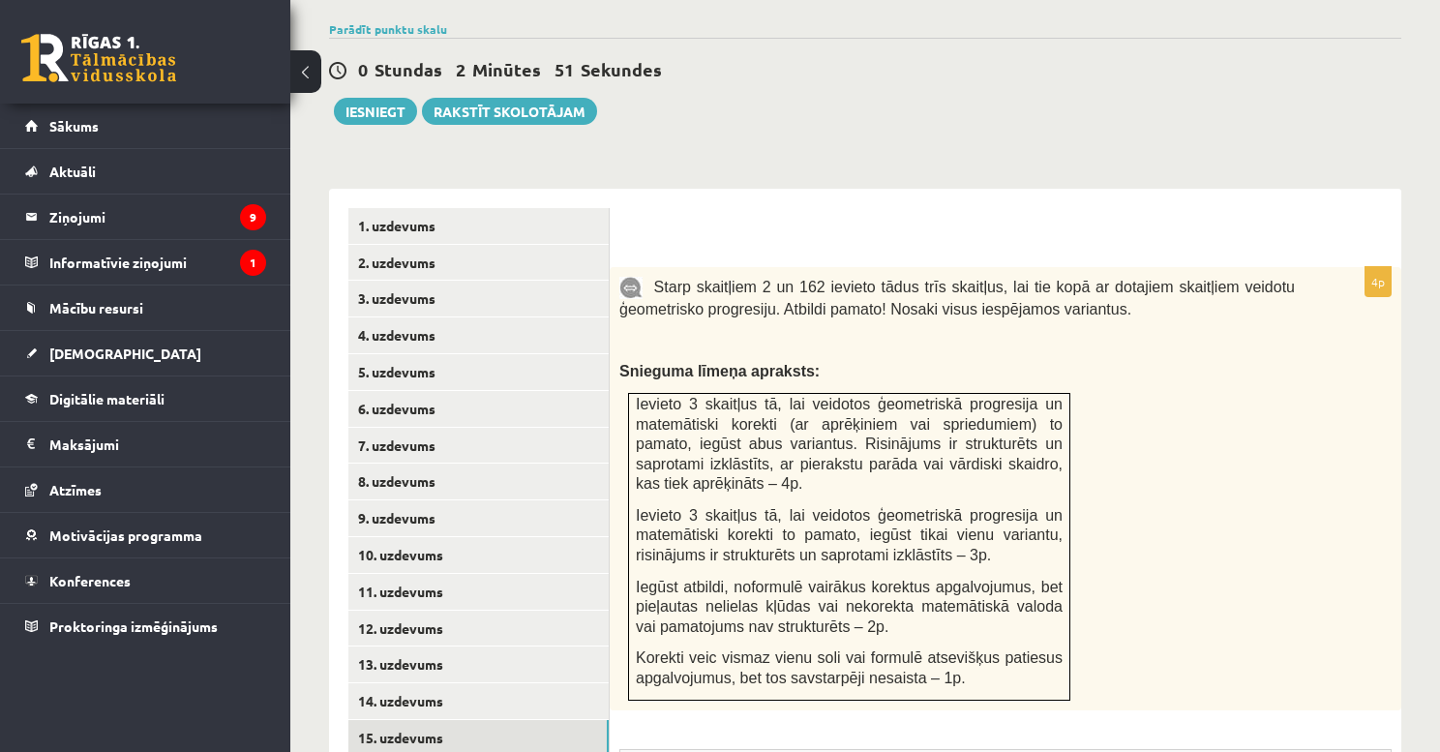
drag, startPoint x: 790, startPoint y: 194, endPoint x: 796, endPoint y: 263, distance: 70.0
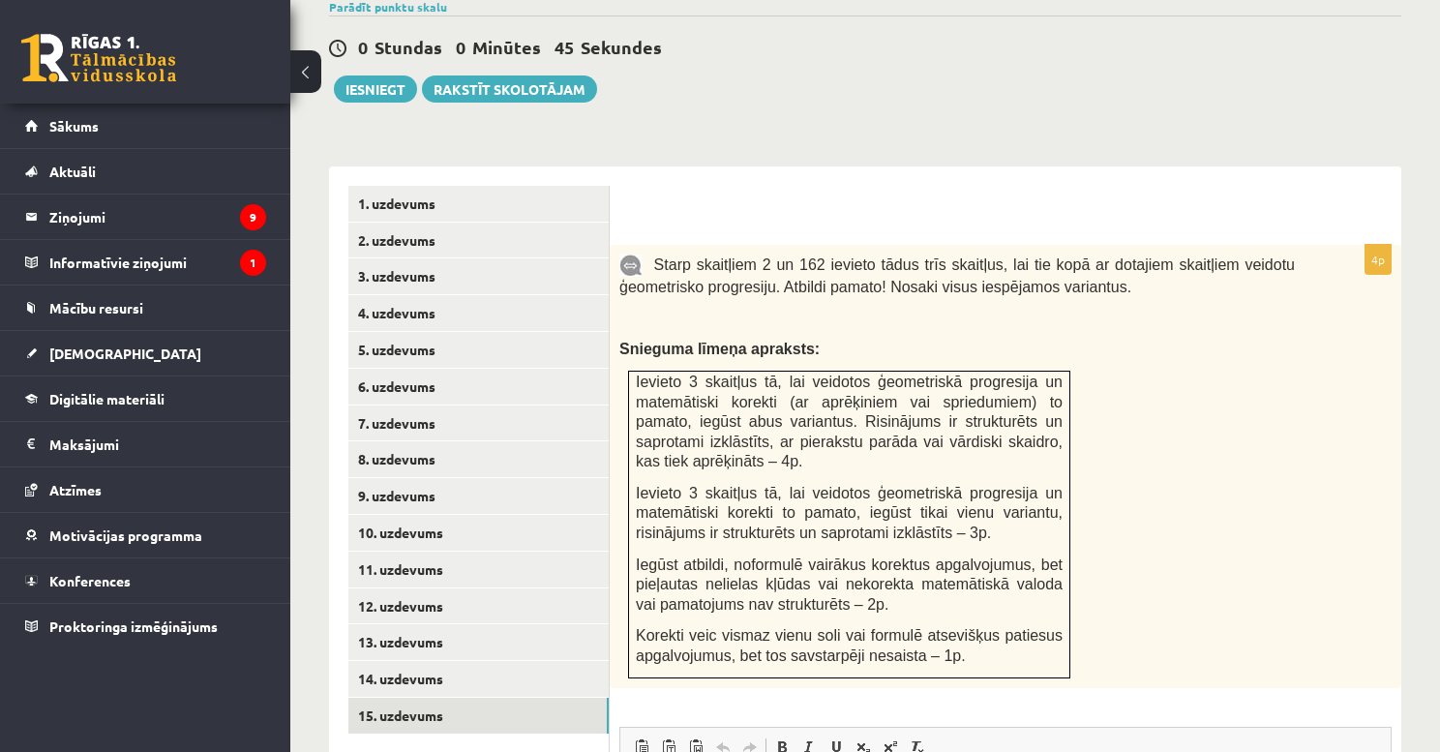
click at [714, 391] on span "Ievieto 3 skaitļus tā, lai veidotos ģeometriskā progresija un matemātiski korek…" at bounding box center [849, 422] width 427 height 96
click at [410, 664] on link "14. uzdevums" at bounding box center [478, 679] width 260 height 36
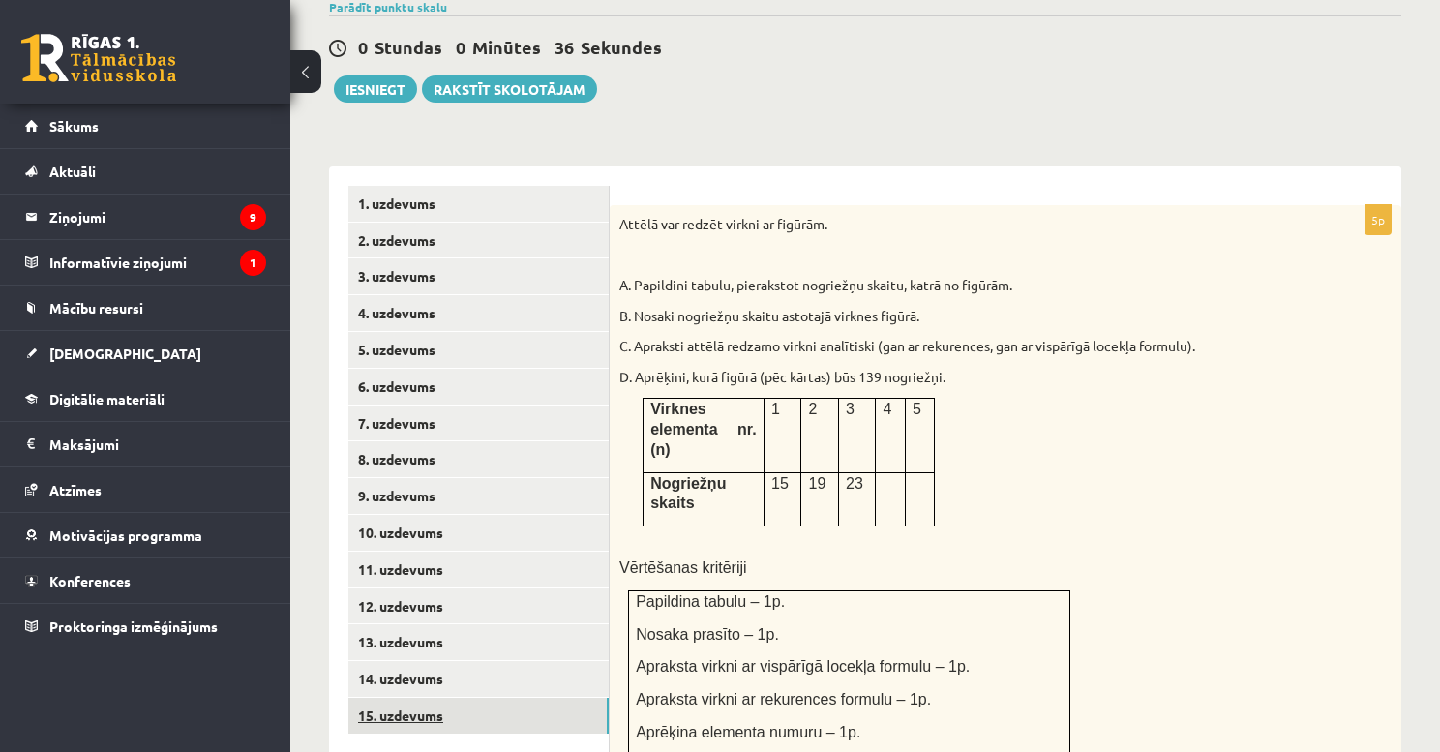
click at [430, 698] on link "15. uzdevums" at bounding box center [478, 716] width 260 height 36
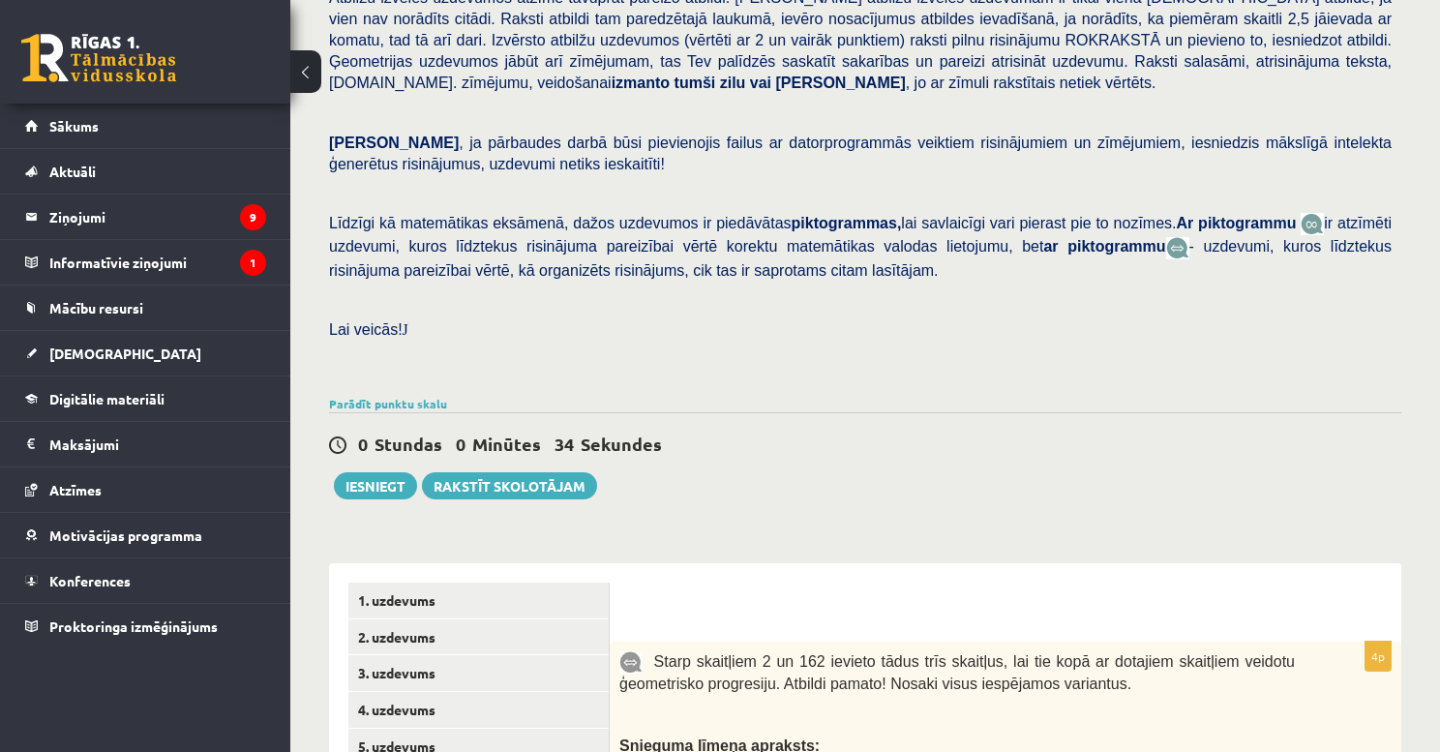
scroll to position [387, 0]
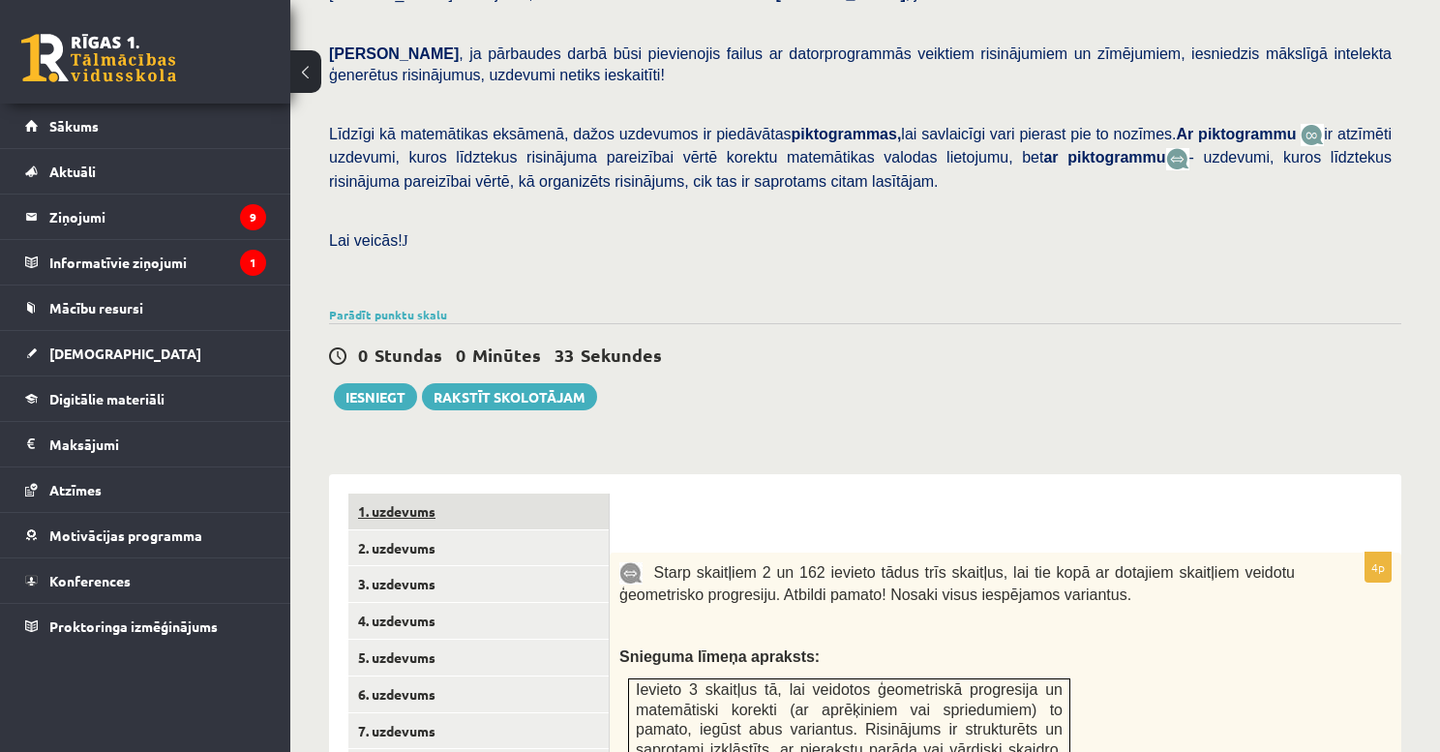
click at [453, 501] on link "1. uzdevums" at bounding box center [478, 512] width 260 height 36
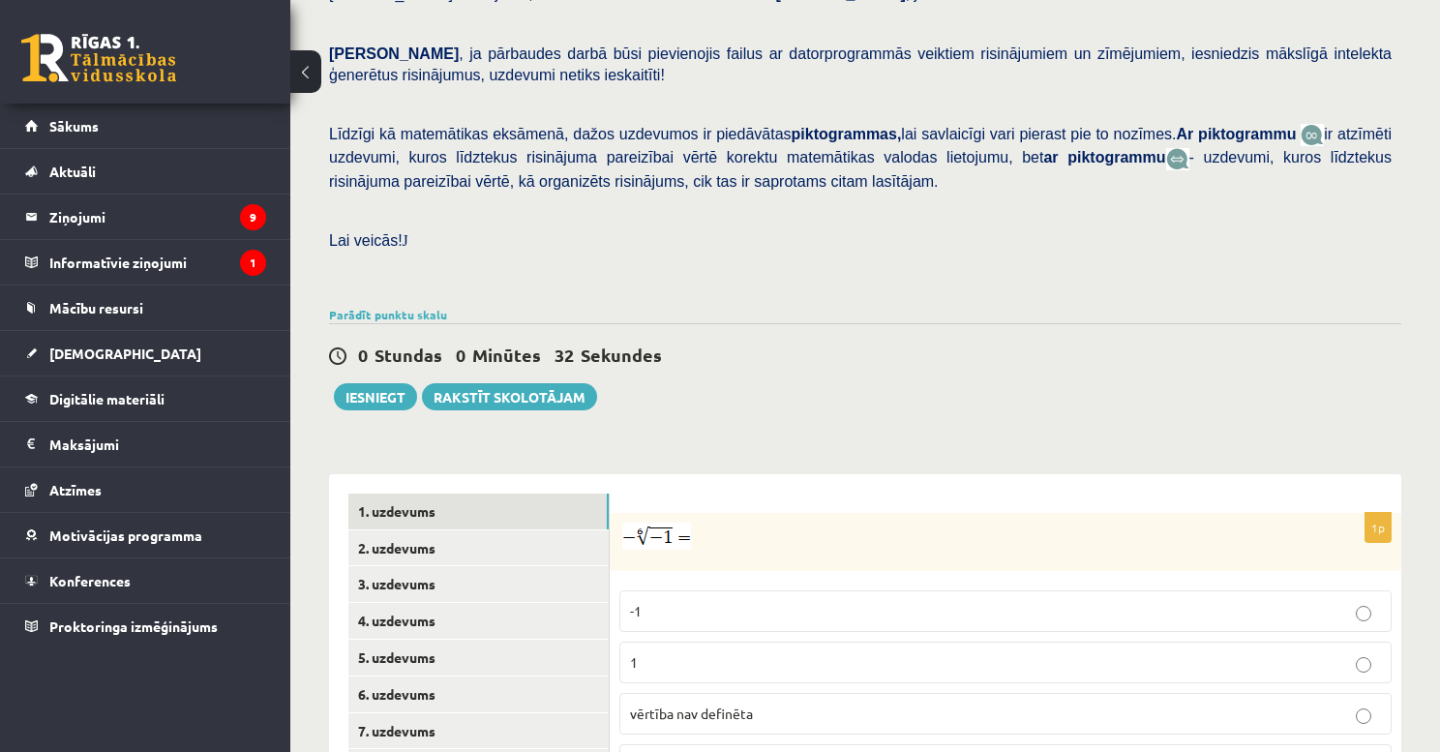
scroll to position [714, 0]
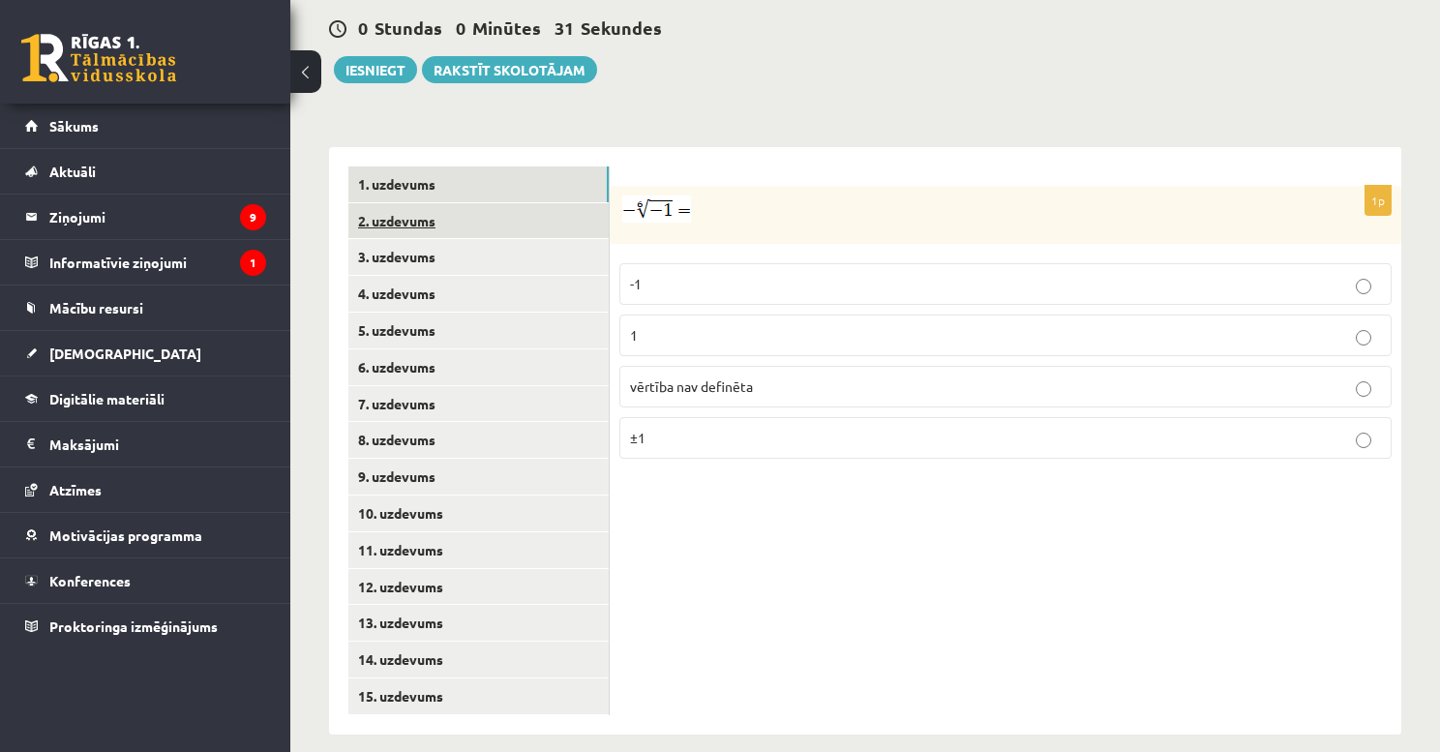
click at [472, 207] on link "2. uzdevums" at bounding box center [478, 221] width 260 height 36
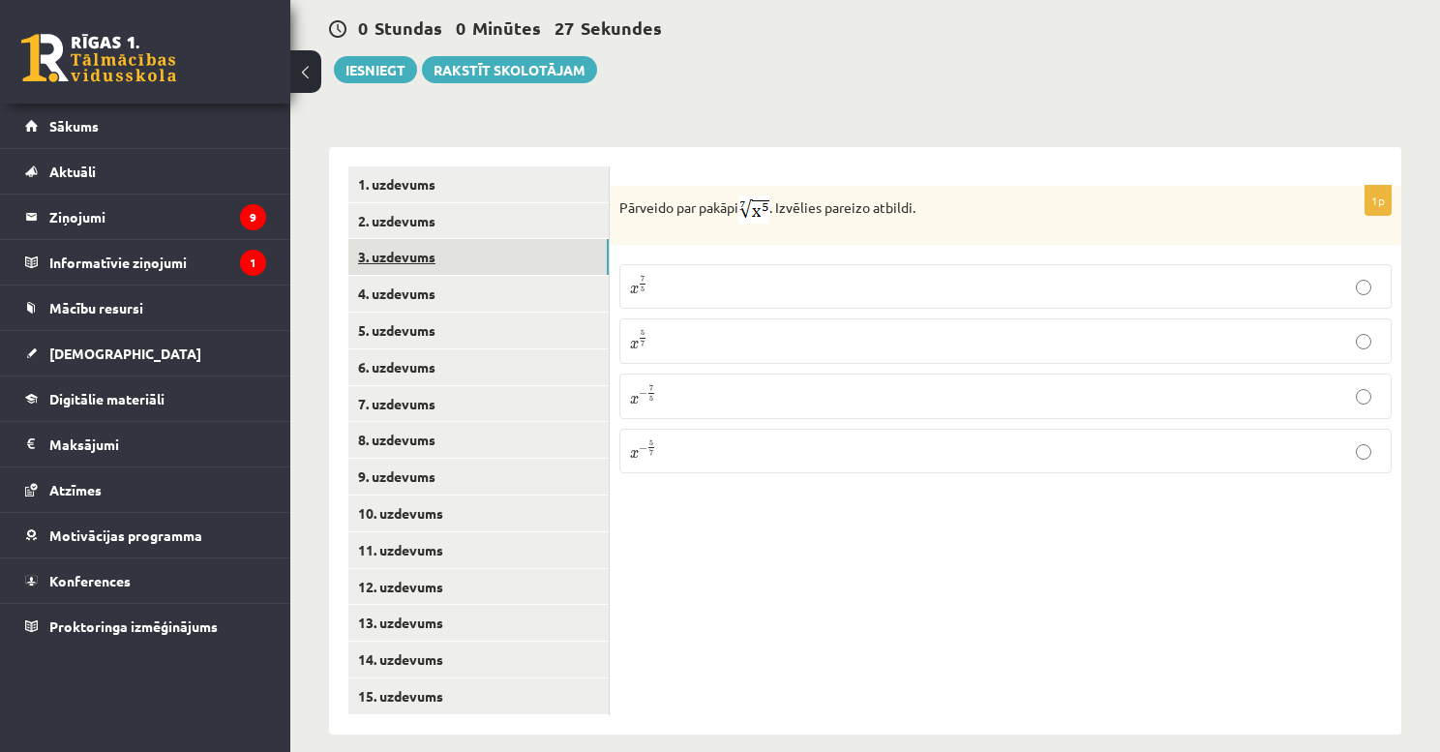
click at [422, 239] on link "3. uzdevums" at bounding box center [478, 257] width 260 height 36
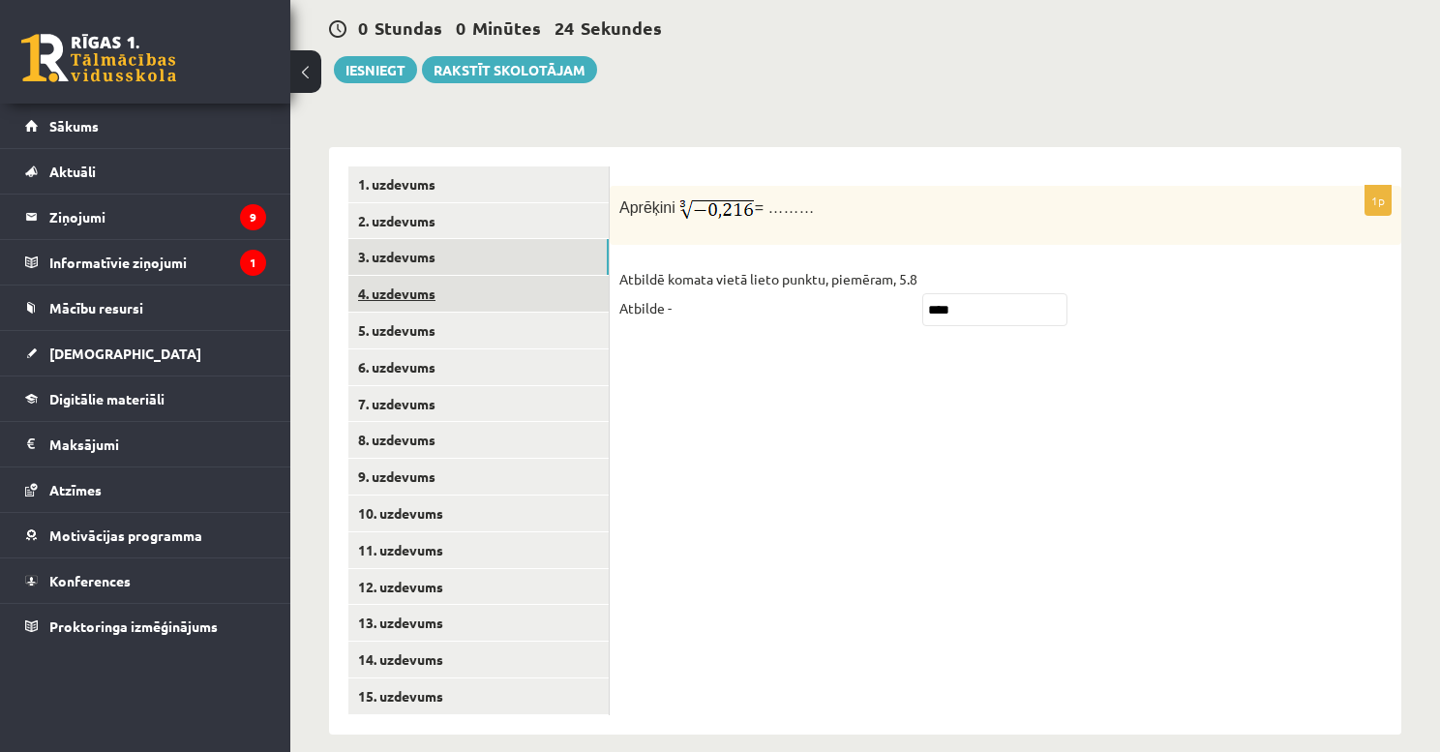
click at [419, 276] on link "4. uzdevums" at bounding box center [478, 294] width 260 height 36
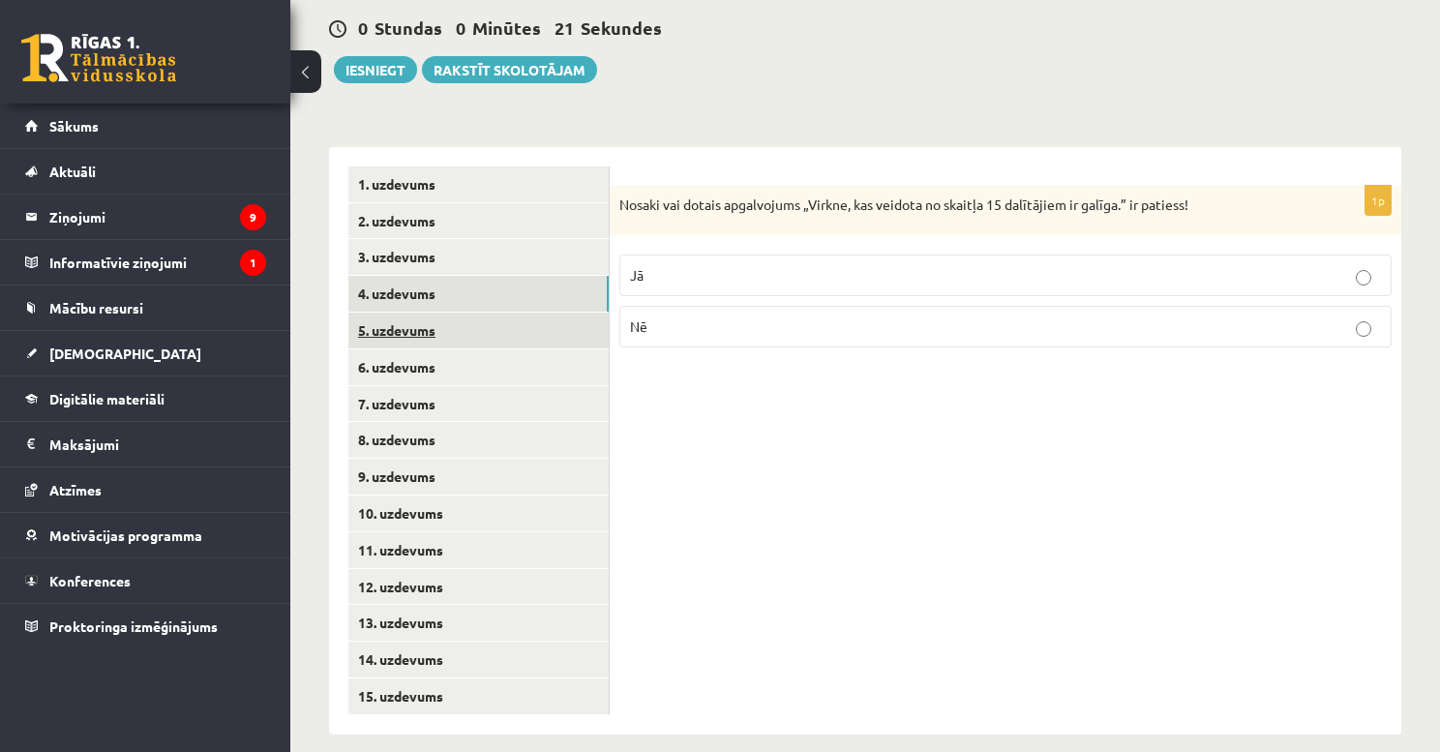
click at [407, 313] on link "5. uzdevums" at bounding box center [478, 331] width 260 height 36
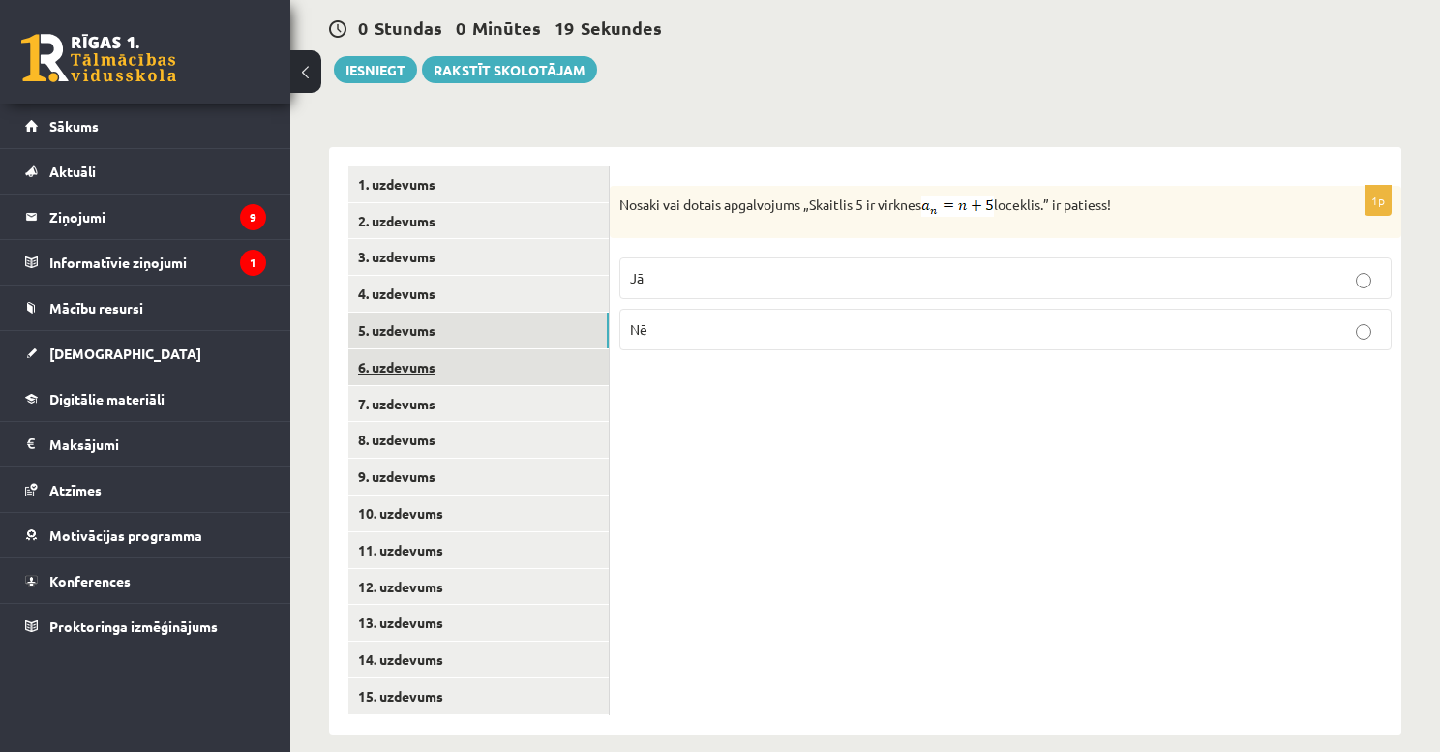
click at [436, 350] on link "6. uzdevums" at bounding box center [478, 367] width 260 height 36
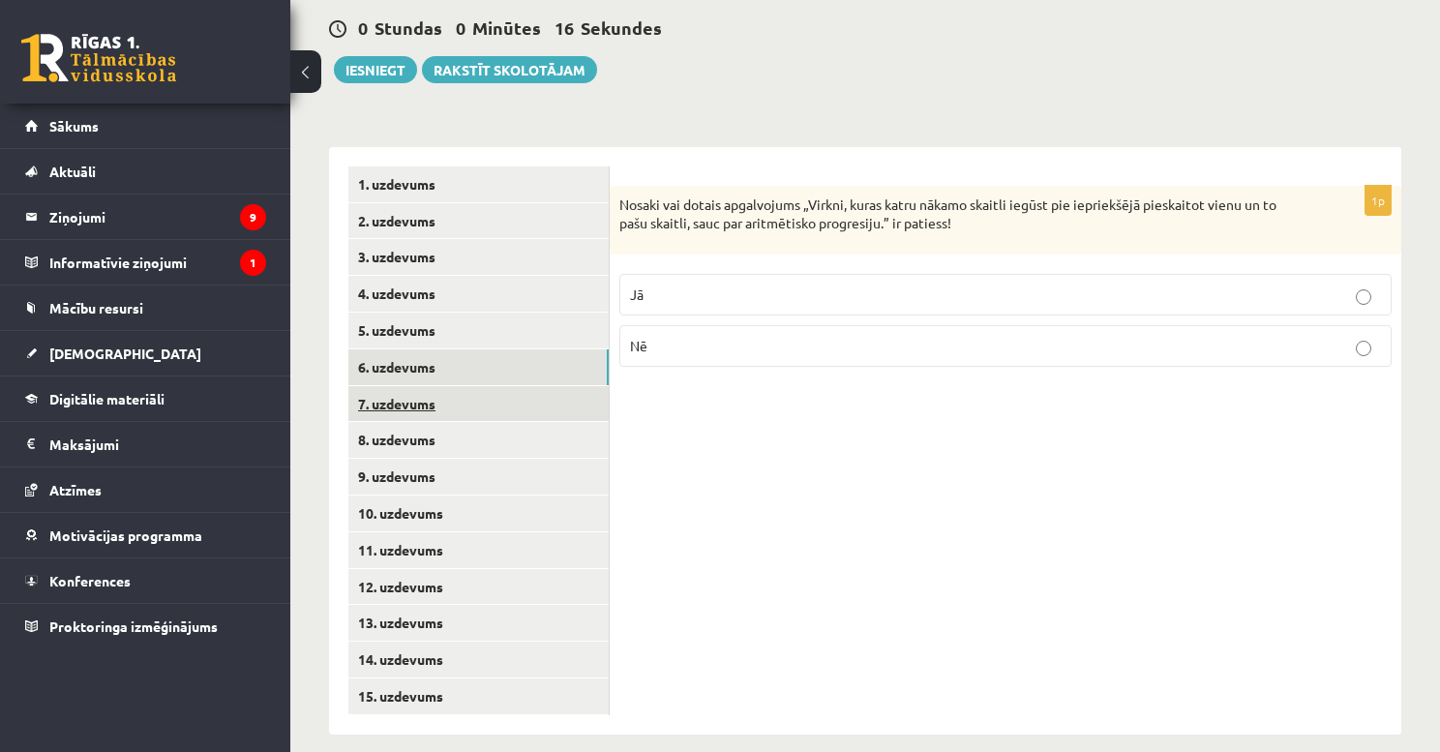
click at [430, 386] on link "7. uzdevums" at bounding box center [478, 404] width 260 height 36
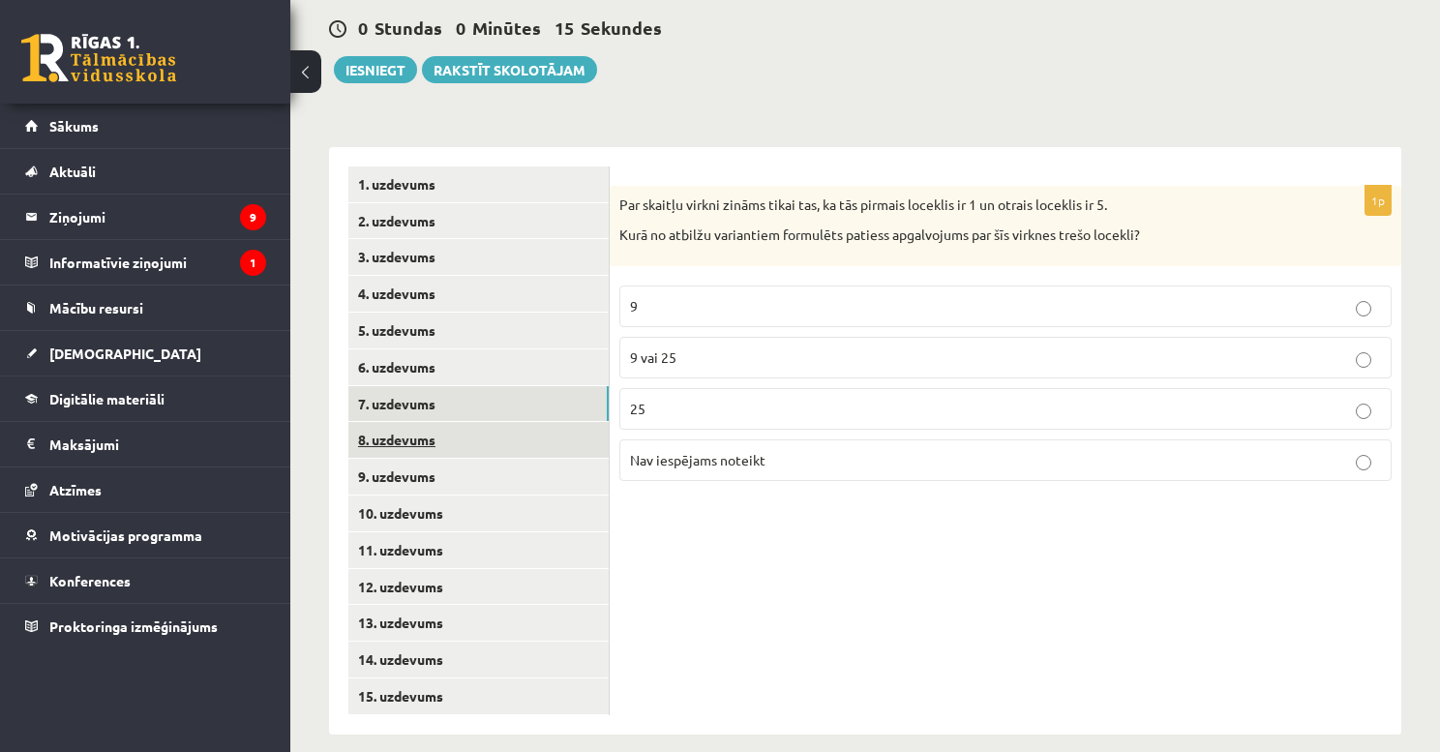
click at [427, 422] on link "8. uzdevums" at bounding box center [478, 440] width 260 height 36
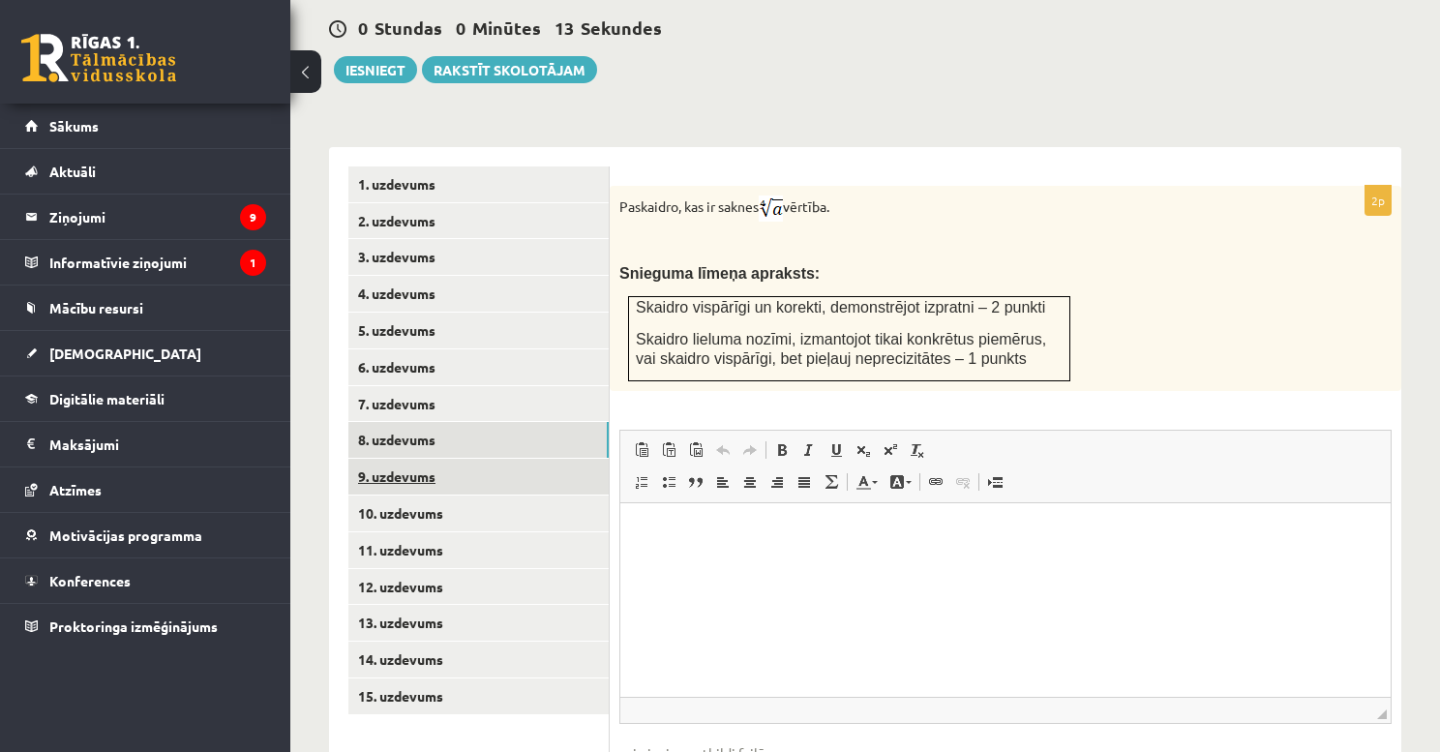
scroll to position [0, 0]
click at [436, 459] on link "9. uzdevums" at bounding box center [478, 477] width 260 height 36
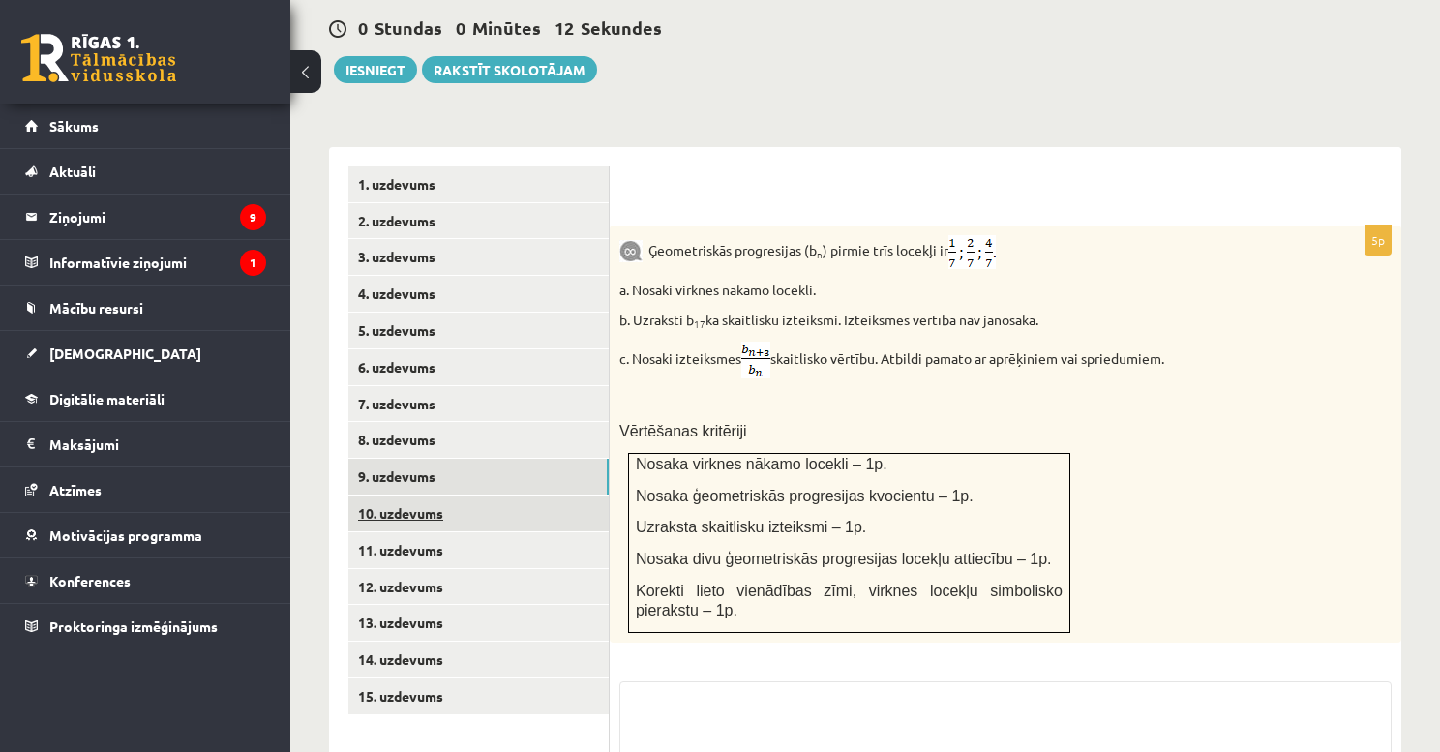
click at [430, 496] on link "10. uzdevums" at bounding box center [478, 514] width 260 height 36
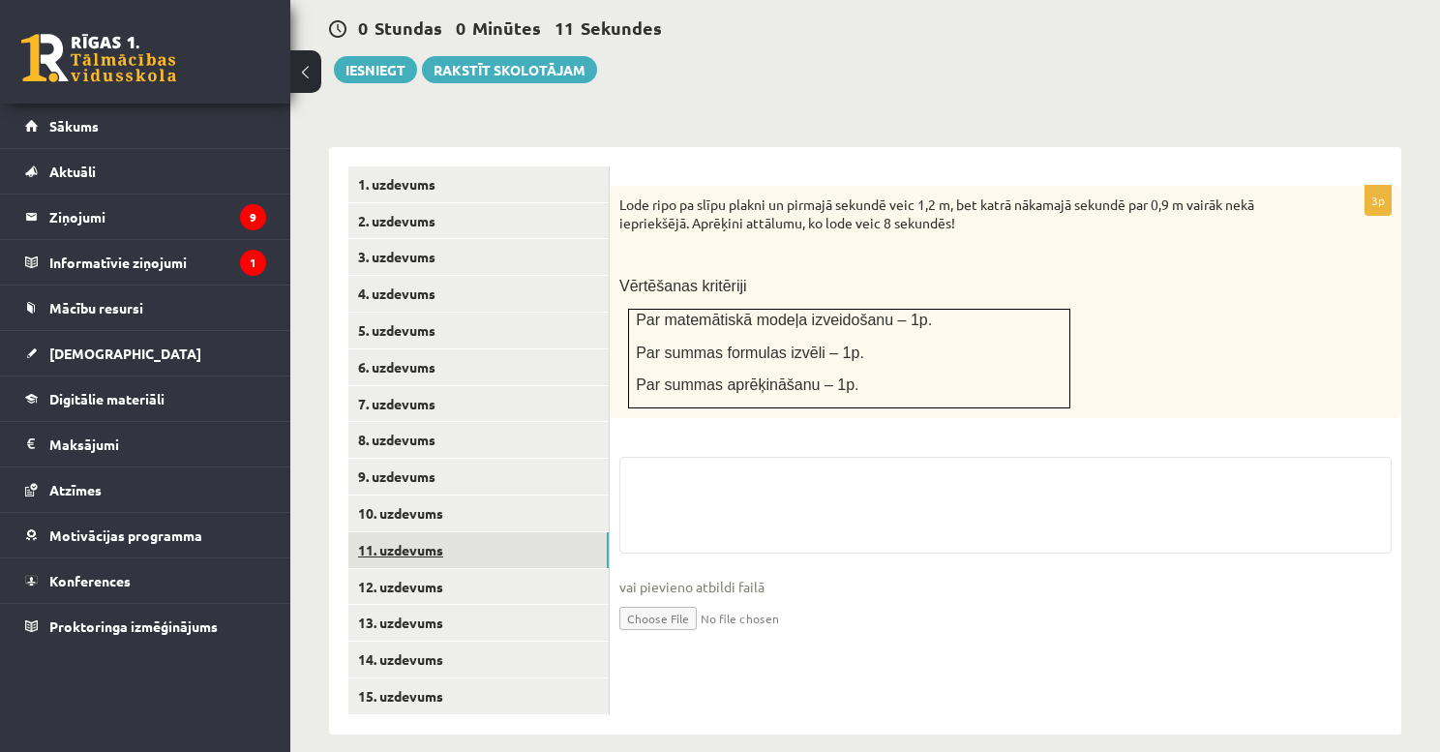
click at [441, 532] on link "11. uzdevums" at bounding box center [478, 550] width 260 height 36
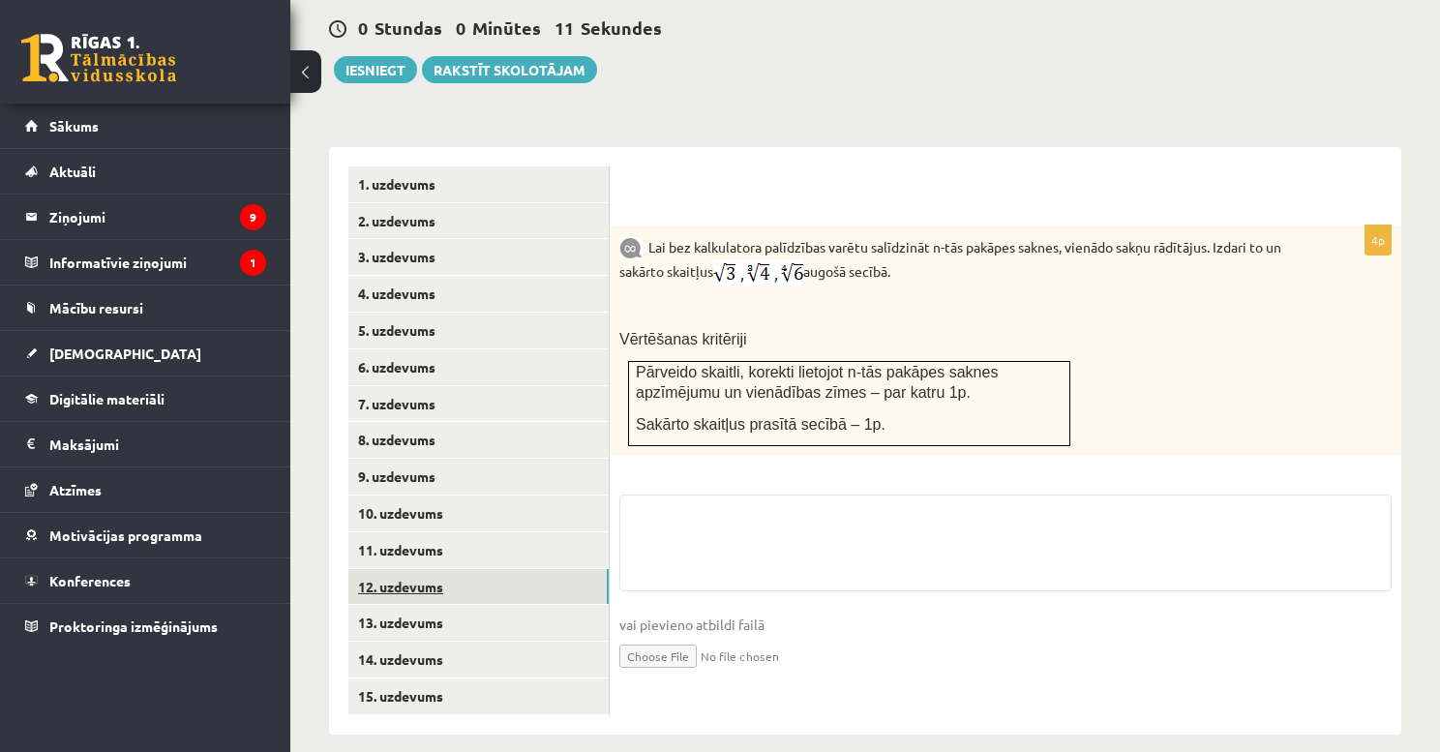
click at [438, 569] on link "12. uzdevums" at bounding box center [478, 587] width 260 height 36
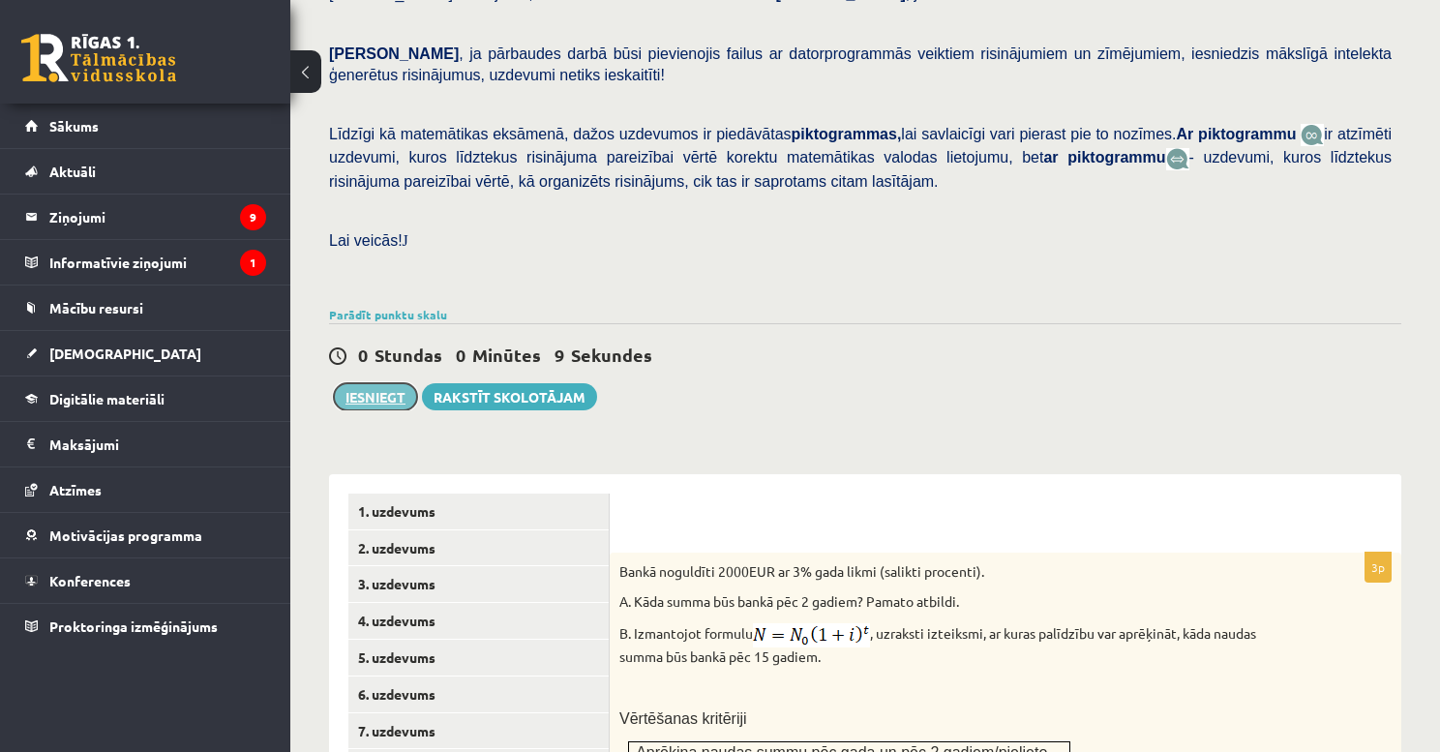
click at [387, 383] on button "Iesniegt" at bounding box center [375, 396] width 83 height 27
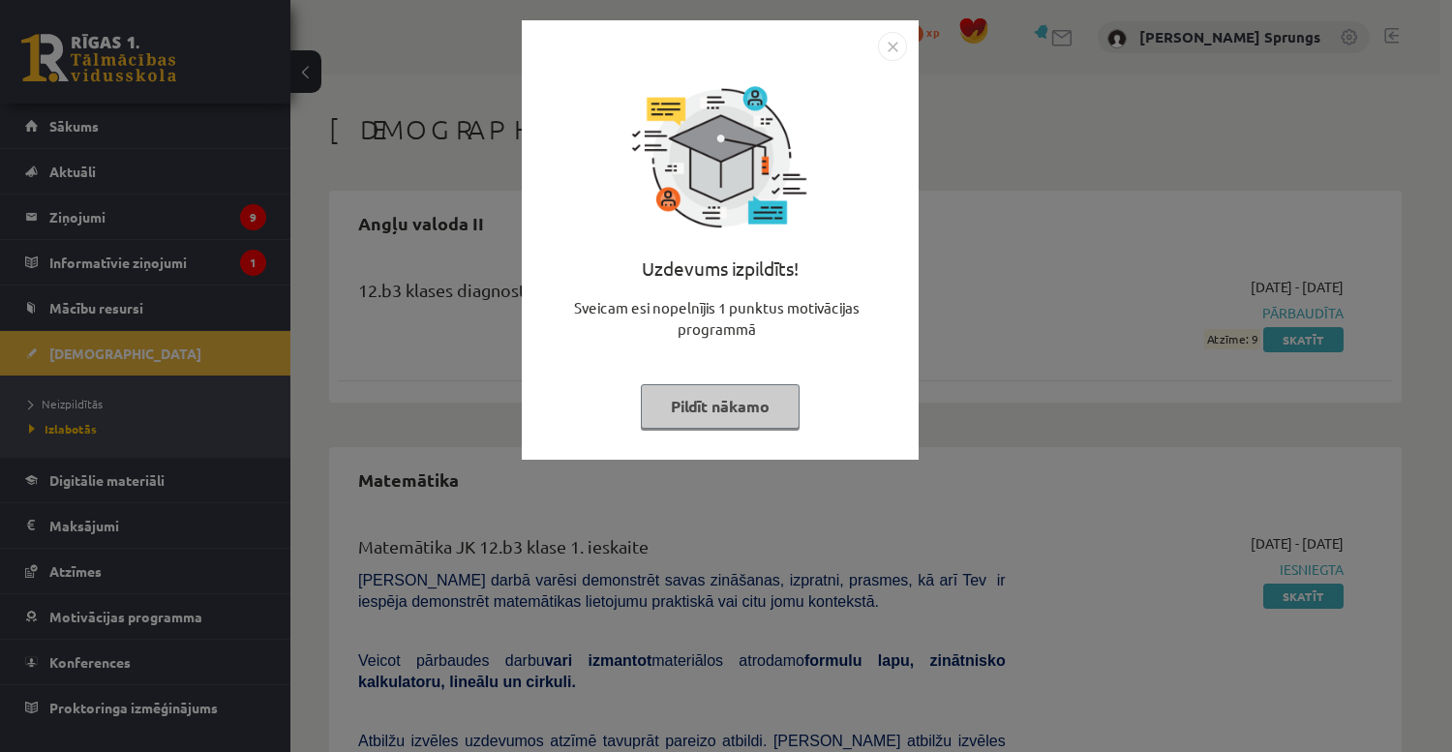
click at [891, 45] on img "Close" at bounding box center [892, 46] width 29 height 29
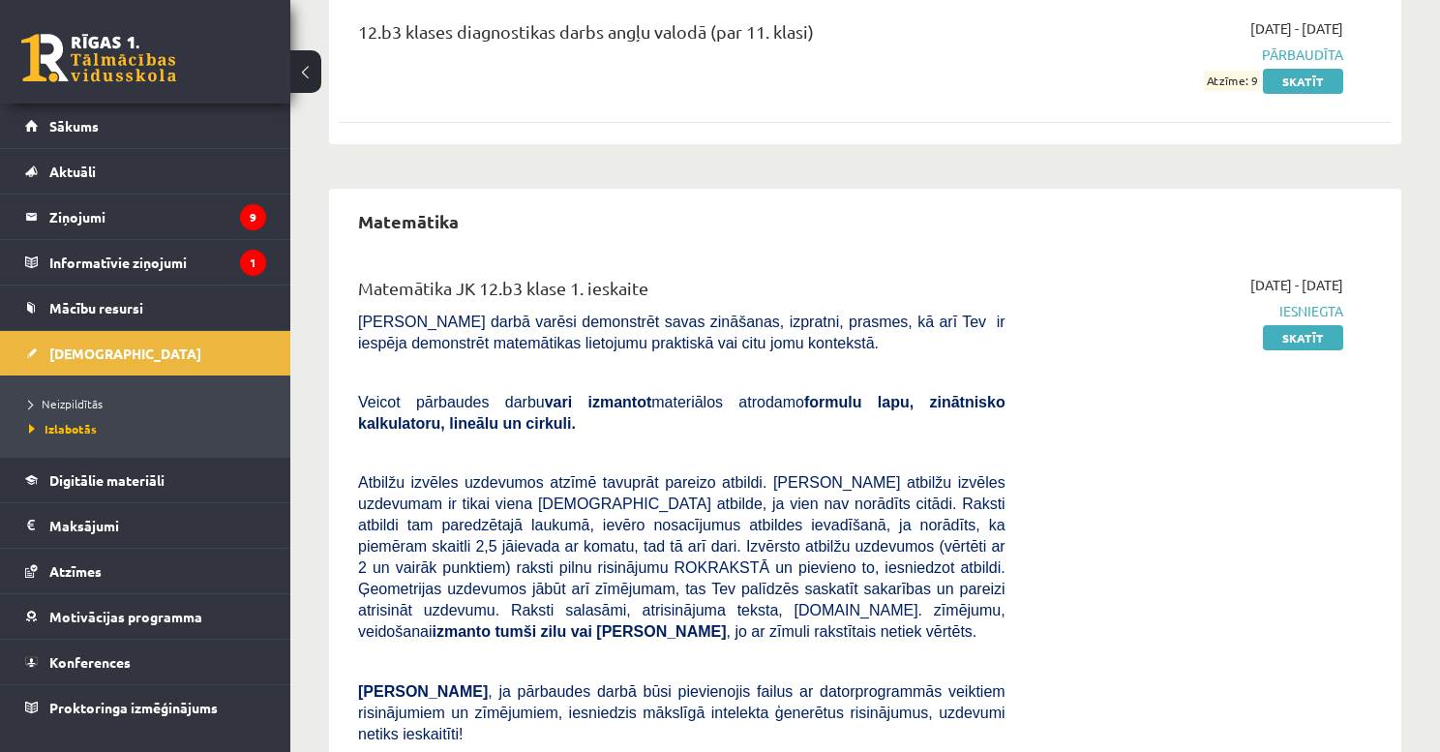
drag, startPoint x: 732, startPoint y: 566, endPoint x: 731, endPoint y: 585, distance: 18.4
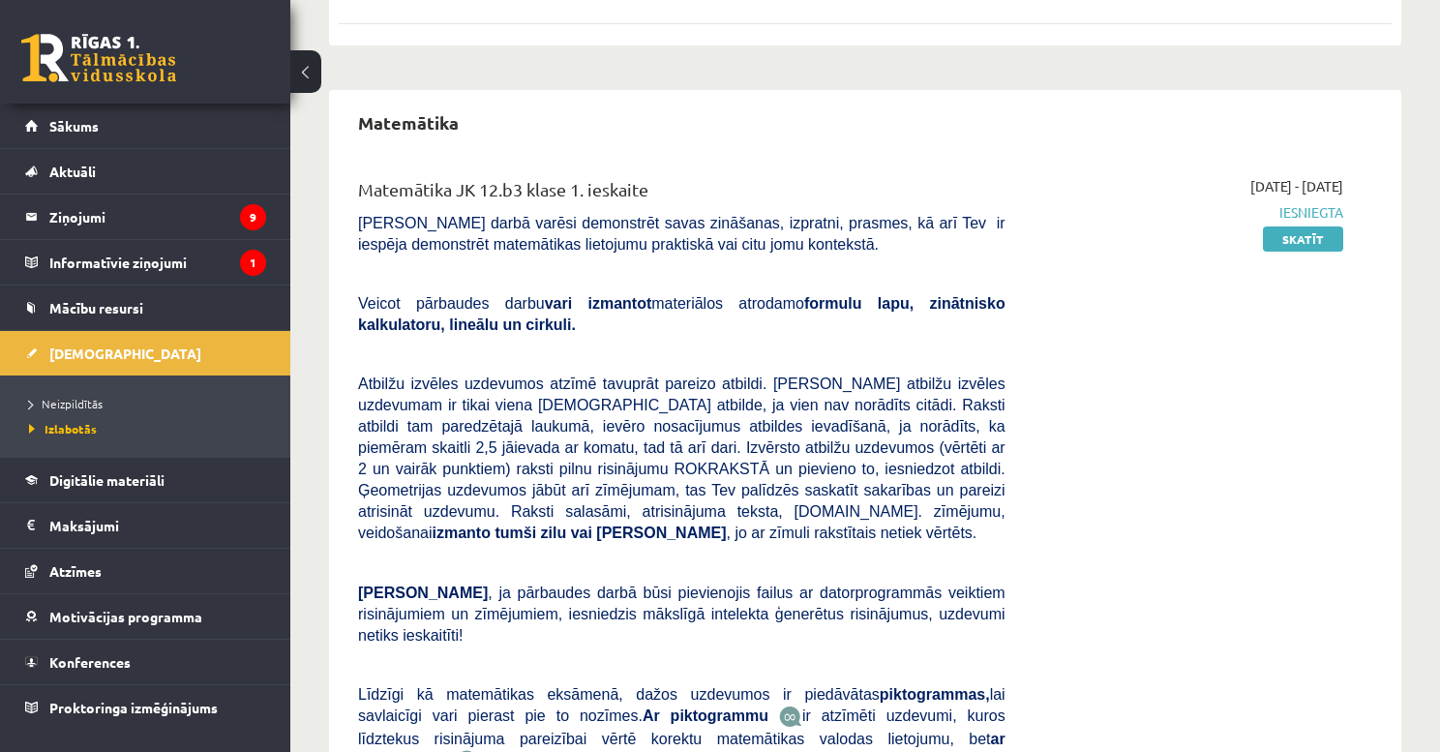
drag, startPoint x: 708, startPoint y: 488, endPoint x: 716, endPoint y: 557, distance: 70.1
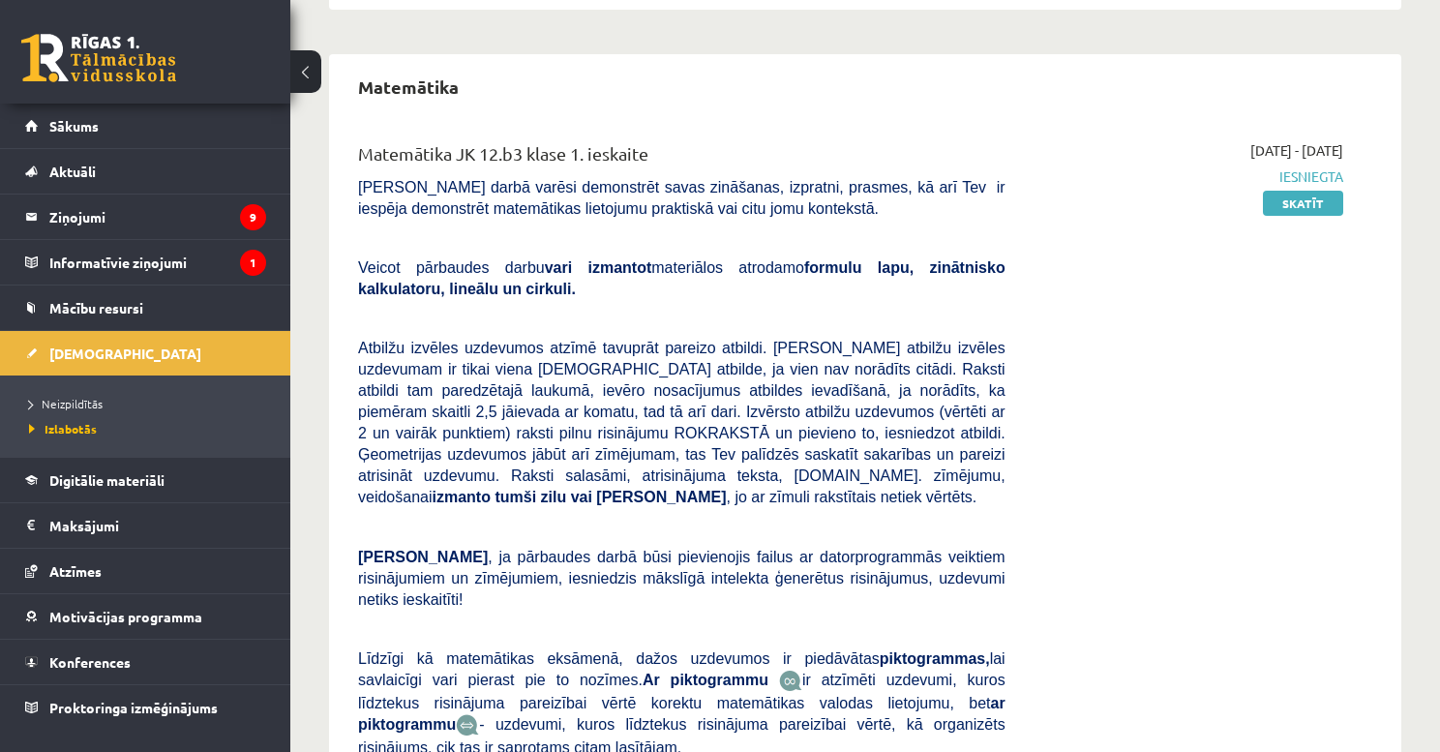
scroll to position [411, 0]
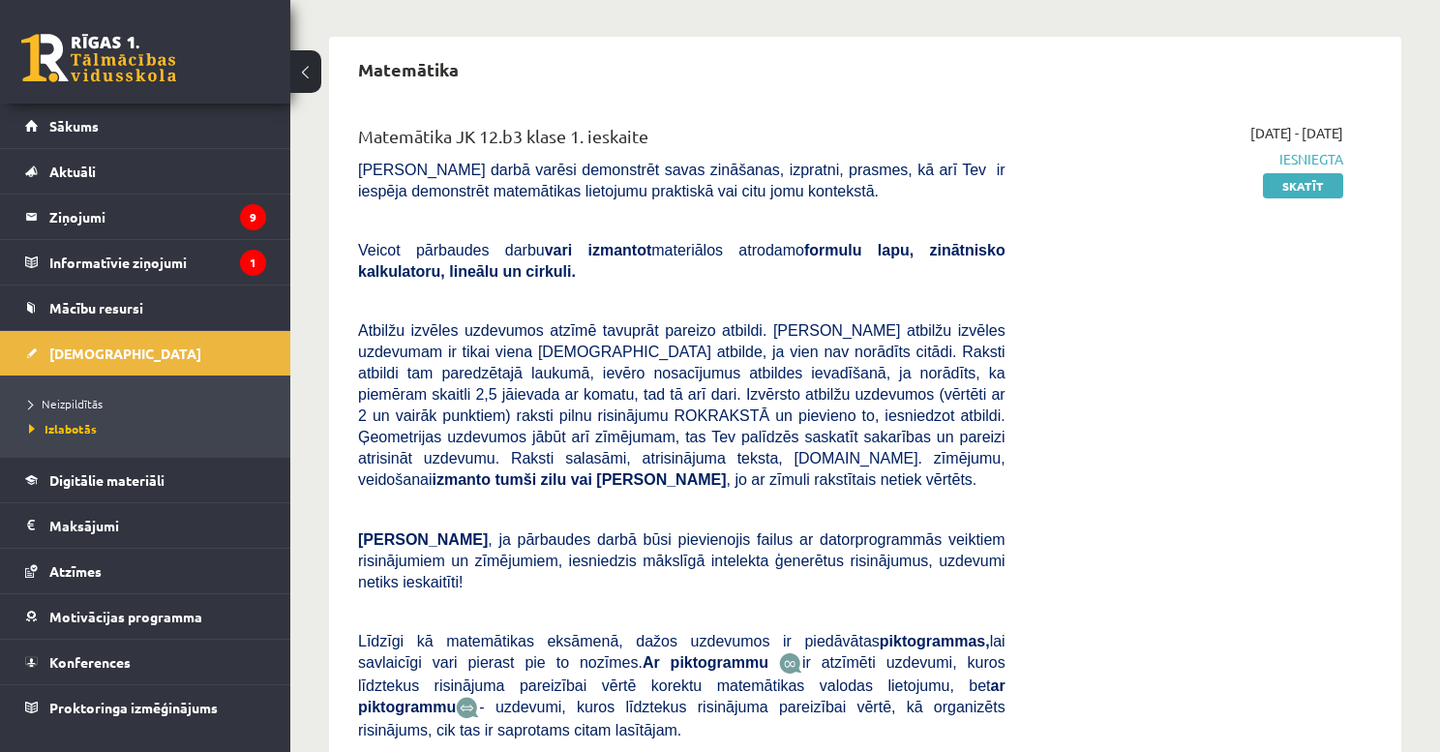
drag, startPoint x: 682, startPoint y: 395, endPoint x: 689, endPoint y: 426, distance: 31.7
click at [93, 216] on legend "Ziņojumi 9" at bounding box center [157, 217] width 217 height 45
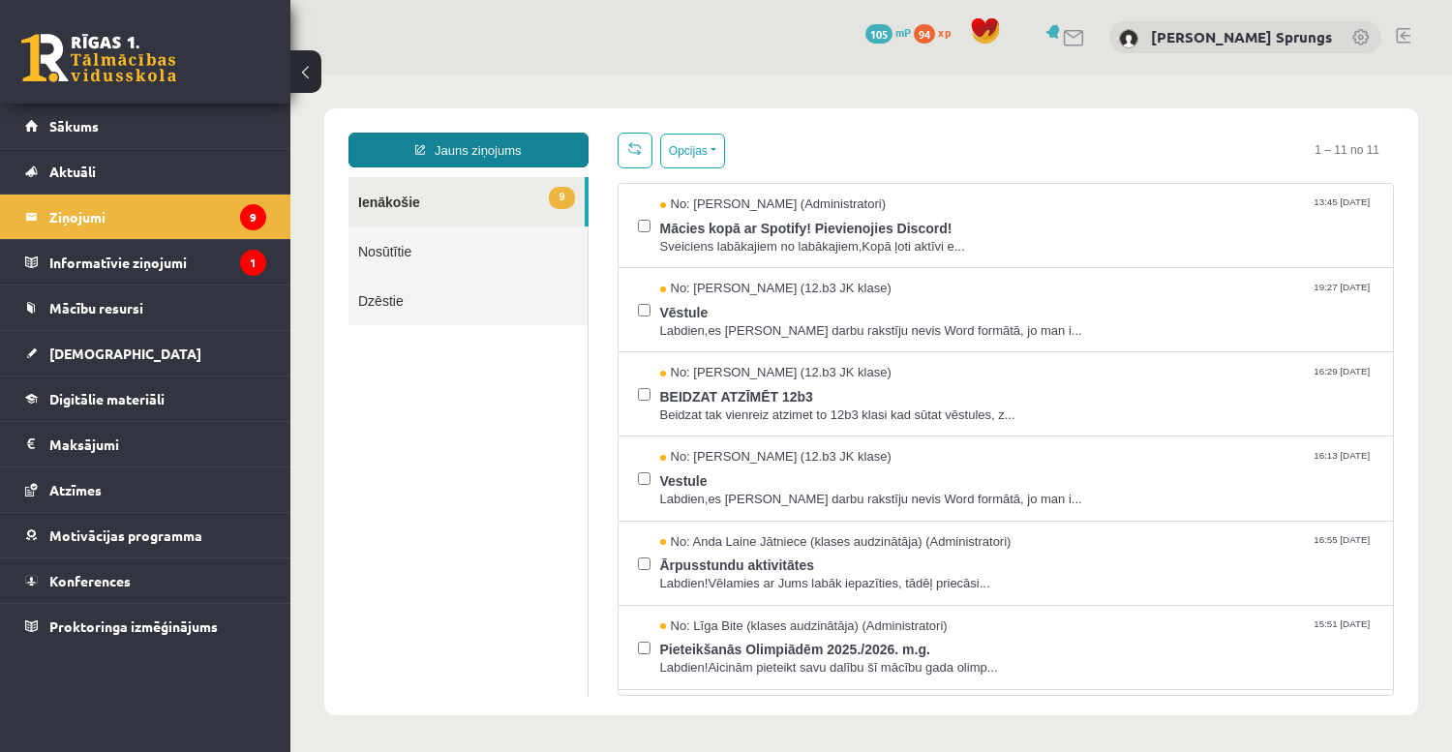
click at [456, 148] on link "Jauns ziņojums" at bounding box center [468, 150] width 240 height 35
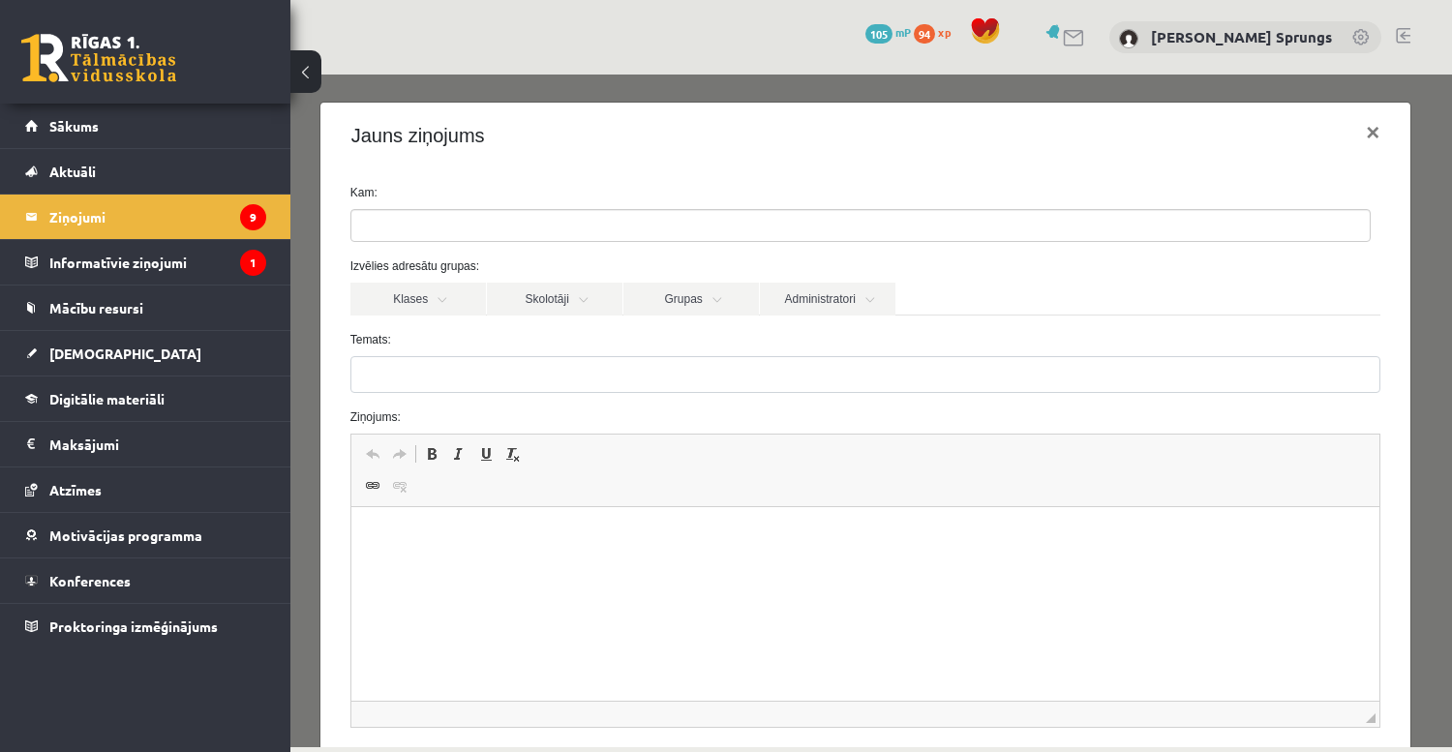
click at [462, 224] on ul at bounding box center [860, 225] width 1018 height 31
click at [530, 337] on label "Temats:" at bounding box center [866, 339] width 1060 height 17
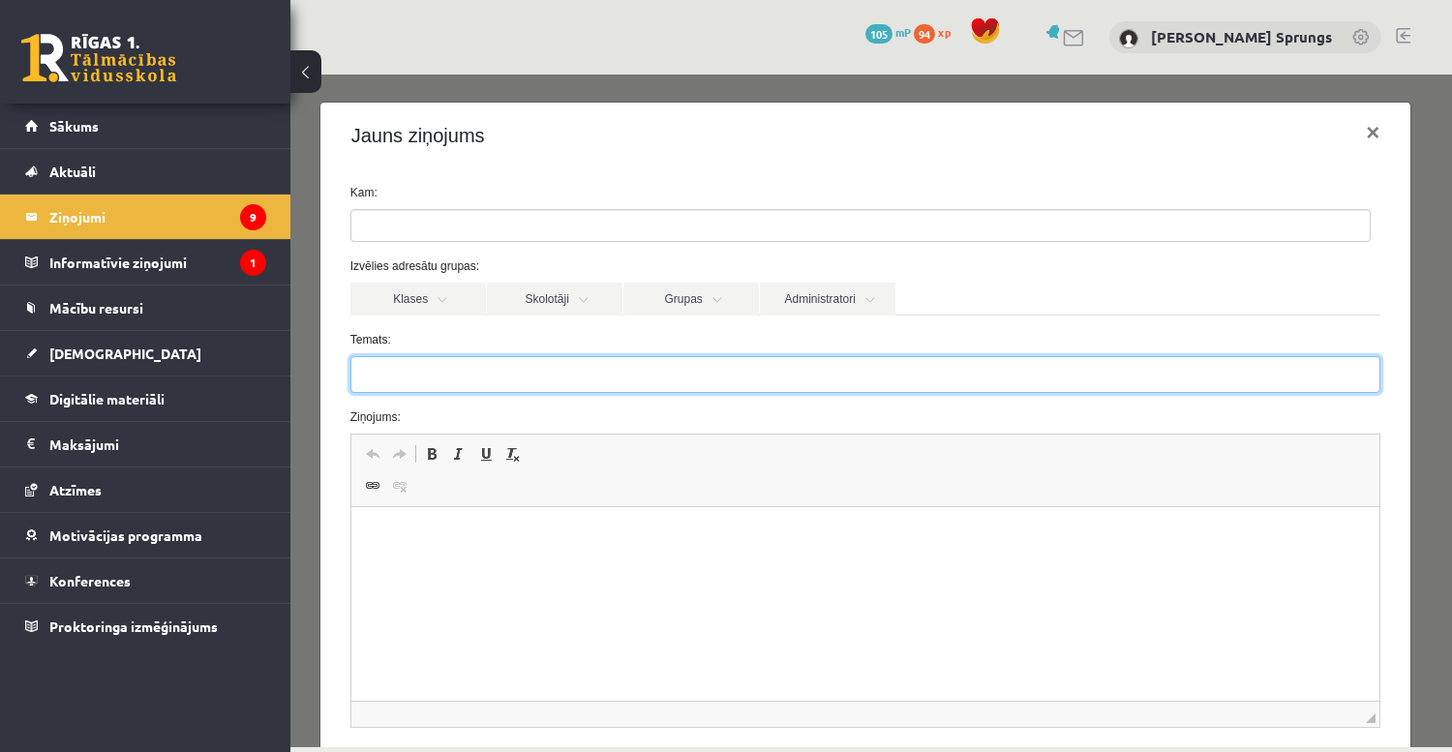
click at [530, 356] on input "Temats:" at bounding box center [865, 374] width 1031 height 37
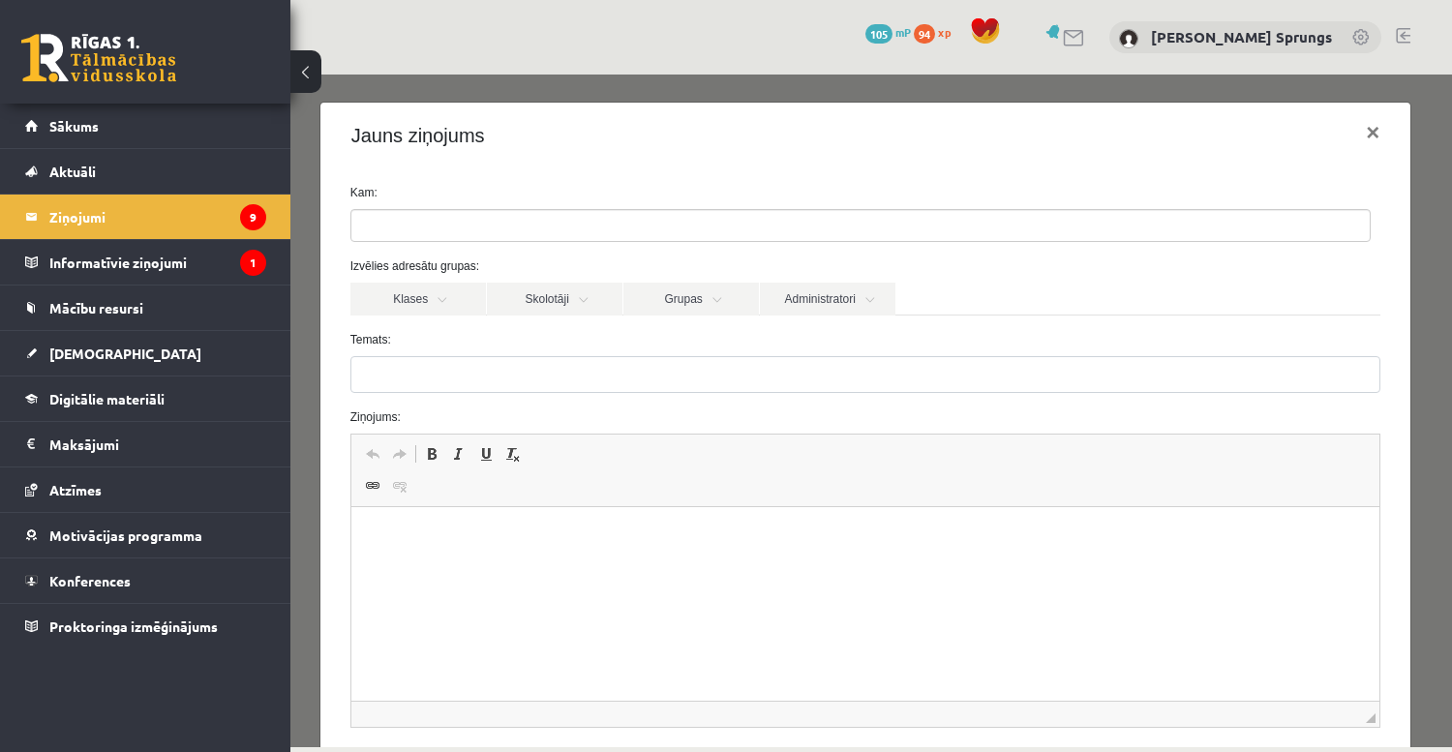
click at [1008, 280] on div "Izvēlies adresātu grupas: Klases Skolotāji Grupas Administratori 12.b3 JK klase…" at bounding box center [866, 286] width 1060 height 58
click at [80, 216] on legend "Ziņojumi 9" at bounding box center [157, 217] width 217 height 45
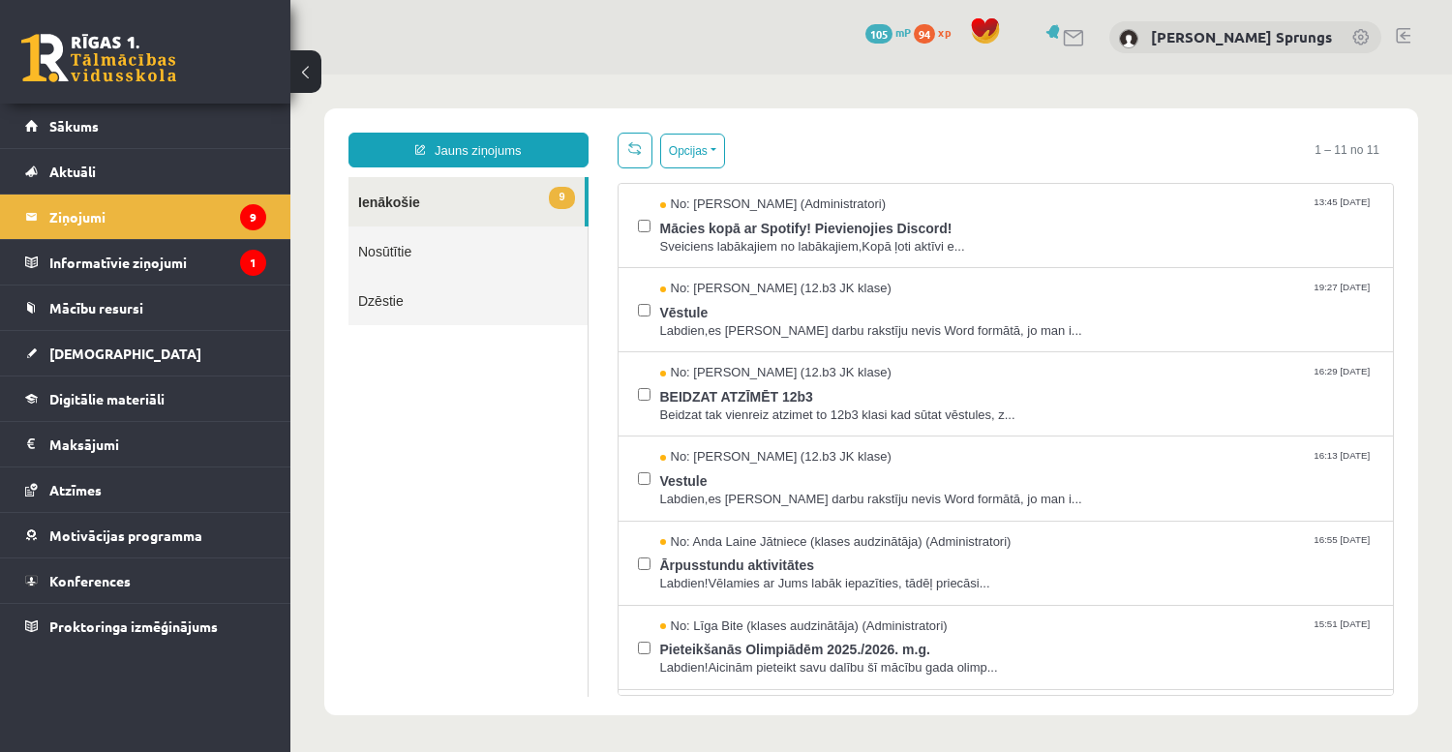
click at [401, 250] on link "Nosūtītie" at bounding box center [467, 250] width 239 height 49
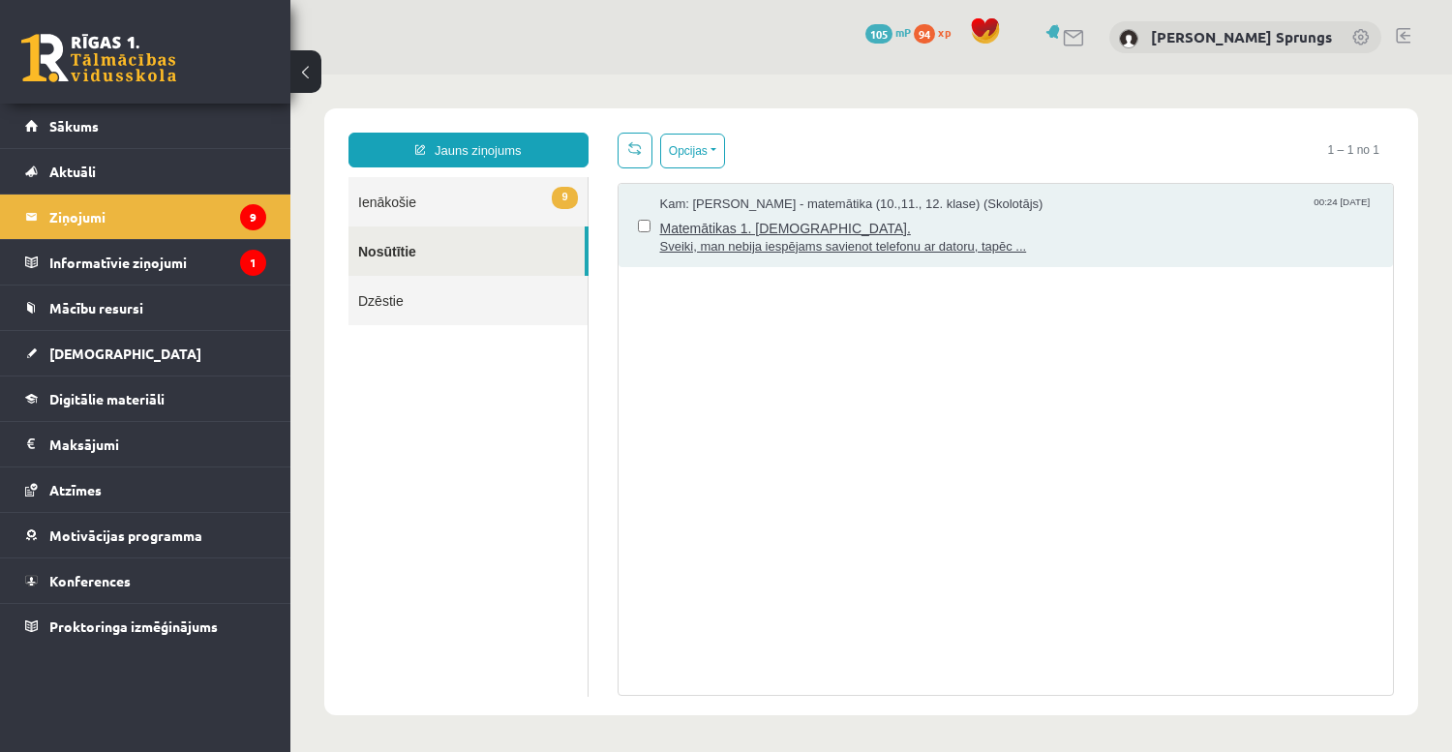
click at [729, 225] on span "Matemātikas 1. ieskaite." at bounding box center [1017, 226] width 714 height 24
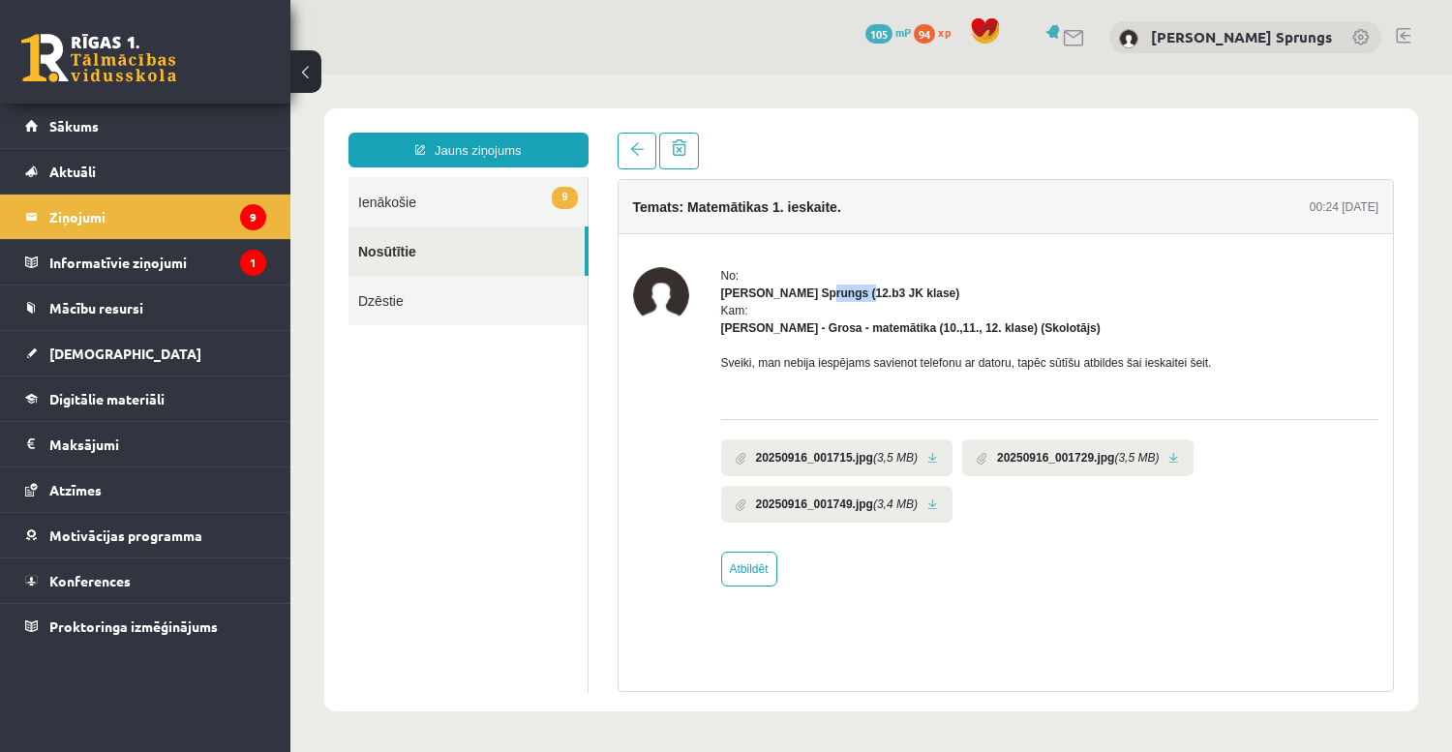
drag, startPoint x: 846, startPoint y: 293, endPoint x: 805, endPoint y: 296, distance: 40.8
click at [805, 296] on strong "Didzis Daniels Sprungs (12.b3 JK klase)" at bounding box center [840, 293] width 239 height 14
click at [801, 298] on strong "Didzis Daniels Sprungs (12.b3 JK klase)" at bounding box center [840, 293] width 239 height 14
click at [930, 459] on link at bounding box center [932, 458] width 11 height 13
click at [1091, 461] on b "20250916_001729.jpg" at bounding box center [1055, 457] width 117 height 17
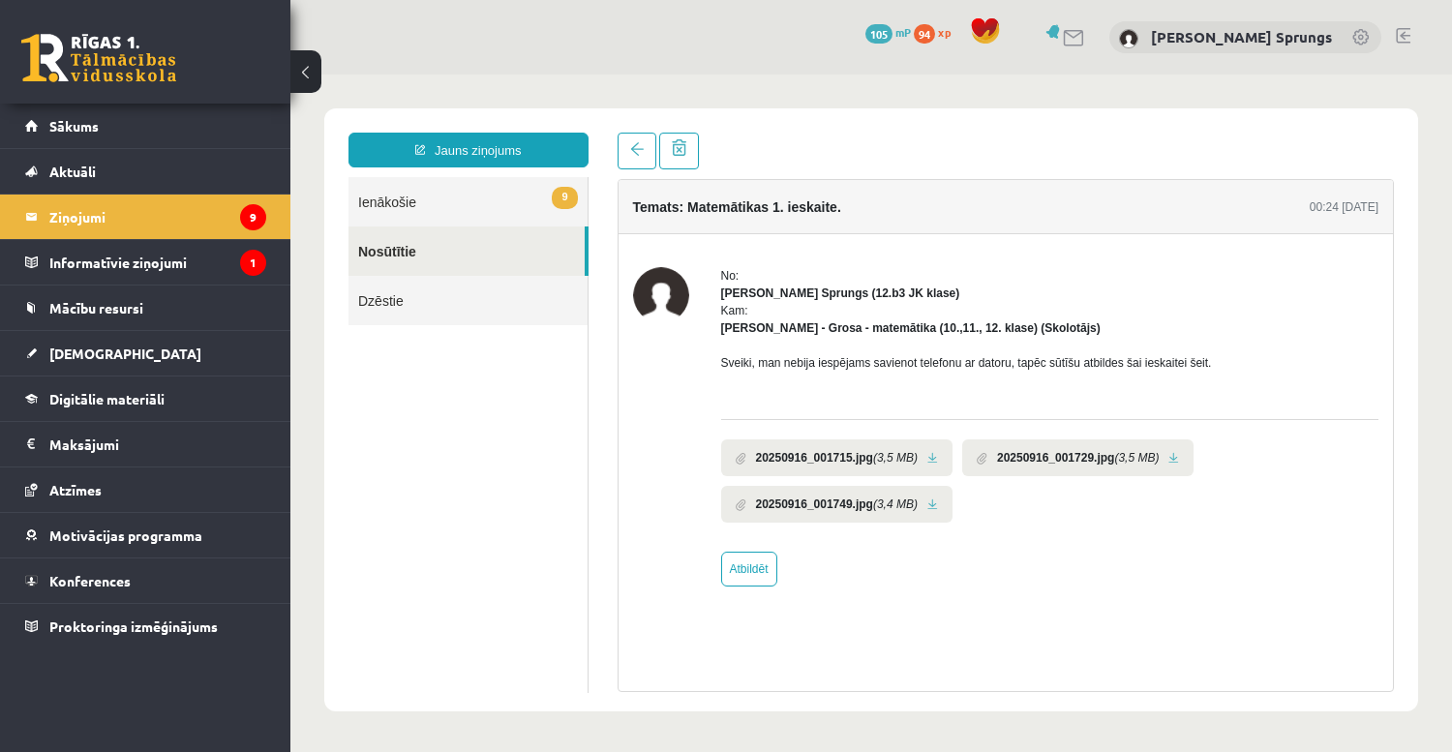
click at [1173, 457] on link at bounding box center [1173, 458] width 11 height 13
click at [927, 503] on link at bounding box center [932, 504] width 11 height 13
click at [84, 132] on span "Sākums" at bounding box center [73, 125] width 49 height 17
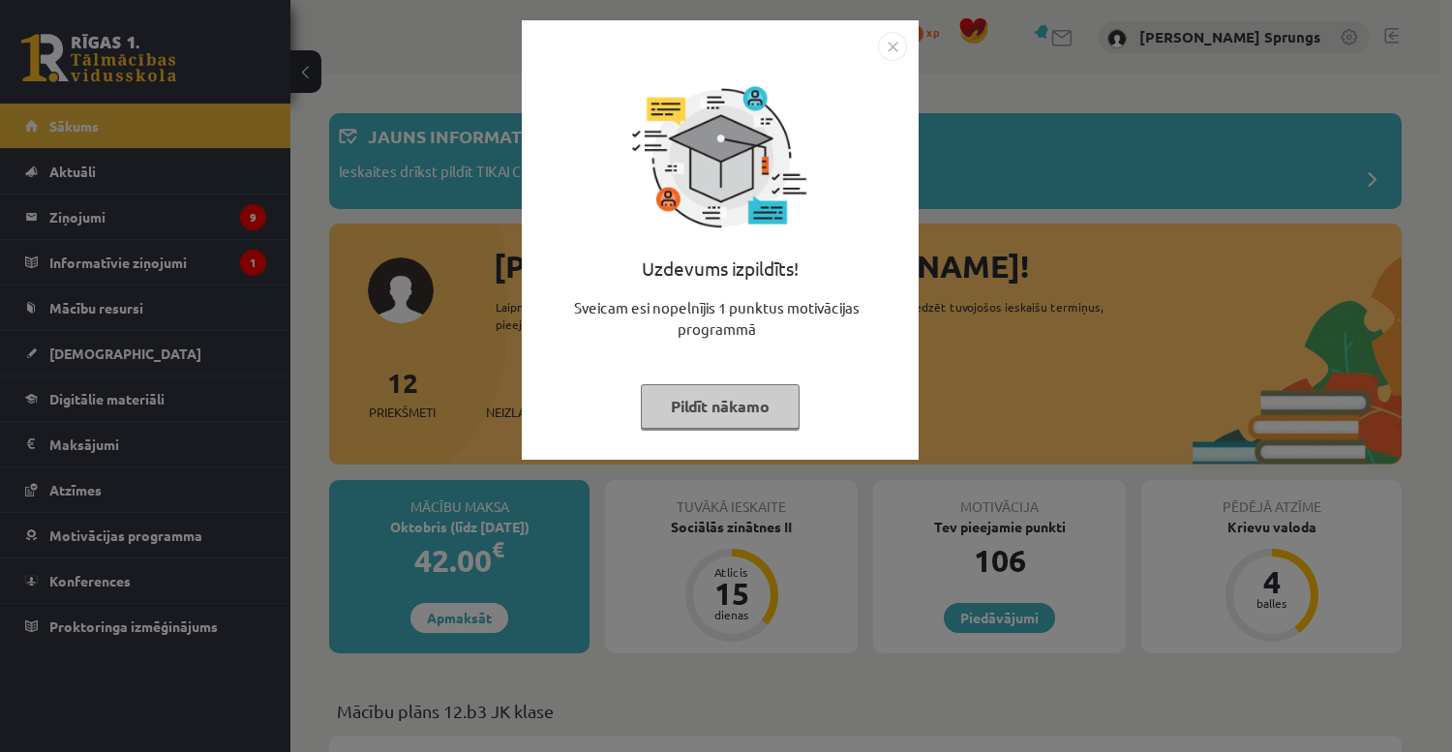
click at [894, 51] on img "Close" at bounding box center [892, 46] width 29 height 29
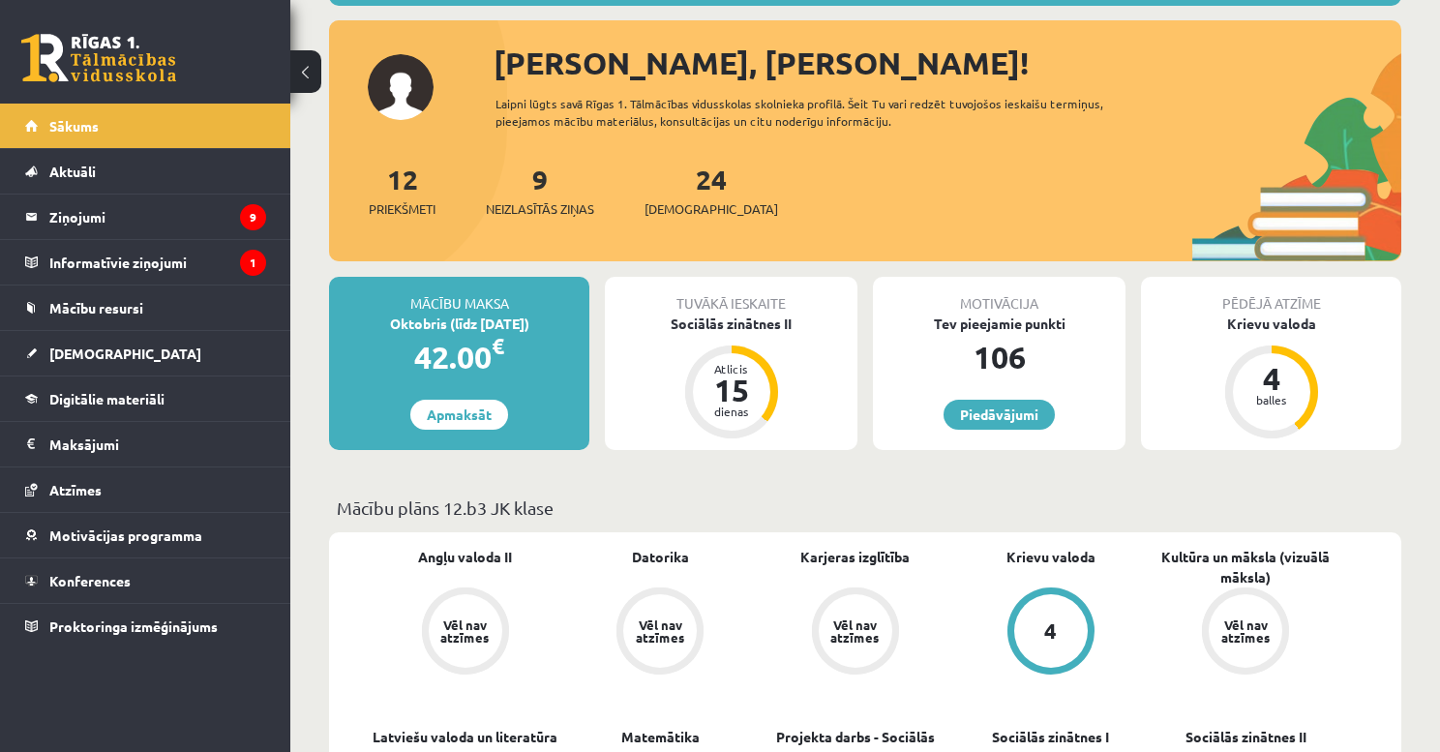
scroll to position [375, 0]
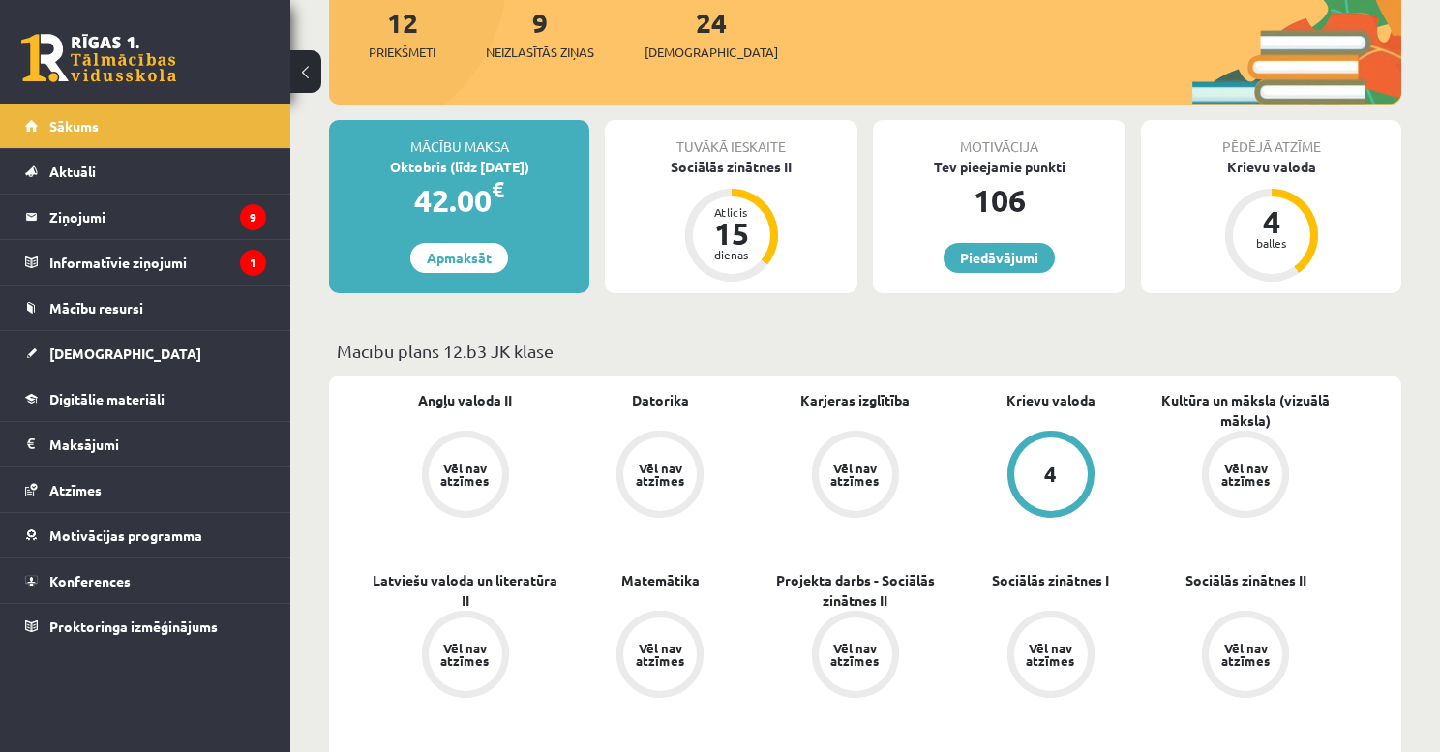
drag, startPoint x: 861, startPoint y: 372, endPoint x: 886, endPoint y: 461, distance: 92.5
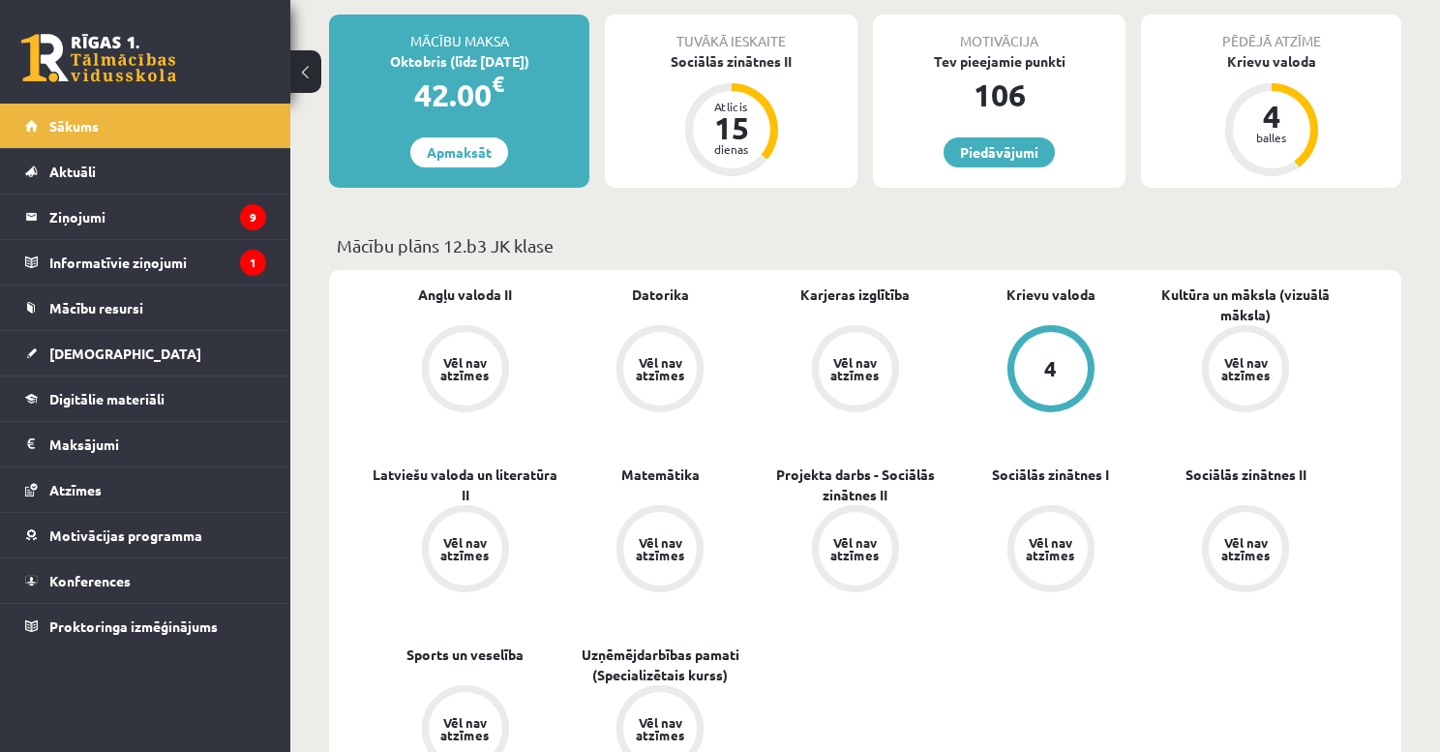
drag, startPoint x: 801, startPoint y: 343, endPoint x: 834, endPoint y: 417, distance: 81.5
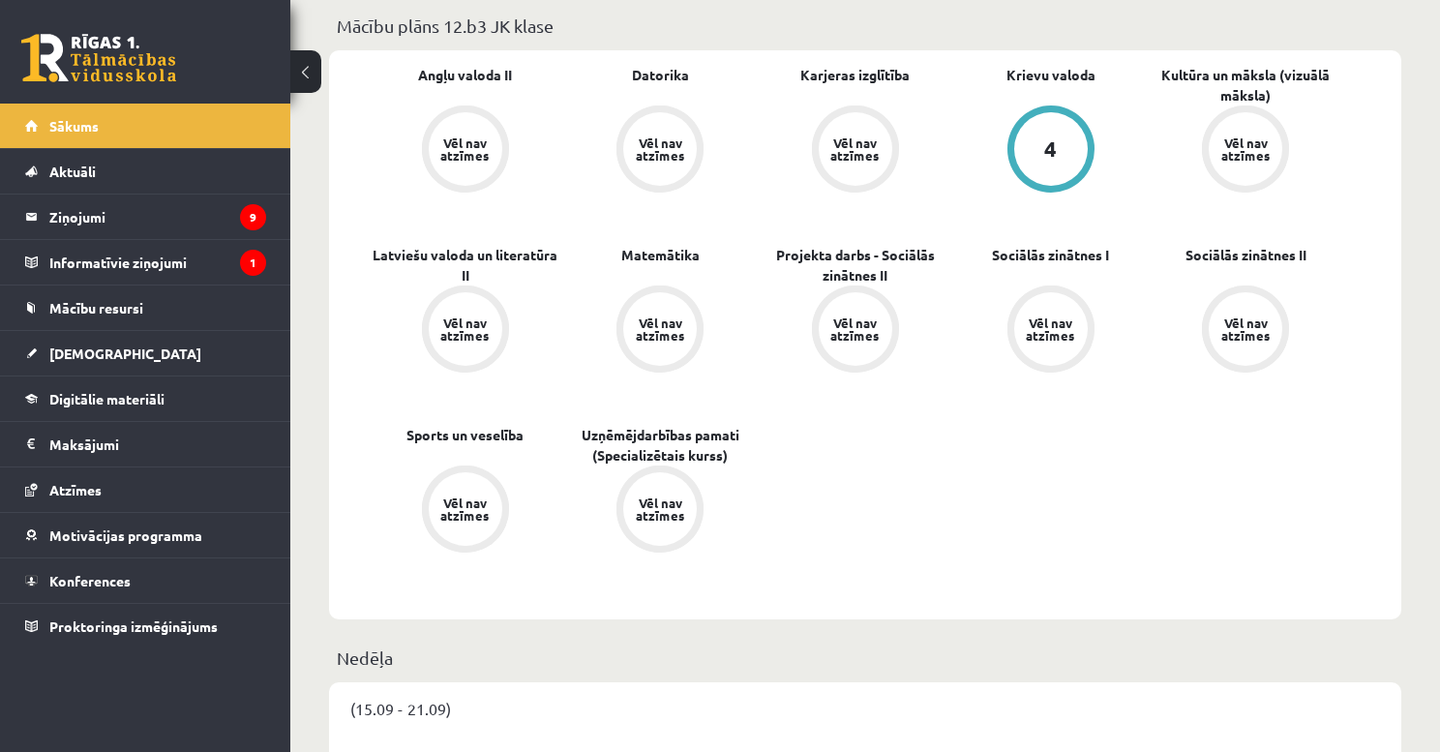
drag, startPoint x: 882, startPoint y: 275, endPoint x: 916, endPoint y: 411, distance: 140.6
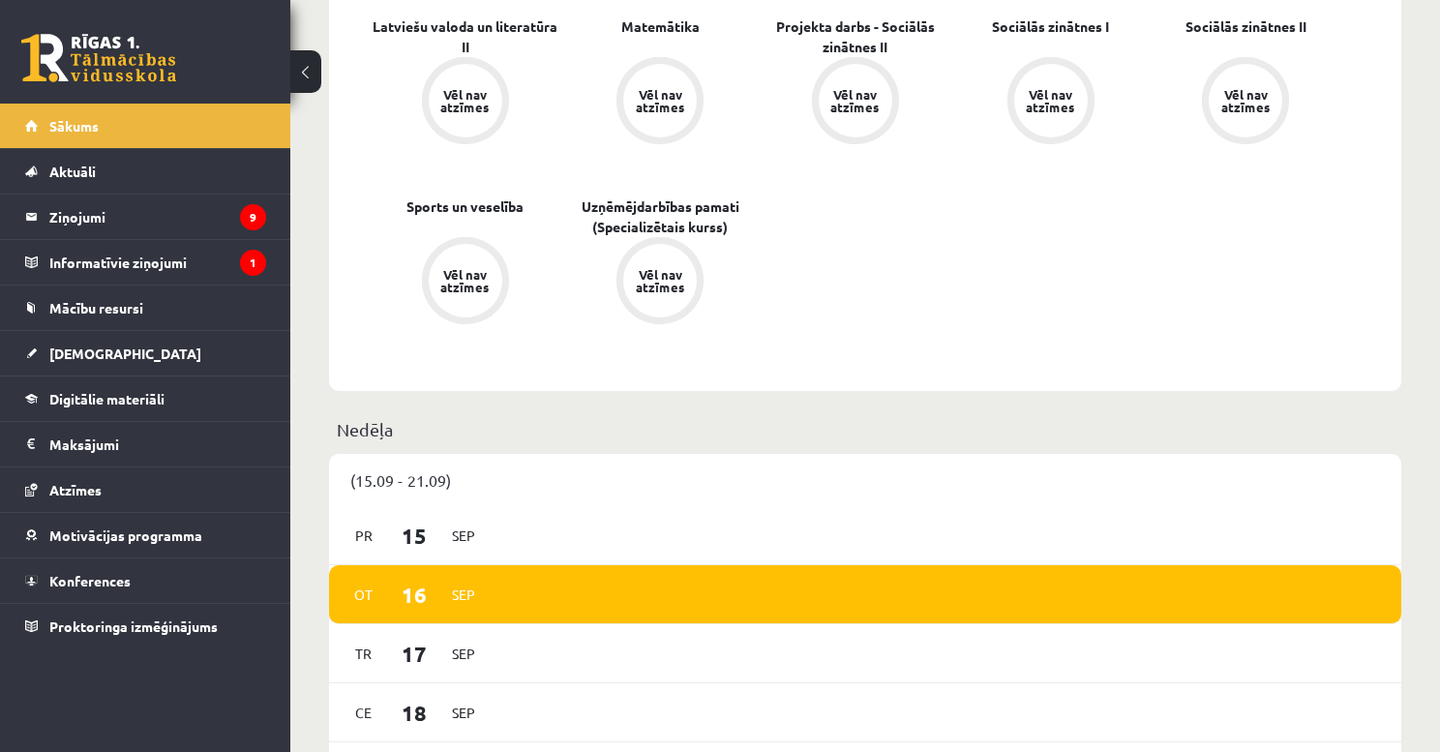
drag, startPoint x: 875, startPoint y: 487, endPoint x: 896, endPoint y: 592, distance: 107.6
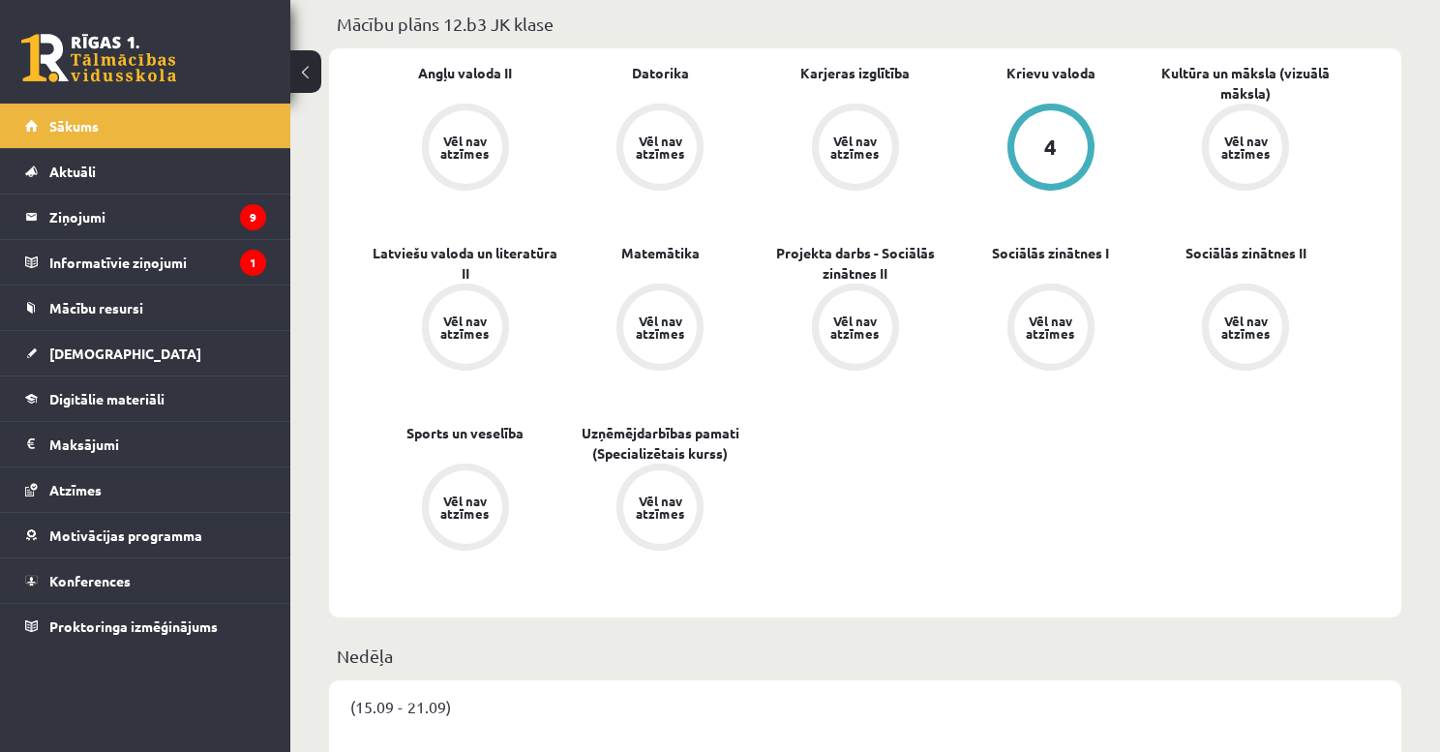
drag, startPoint x: 871, startPoint y: 344, endPoint x: 877, endPoint y: 310, distance: 34.4
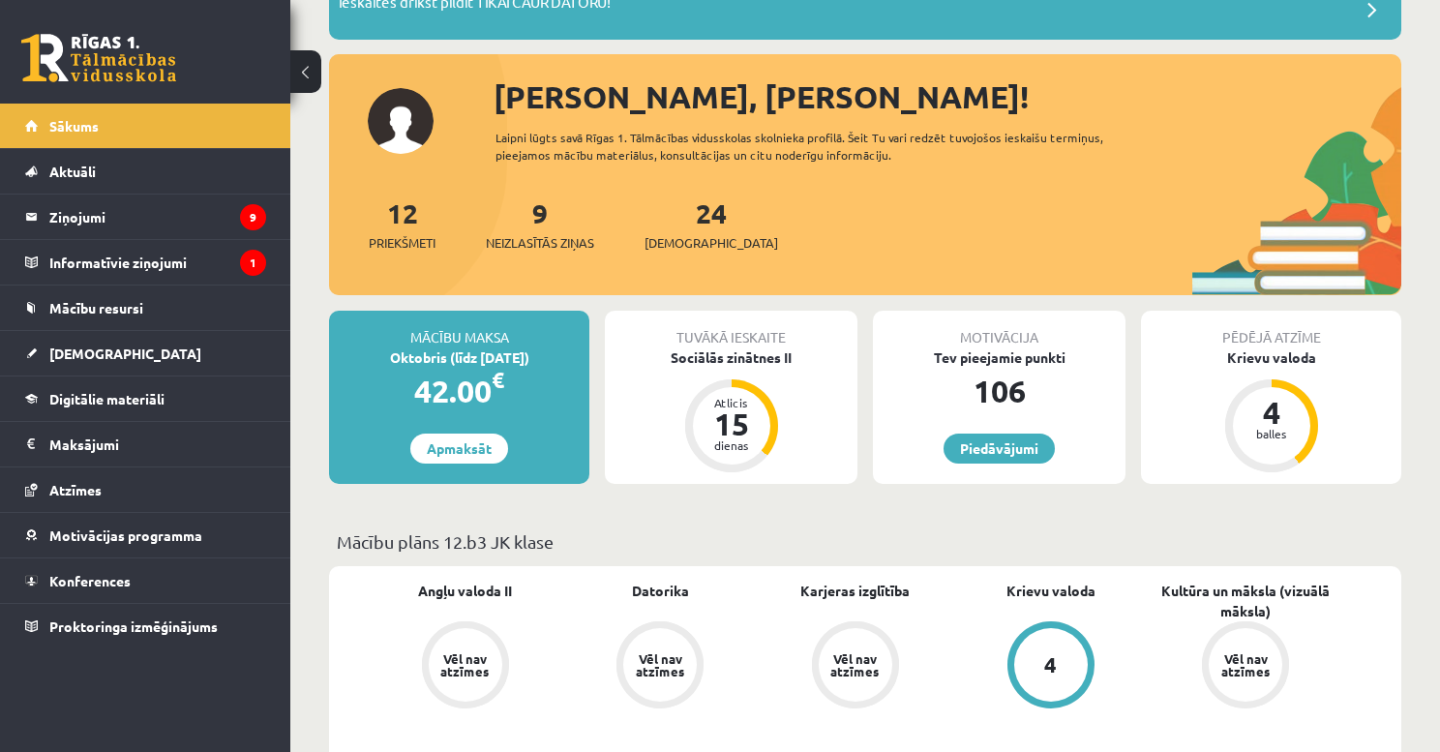
scroll to position [0, 0]
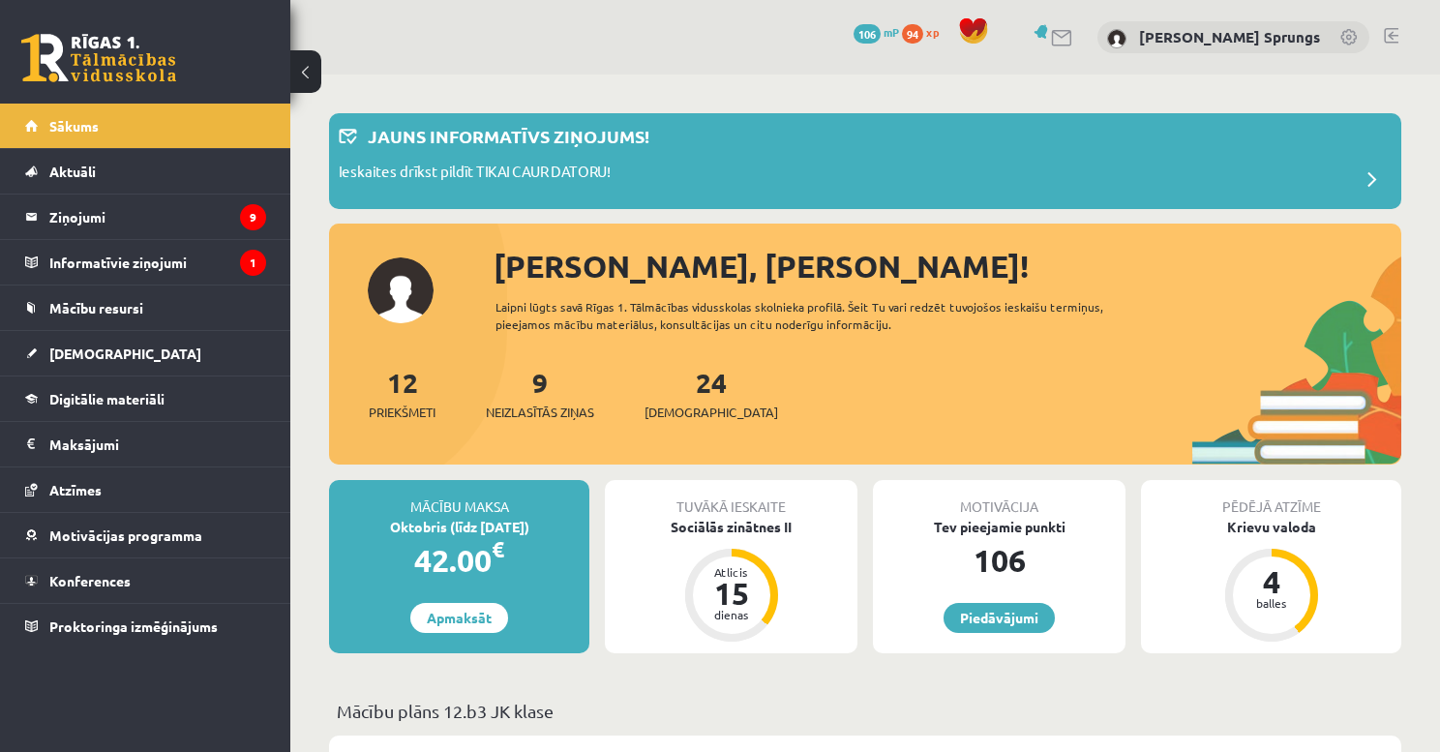
drag, startPoint x: 796, startPoint y: 604, endPoint x: 820, endPoint y: 393, distance: 212.4
click at [89, 345] on span "[DEMOGRAPHIC_DATA]" at bounding box center [125, 353] width 152 height 17
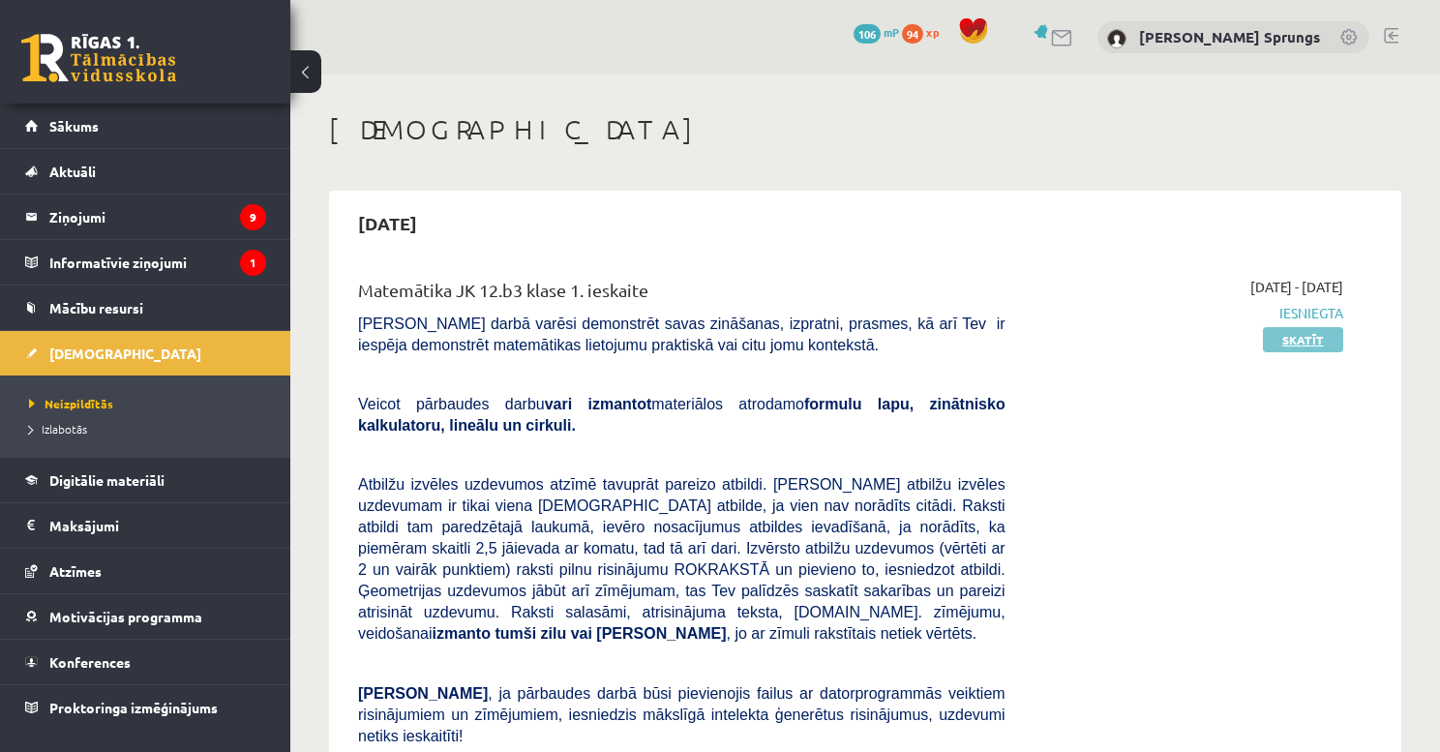
click at [1301, 337] on link "Skatīt" at bounding box center [1303, 339] width 80 height 25
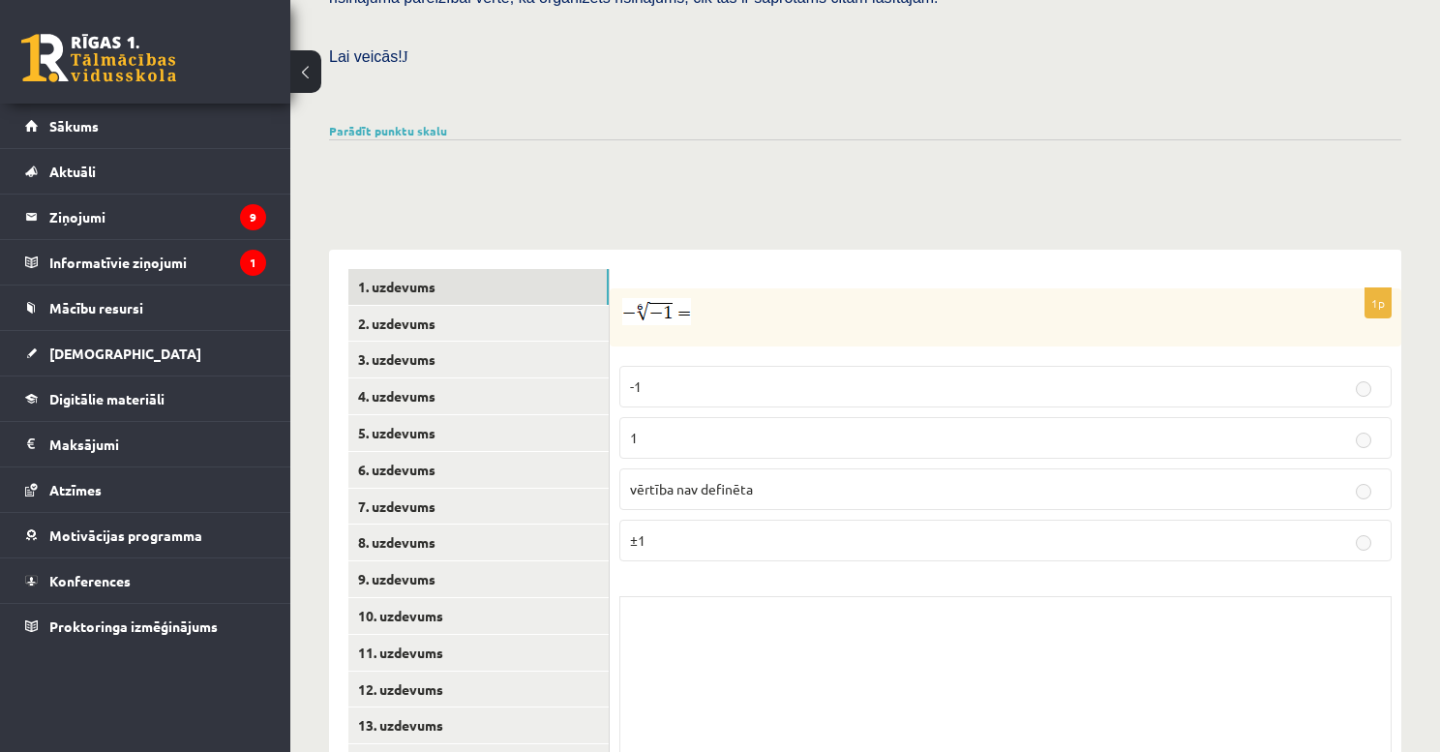
scroll to position [673, 0]
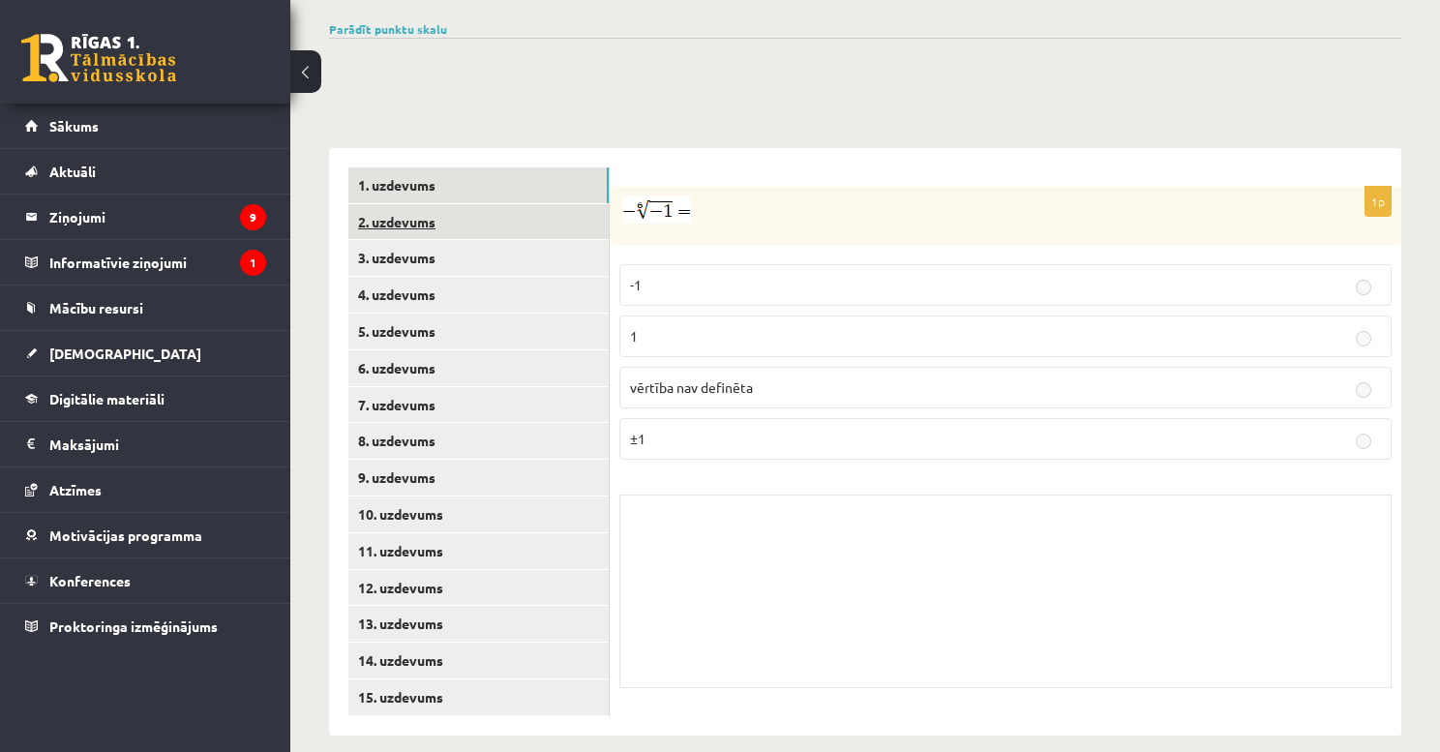
click at [443, 204] on link "2. uzdevums" at bounding box center [478, 222] width 260 height 36
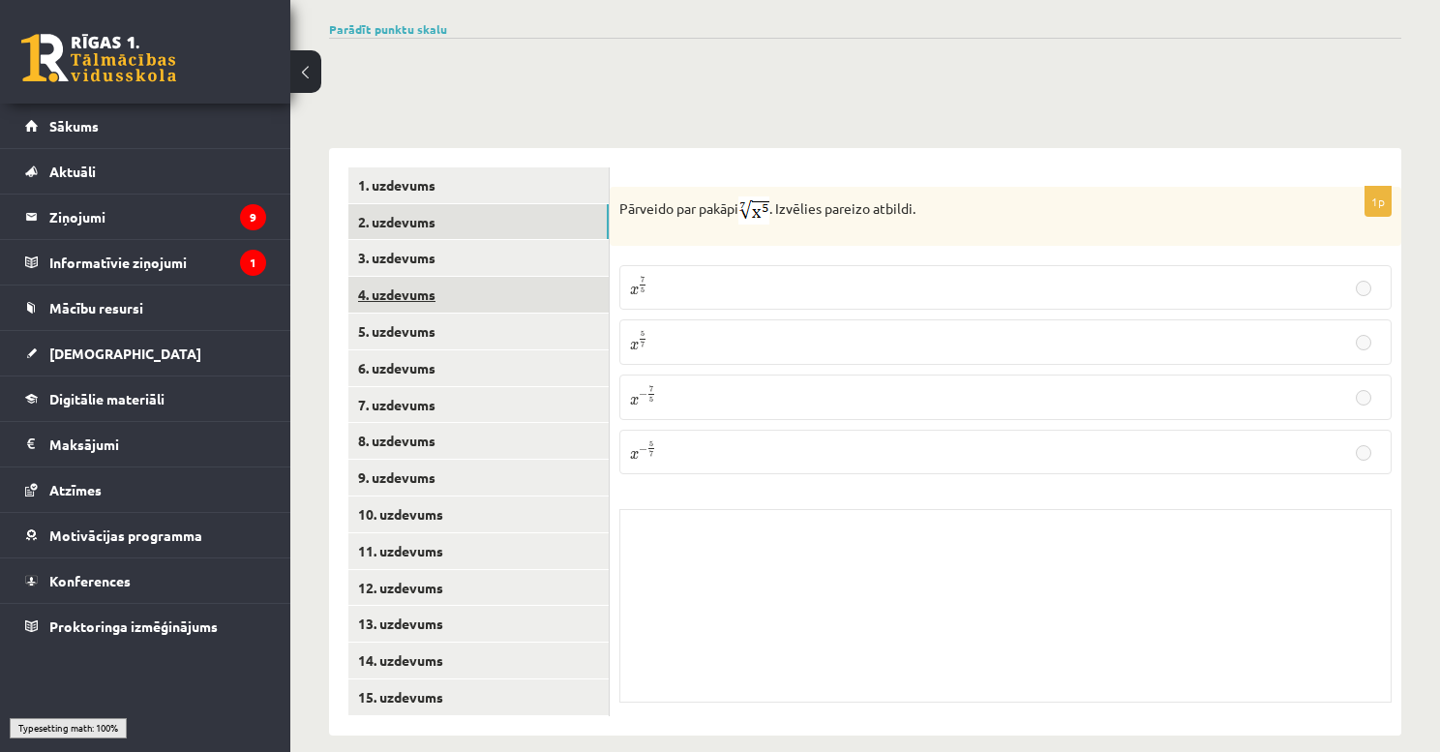
click at [454, 277] on link "4. uzdevums" at bounding box center [478, 295] width 260 height 36
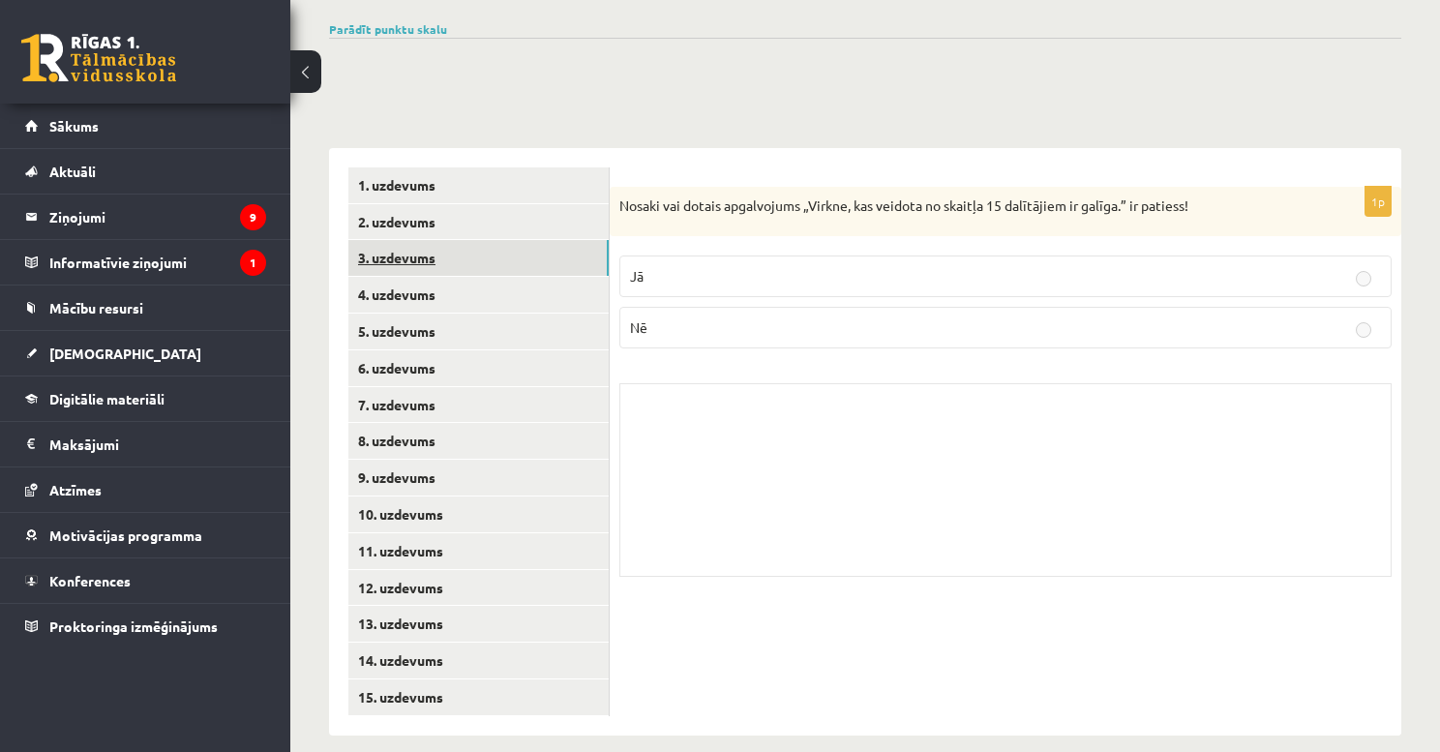
click at [428, 240] on link "3. uzdevums" at bounding box center [478, 258] width 260 height 36
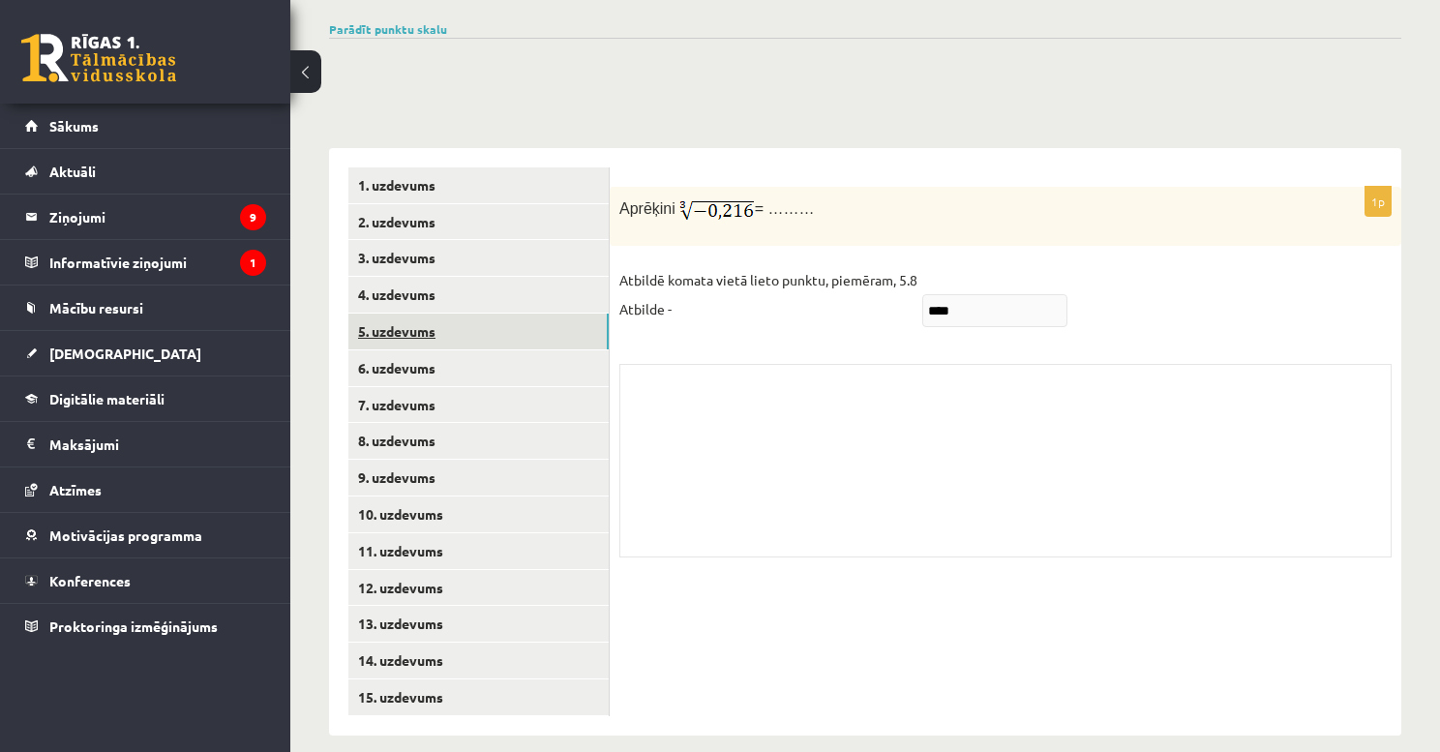
click at [430, 314] on link "5. uzdevums" at bounding box center [478, 332] width 260 height 36
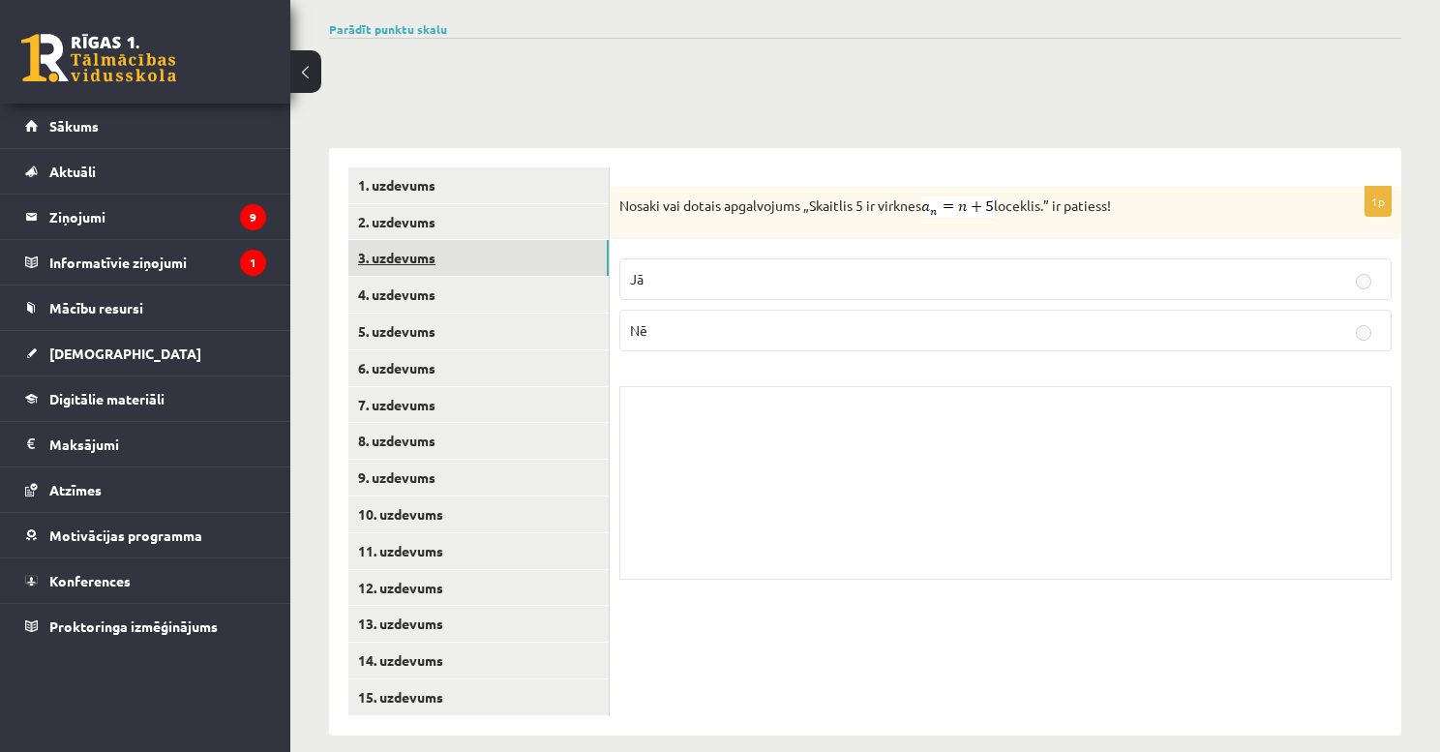
click at [449, 243] on link "3. uzdevums" at bounding box center [478, 258] width 260 height 36
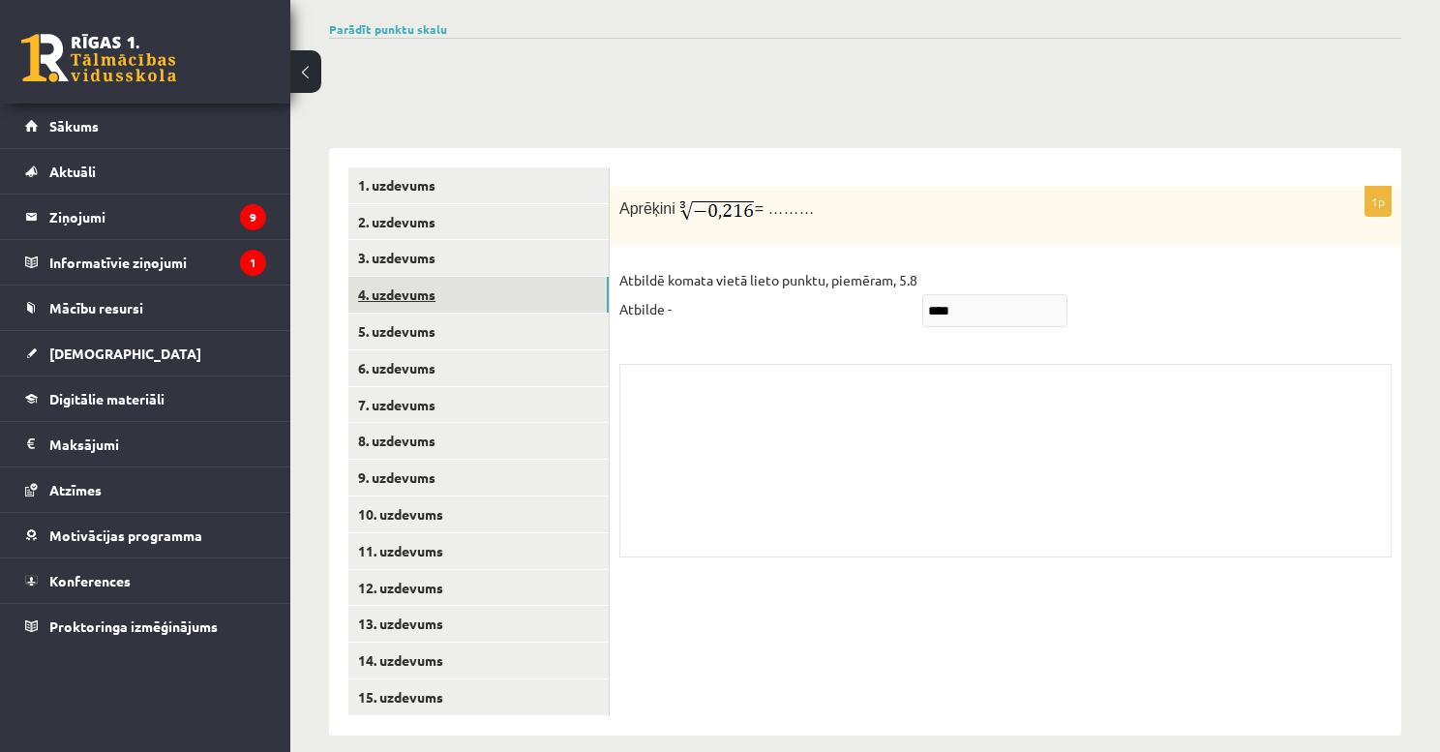
click at [449, 277] on link "4. uzdevums" at bounding box center [478, 295] width 260 height 36
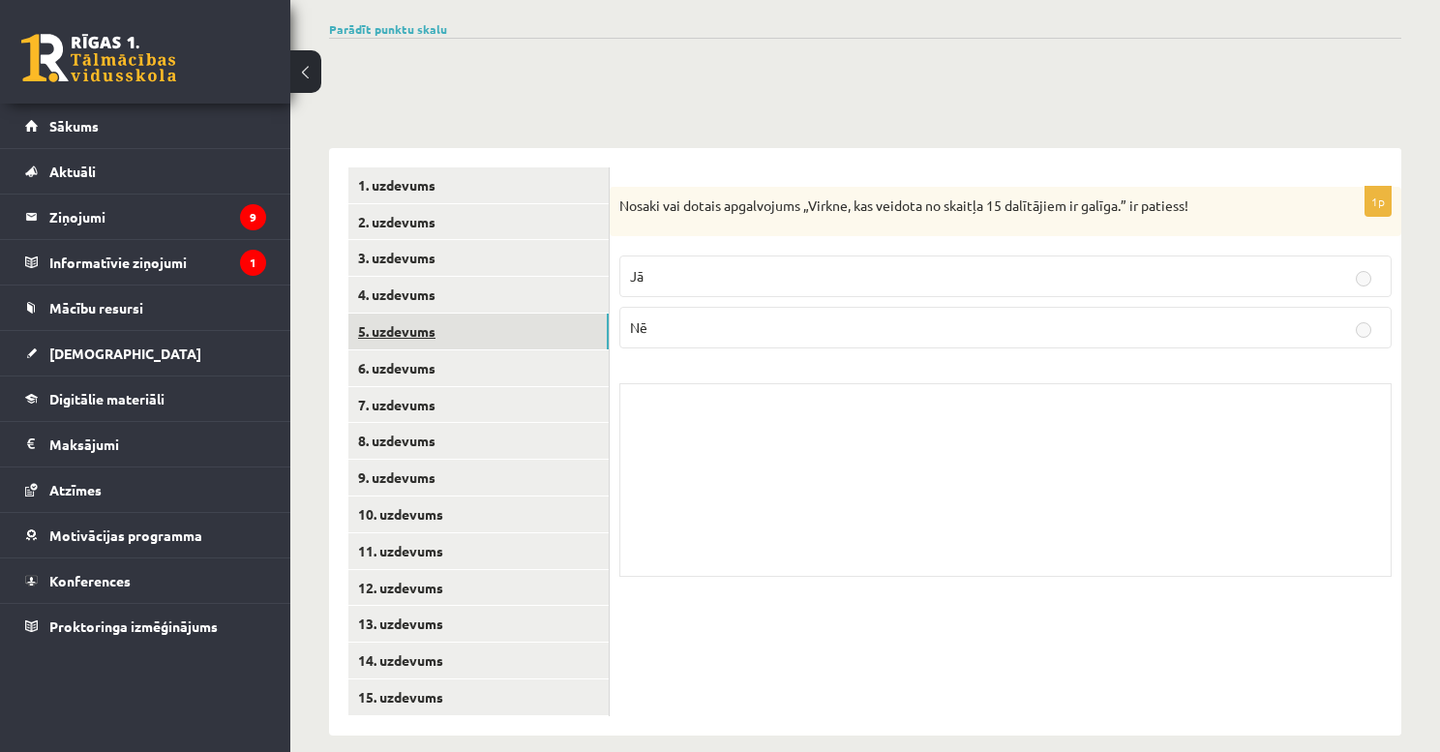
click at [452, 317] on link "5. uzdevums" at bounding box center [478, 332] width 260 height 36
click at [459, 352] on link "6. uzdevums" at bounding box center [478, 368] width 260 height 36
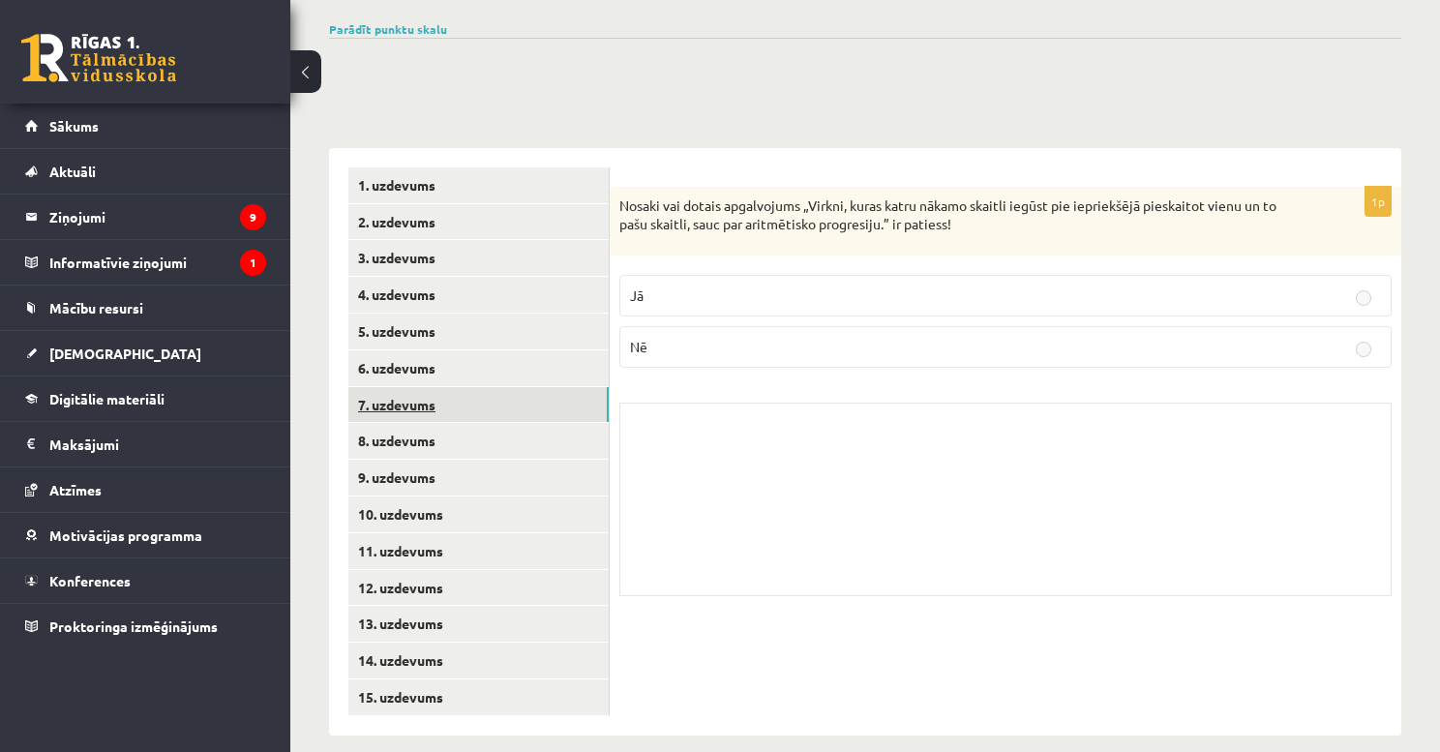
click at [455, 387] on link "7. uzdevums" at bounding box center [478, 405] width 260 height 36
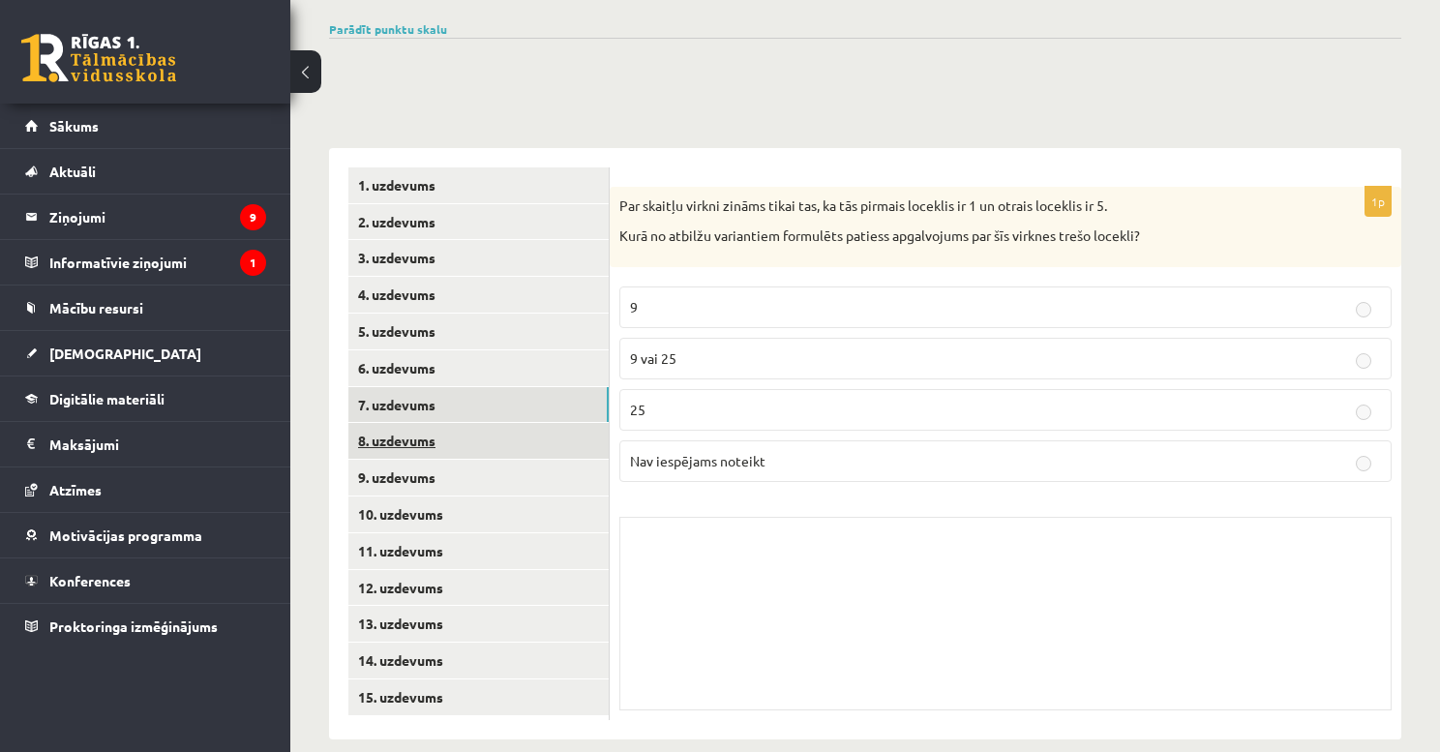
click at [450, 423] on link "8. uzdevums" at bounding box center [478, 441] width 260 height 36
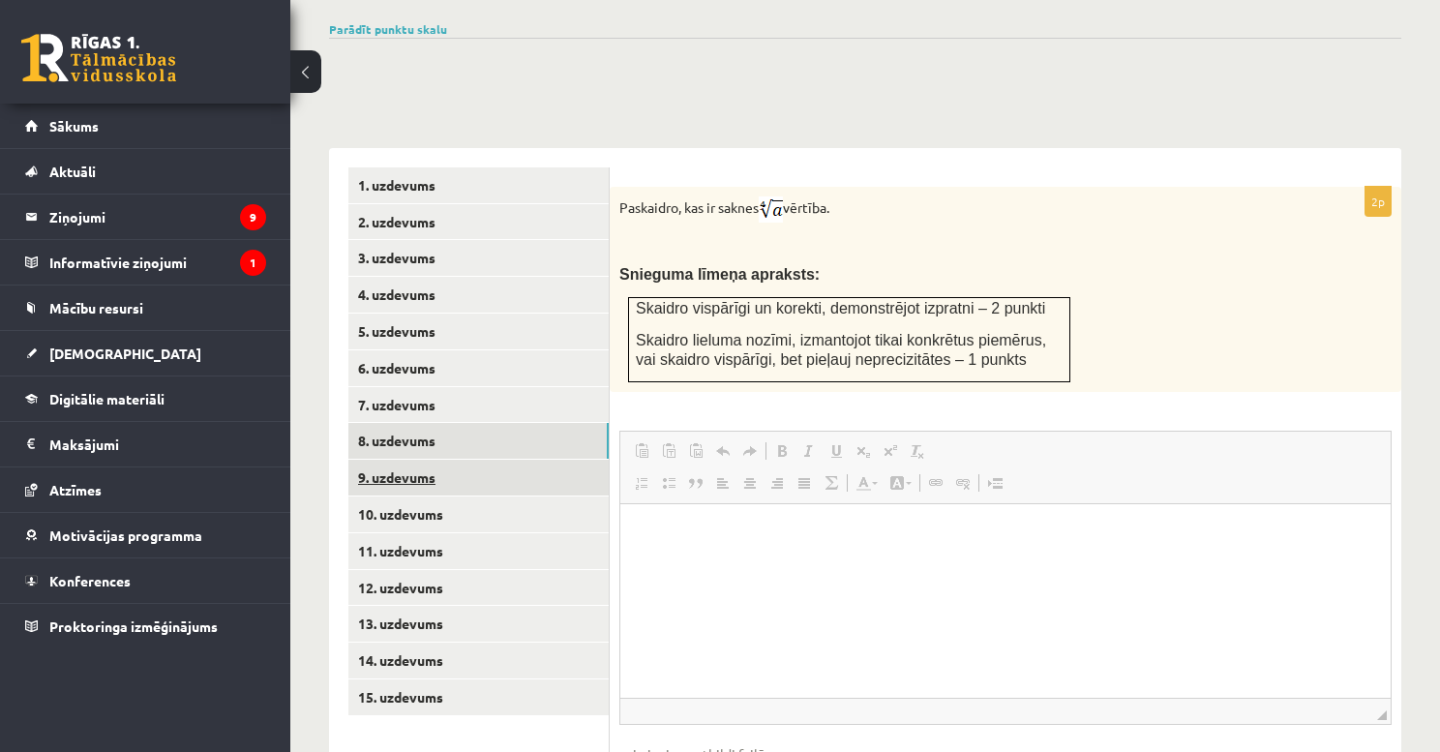
scroll to position [0, 0]
click at [437, 460] on link "9. uzdevums" at bounding box center [478, 478] width 260 height 36
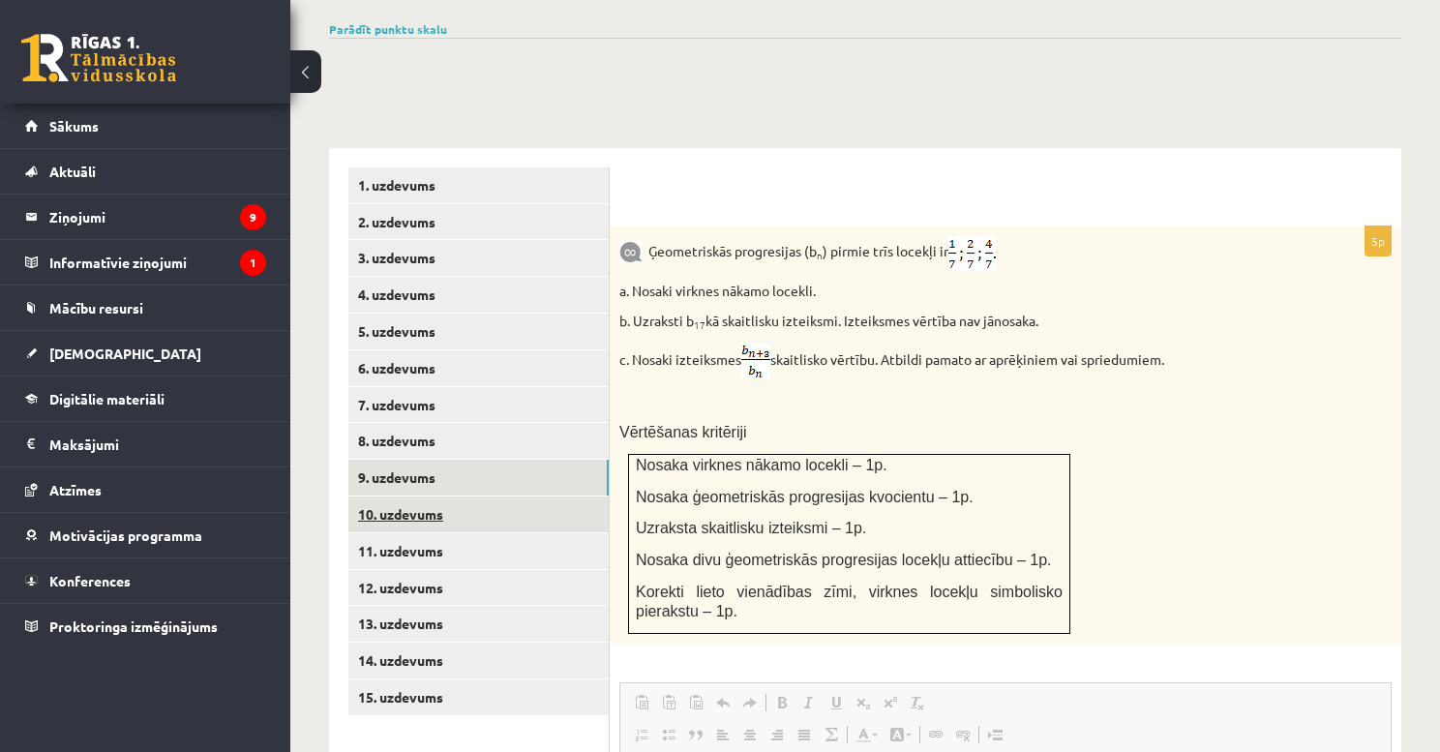
click at [470, 496] on link "10. uzdevums" at bounding box center [478, 514] width 260 height 36
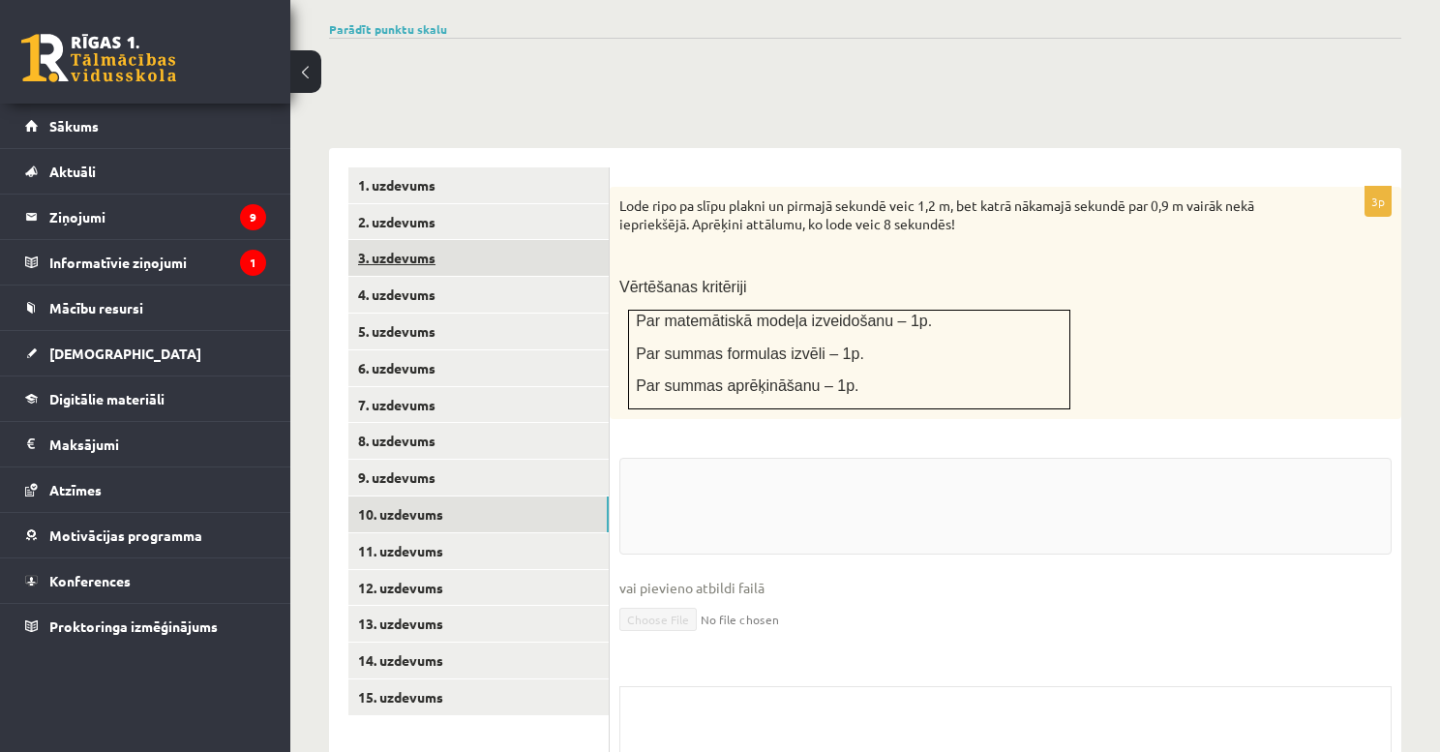
click at [426, 240] on link "3. uzdevums" at bounding box center [478, 258] width 260 height 36
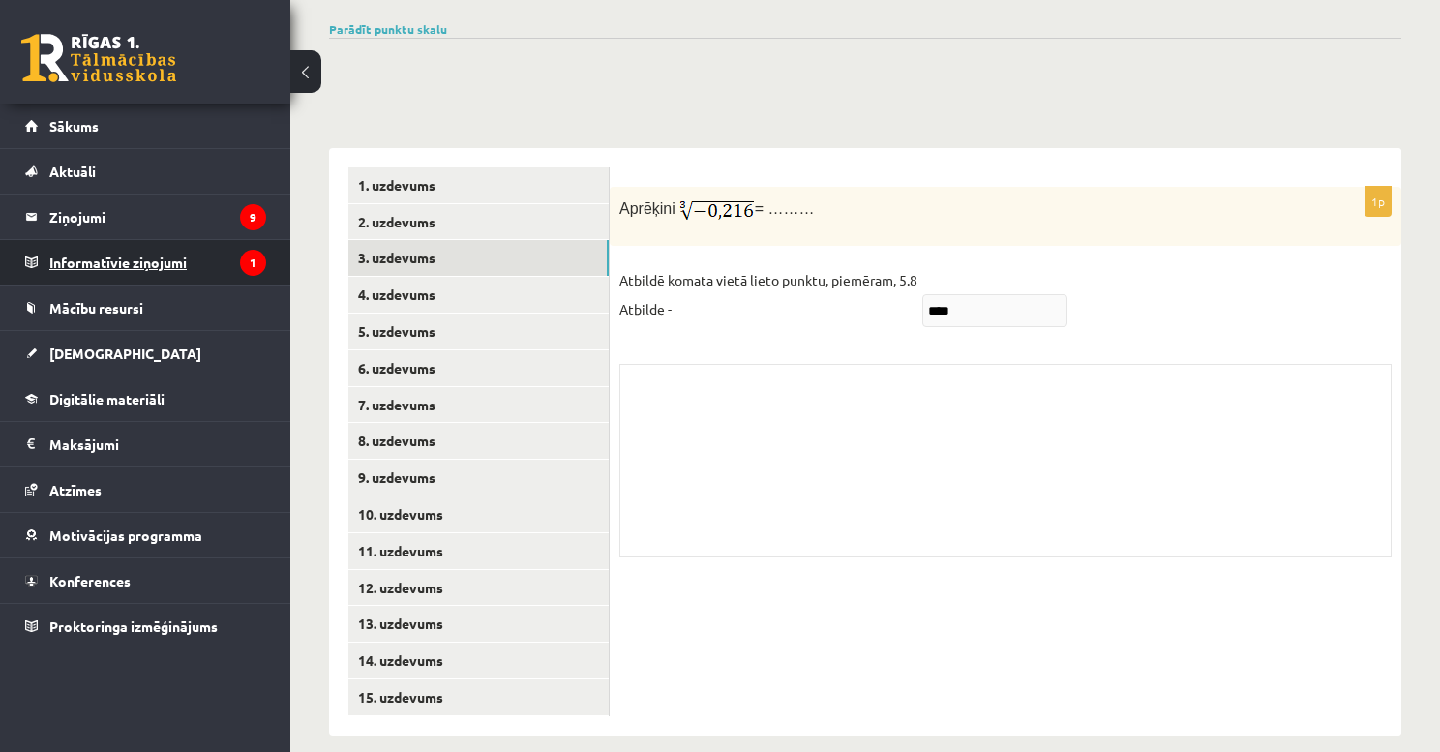
click at [124, 274] on legend "Informatīvie ziņojumi 1" at bounding box center [157, 262] width 217 height 45
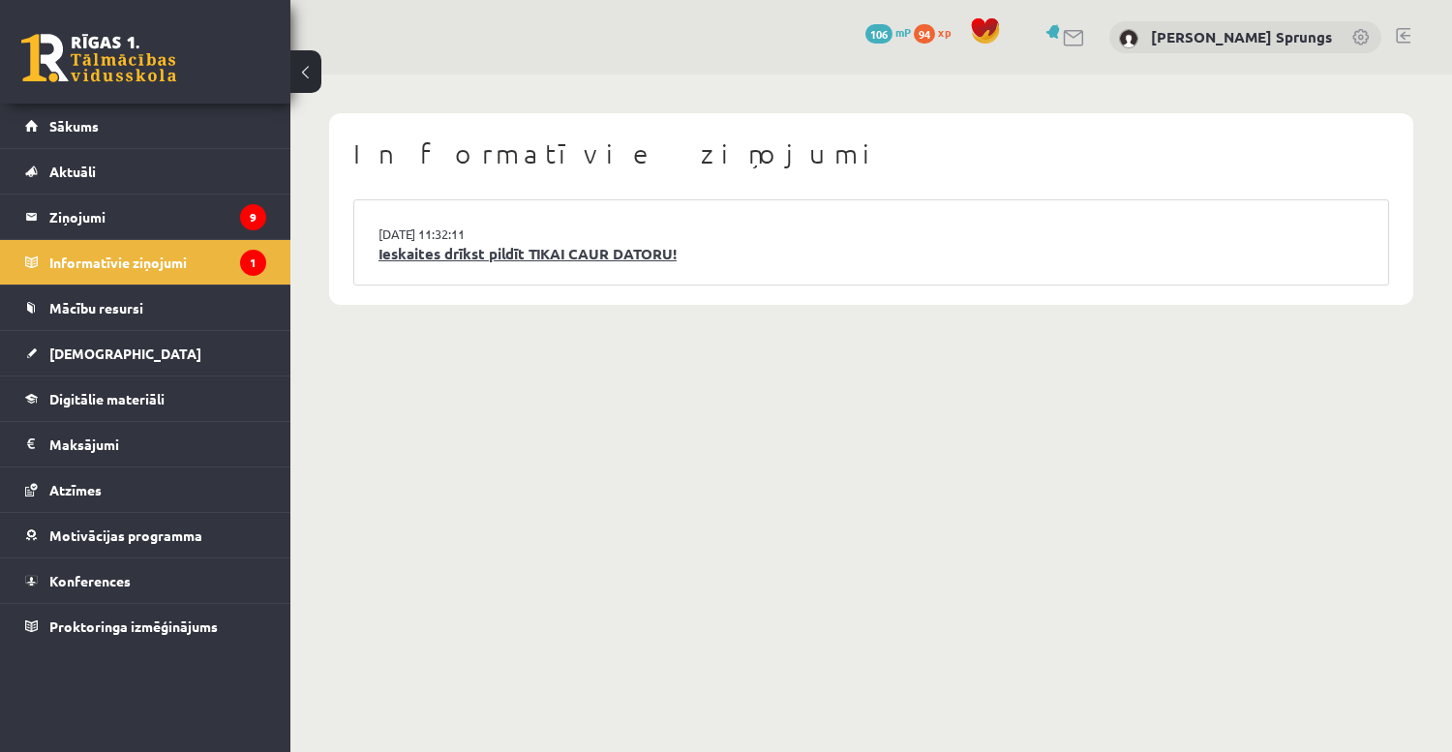
click at [557, 251] on link "Ieskaites drīkst pildīt TIKAI CAUR DATORU!" at bounding box center [870, 254] width 985 height 22
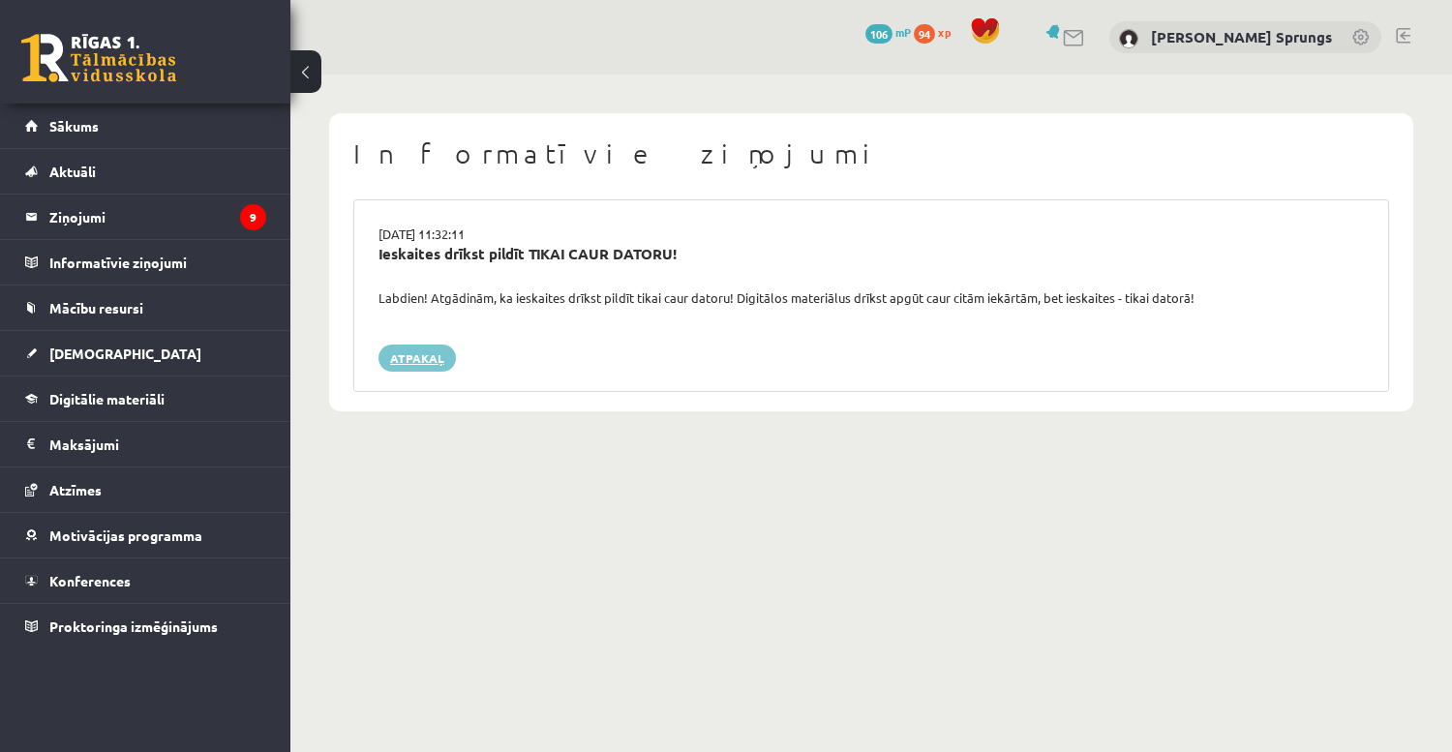
drag, startPoint x: 425, startPoint y: 345, endPoint x: 418, endPoint y: 352, distance: 10.3
click at [425, 345] on link "Atpakaļ" at bounding box center [416, 358] width 77 height 27
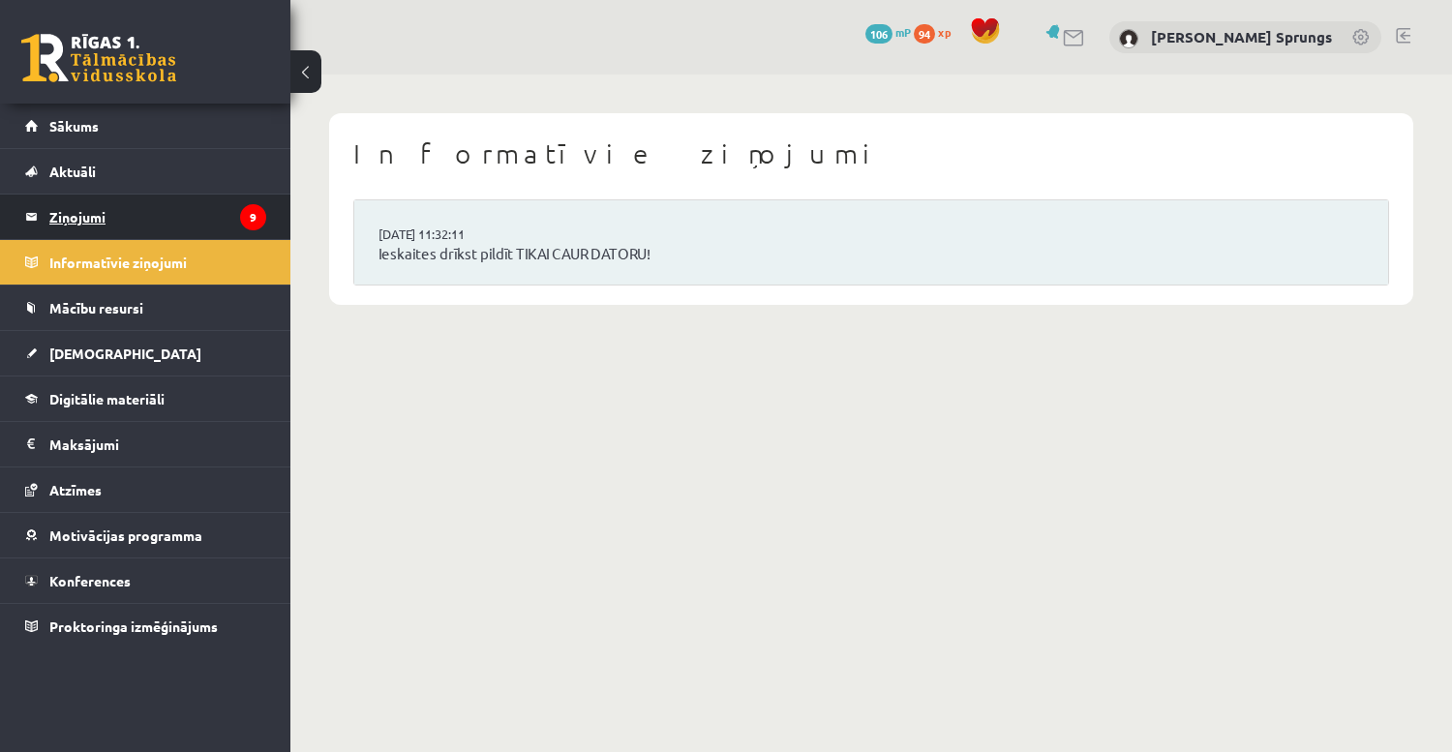
click at [96, 205] on legend "Ziņojumi 9" at bounding box center [157, 217] width 217 height 45
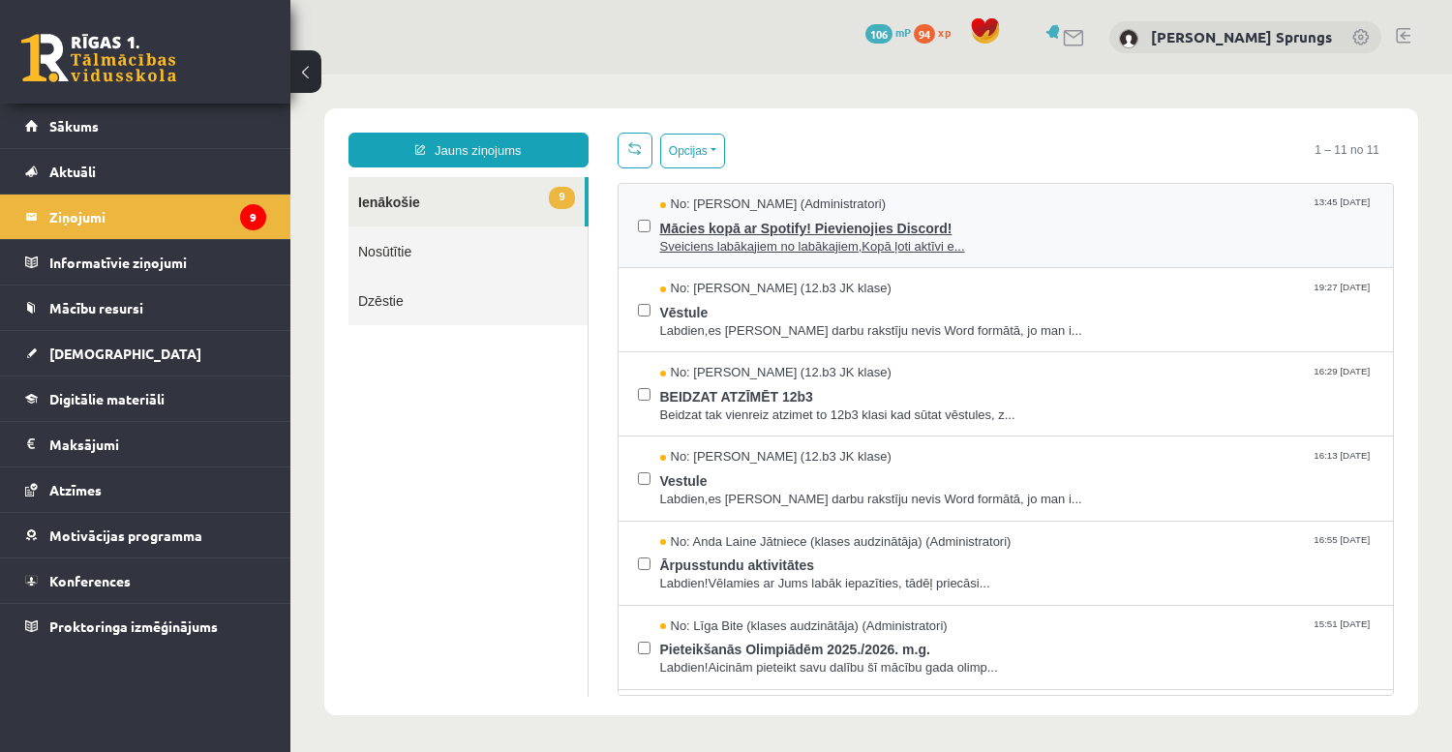
click at [707, 225] on span "Mācies kopā ar Spotify! Pievienojies Discord!" at bounding box center [1017, 226] width 714 height 24
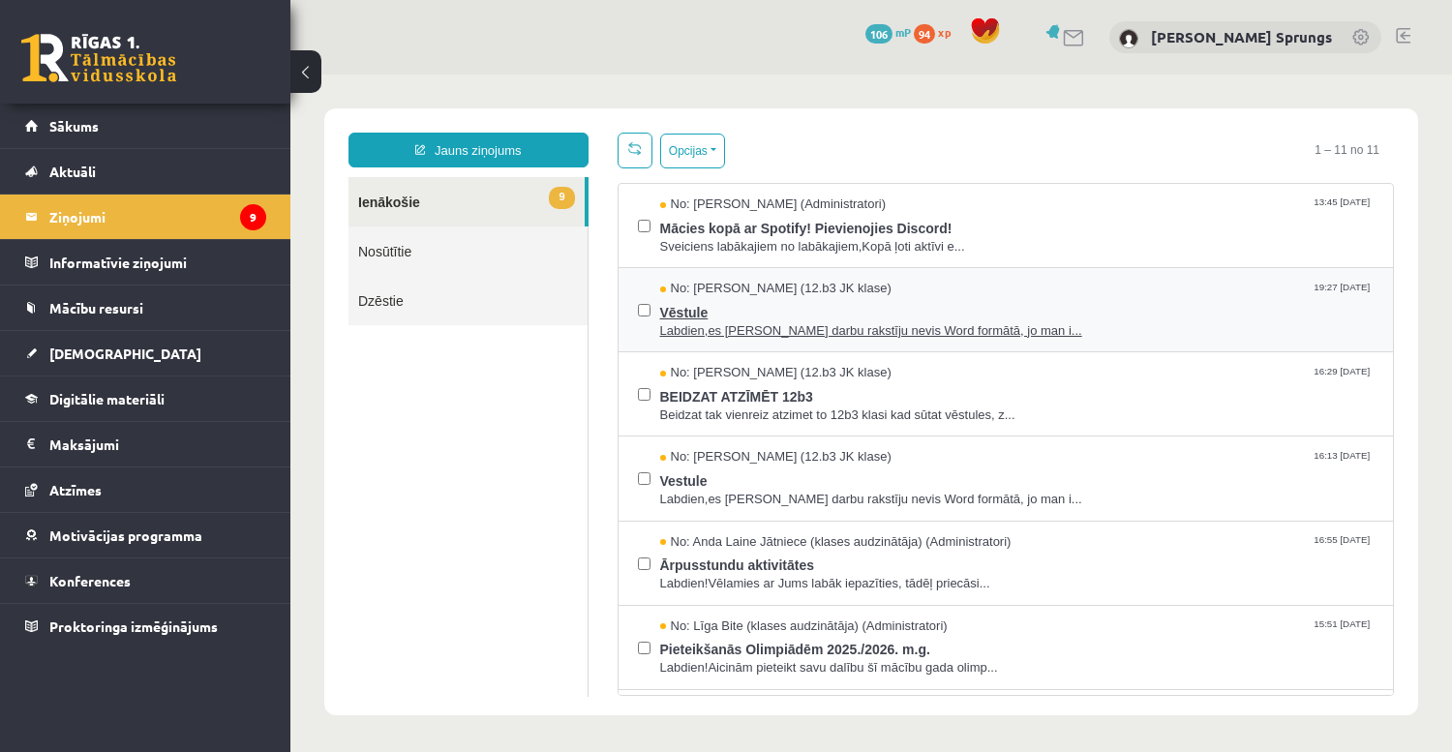
click at [694, 309] on span "Vēstule" at bounding box center [1017, 310] width 714 height 24
click at [632, 151] on span at bounding box center [635, 148] width 14 height 14
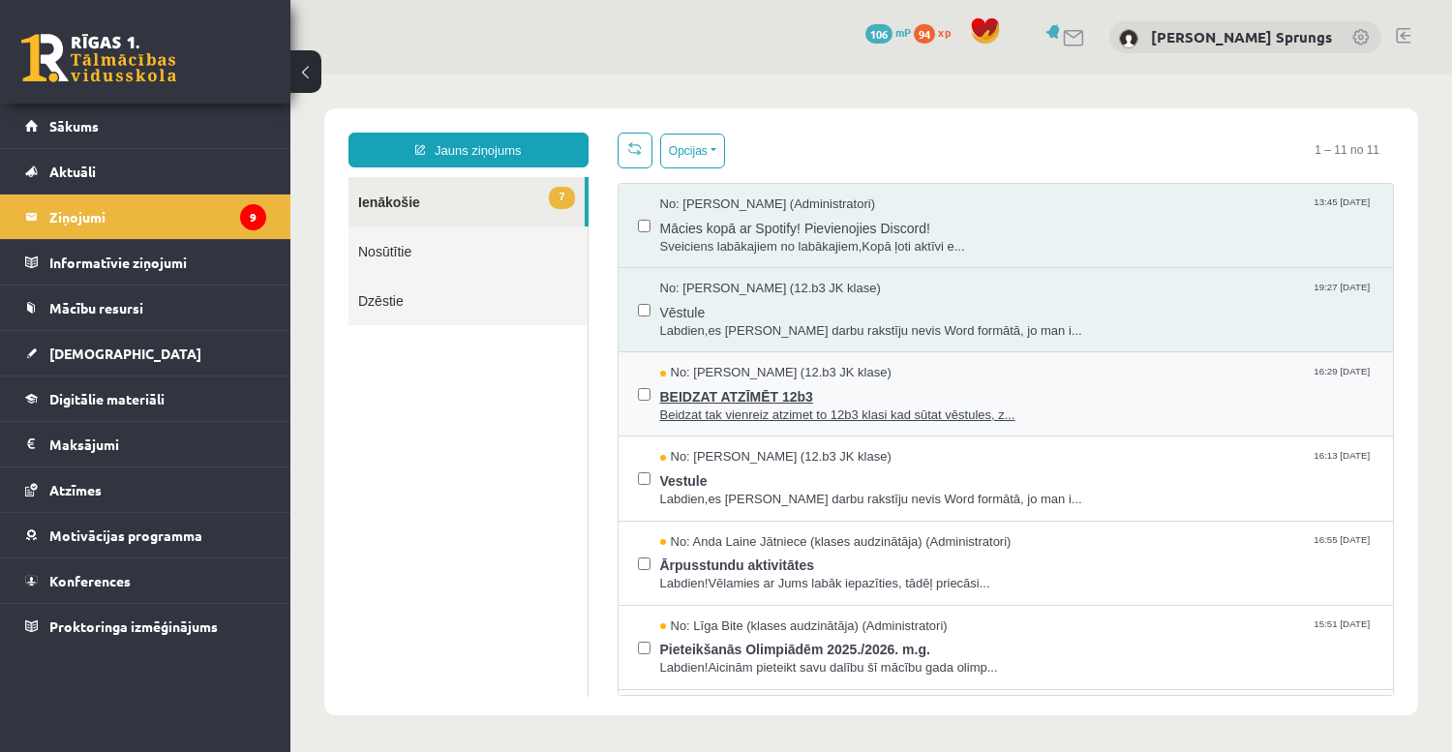
click at [693, 395] on span "BEIDZAT ATZĪMĒT 12b3" at bounding box center [1017, 394] width 714 height 24
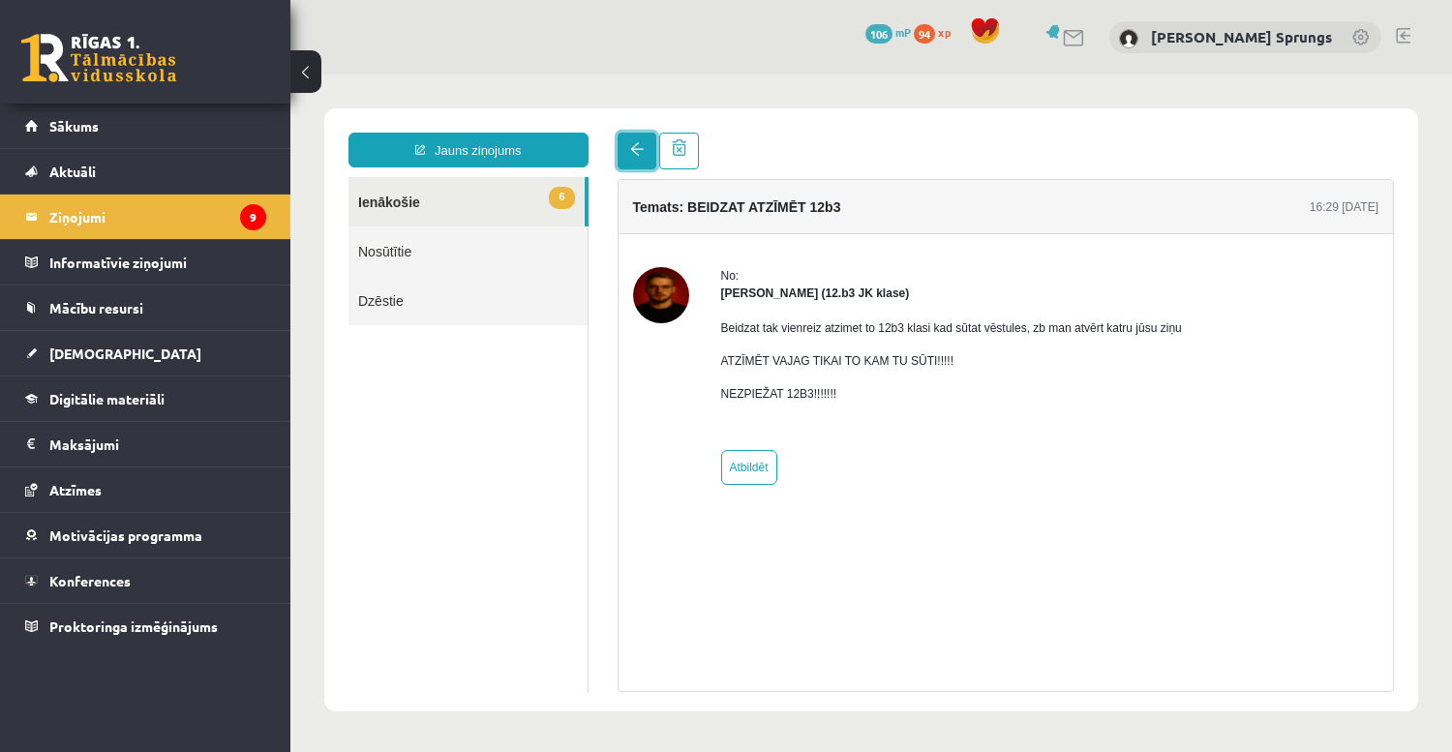
click at [637, 156] on span at bounding box center [637, 149] width 14 height 14
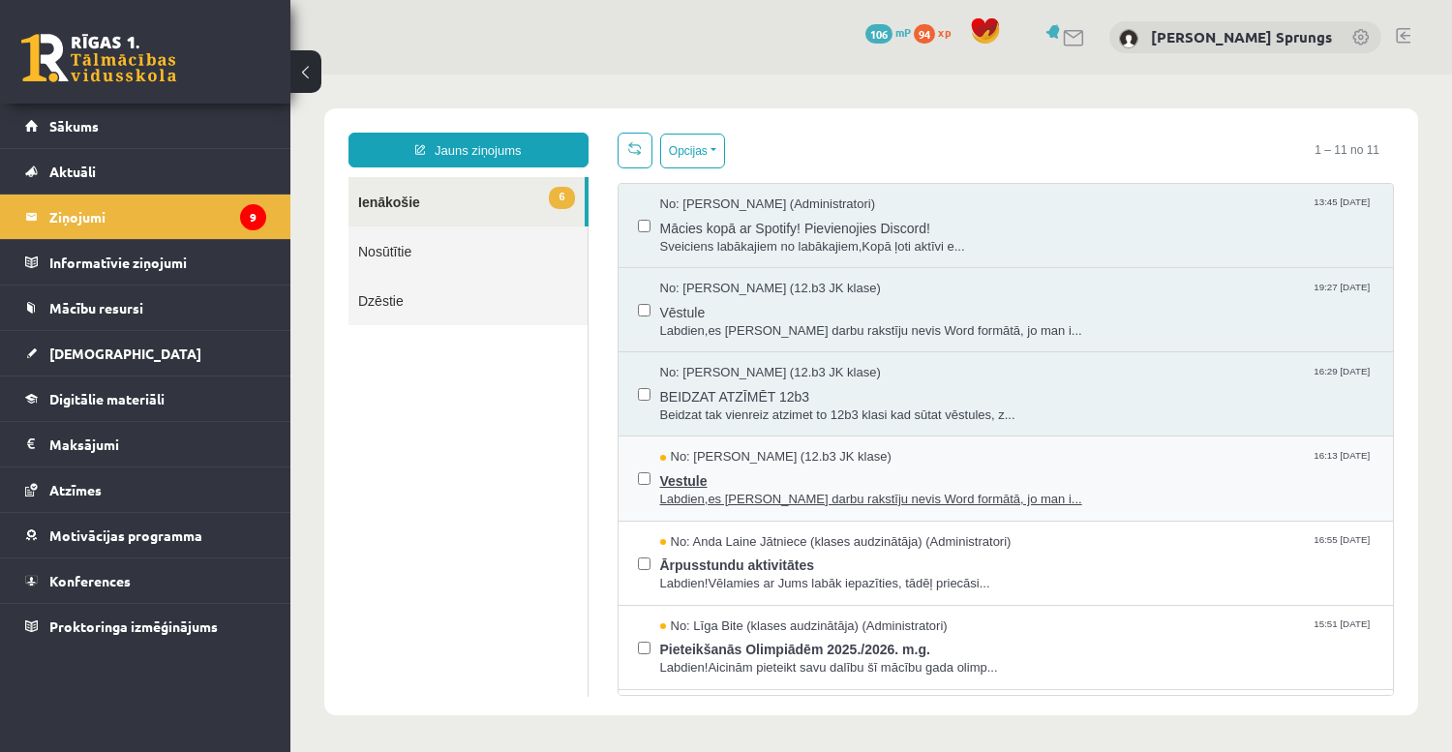
click at [685, 479] on span "Vestule" at bounding box center [1017, 478] width 714 height 24
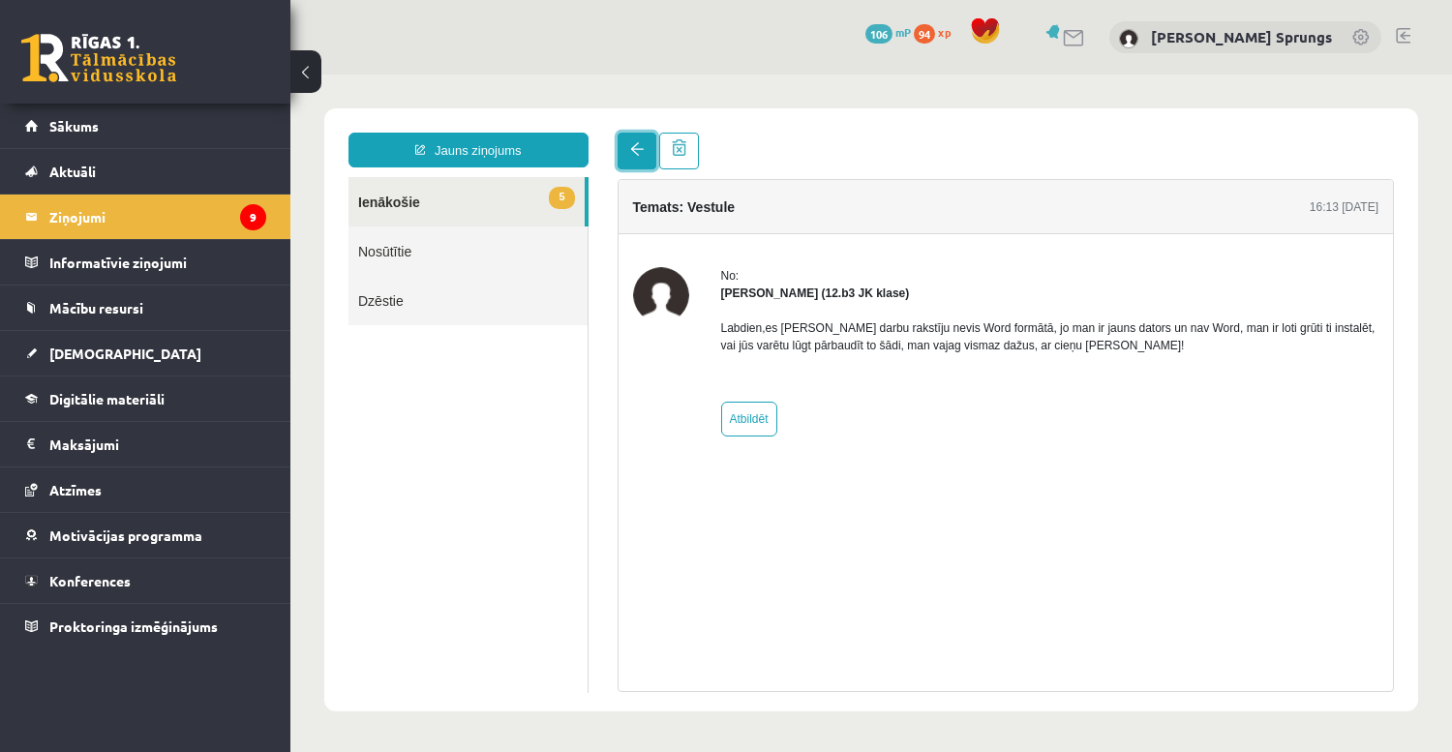
click at [637, 137] on link at bounding box center [636, 151] width 39 height 37
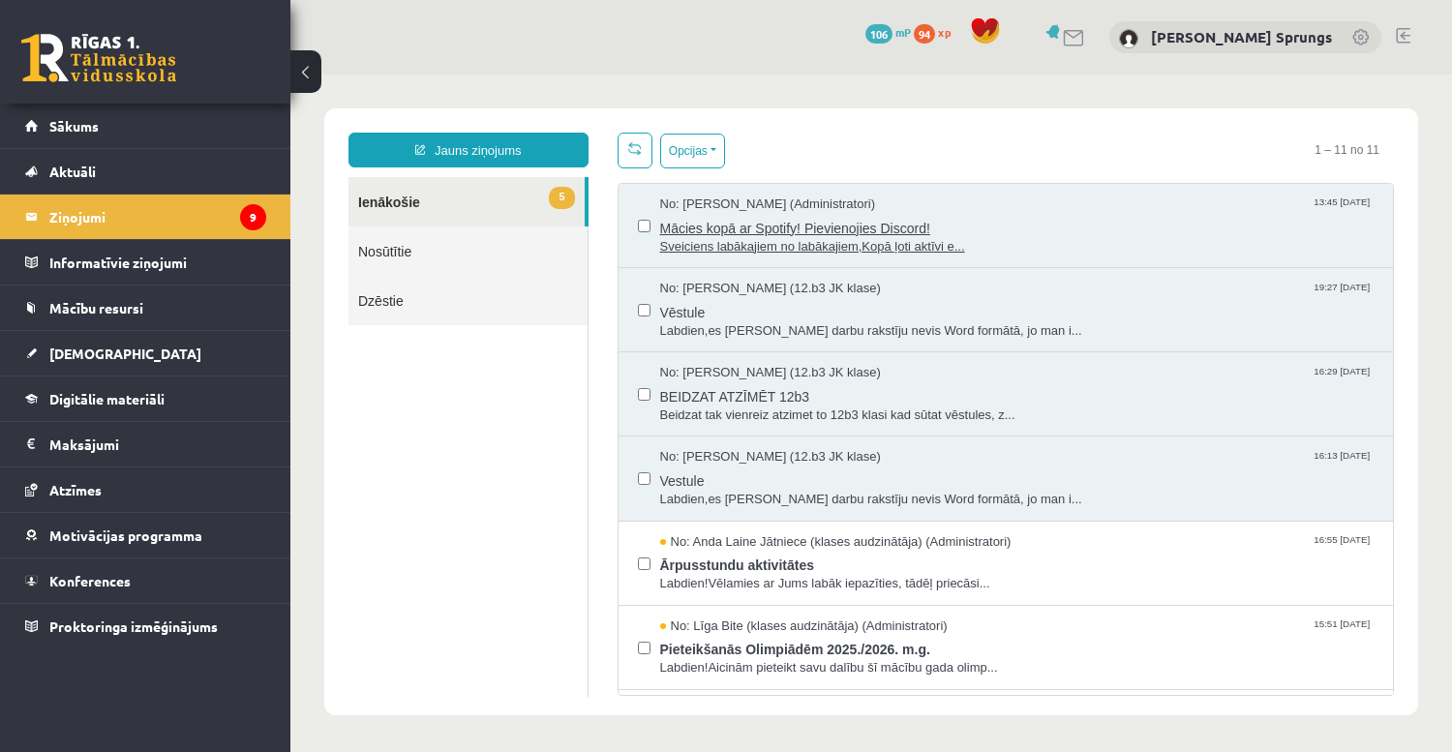
drag, startPoint x: 840, startPoint y: 155, endPoint x: 850, endPoint y: 225, distance: 70.3
click at [759, 561] on span "Ārpusstundu aktivitātes" at bounding box center [1017, 563] width 714 height 24
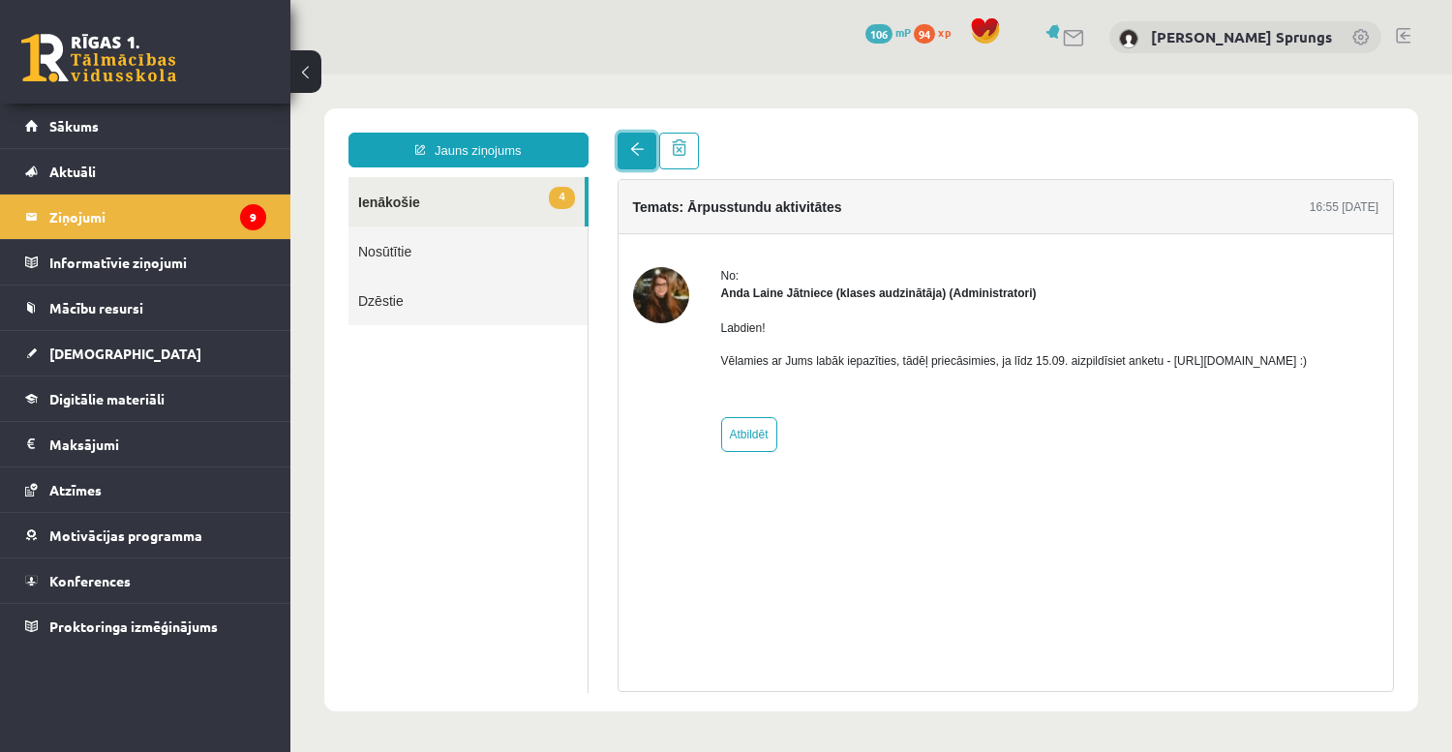
click at [635, 139] on link at bounding box center [636, 151] width 39 height 37
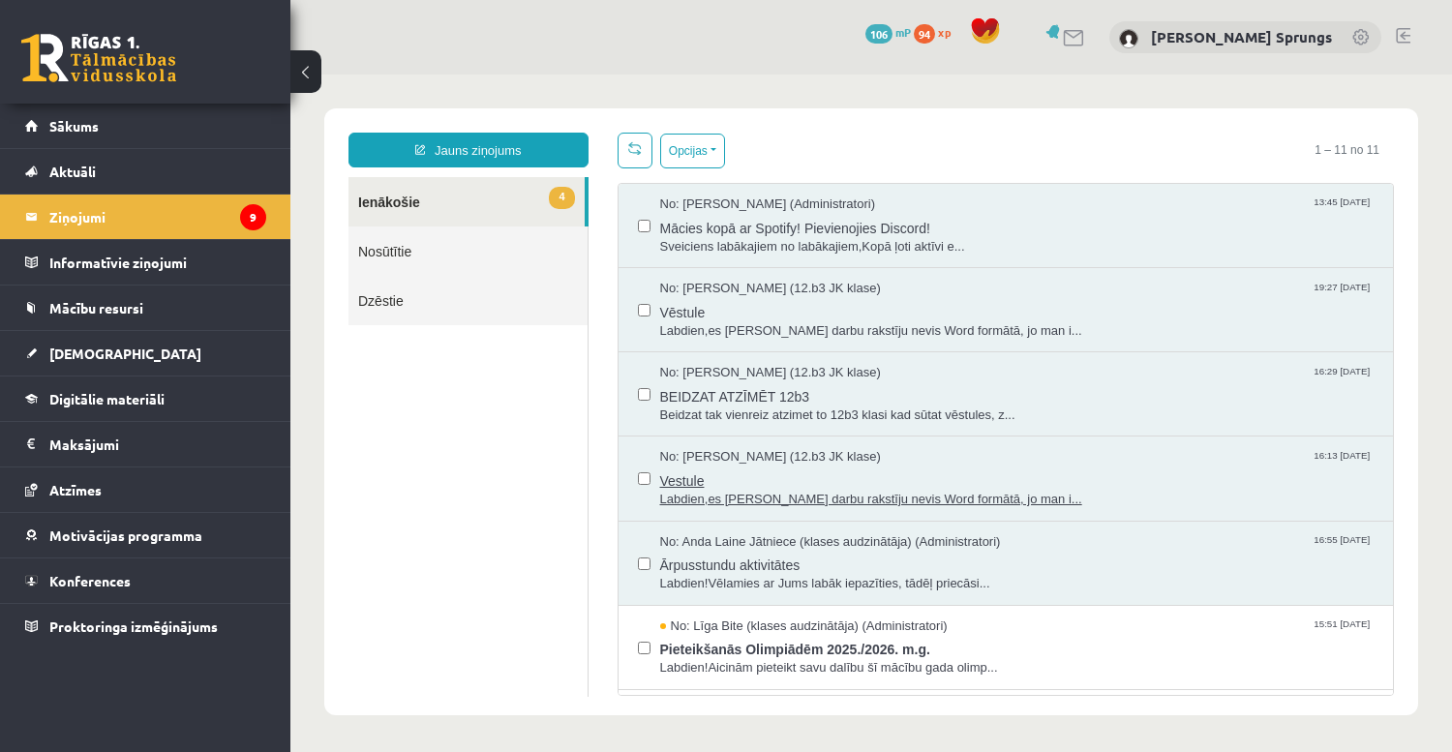
drag, startPoint x: 838, startPoint y: 312, endPoint x: 872, endPoint y: 487, distance: 178.4
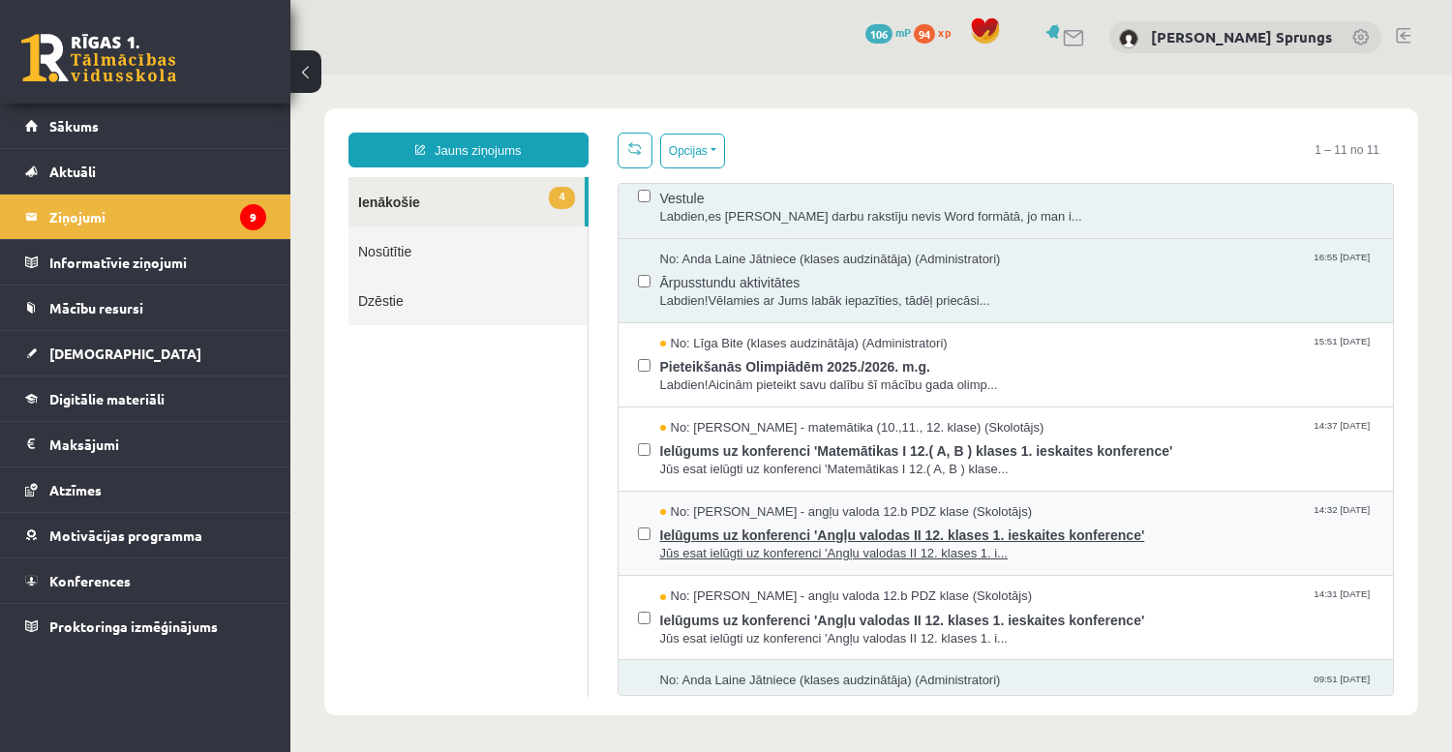
scroll to position [387, 0]
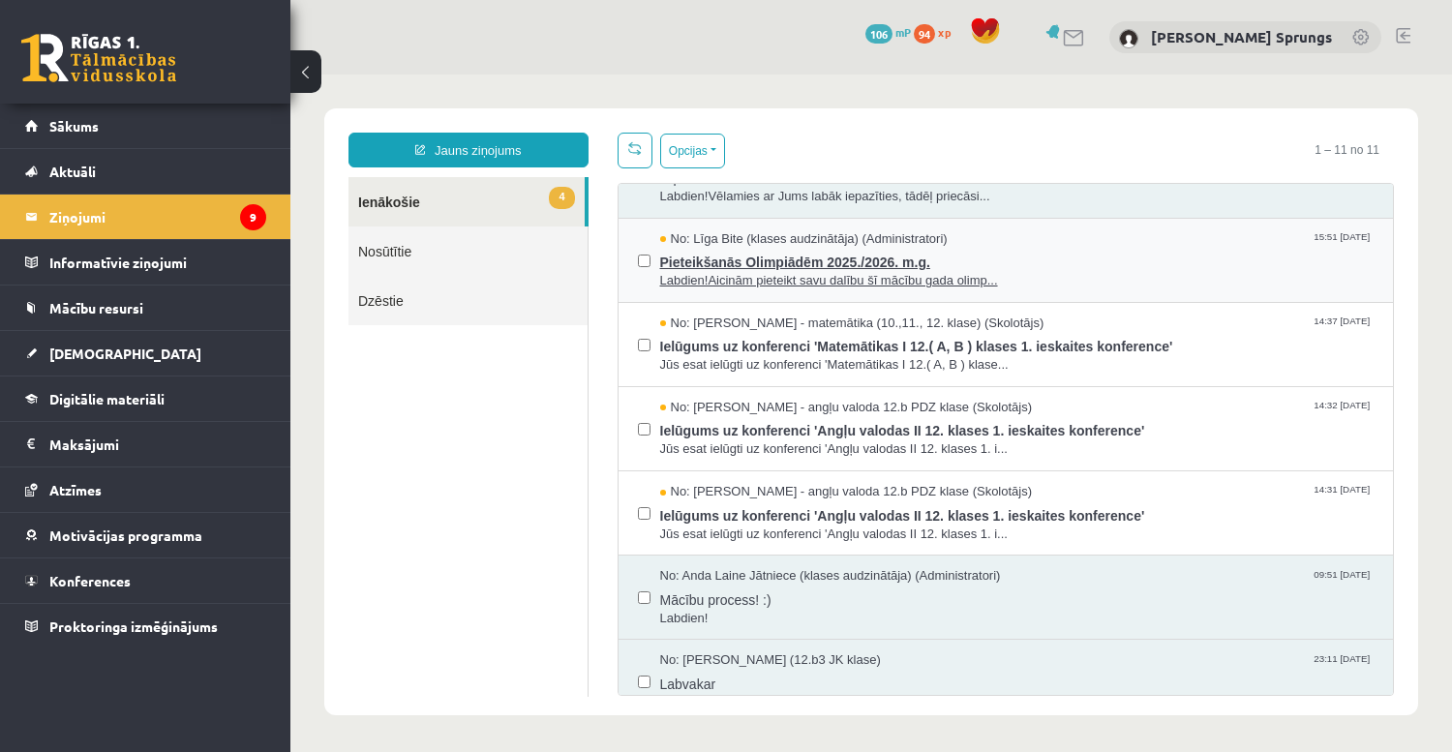
click at [744, 265] on span "Pieteikšanās Olimpiādēm 2025./2026. m.g." at bounding box center [1017, 260] width 714 height 24
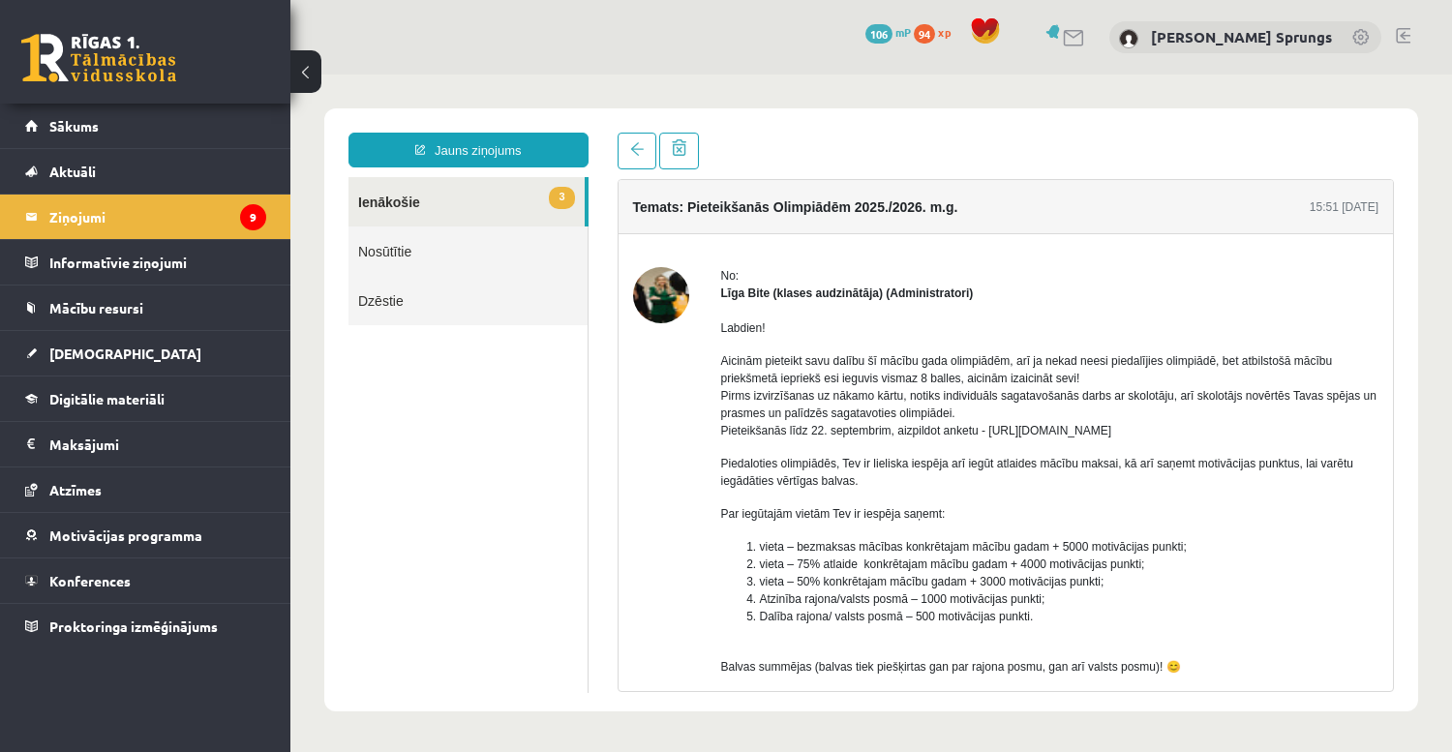
scroll to position [0, 0]
click at [635, 145] on span at bounding box center [637, 149] width 14 height 14
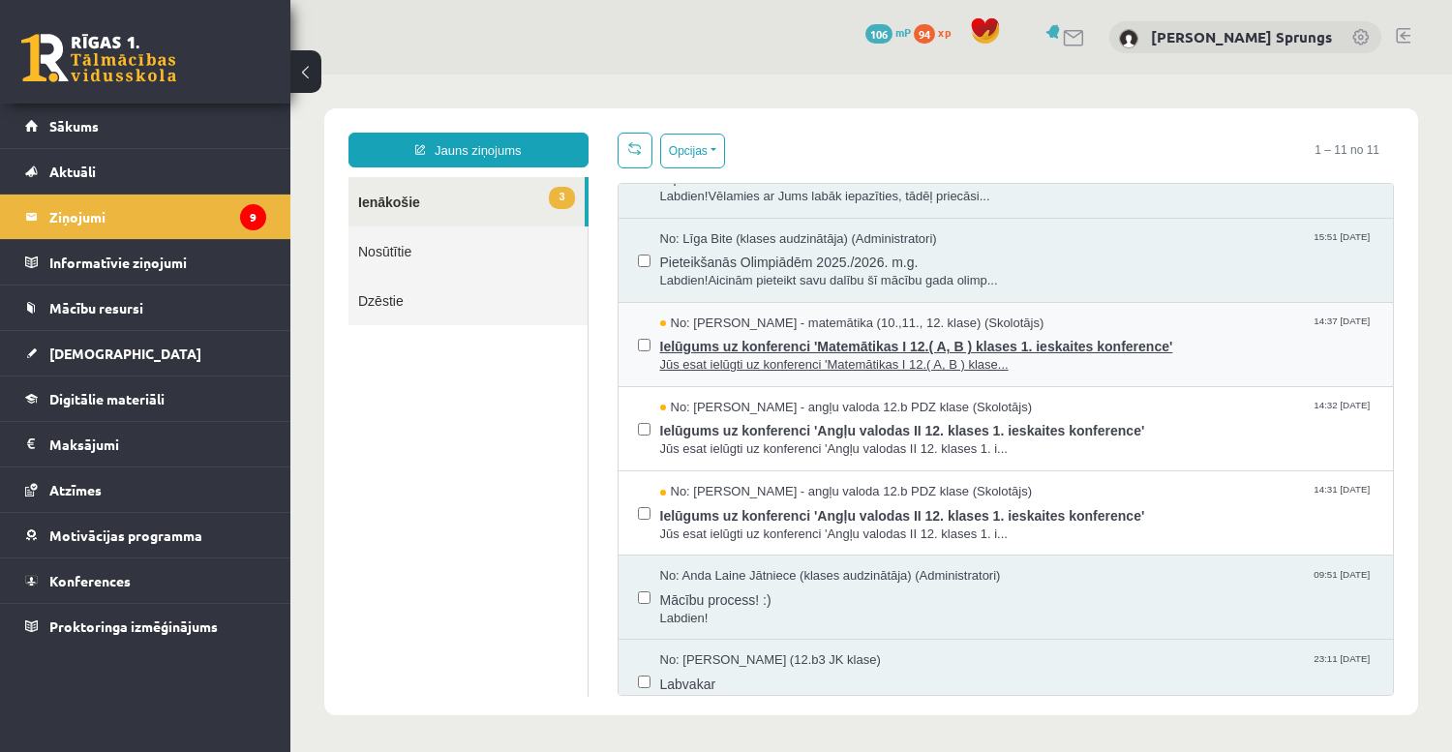
click at [733, 350] on span "Ielūgums uz konferenci 'Matemātikas I 12.( A, B ) klases 1. ieskaites konferenc…" at bounding box center [1017, 344] width 714 height 24
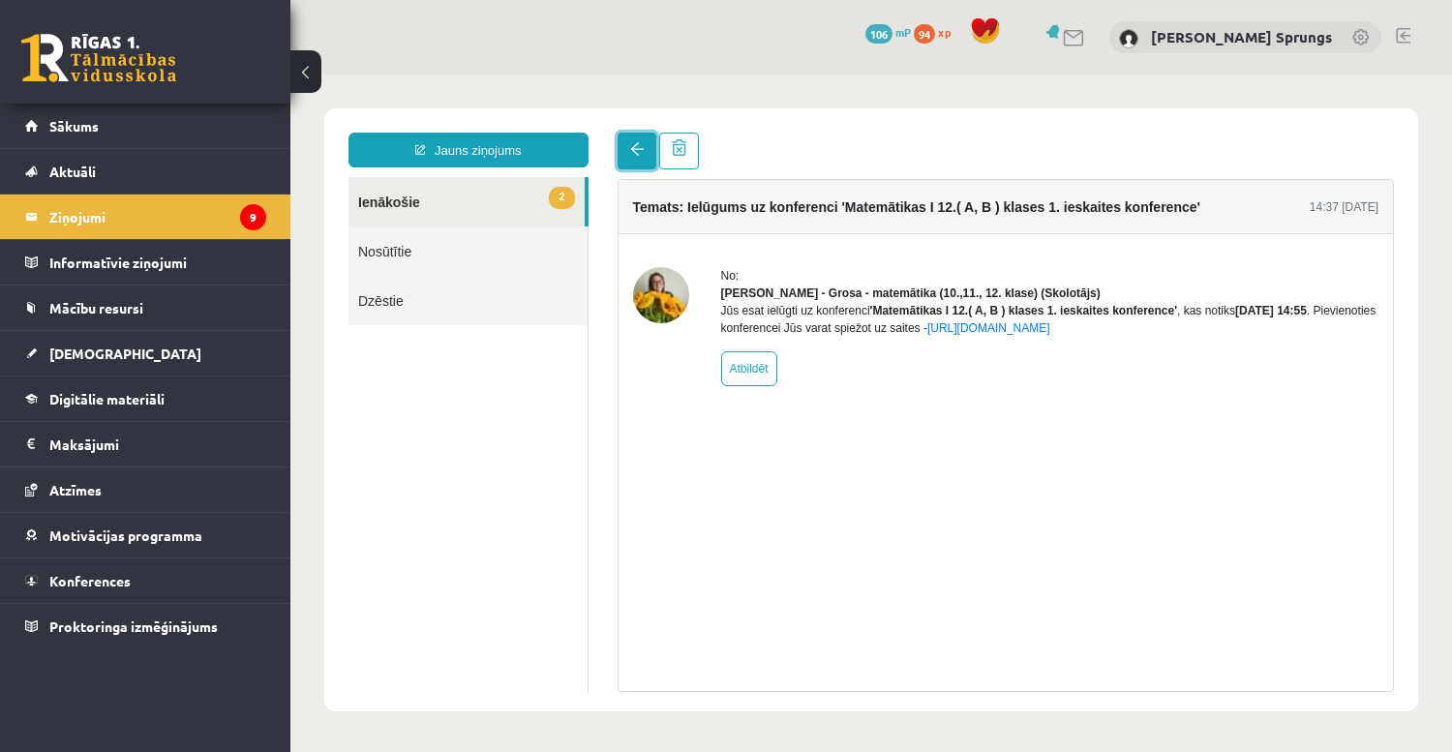
click at [639, 157] on link at bounding box center [636, 151] width 39 height 37
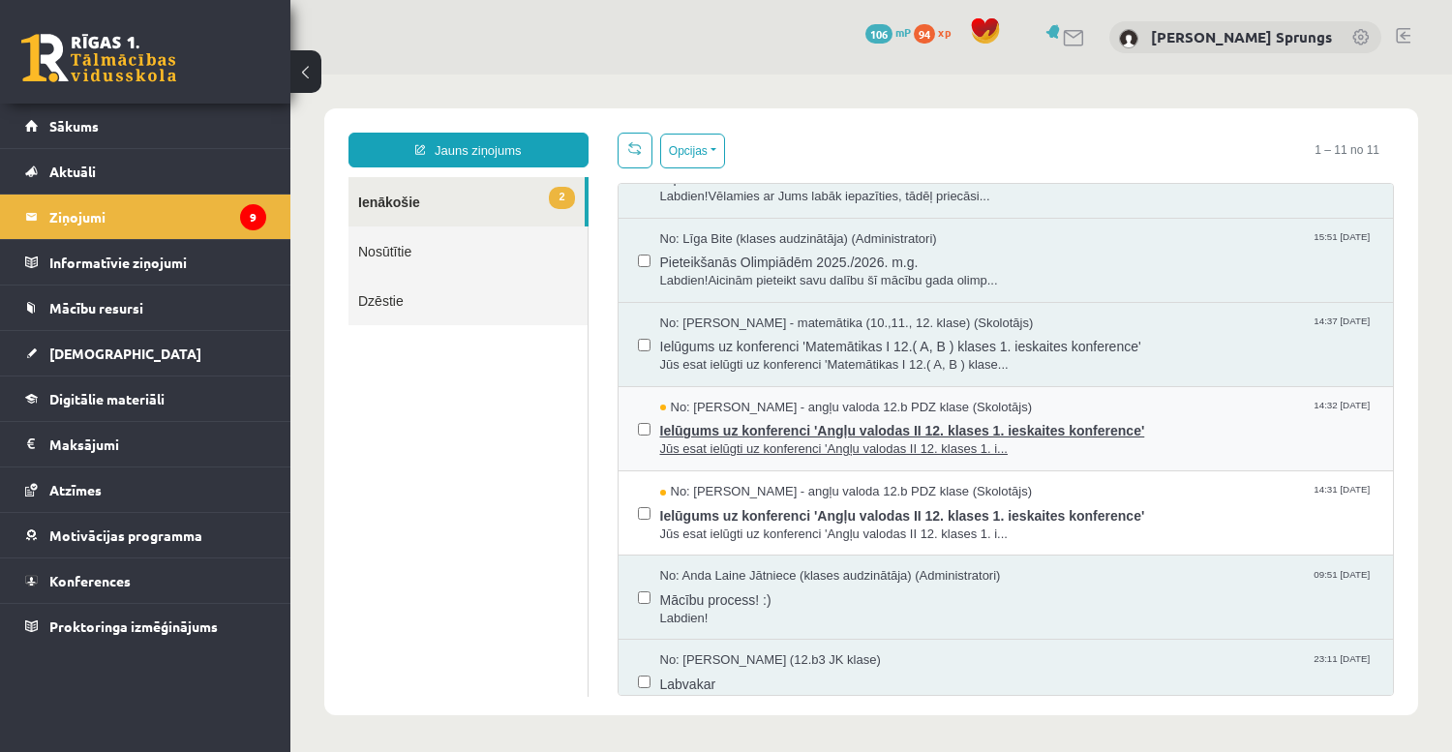
click at [771, 434] on span "Ielūgums uz konferenci 'Angļu valodas II 12. klases 1. ieskaites konference'" at bounding box center [1017, 428] width 714 height 24
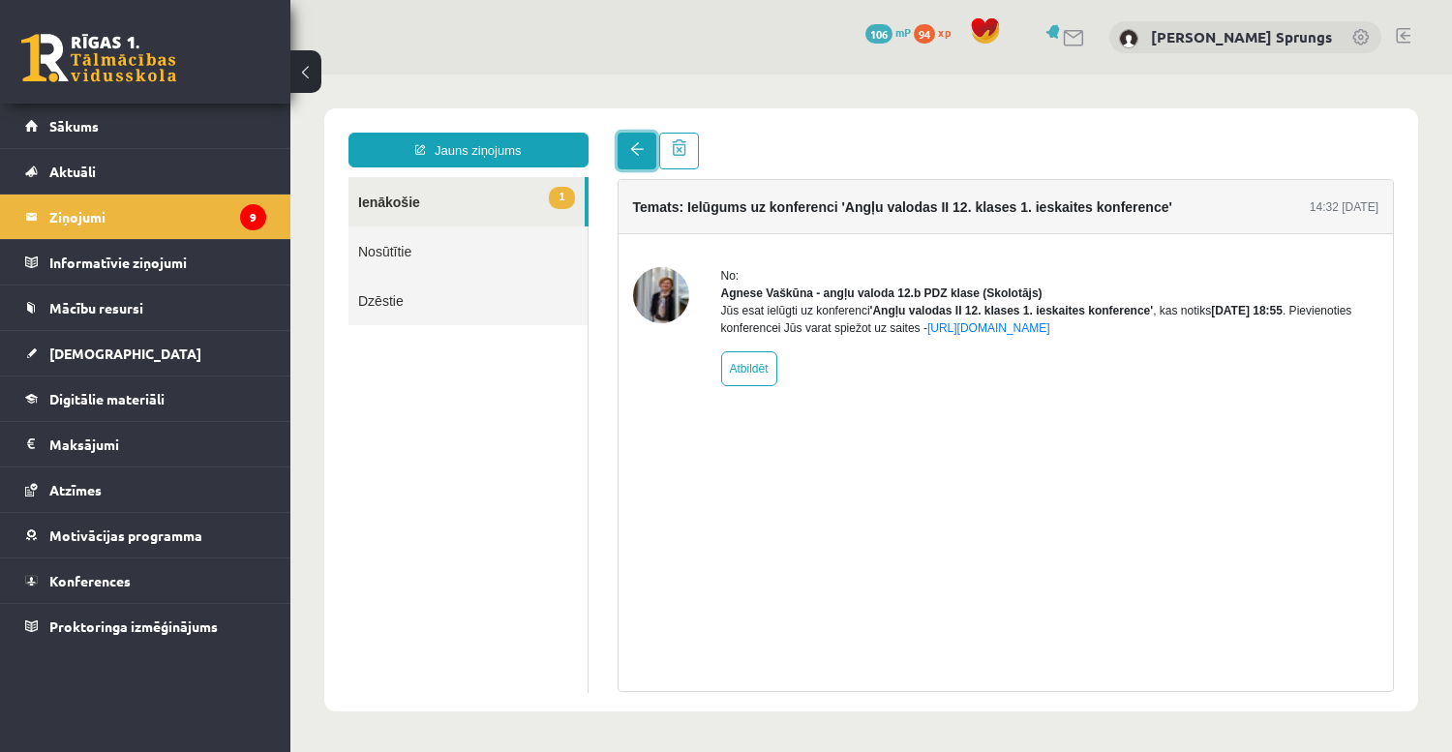
click at [627, 156] on link at bounding box center [636, 151] width 39 height 37
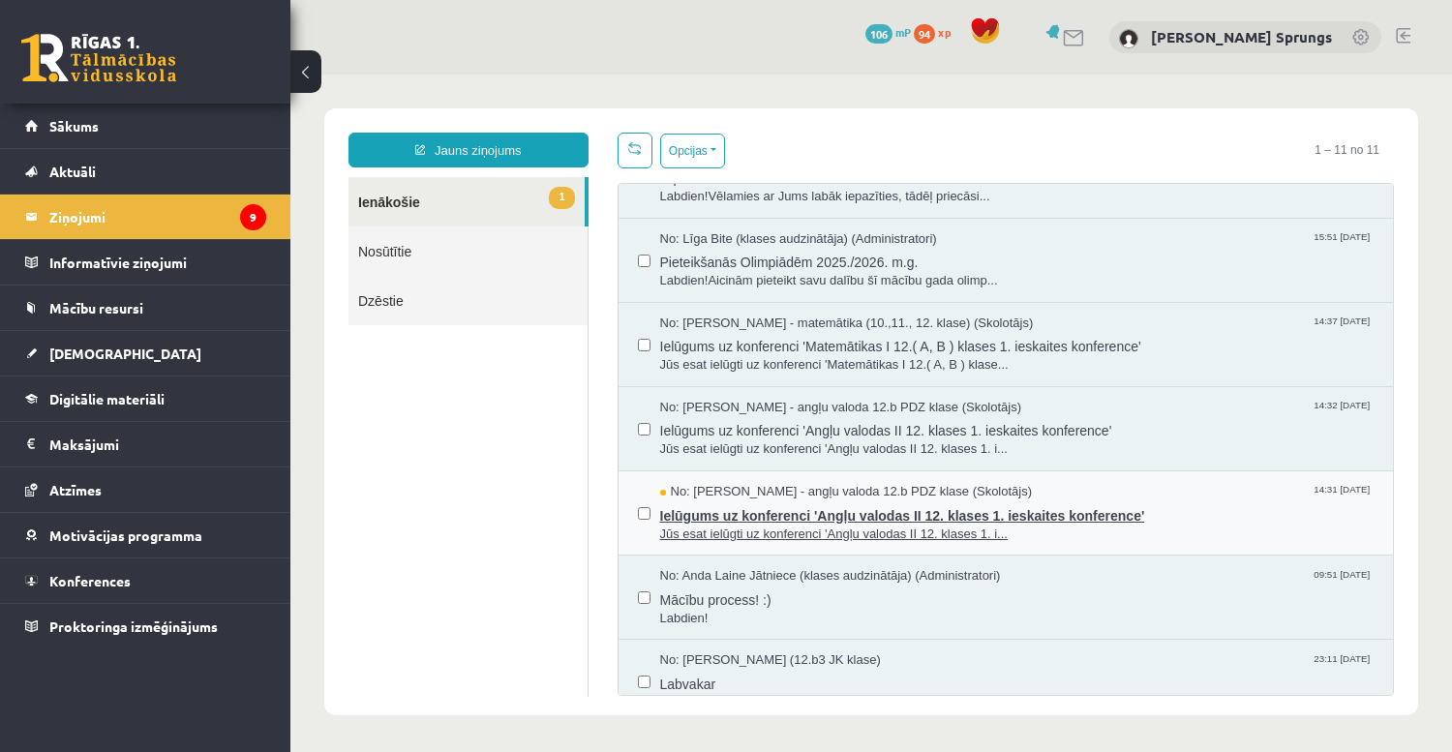
click at [755, 510] on span "Ielūgums uz konferenci 'Angļu valodas II 12. klases 1. ieskaites konference'" at bounding box center [1017, 513] width 714 height 24
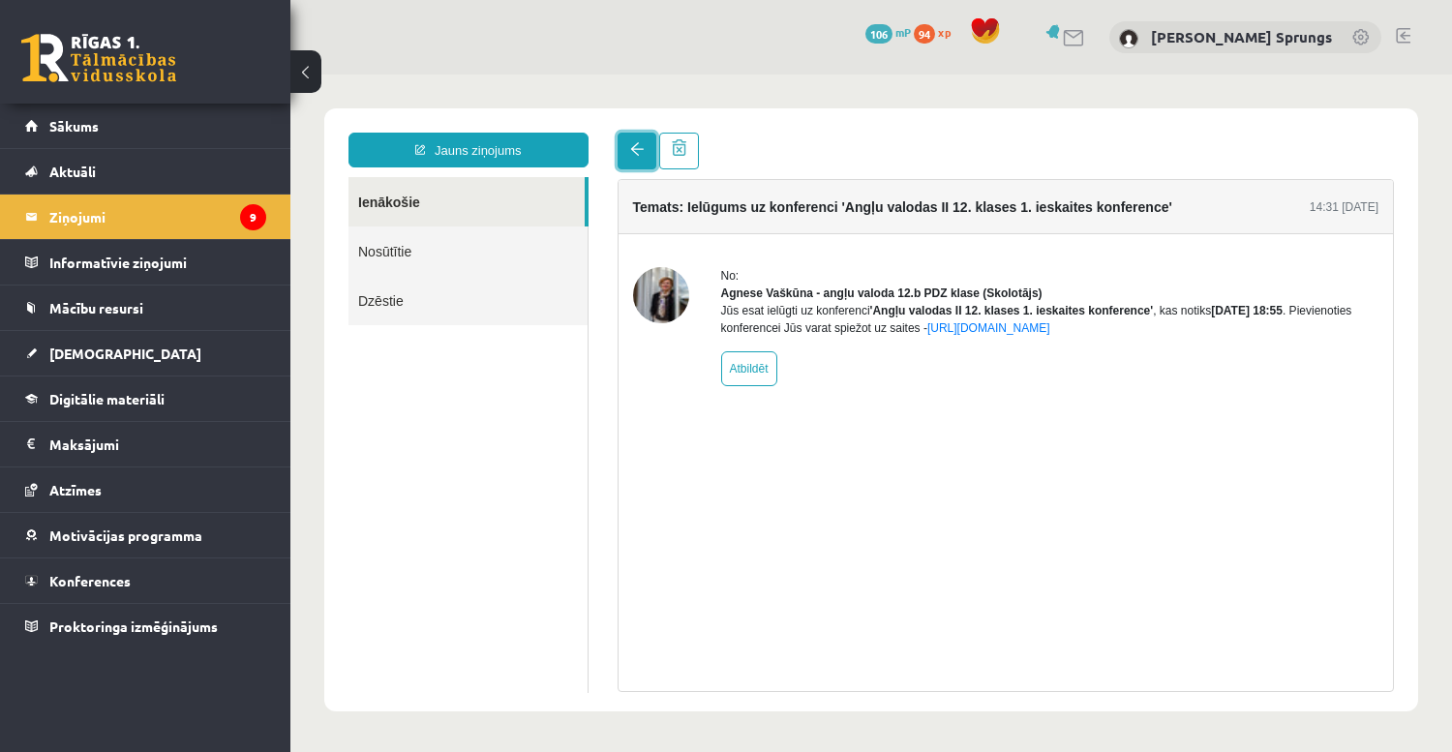
click at [639, 138] on link at bounding box center [636, 151] width 39 height 37
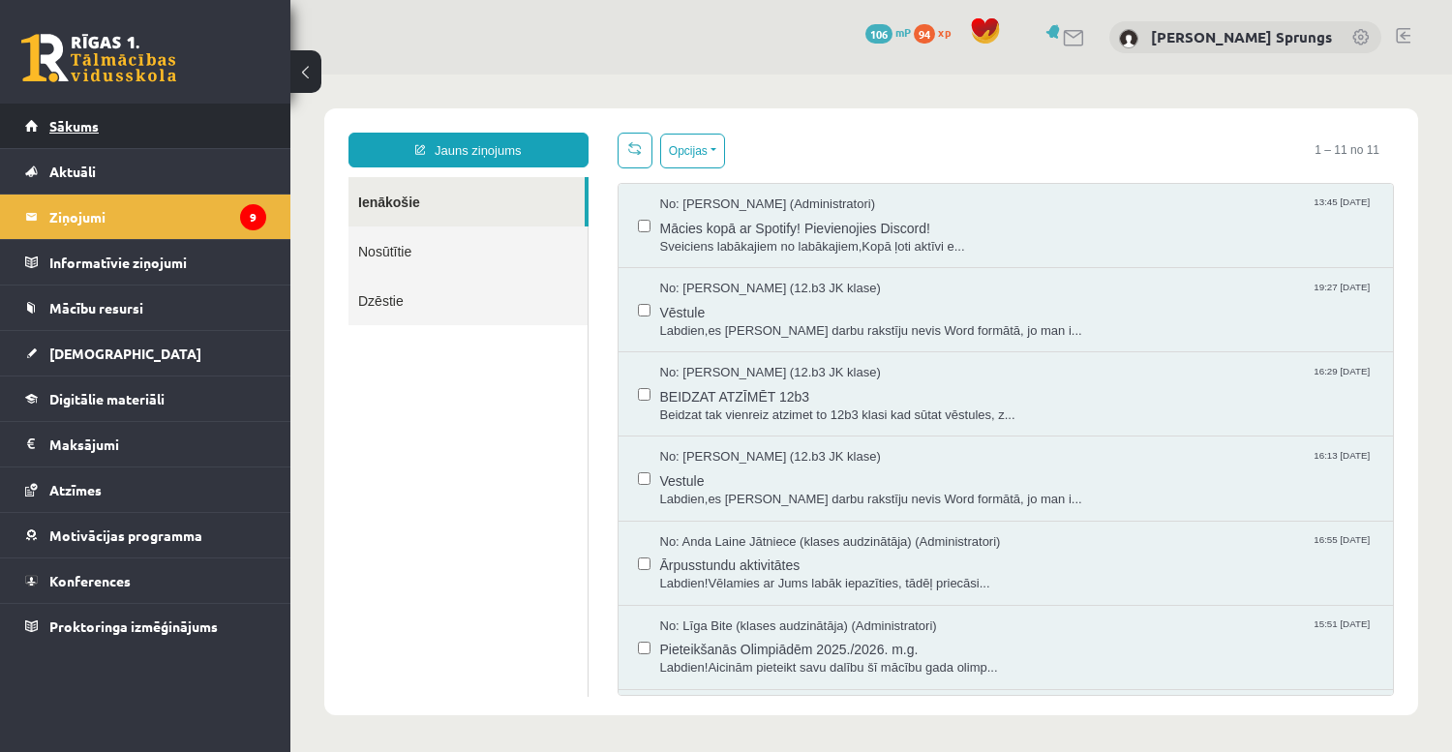
click at [87, 131] on span "Sākums" at bounding box center [73, 125] width 49 height 17
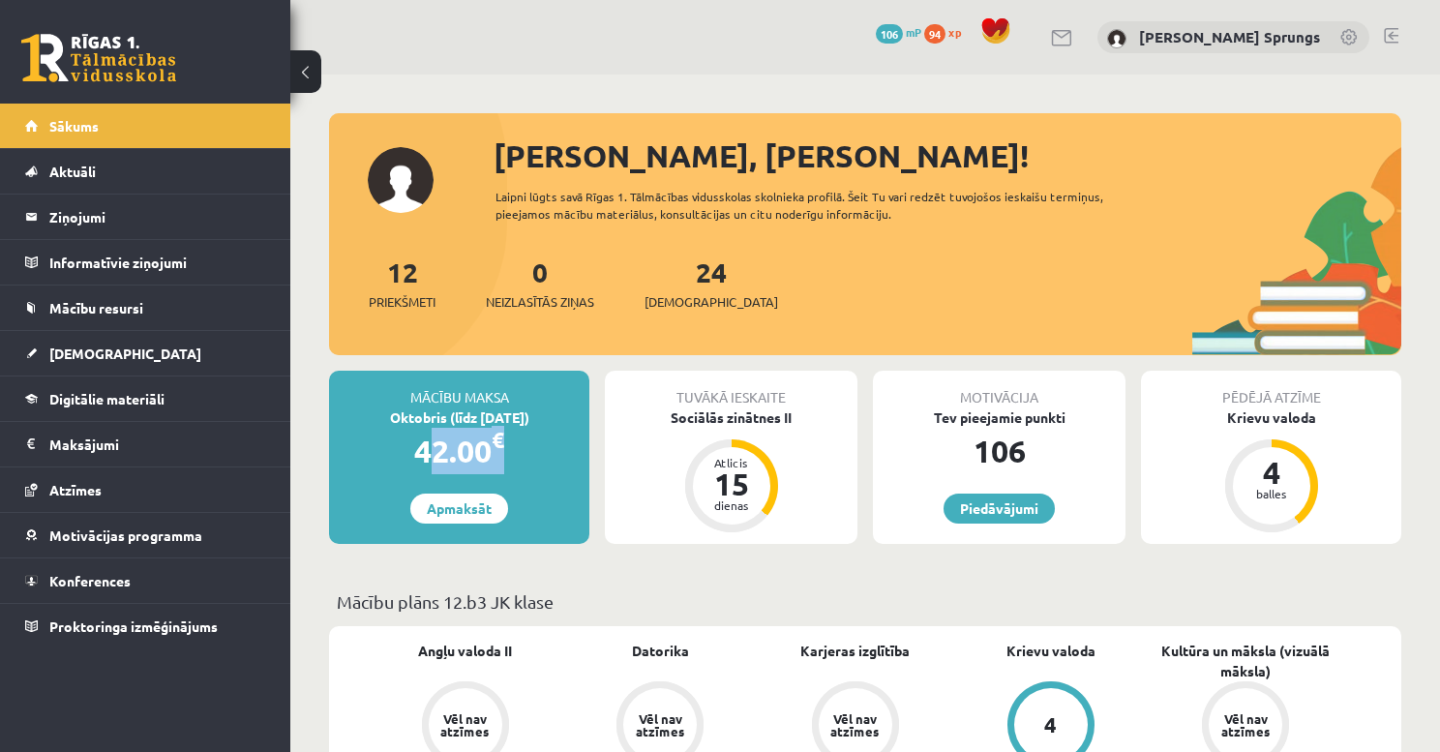
drag, startPoint x: 424, startPoint y: 448, endPoint x: 528, endPoint y: 443, distance: 104.6
click at [528, 443] on div "42.00 €" at bounding box center [459, 451] width 260 height 46
click at [491, 447] on div "42.00 €" at bounding box center [459, 451] width 260 height 46
click at [511, 453] on div "42.00 €" at bounding box center [459, 451] width 260 height 46
